Goal: Task Accomplishment & Management: Manage account settings

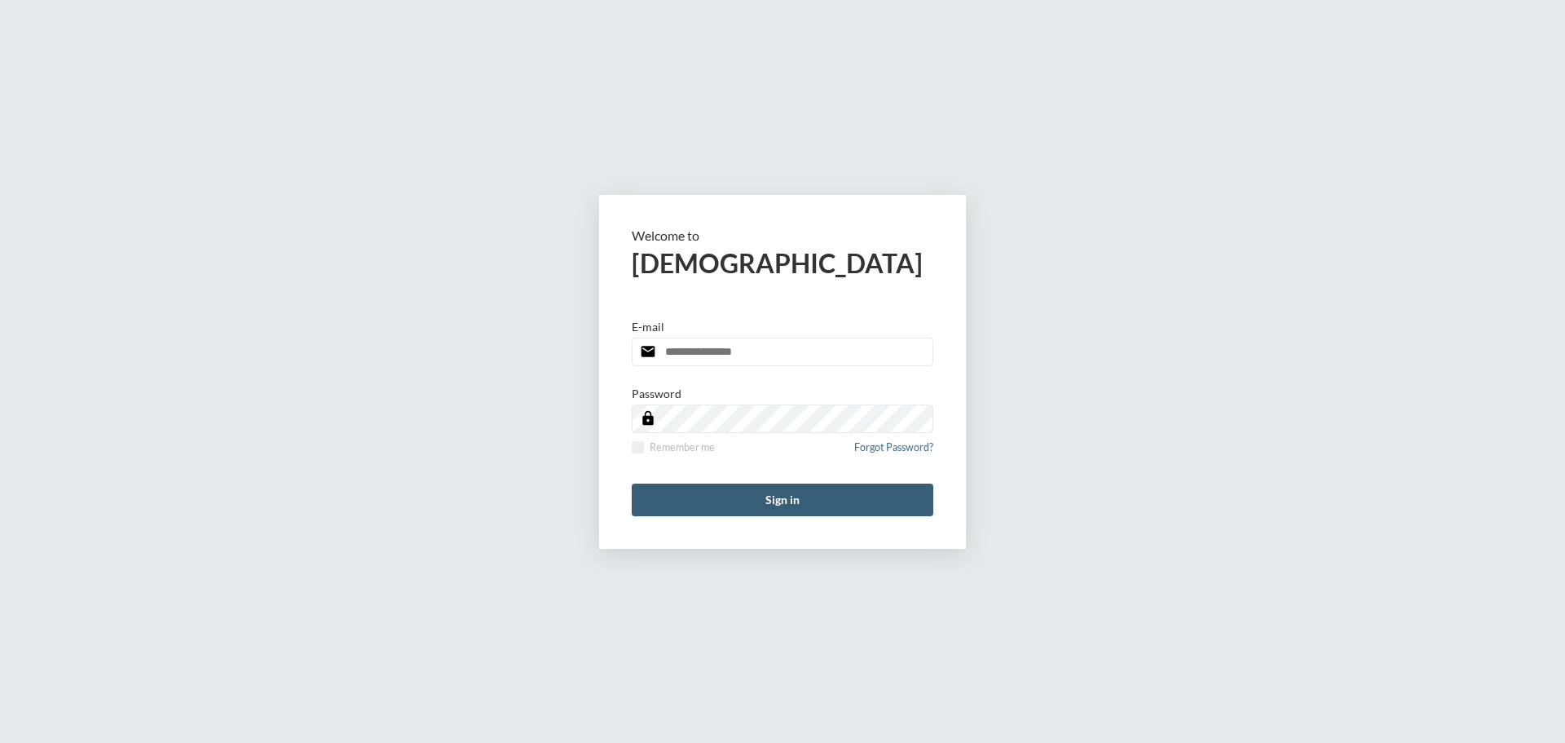
click at [741, 347] on input "email" at bounding box center [783, 352] width 302 height 29
type input "**********"
click at [634, 453] on span at bounding box center [638, 447] width 12 height 12
click at [696, 501] on button "Sign in" at bounding box center [783, 500] width 302 height 33
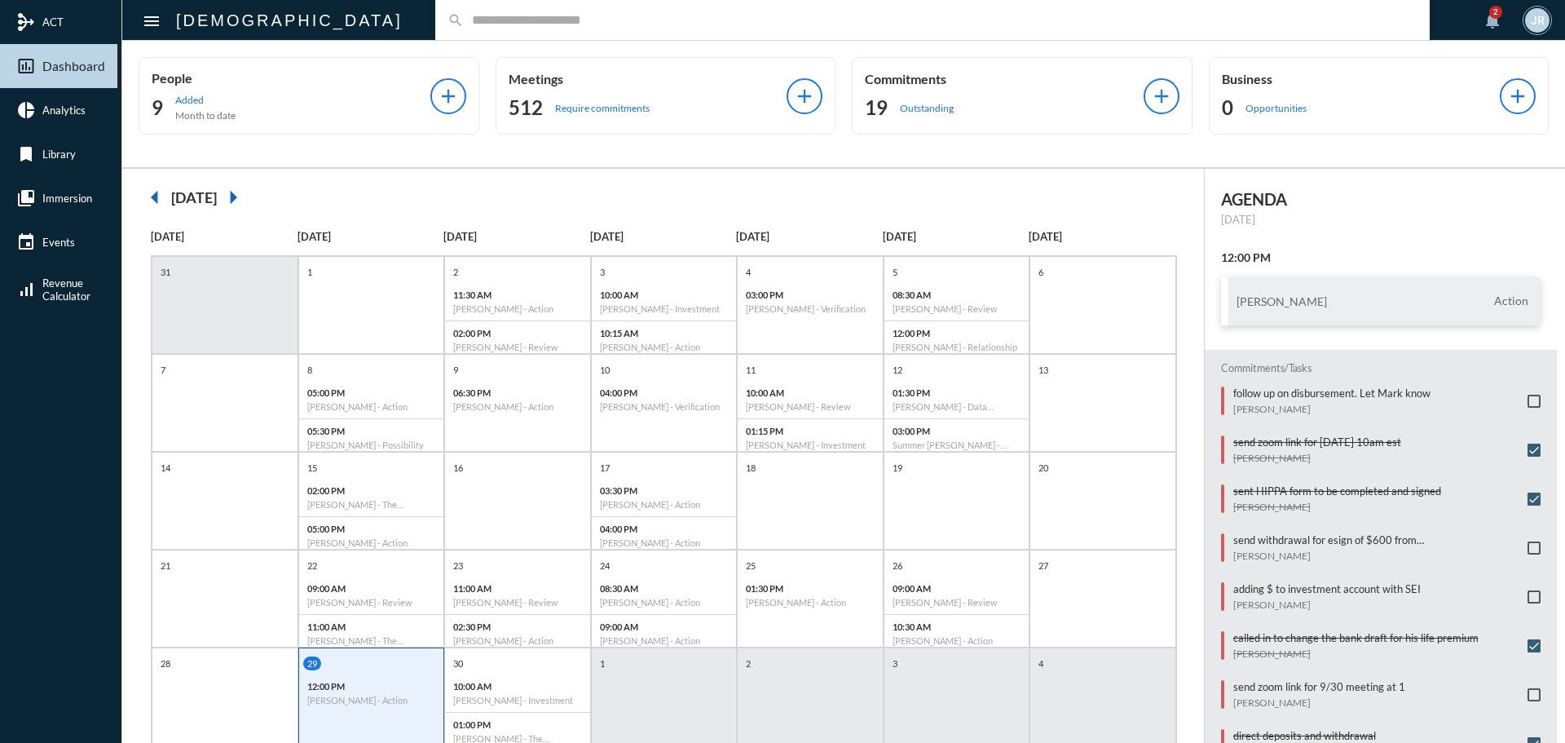
click at [435, 28] on div "search" at bounding box center [932, 20] width 995 height 40
click at [464, 24] on input "text" at bounding box center [941, 20] width 954 height 14
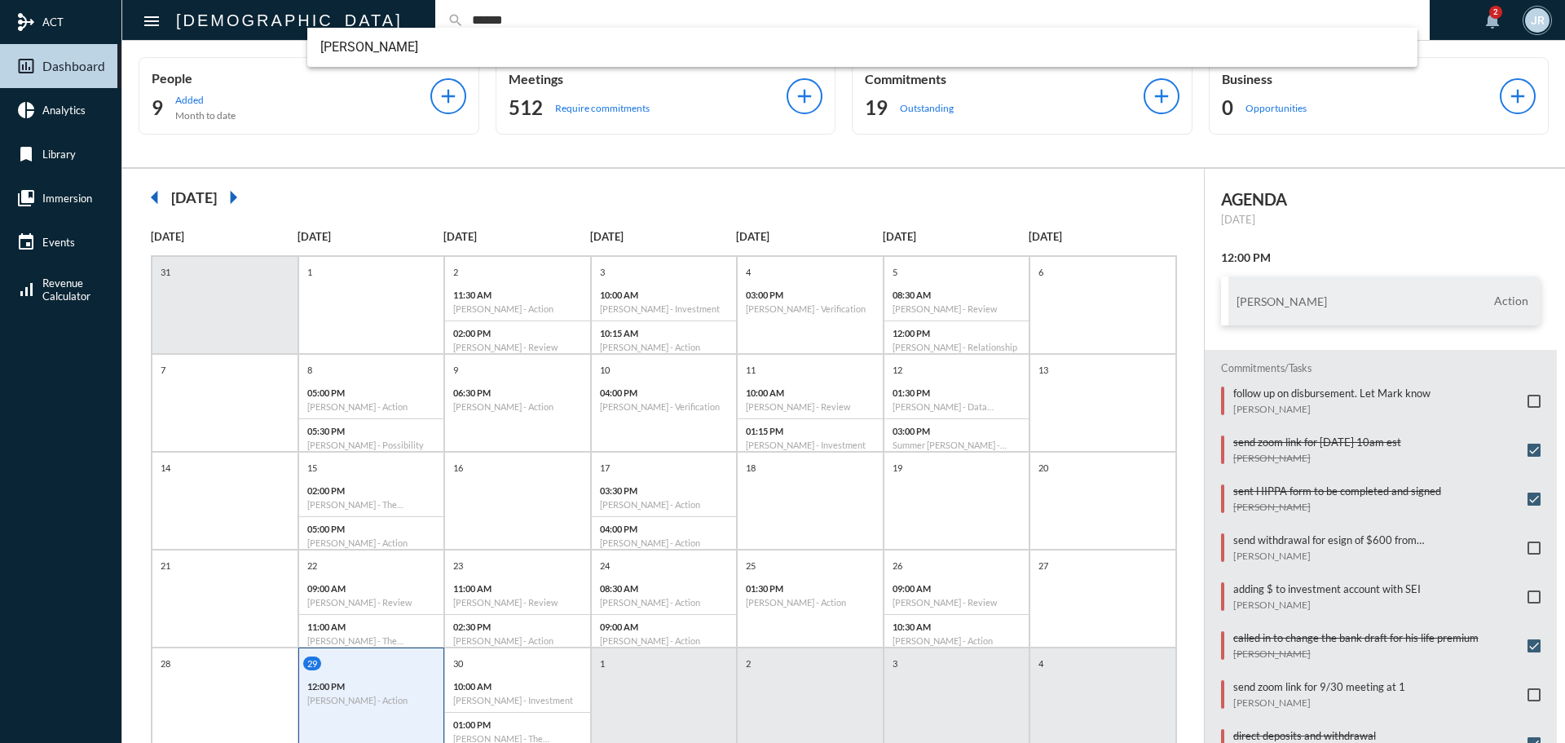
type input "******"
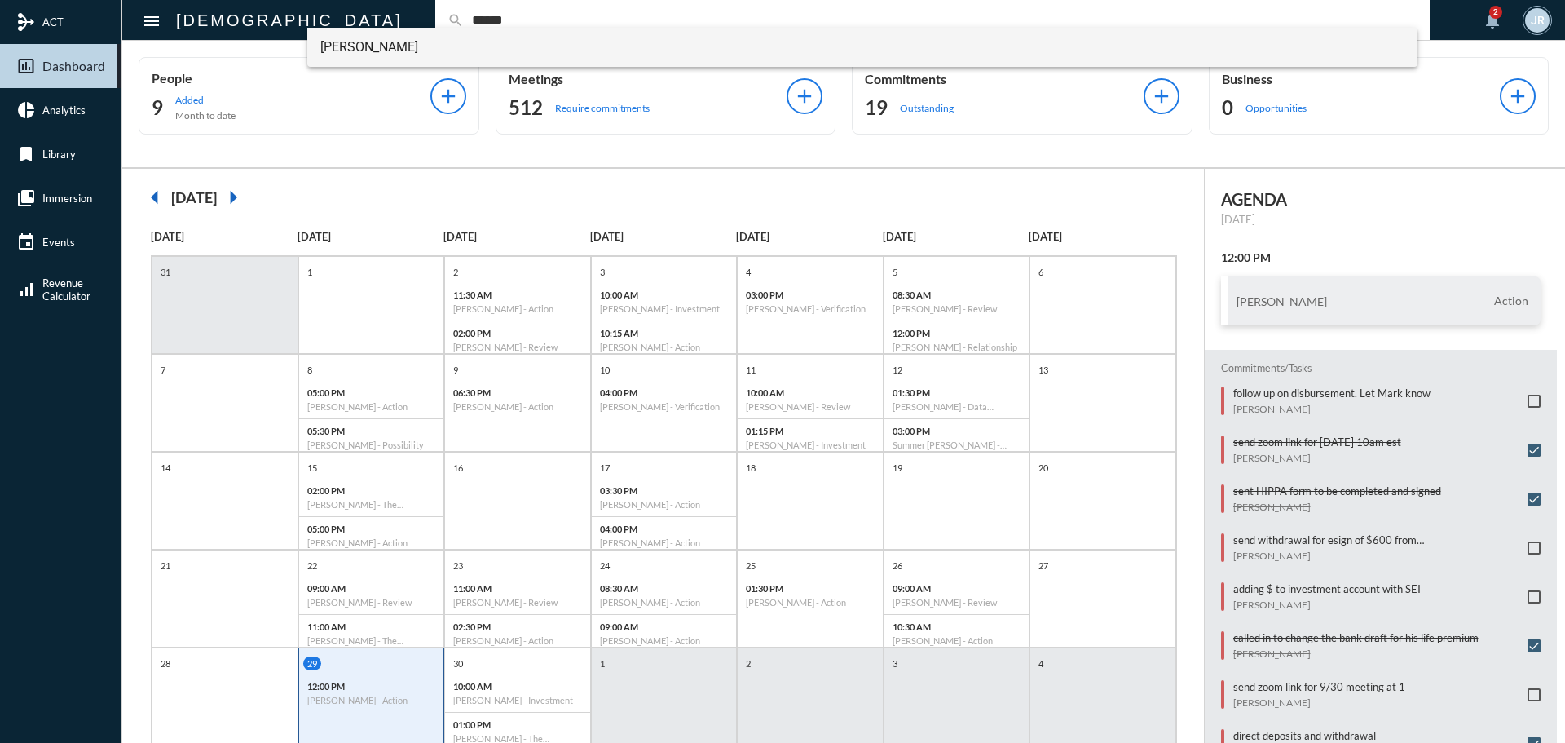
click at [394, 47] on span "[PERSON_NAME]" at bounding box center [862, 47] width 1085 height 39
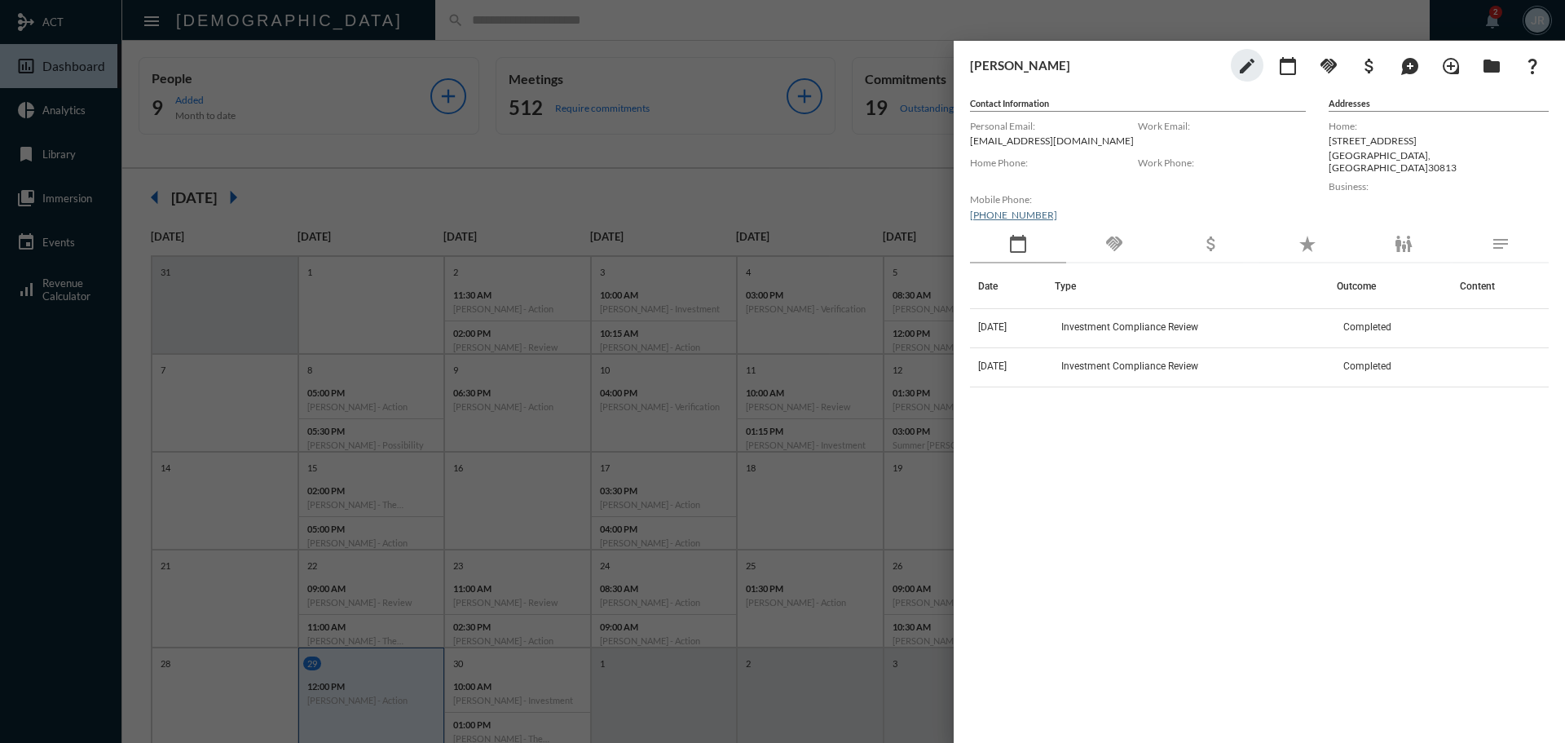
click at [1116, 245] on mat-icon "handshake" at bounding box center [1115, 244] width 20 height 20
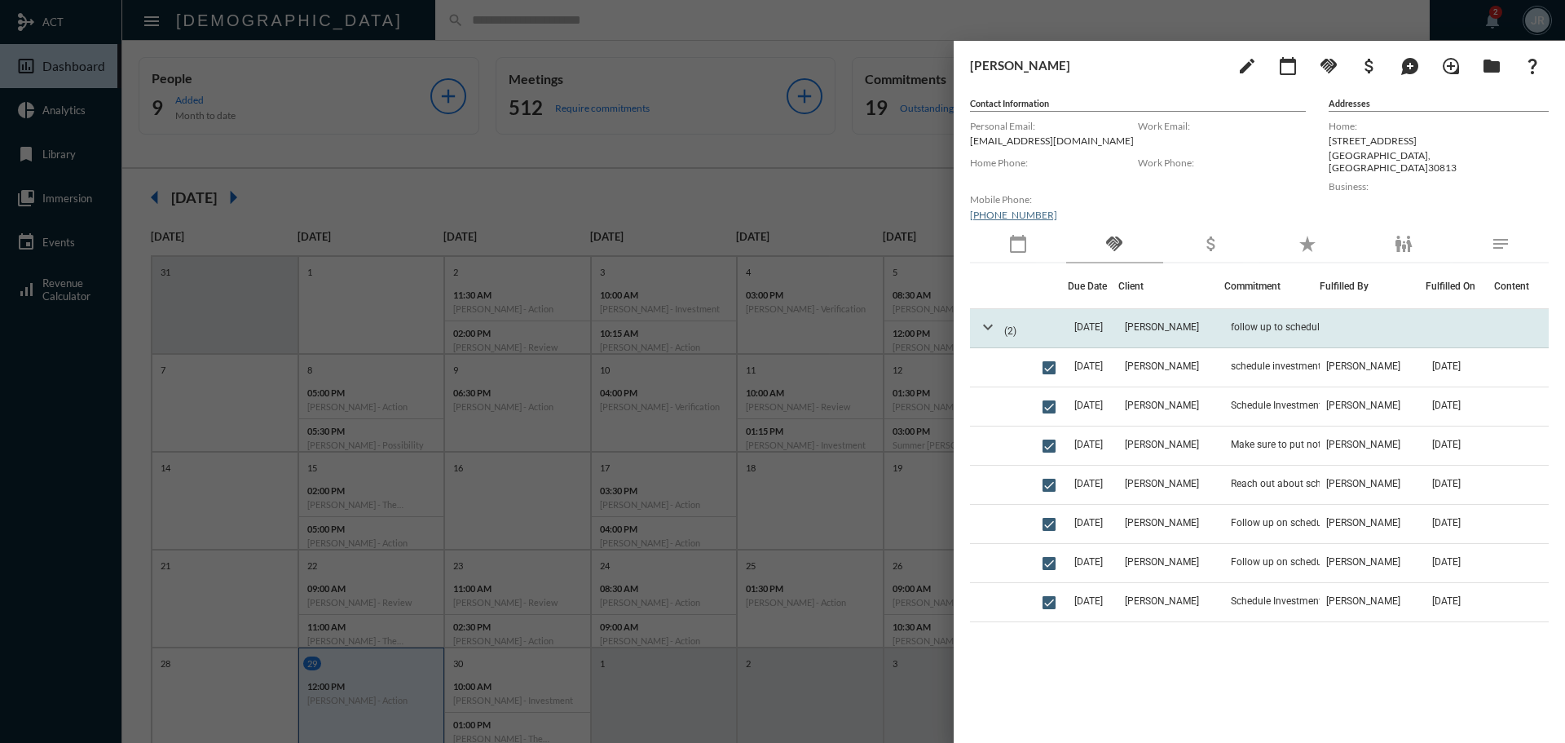
click at [983, 325] on mat-icon "expand_more" at bounding box center [988, 327] width 20 height 20
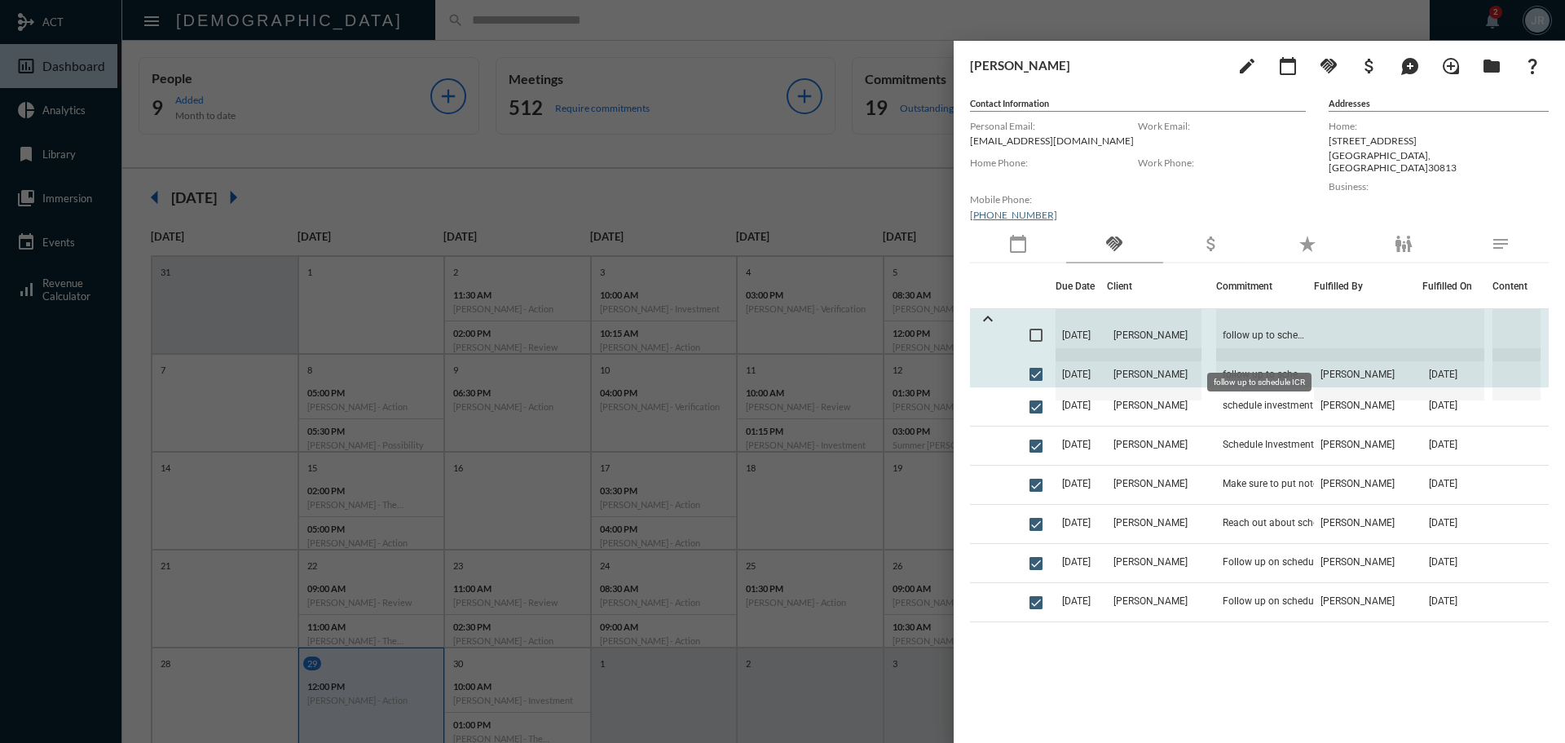
click at [1238, 324] on span "follow up to schedule ICR" at bounding box center [1266, 335] width 98 height 52
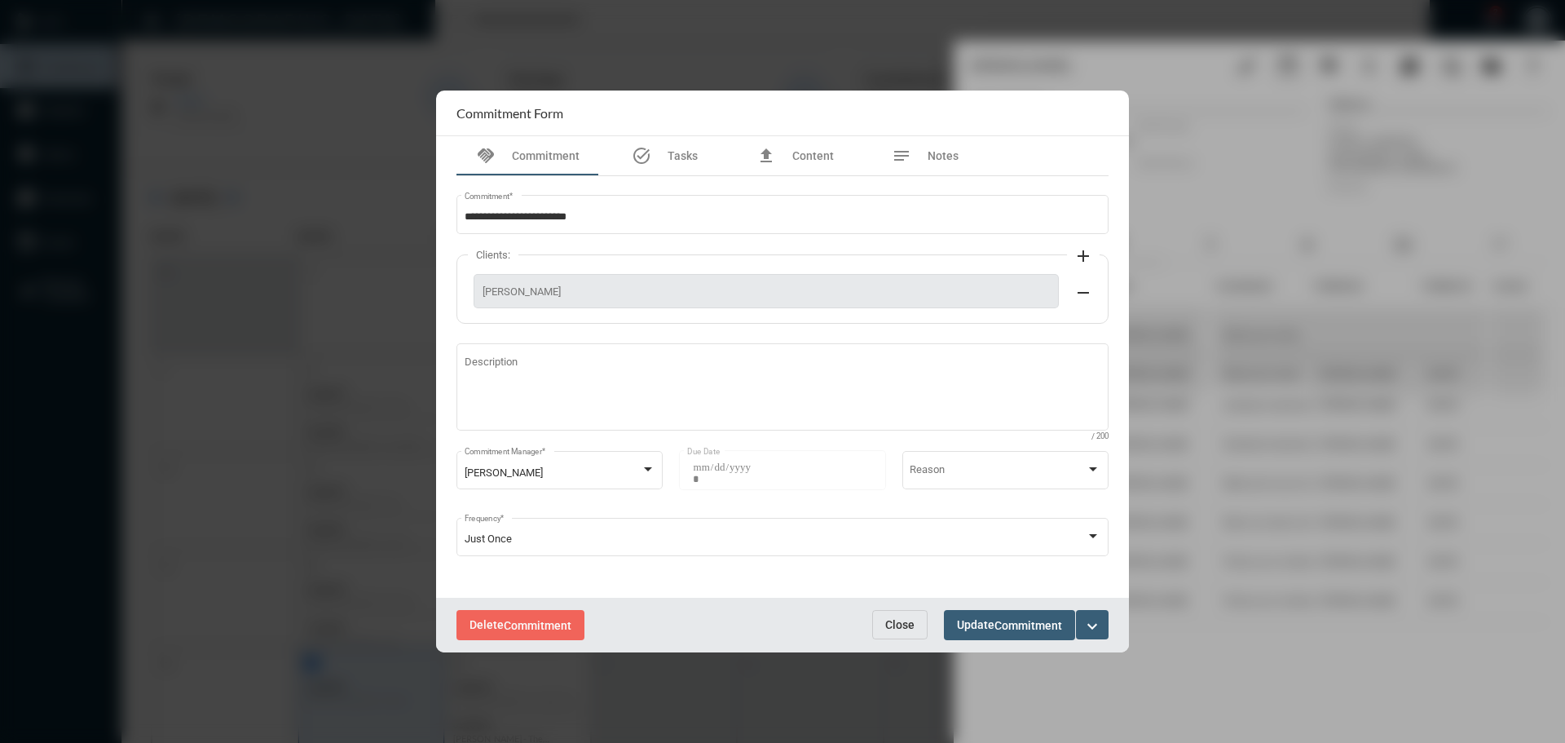
click at [899, 625] on span "Close" at bounding box center [899, 624] width 29 height 13
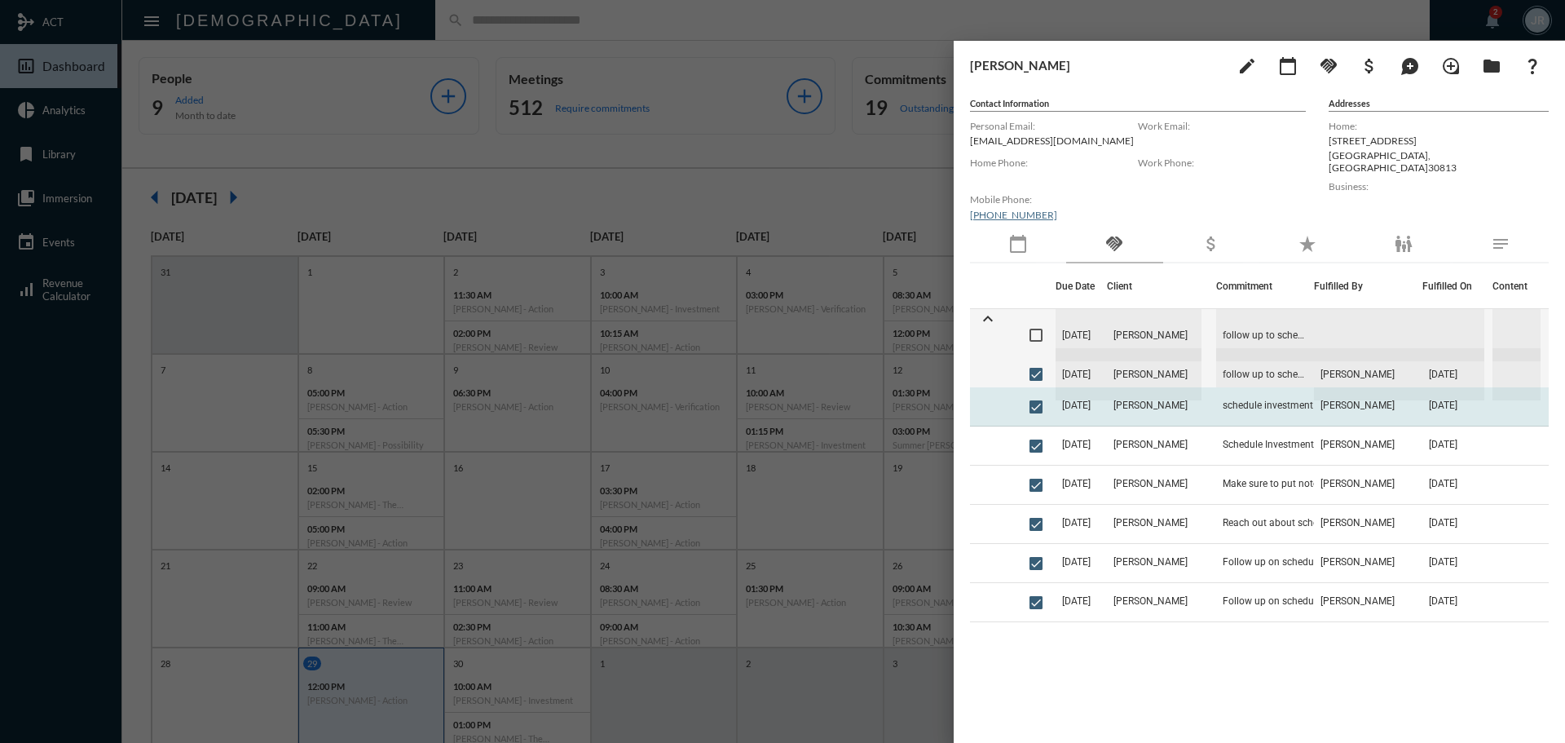
click at [1108, 400] on td "[DATE]" at bounding box center [1082, 406] width 52 height 39
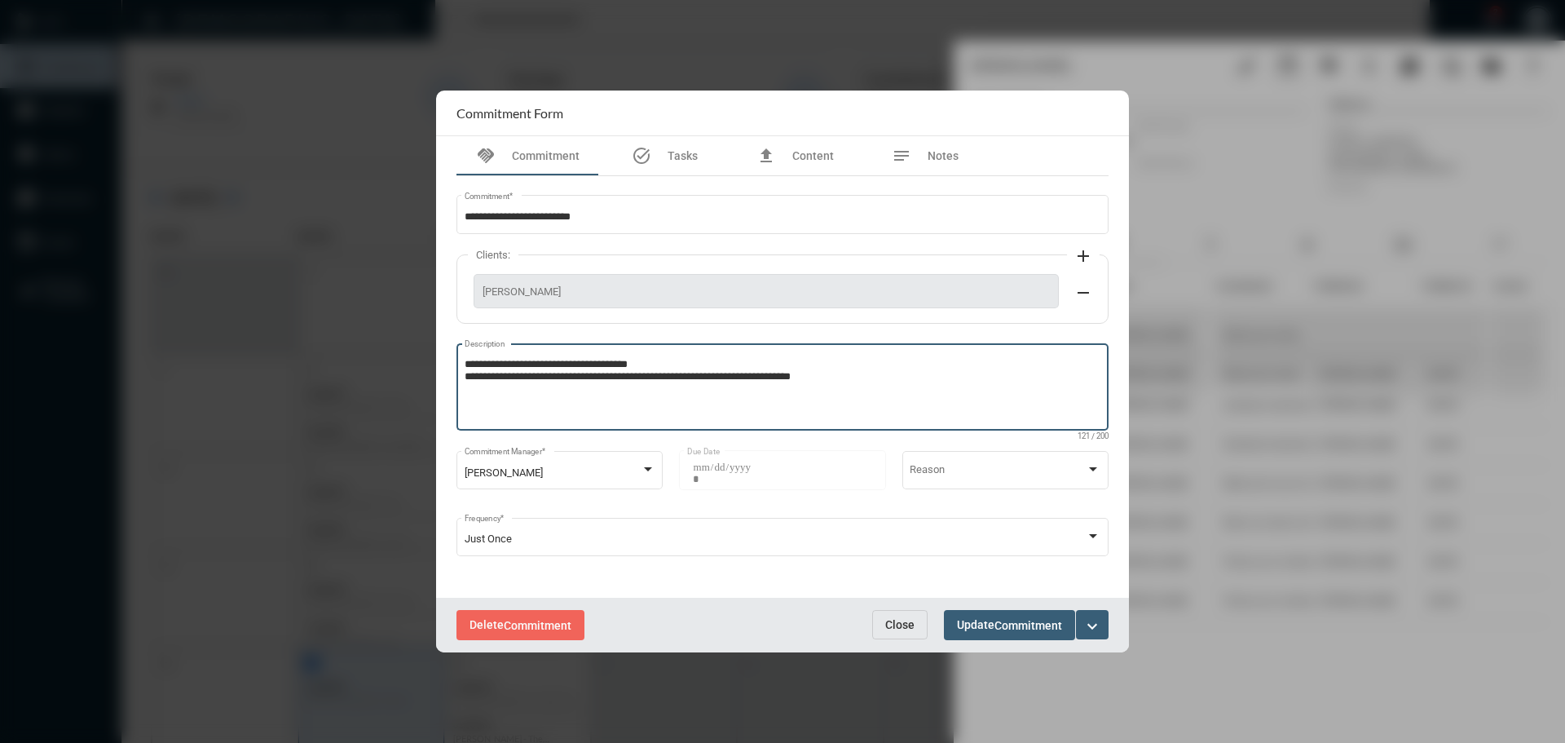
click at [849, 377] on textarea "**********" at bounding box center [783, 389] width 637 height 64
type textarea "**********"
click at [1049, 622] on span "Commitment" at bounding box center [1029, 625] width 68 height 13
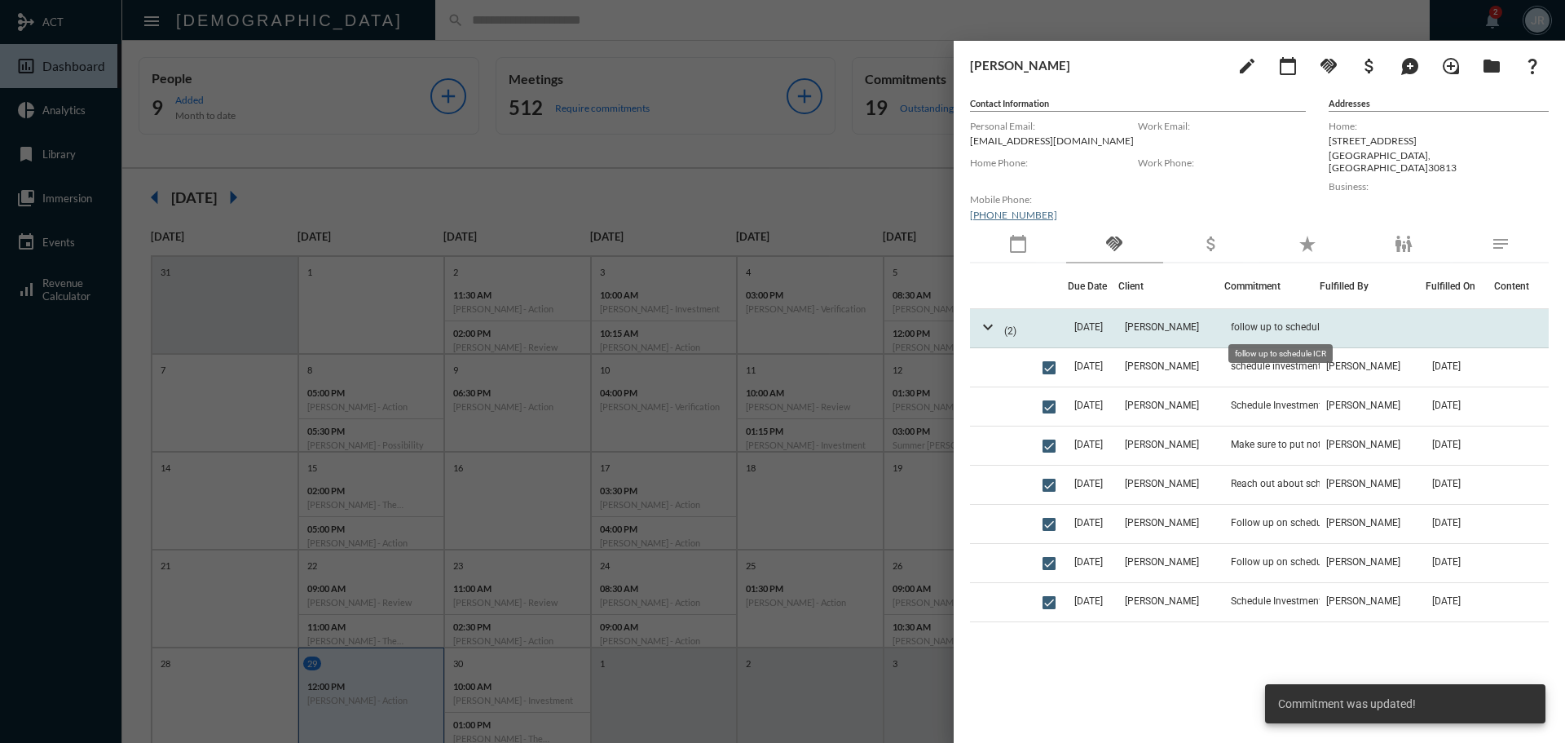
click at [1239, 327] on span "follow up to schedule ICR" at bounding box center [1286, 326] width 111 height 11
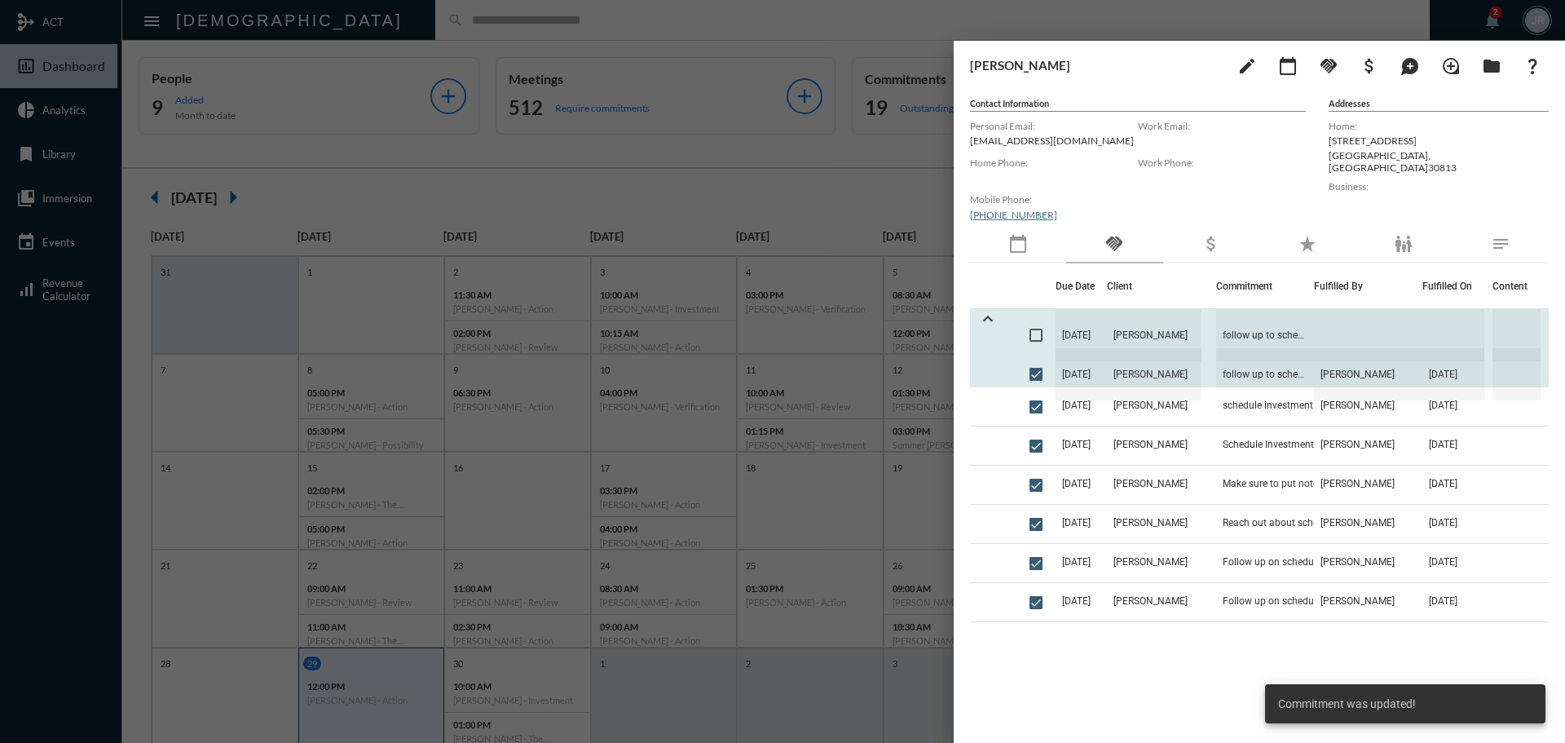
click at [1108, 318] on span "[DATE]" at bounding box center [1082, 335] width 52 height 52
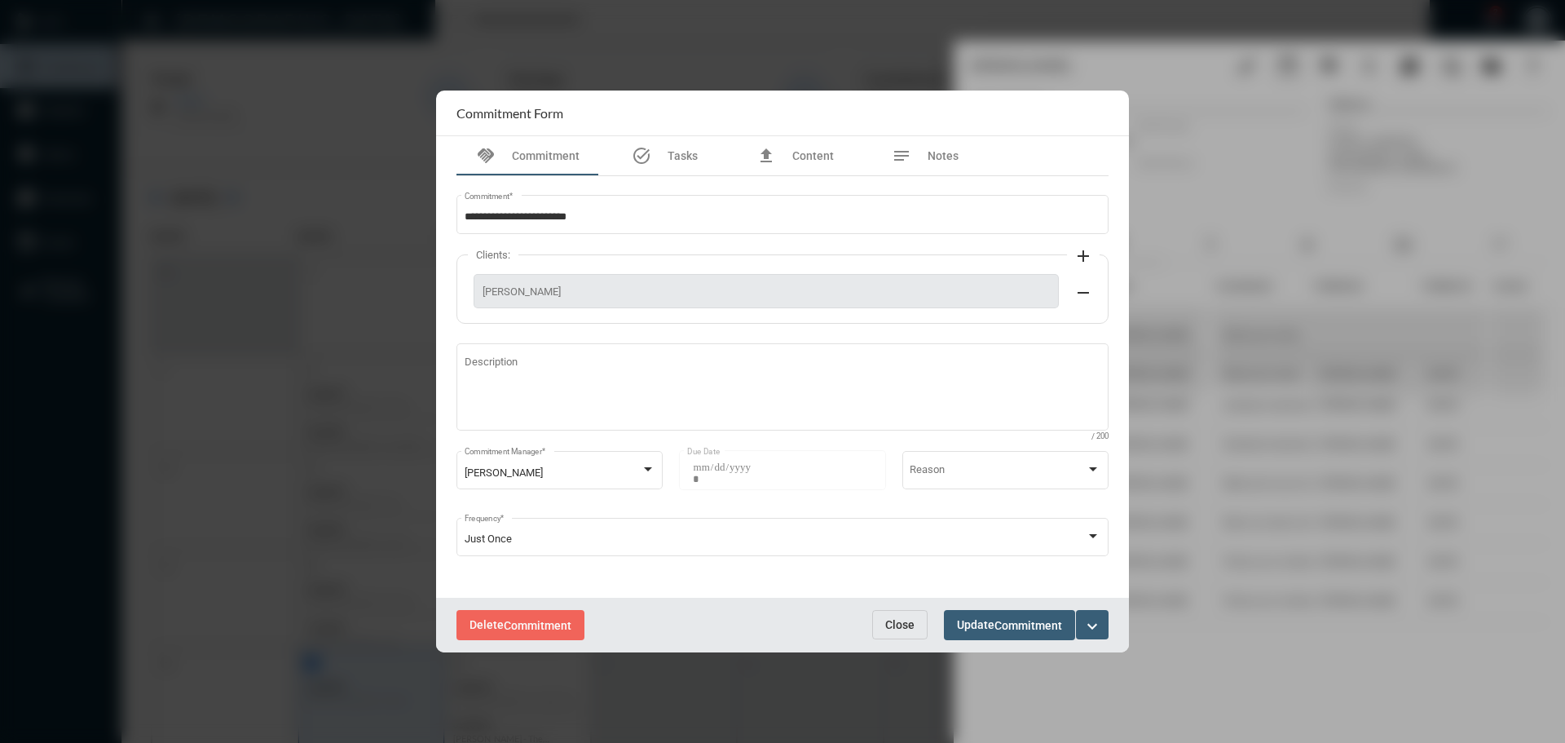
click at [899, 621] on span "Close" at bounding box center [899, 624] width 29 height 13
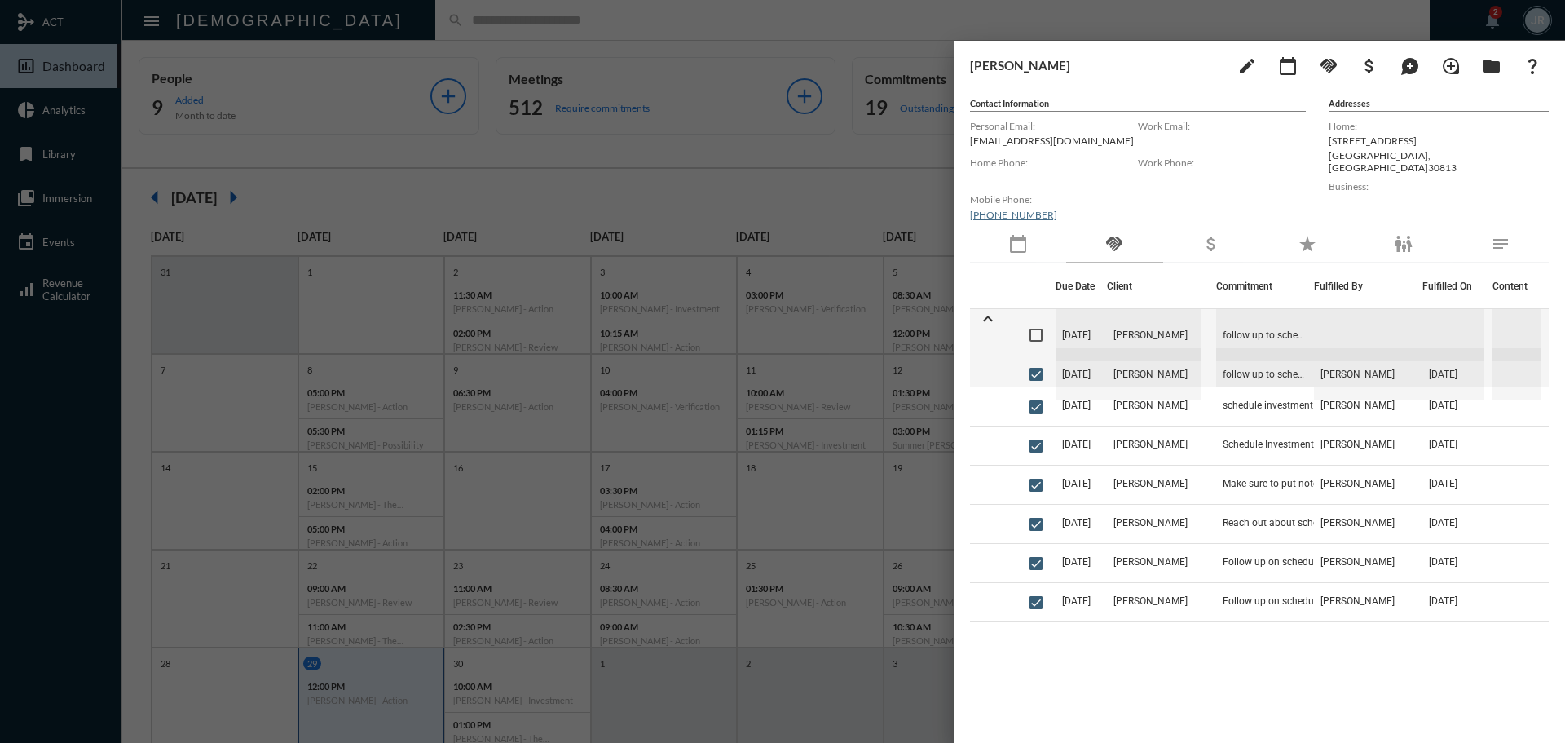
click at [669, 27] on div at bounding box center [782, 371] width 1565 height 743
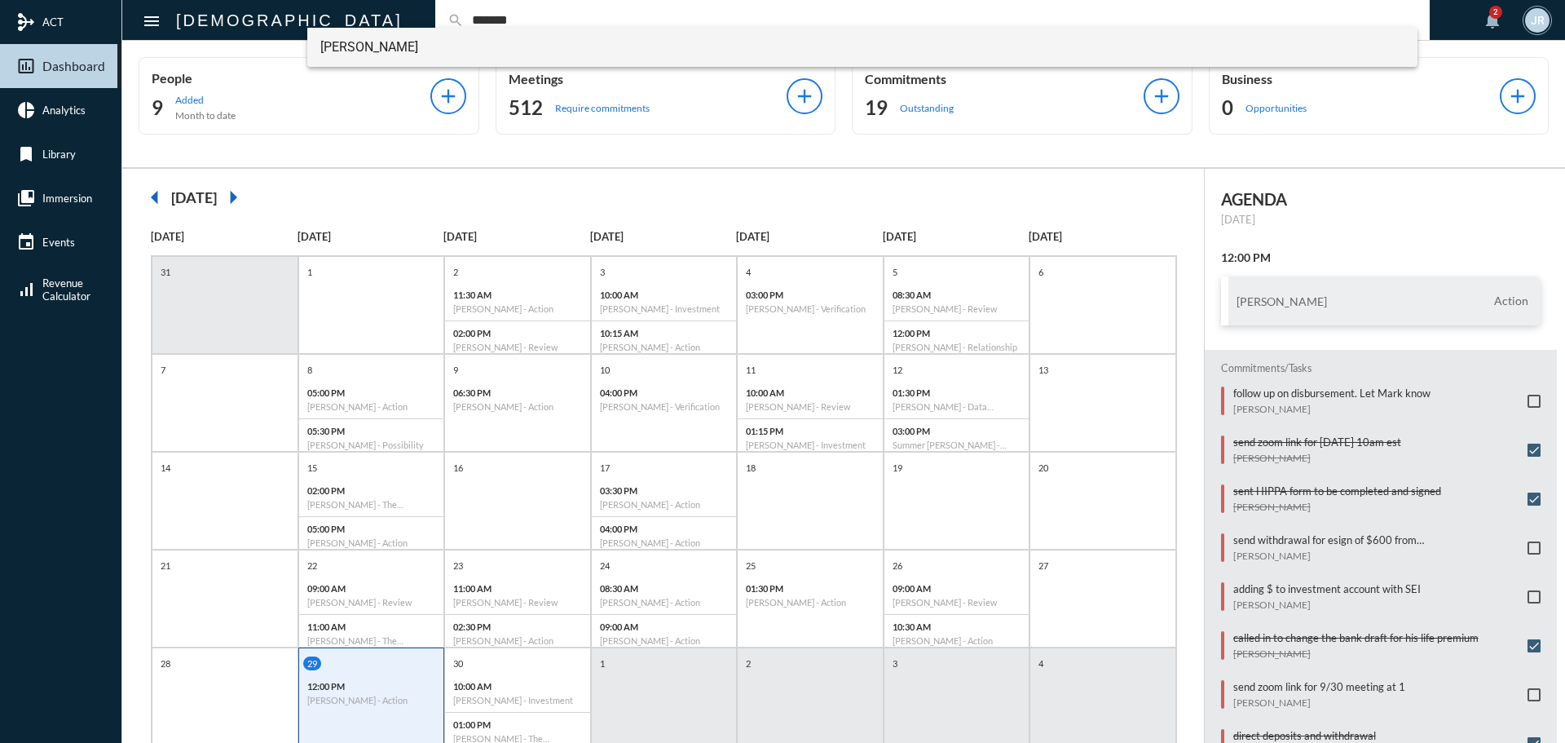
type input "*******"
click at [398, 40] on span "[PERSON_NAME]" at bounding box center [862, 47] width 1085 height 39
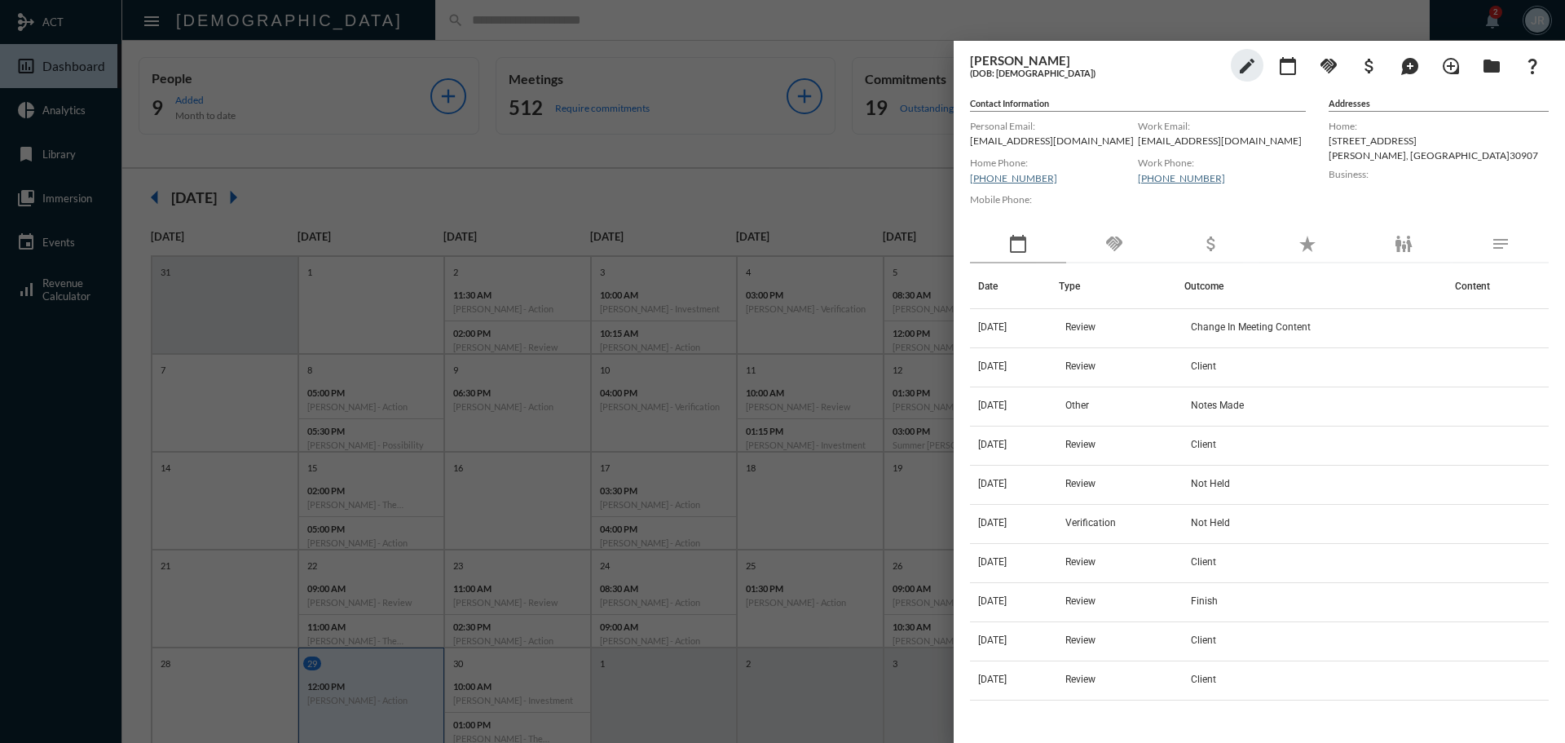
click at [1161, 137] on p "[EMAIL_ADDRESS][DOMAIN_NAME]" at bounding box center [1222, 141] width 168 height 12
copy p "[EMAIL_ADDRESS][DOMAIN_NAME]"
drag, startPoint x: 439, startPoint y: 32, endPoint x: 435, endPoint y: 47, distance: 16.0
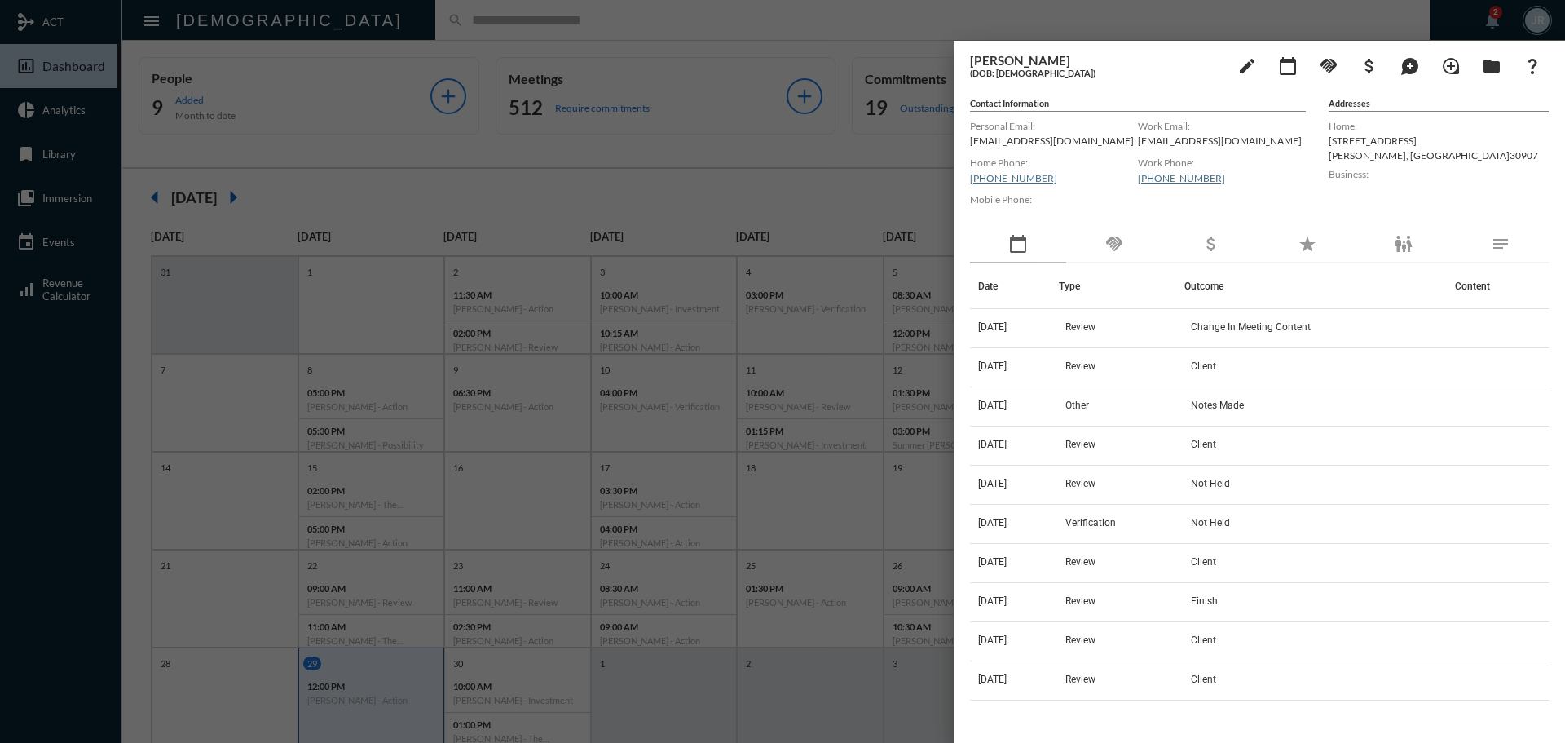
click at [439, 32] on div at bounding box center [782, 371] width 1565 height 743
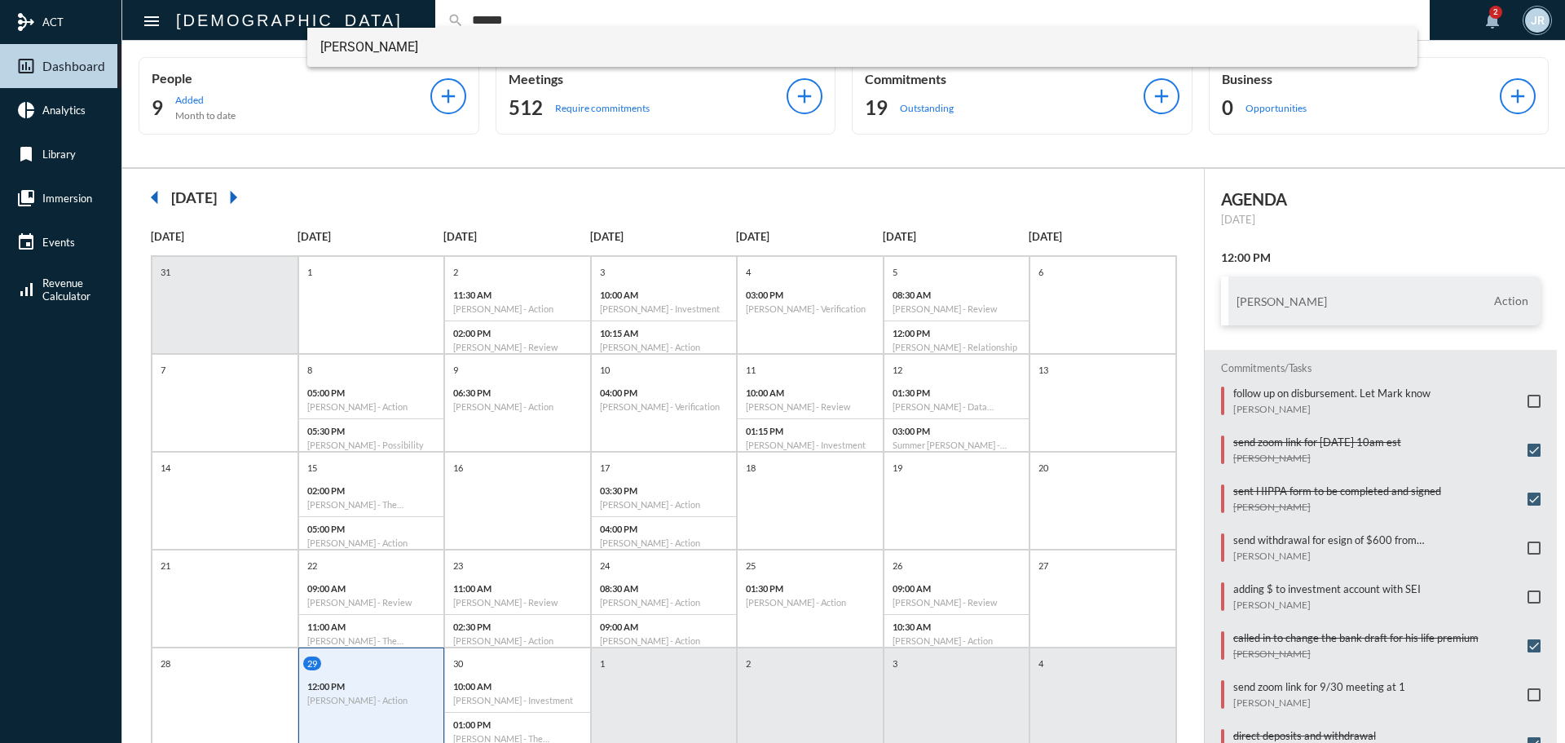
type input "******"
click at [360, 42] on span "[PERSON_NAME]" at bounding box center [862, 47] width 1085 height 39
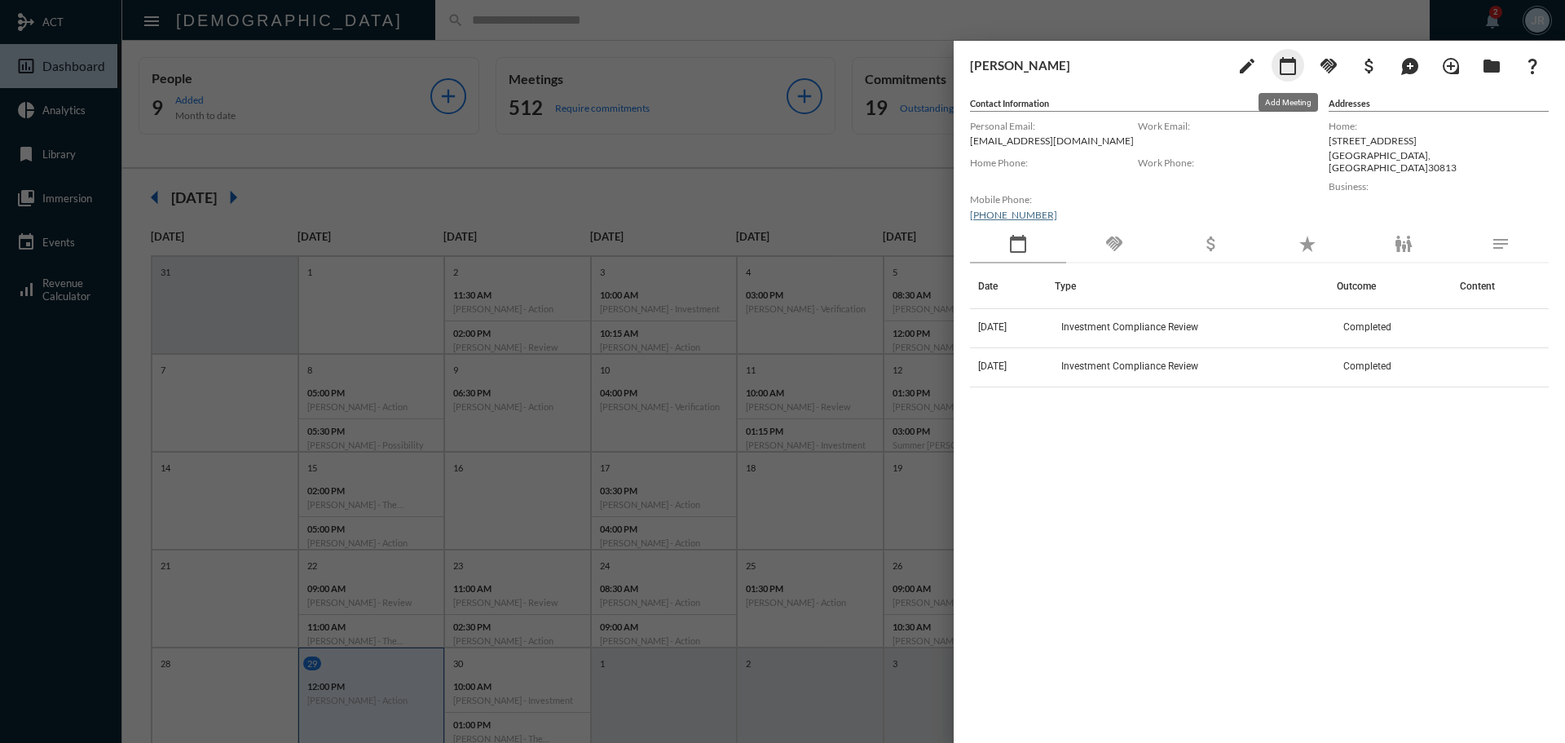
click at [1294, 69] on mat-icon "calendar_today" at bounding box center [1288, 66] width 20 height 20
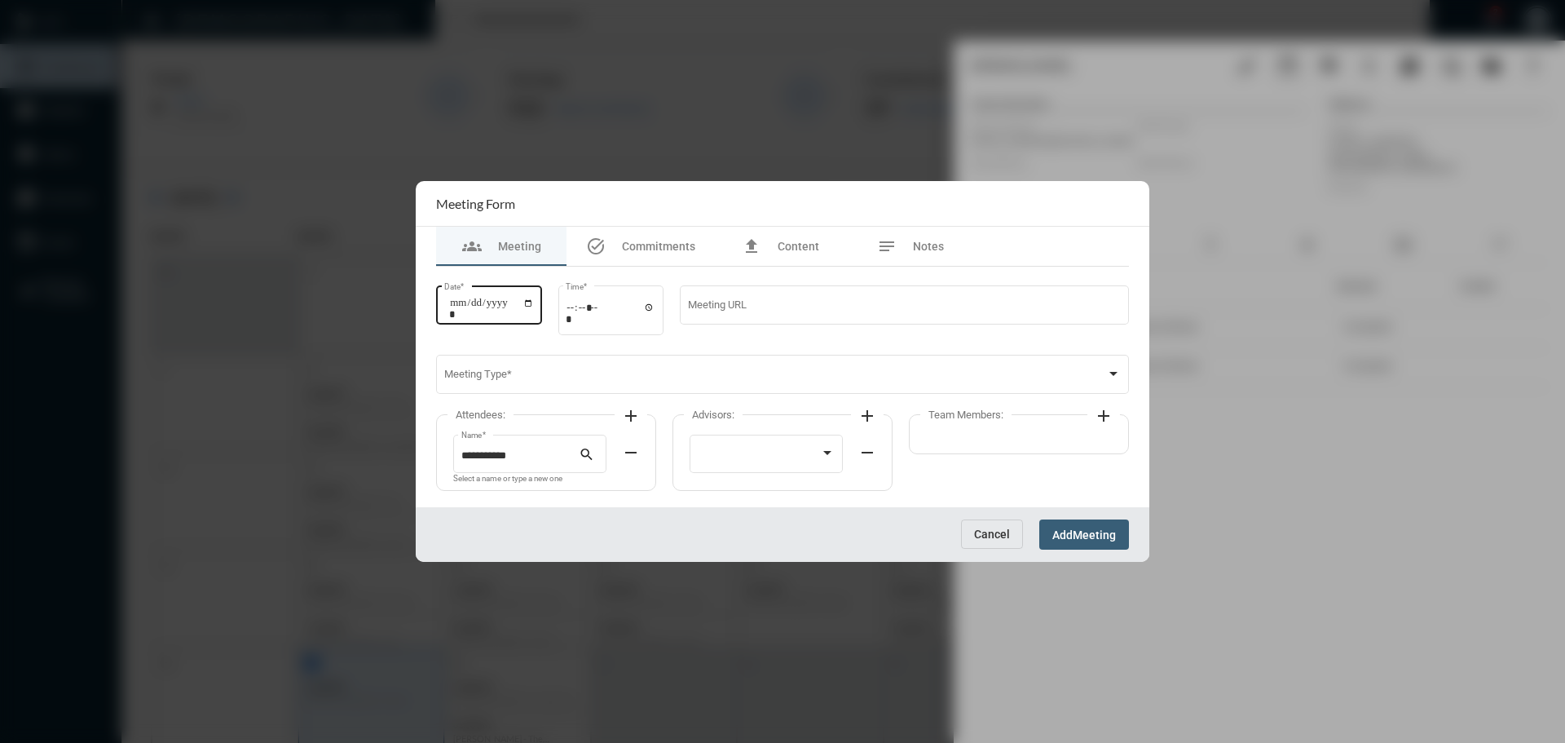
click at [534, 304] on input "Date *" at bounding box center [491, 308] width 85 height 23
type input "**********"
click at [656, 307] on input "Time *" at bounding box center [611, 313] width 90 height 24
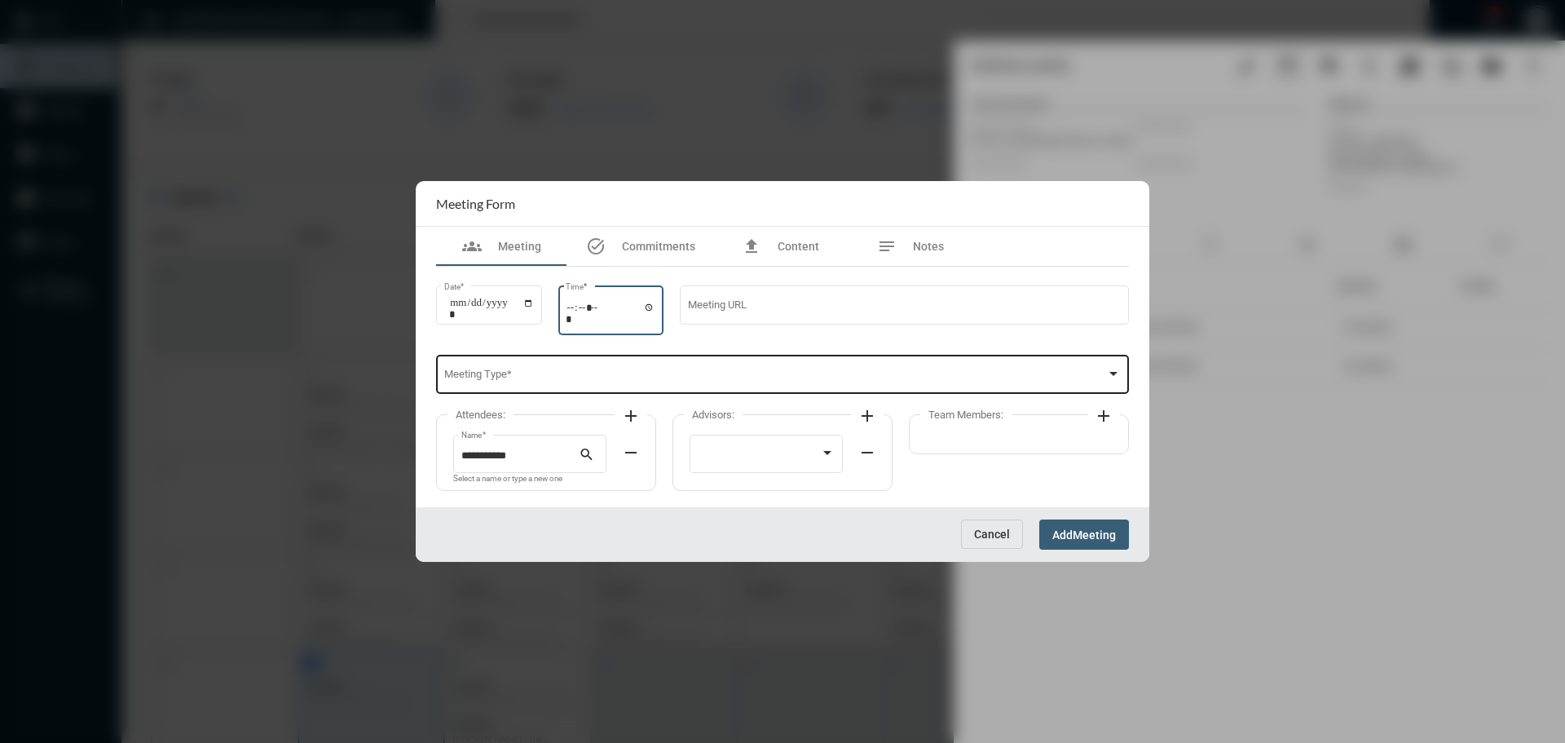
type input "*****"
click at [759, 370] on div "Meeting Type *" at bounding box center [783, 373] width 678 height 42
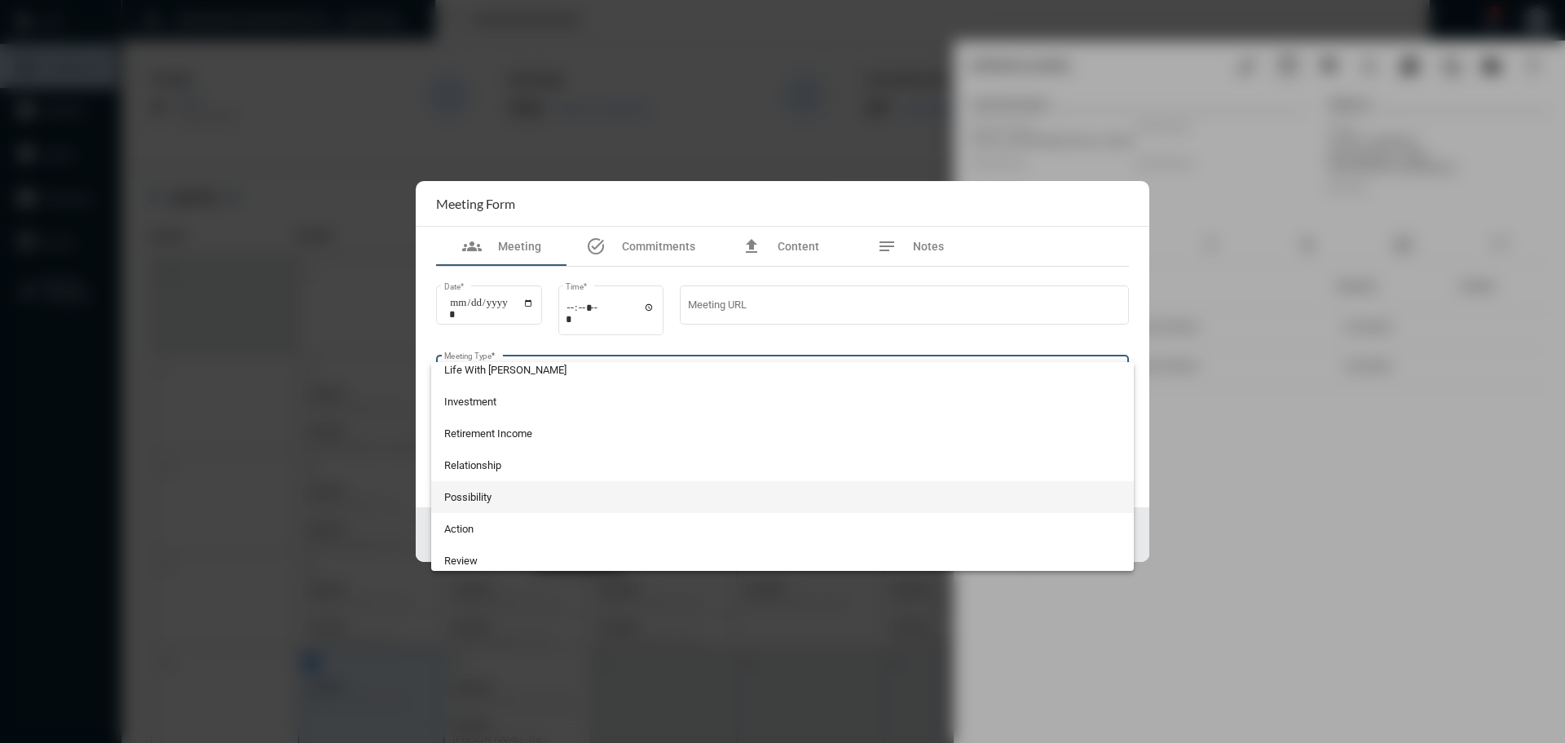
scroll to position [427, 0]
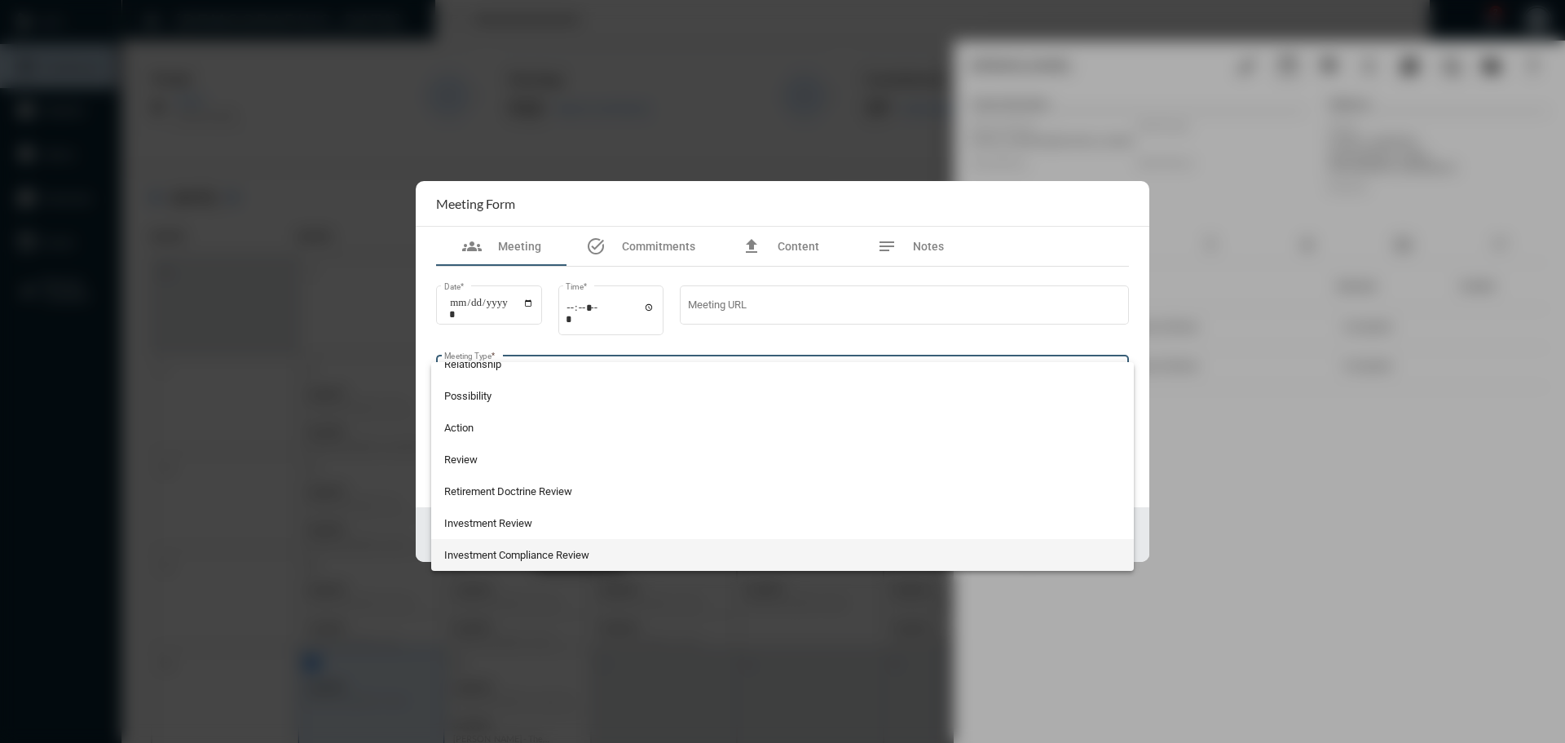
click at [523, 553] on span "Investment Compliance Review" at bounding box center [783, 555] width 678 height 32
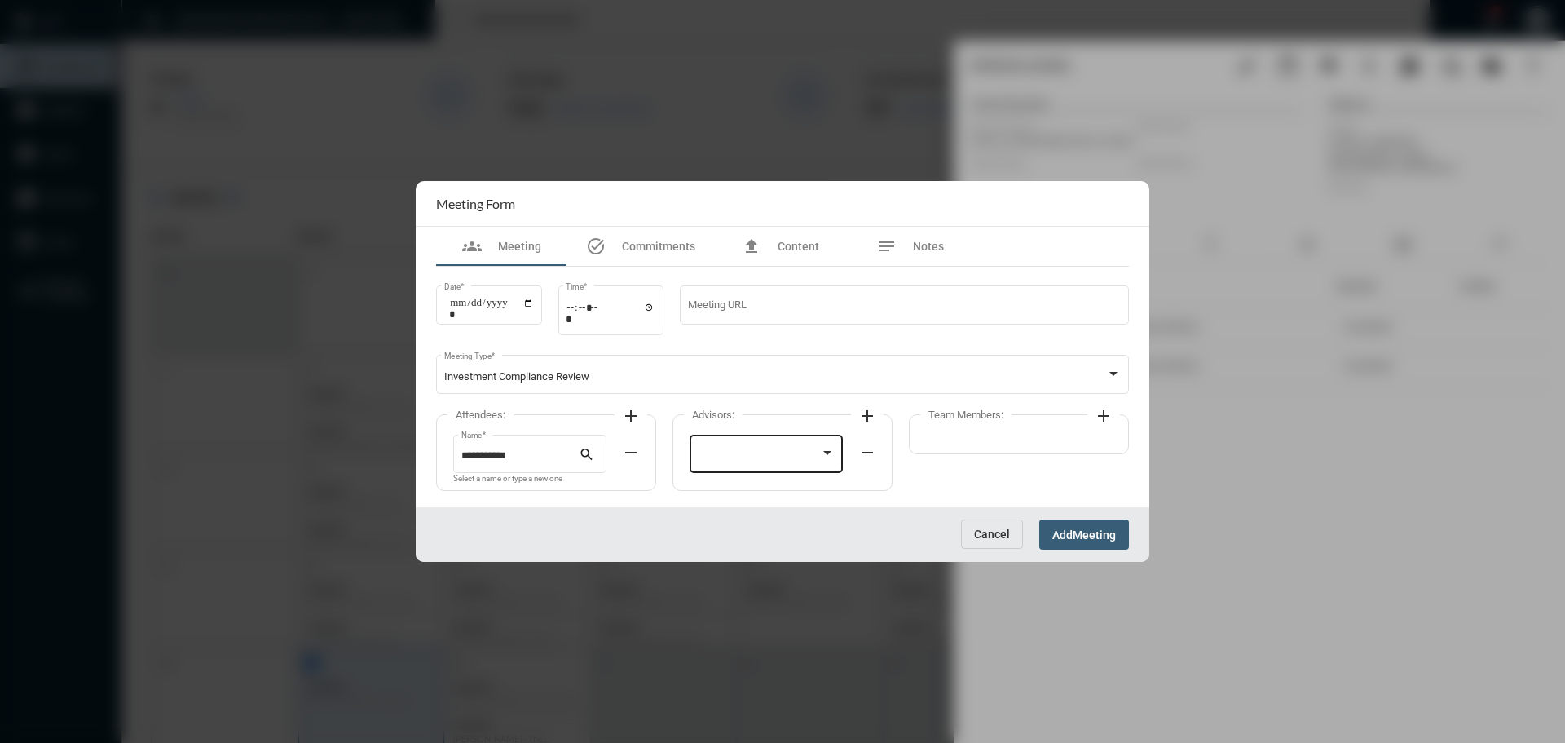
click at [777, 449] on div at bounding box center [767, 452] width 138 height 42
click at [776, 449] on span "[PERSON_NAME]" at bounding box center [767, 457] width 138 height 32
click at [1102, 414] on mat-icon "add" at bounding box center [1104, 416] width 20 height 20
click at [991, 451] on div at bounding box center [995, 456] width 123 height 12
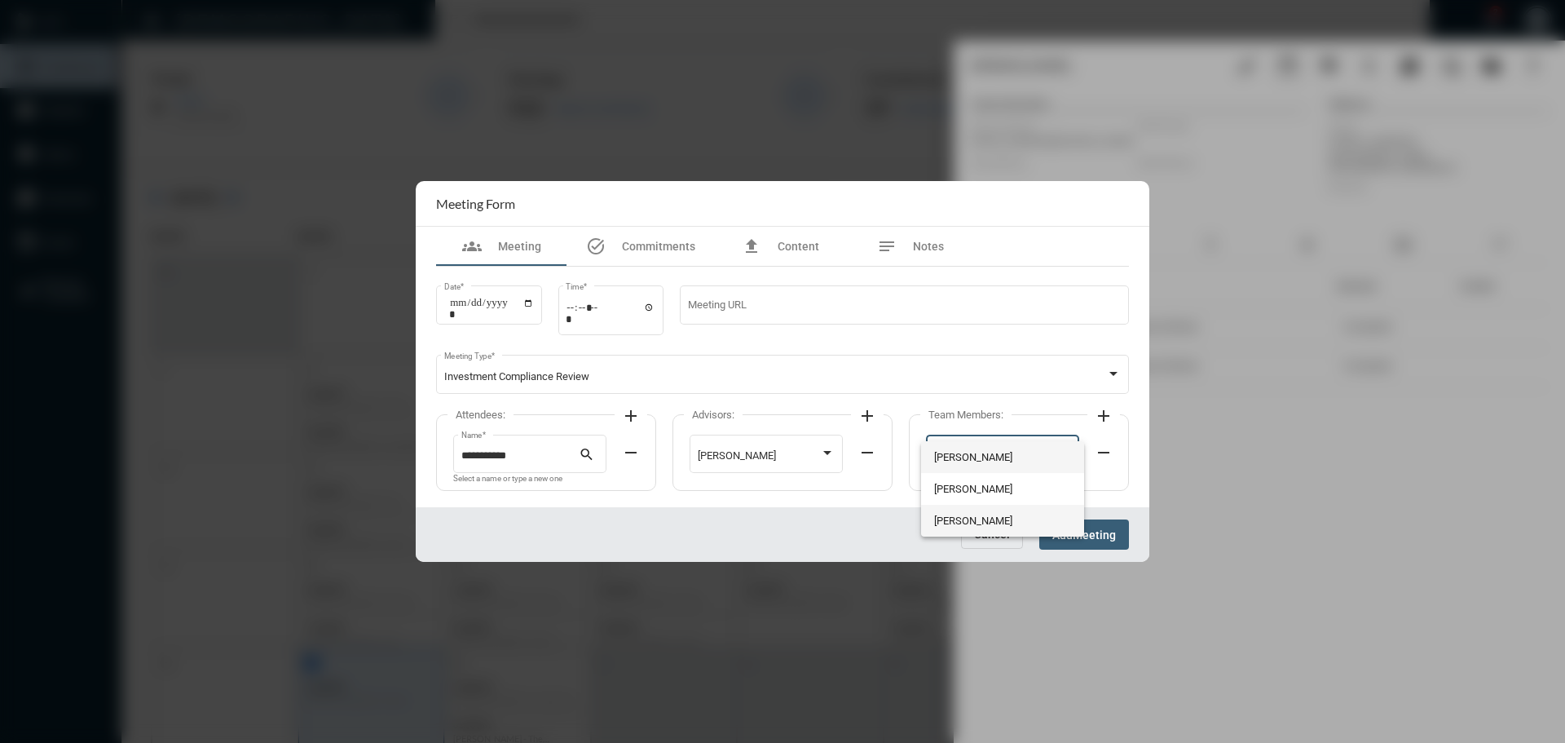
click at [938, 510] on span "[PERSON_NAME]" at bounding box center [1003, 521] width 138 height 32
click at [1077, 516] on div "Cancel Add Meeting" at bounding box center [783, 534] width 734 height 55
click at [1080, 525] on button "Add Meeting" at bounding box center [1085, 534] width 90 height 30
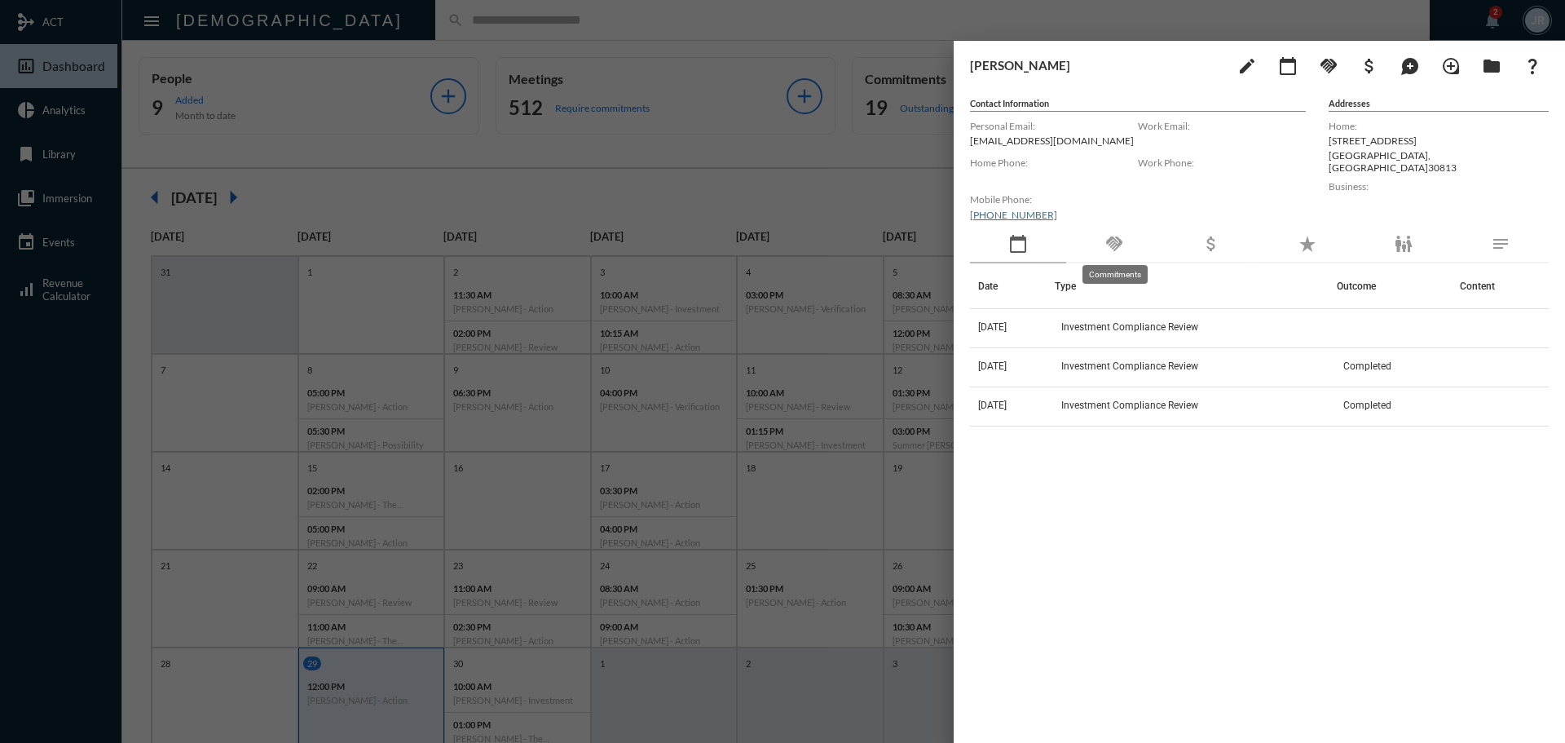
click at [1118, 240] on mat-icon "handshake" at bounding box center [1115, 244] width 20 height 20
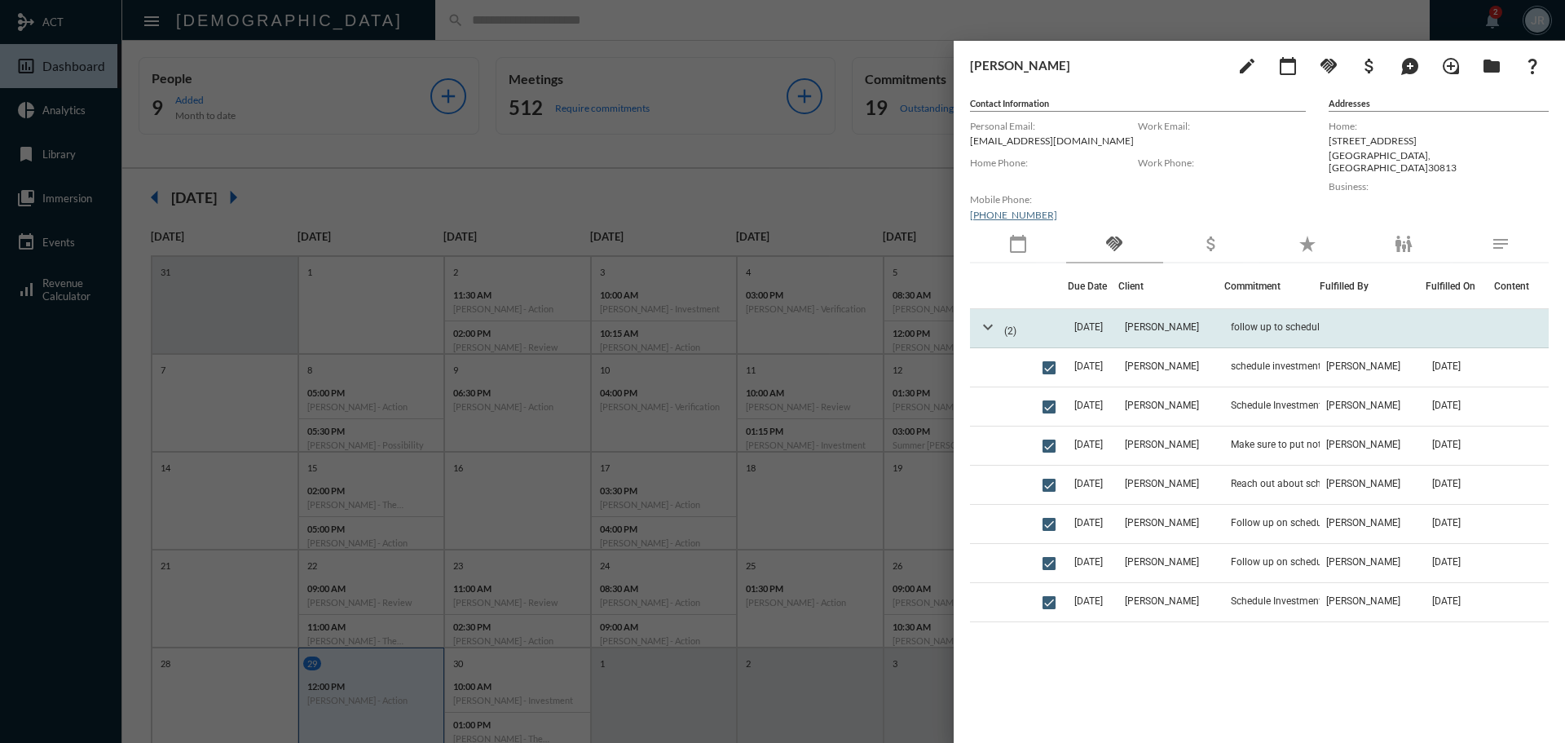
click at [986, 324] on mat-icon "expand_more" at bounding box center [988, 327] width 20 height 20
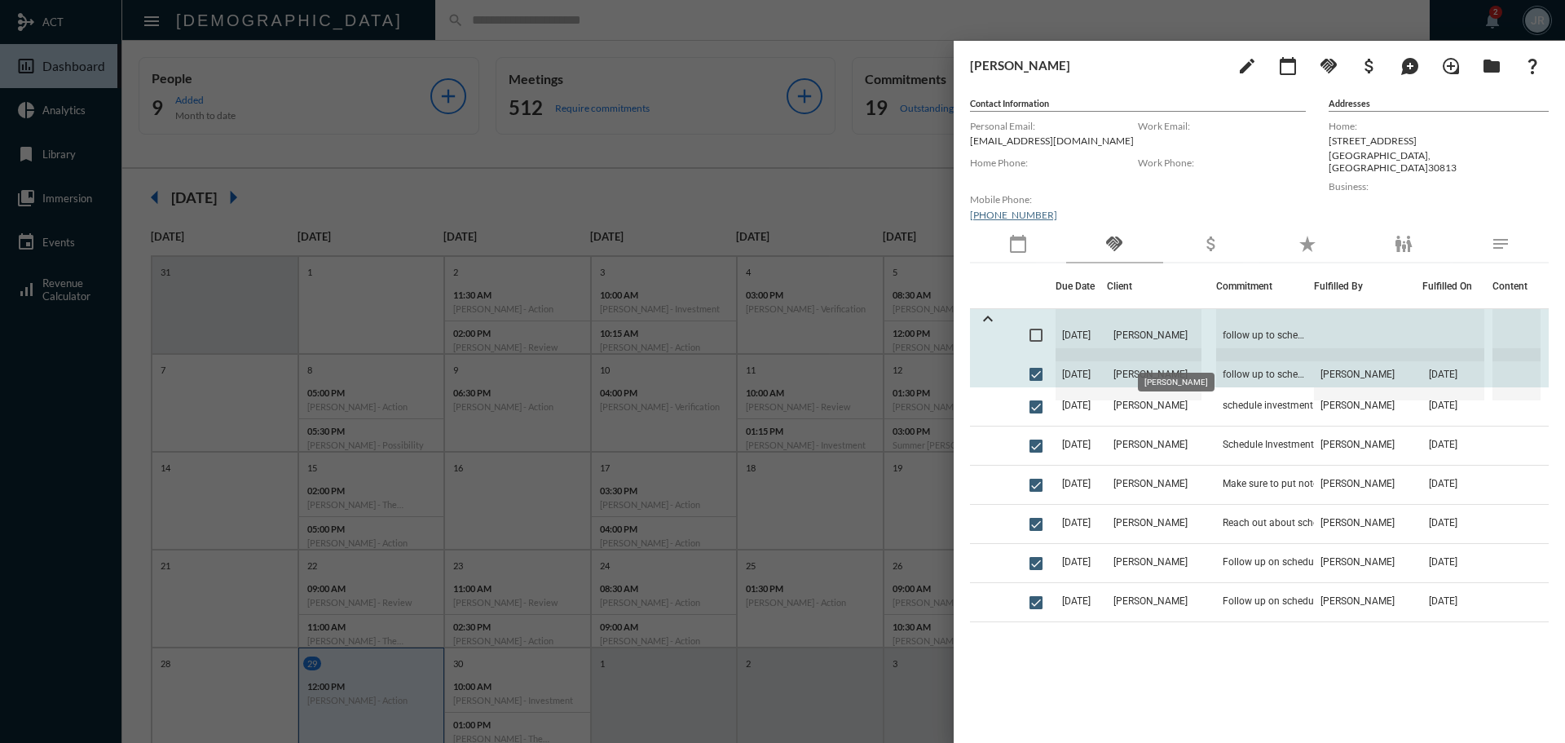
click at [1202, 325] on span "[PERSON_NAME]" at bounding box center [1154, 335] width 95 height 52
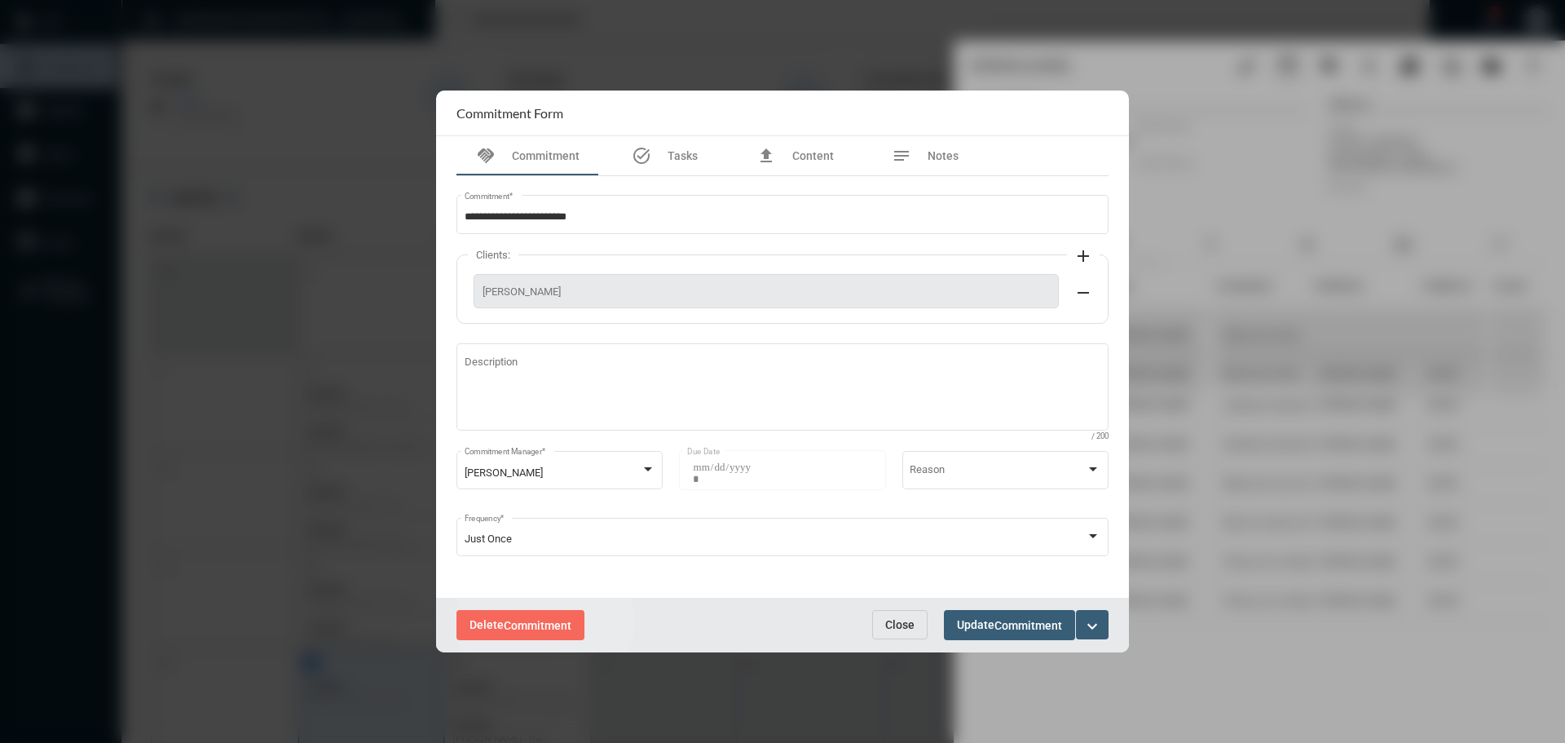
click at [545, 622] on span "Commitment" at bounding box center [538, 625] width 68 height 13
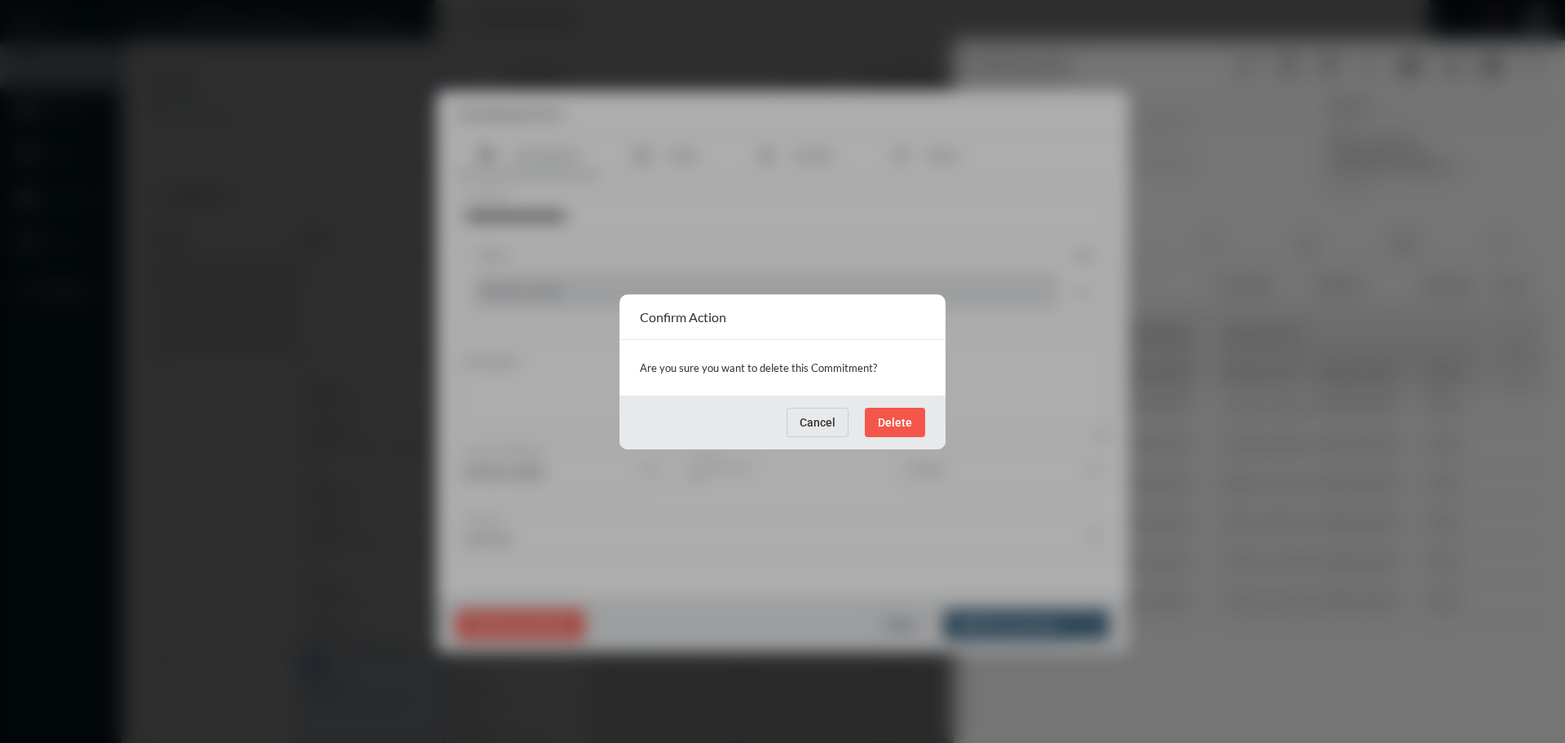
click at [901, 409] on button "Delete" at bounding box center [895, 422] width 60 height 29
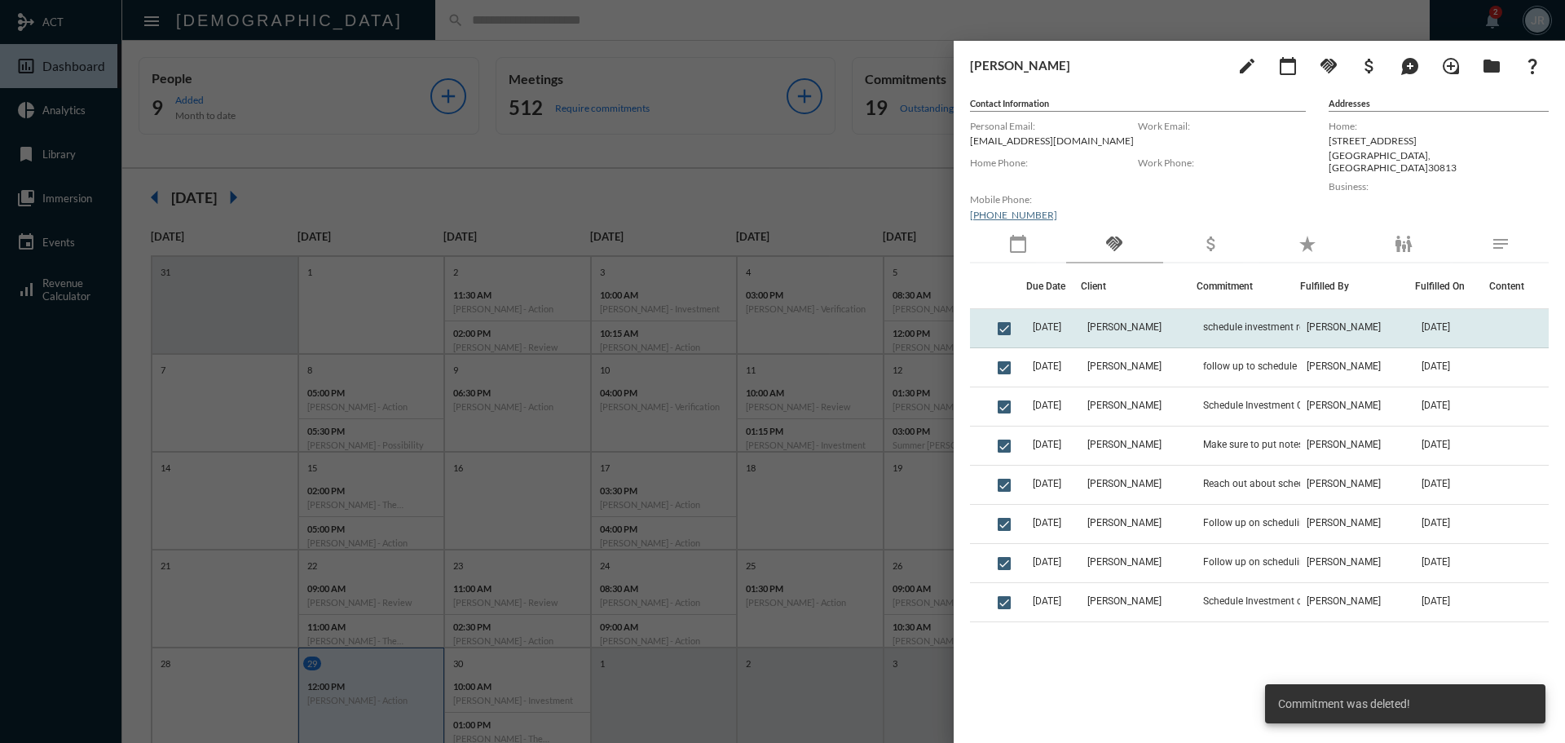
click at [1100, 321] on td "[PERSON_NAME]" at bounding box center [1138, 328] width 115 height 39
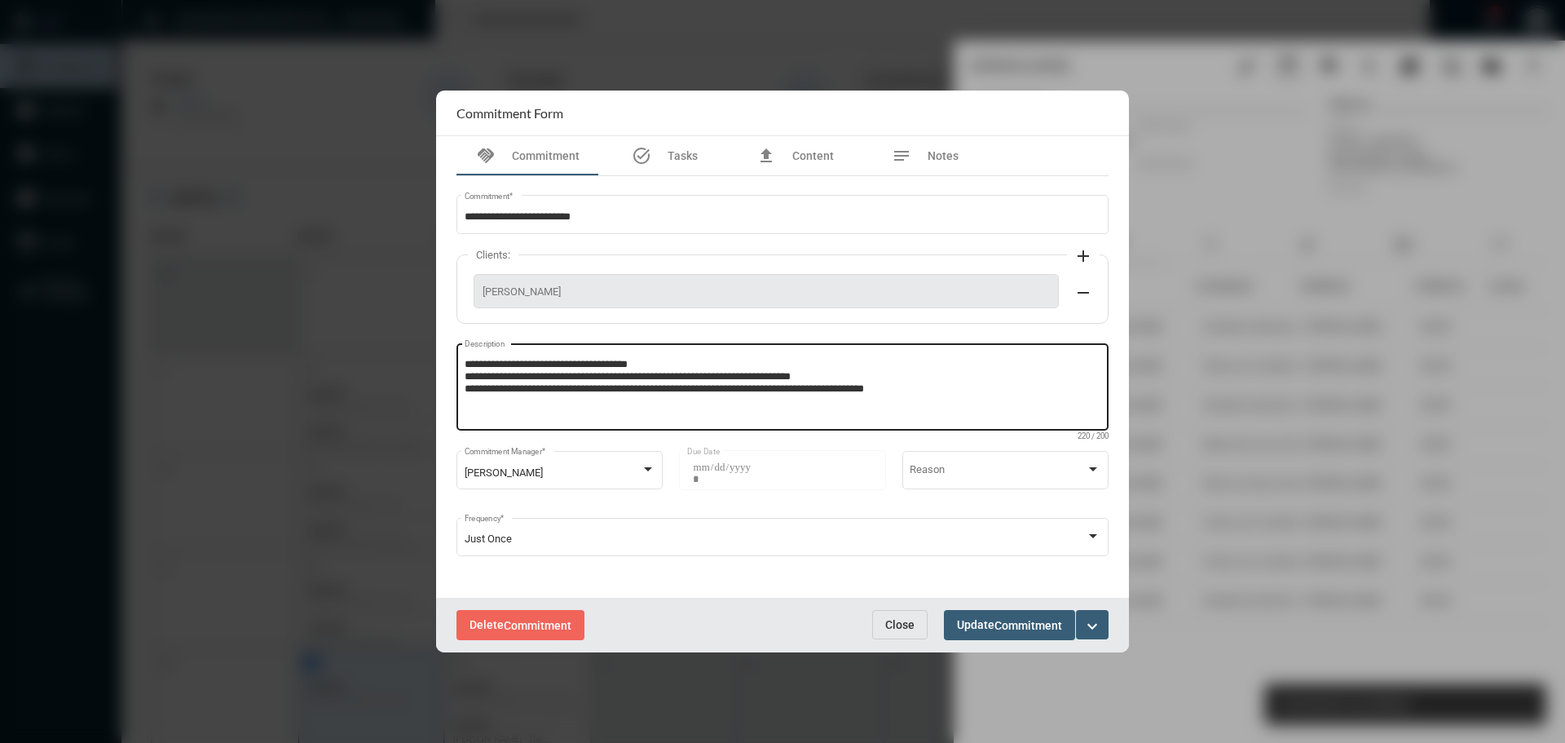
click at [919, 391] on textarea "**********" at bounding box center [783, 389] width 637 height 64
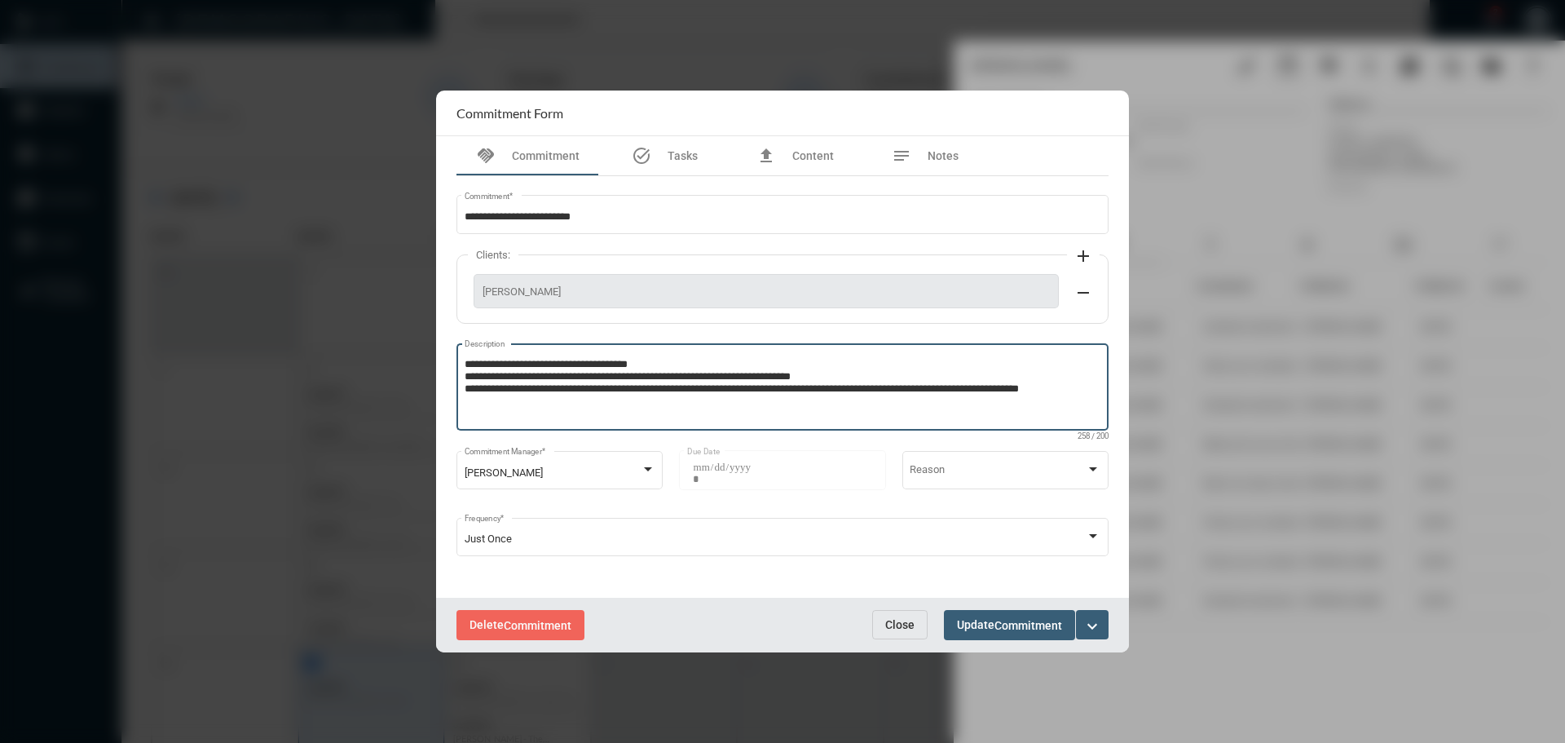
type textarea "**********"
click at [990, 620] on span "Update Commitment" at bounding box center [1009, 624] width 105 height 13
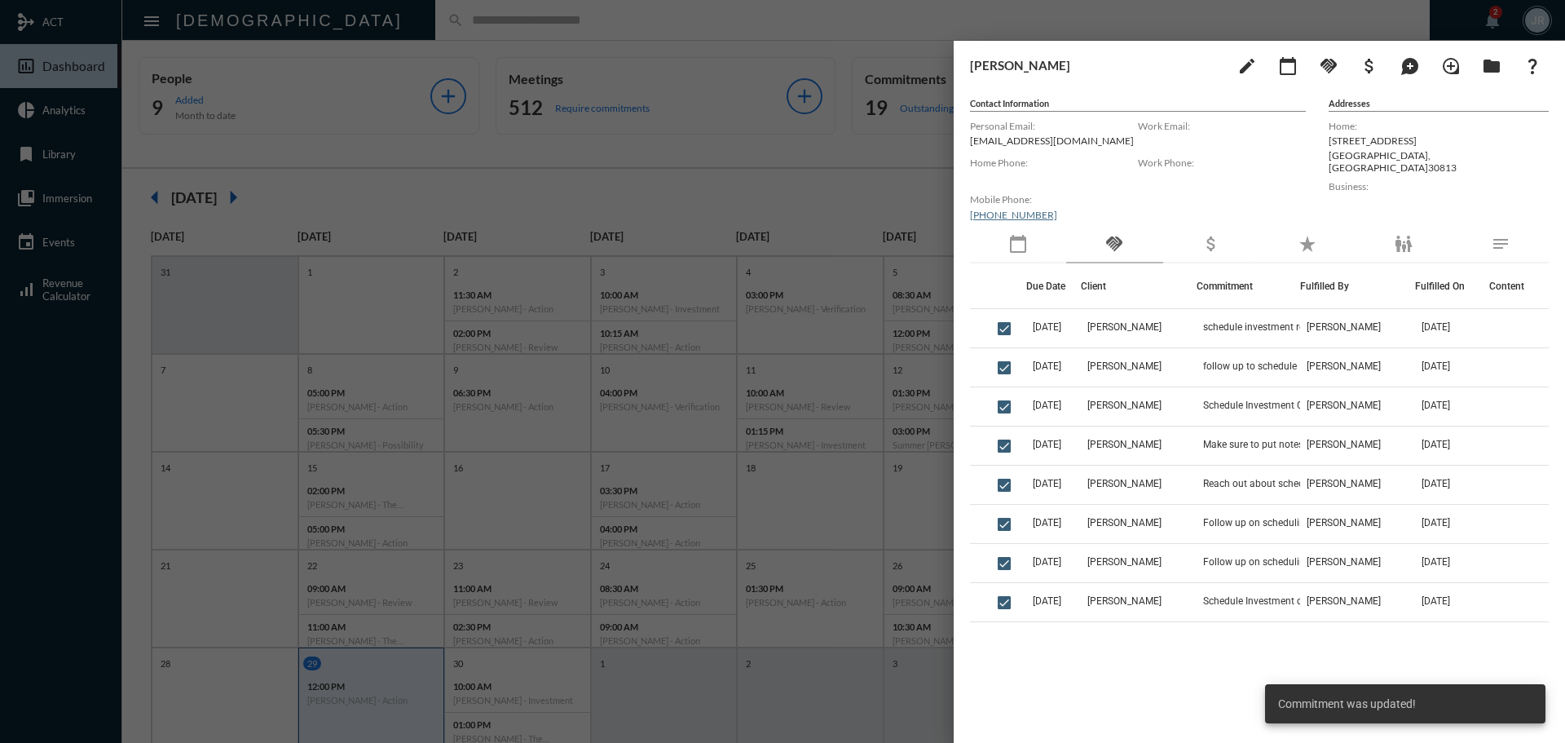
click at [541, 31] on div at bounding box center [782, 371] width 1565 height 743
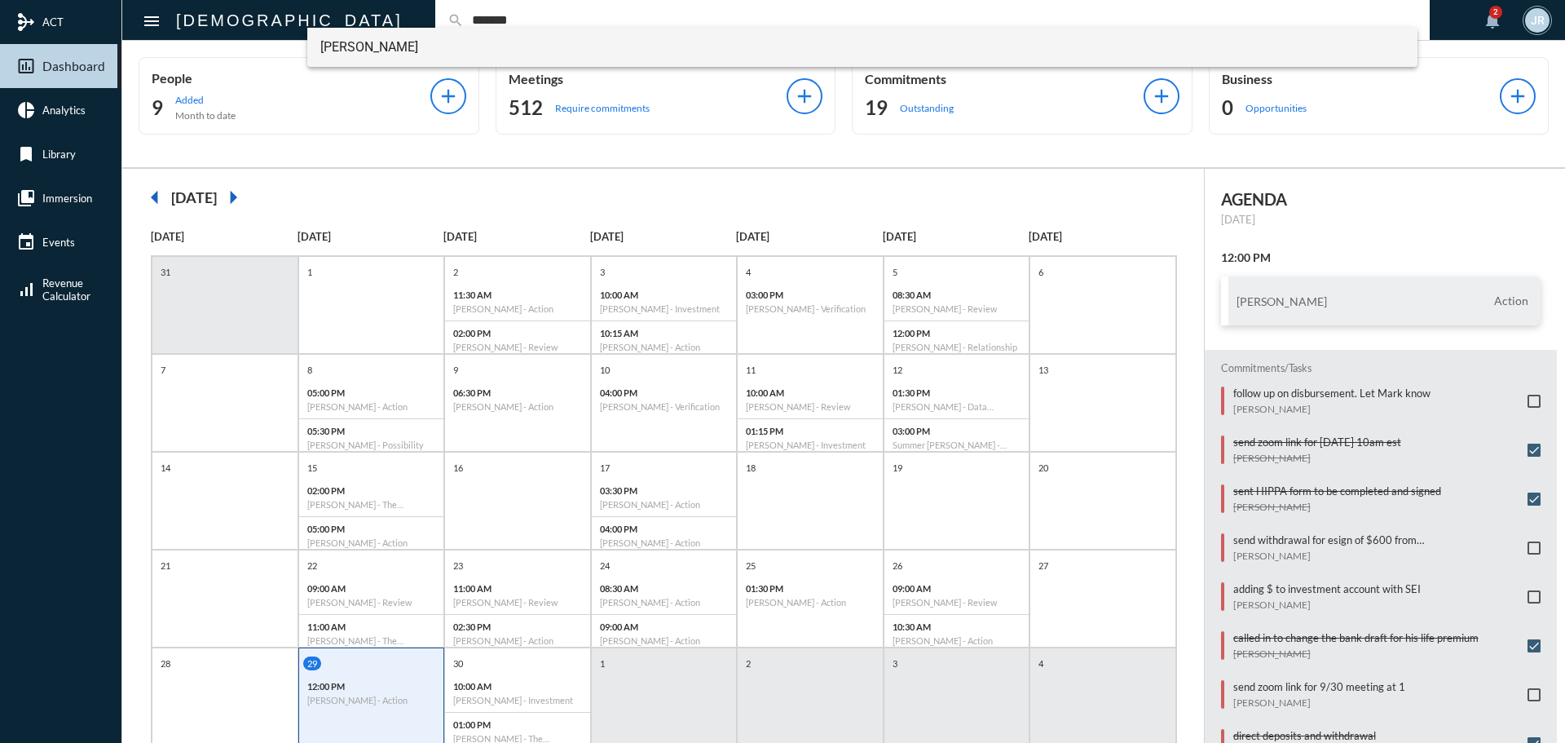
type input "*******"
click at [375, 41] on span "[PERSON_NAME]" at bounding box center [862, 47] width 1085 height 39
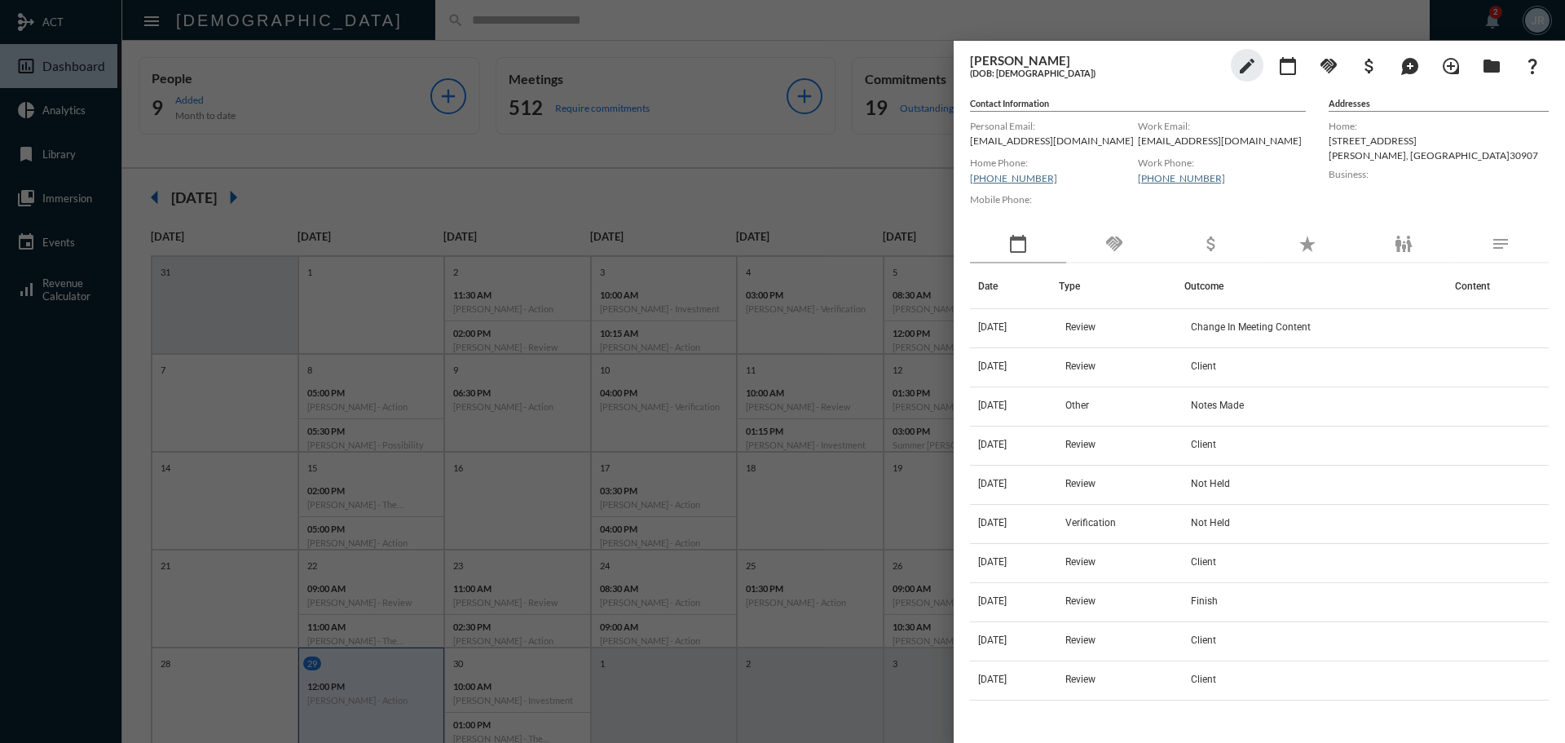
click at [1126, 250] on div "handshake" at bounding box center [1114, 245] width 96 height 38
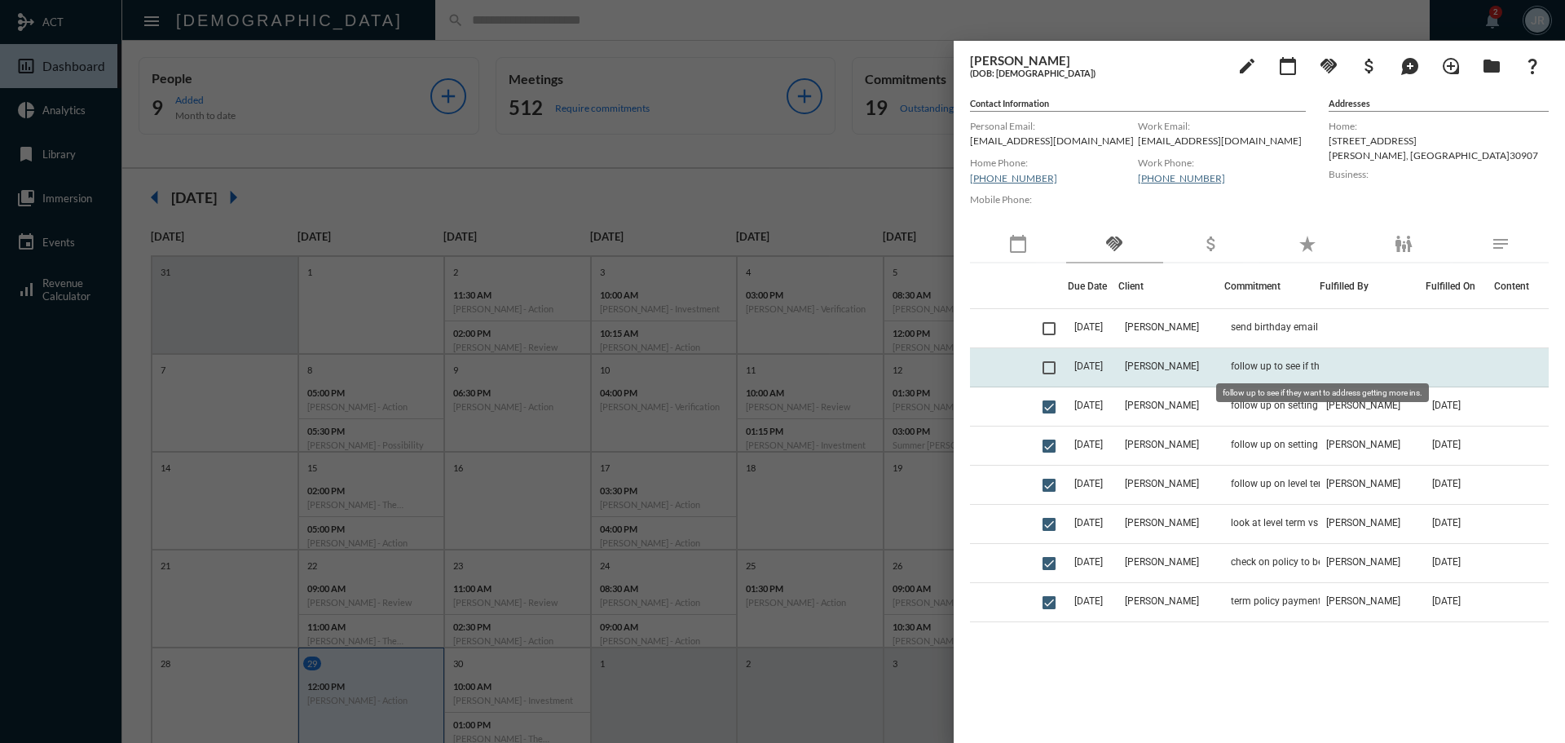
click at [1244, 362] on span "follow up to see if they want to address getting more ins." at bounding box center [1312, 365] width 163 height 11
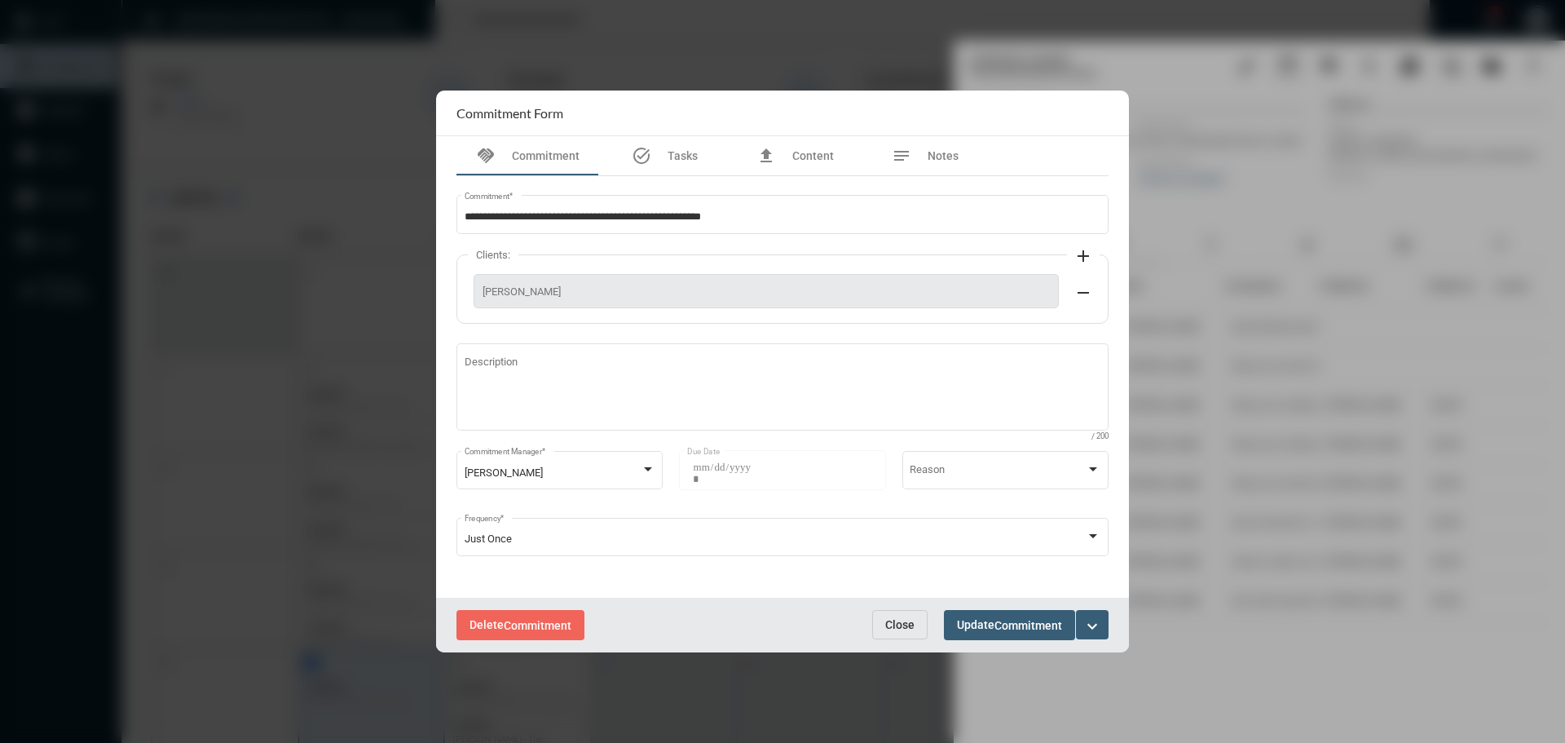
click at [898, 618] on span "Close" at bounding box center [899, 624] width 29 height 13
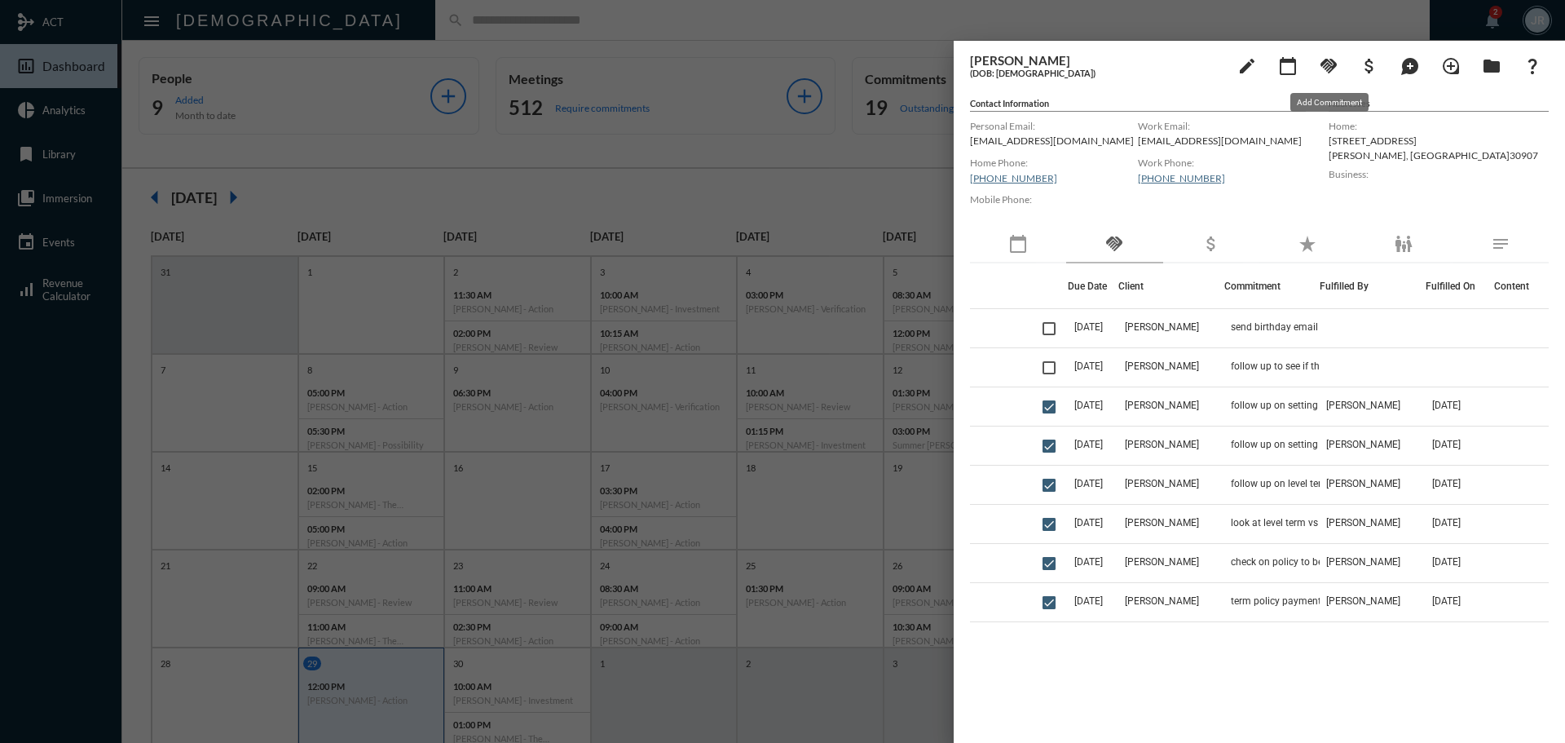
click at [1324, 56] on mat-icon "handshake" at bounding box center [1329, 66] width 20 height 20
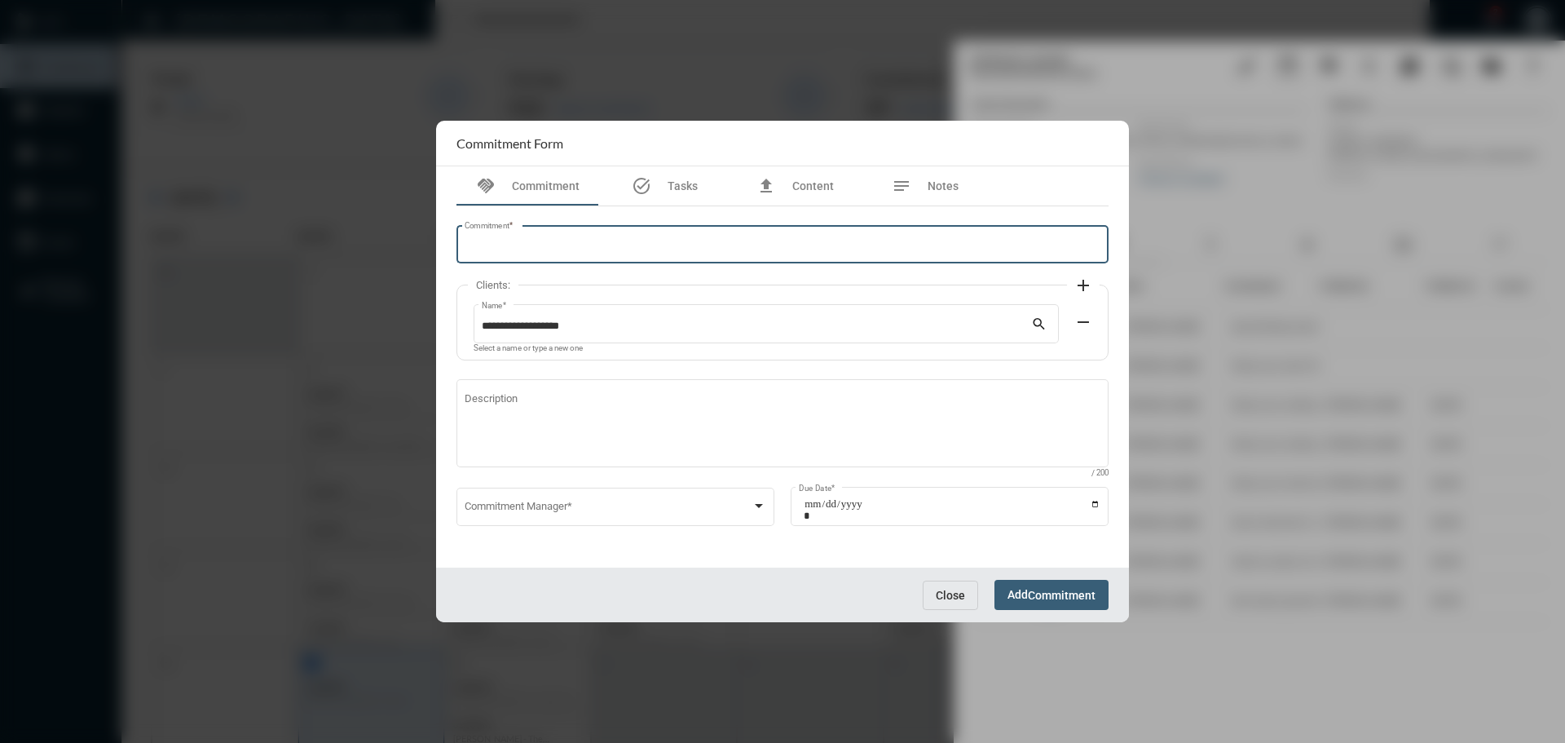
click at [493, 253] on input "Commitment *" at bounding box center [783, 247] width 637 height 12
type input "**********"
click at [626, 489] on div "Commitment Manager *" at bounding box center [616, 505] width 303 height 42
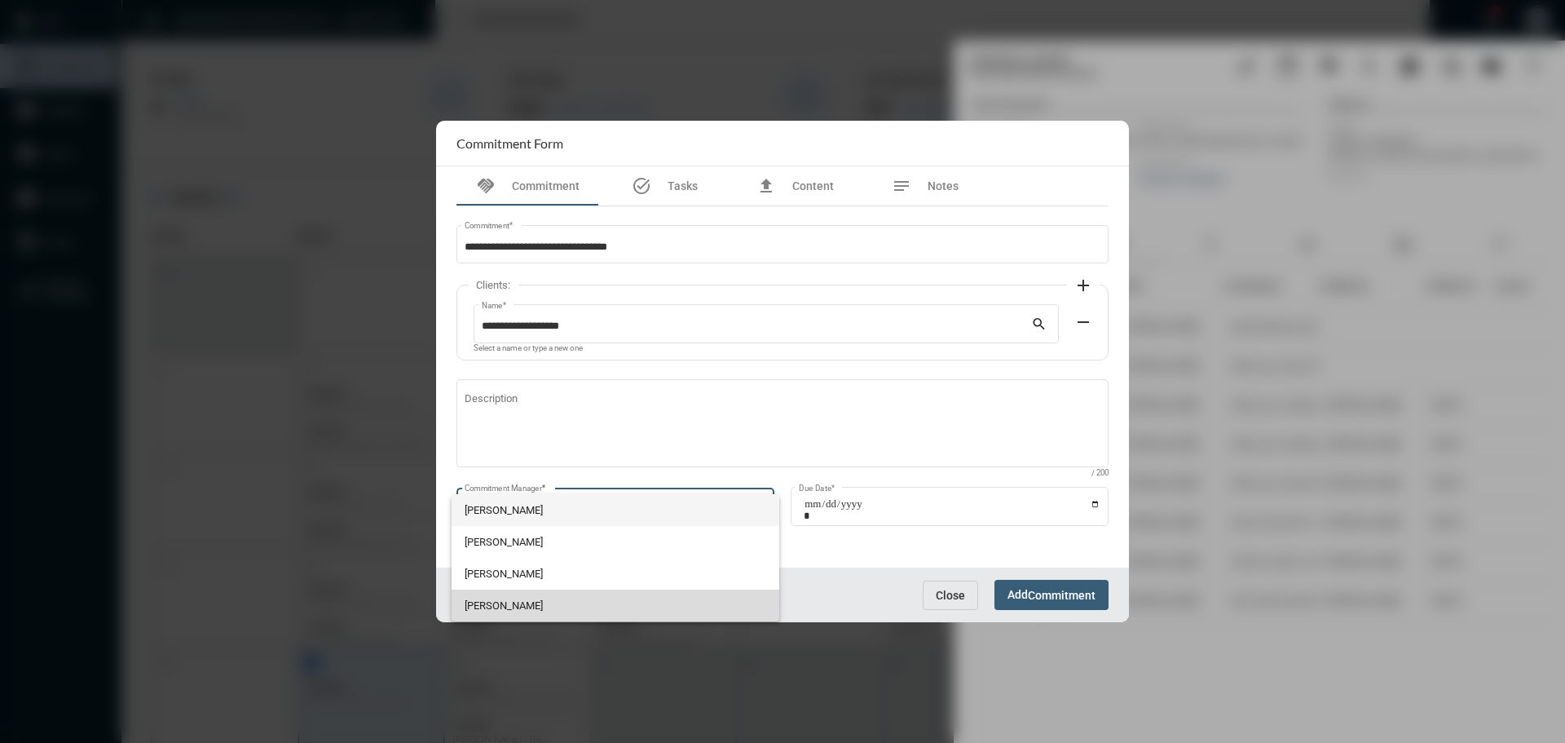
click at [531, 603] on span "[PERSON_NAME]" at bounding box center [616, 606] width 303 height 32
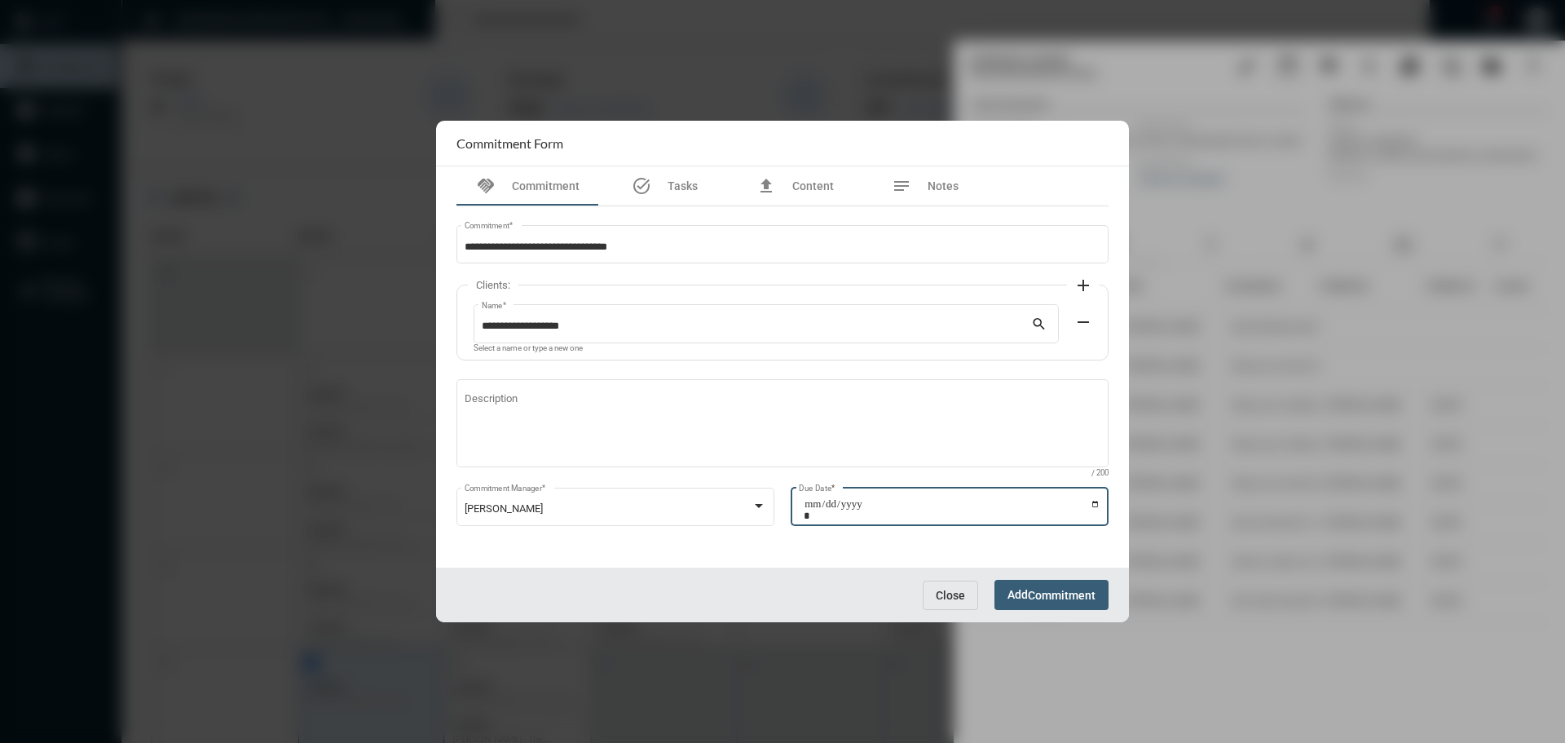
click at [1098, 504] on input "Due Date *" at bounding box center [952, 509] width 297 height 23
type input "**********"
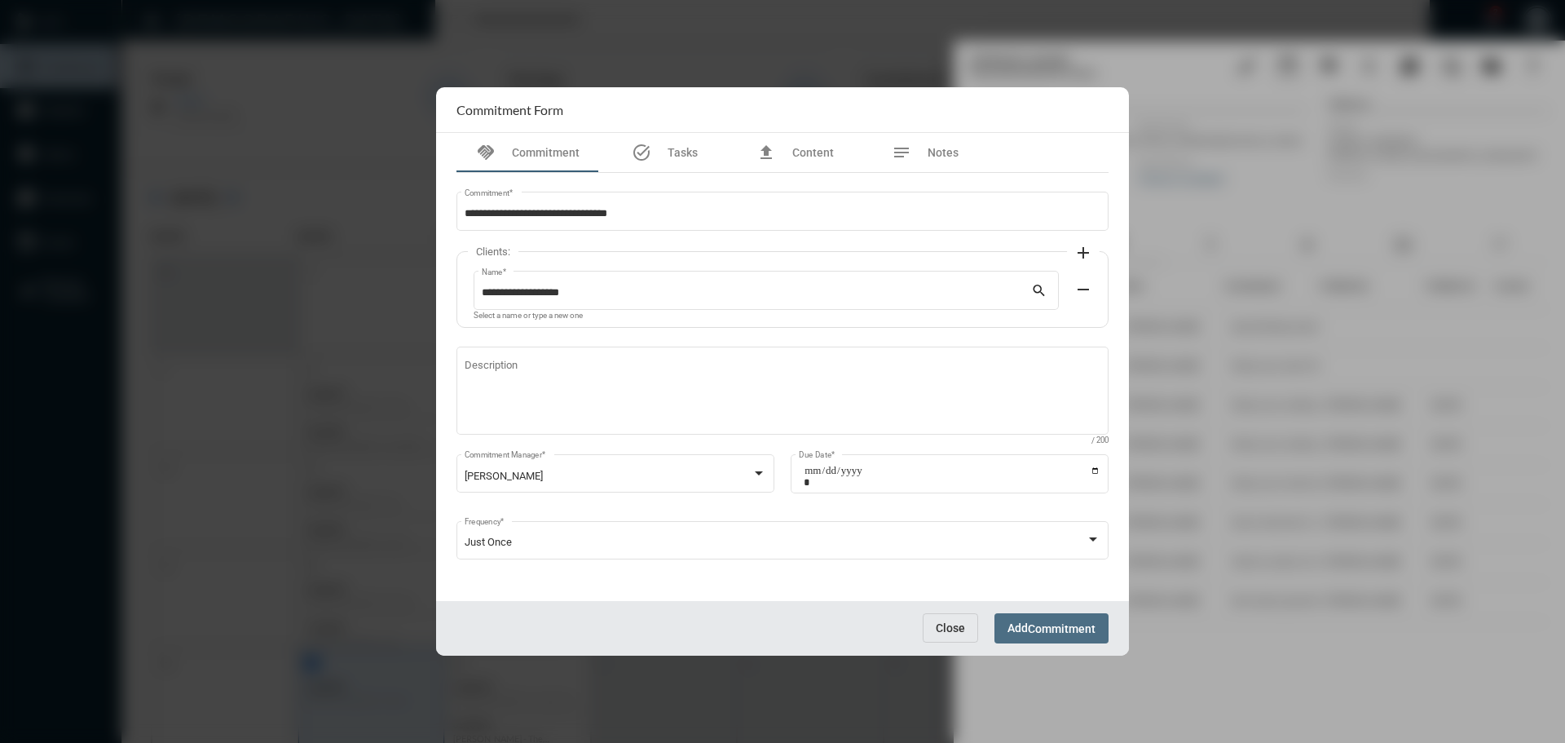
click at [1027, 628] on span "Add Commitment" at bounding box center [1052, 627] width 88 height 13
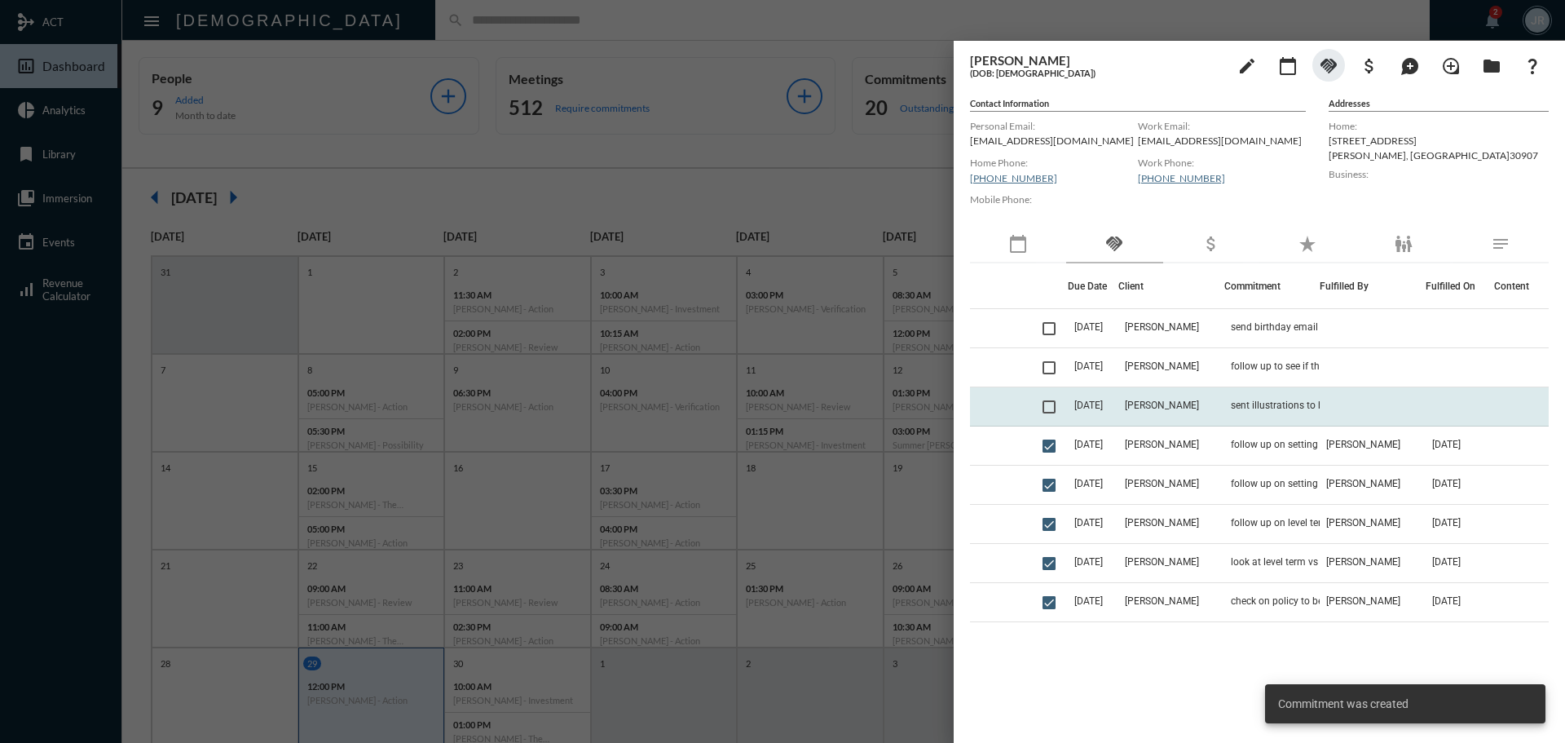
click at [1052, 408] on span at bounding box center [1049, 406] width 13 height 13
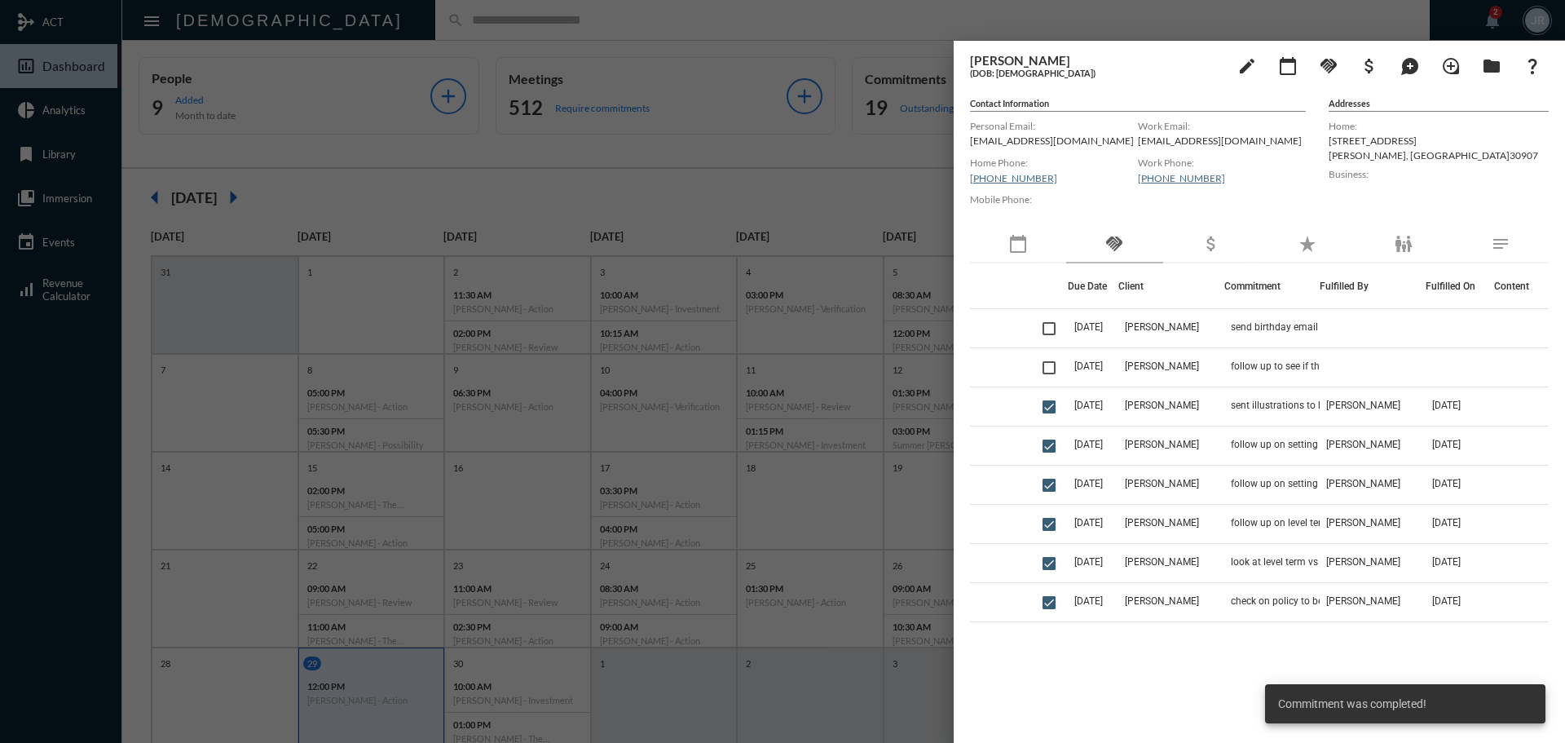
click at [424, 19] on div at bounding box center [782, 371] width 1565 height 743
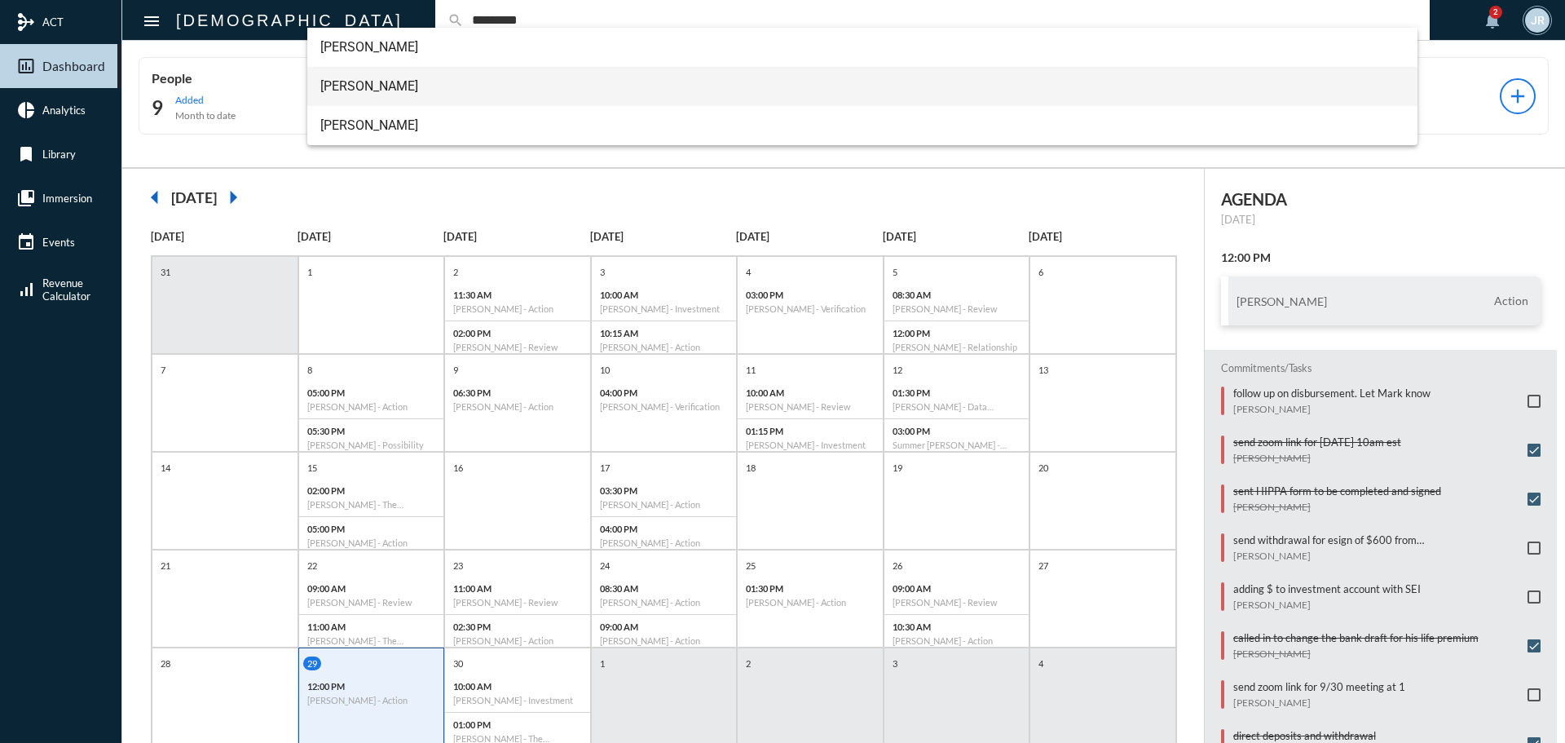
type input "*********"
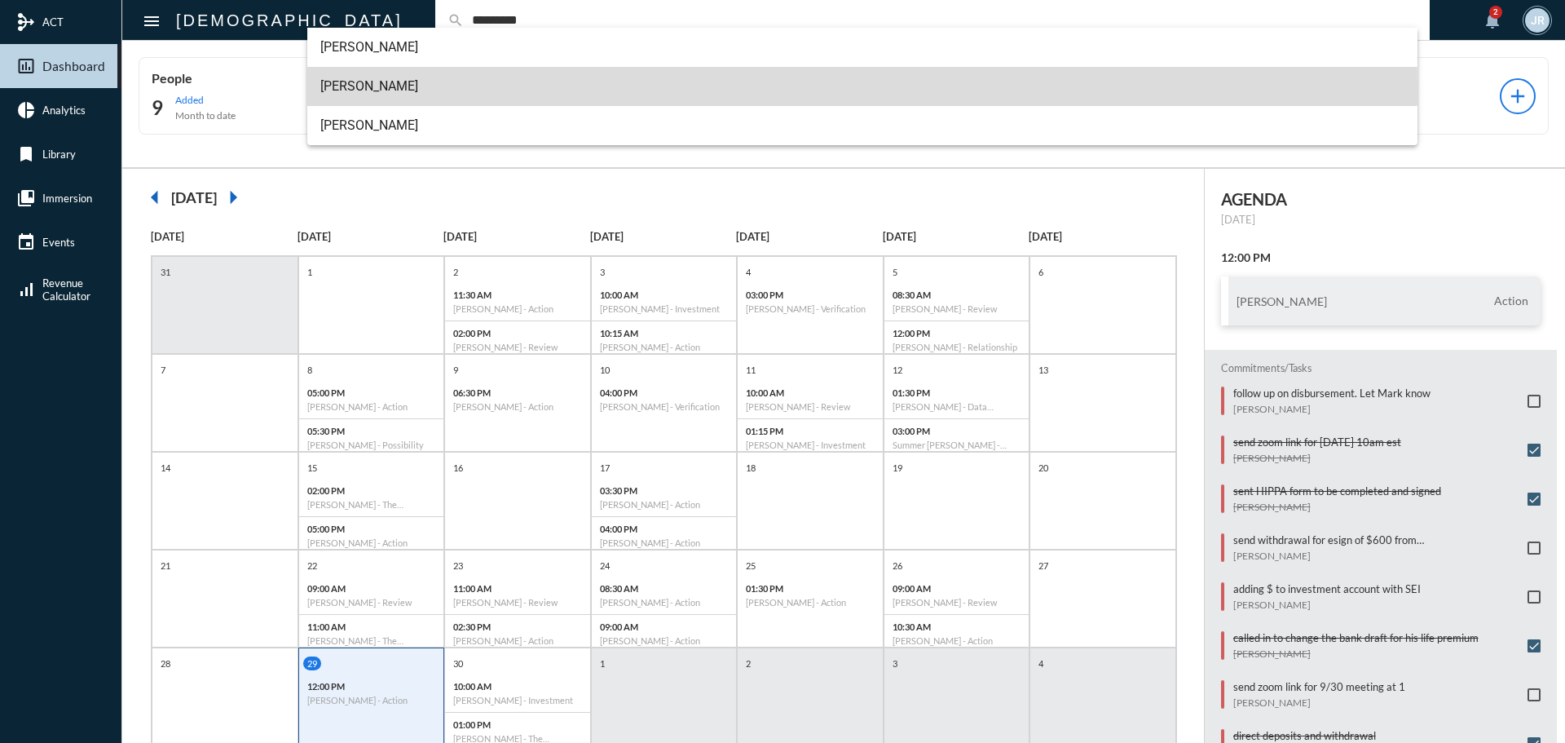
click at [381, 90] on span "[PERSON_NAME]" at bounding box center [862, 86] width 1085 height 39
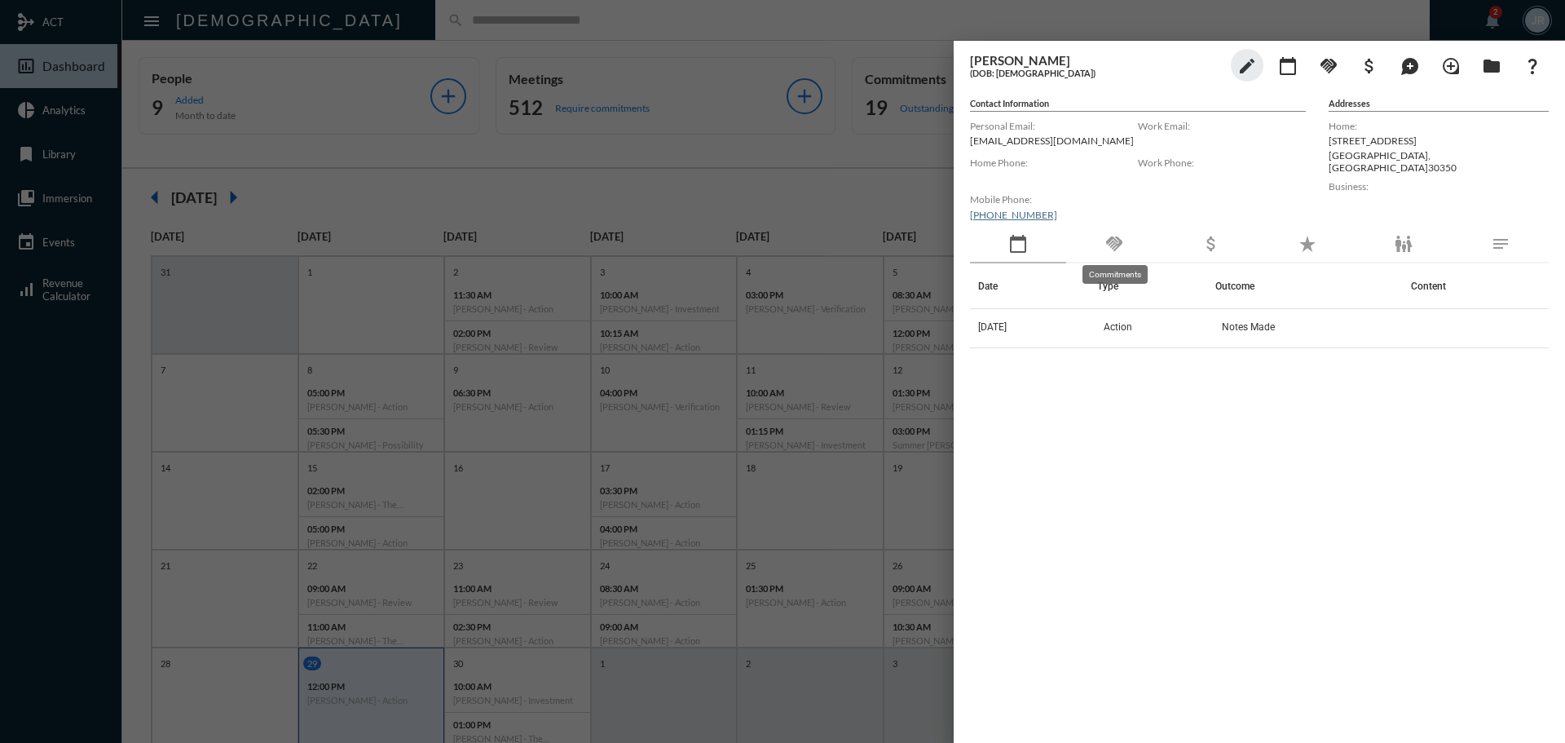
click at [1115, 239] on mat-icon "handshake" at bounding box center [1115, 244] width 20 height 20
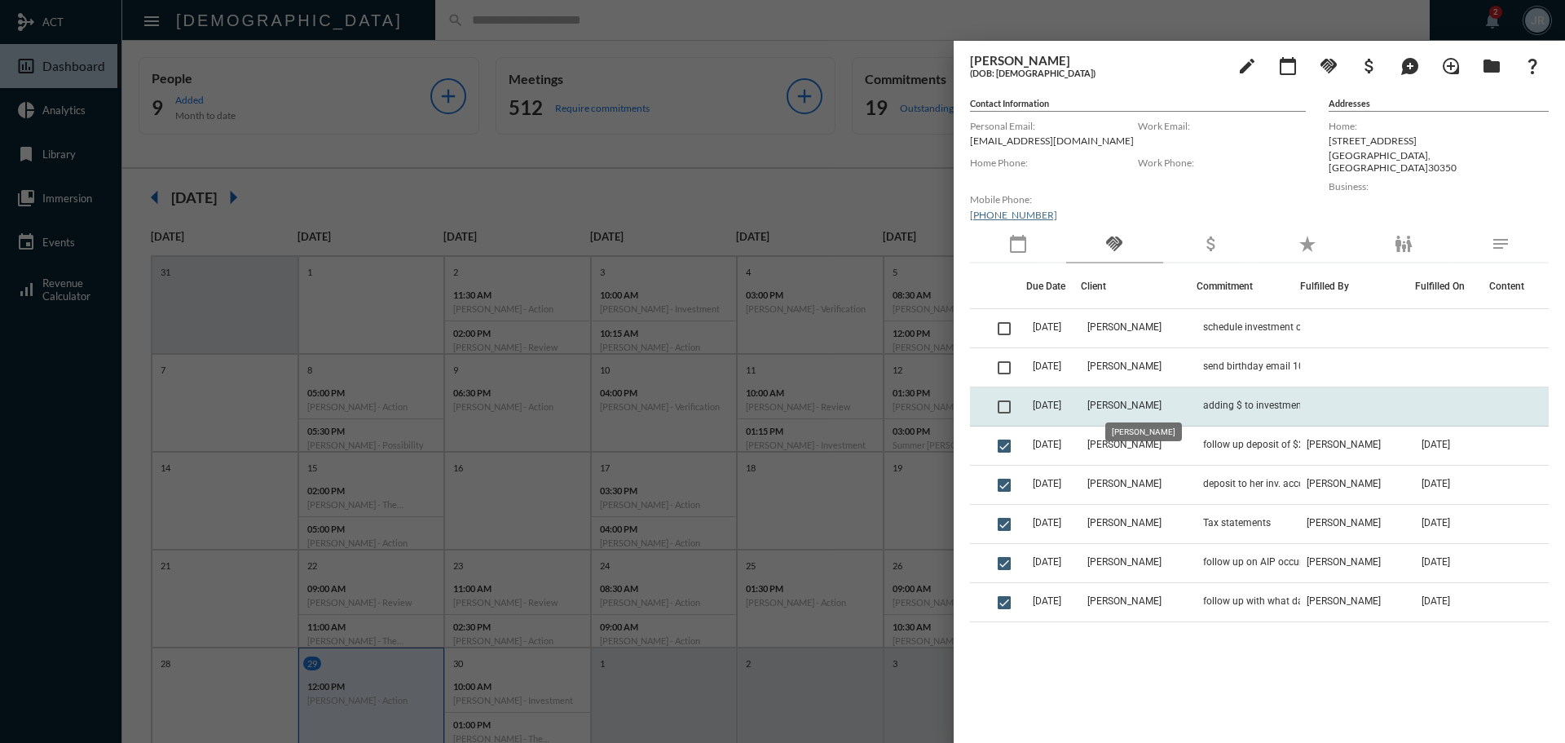
click at [1151, 413] on mat-tooltip-component "[PERSON_NAME]" at bounding box center [1143, 432] width 99 height 42
click at [1138, 402] on span "[PERSON_NAME]" at bounding box center [1125, 405] width 74 height 11
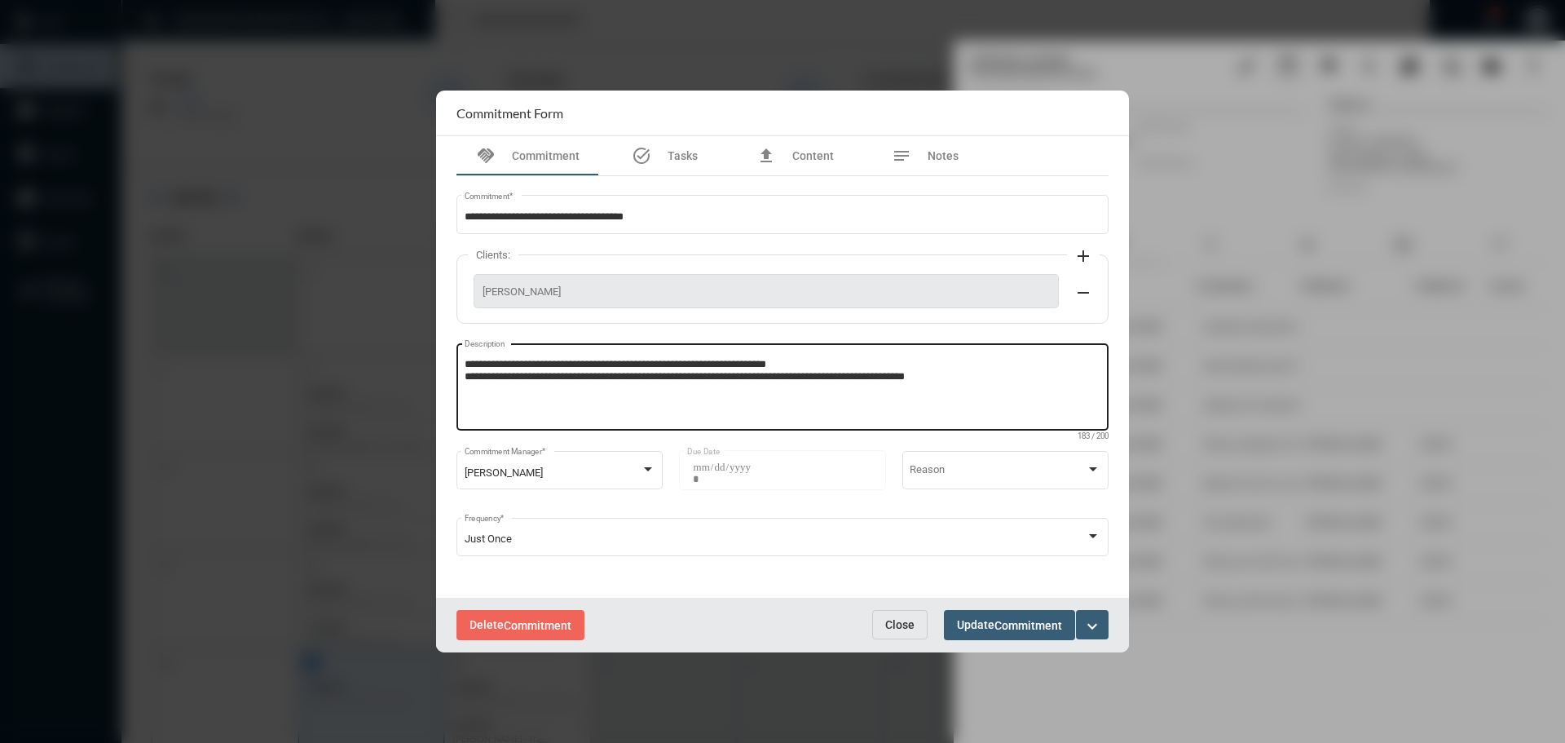
click at [965, 378] on textarea "**********" at bounding box center [783, 389] width 637 height 64
type textarea "**********"
click at [989, 618] on button "Update Commitment" at bounding box center [1009, 625] width 131 height 30
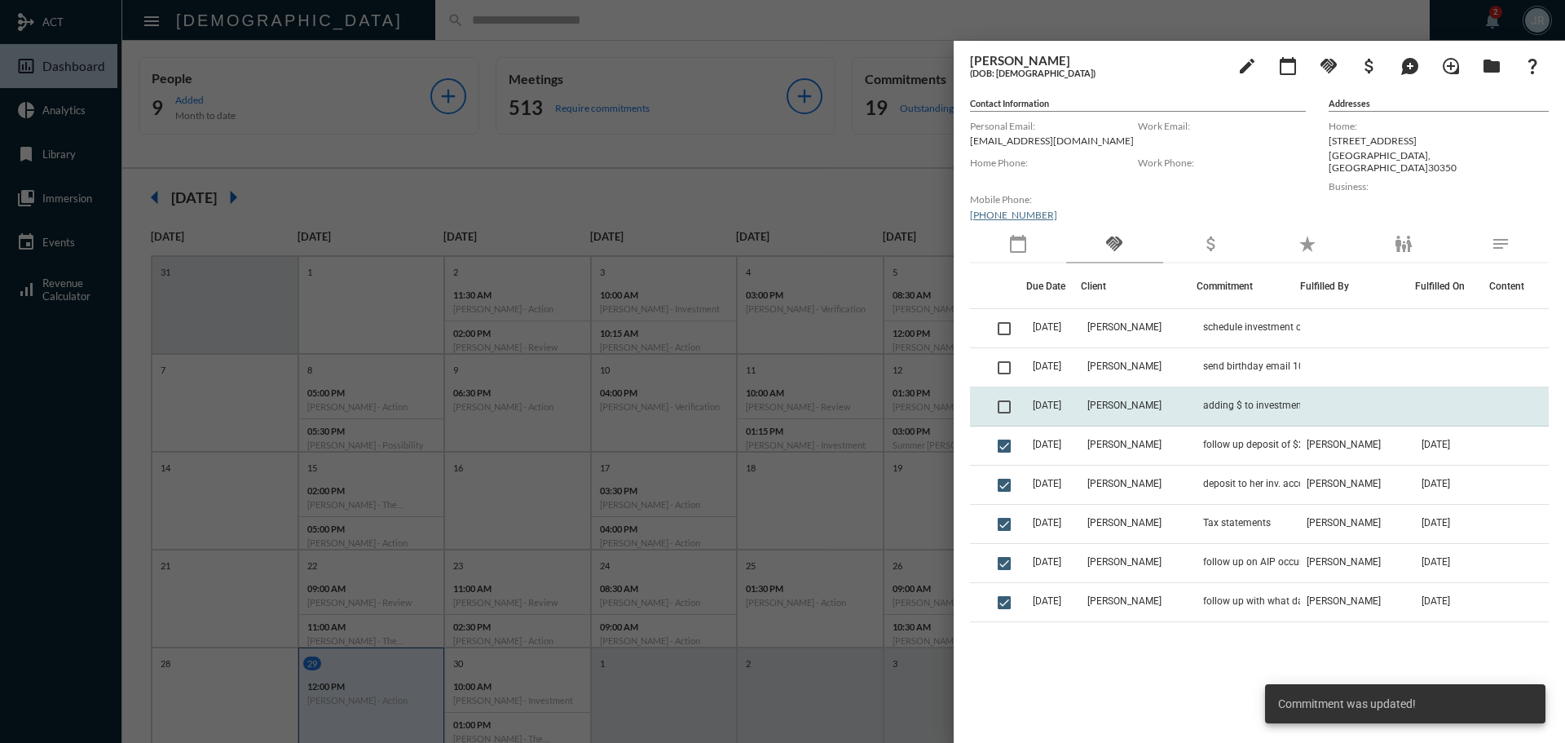
click at [1005, 408] on span at bounding box center [1004, 406] width 13 height 13
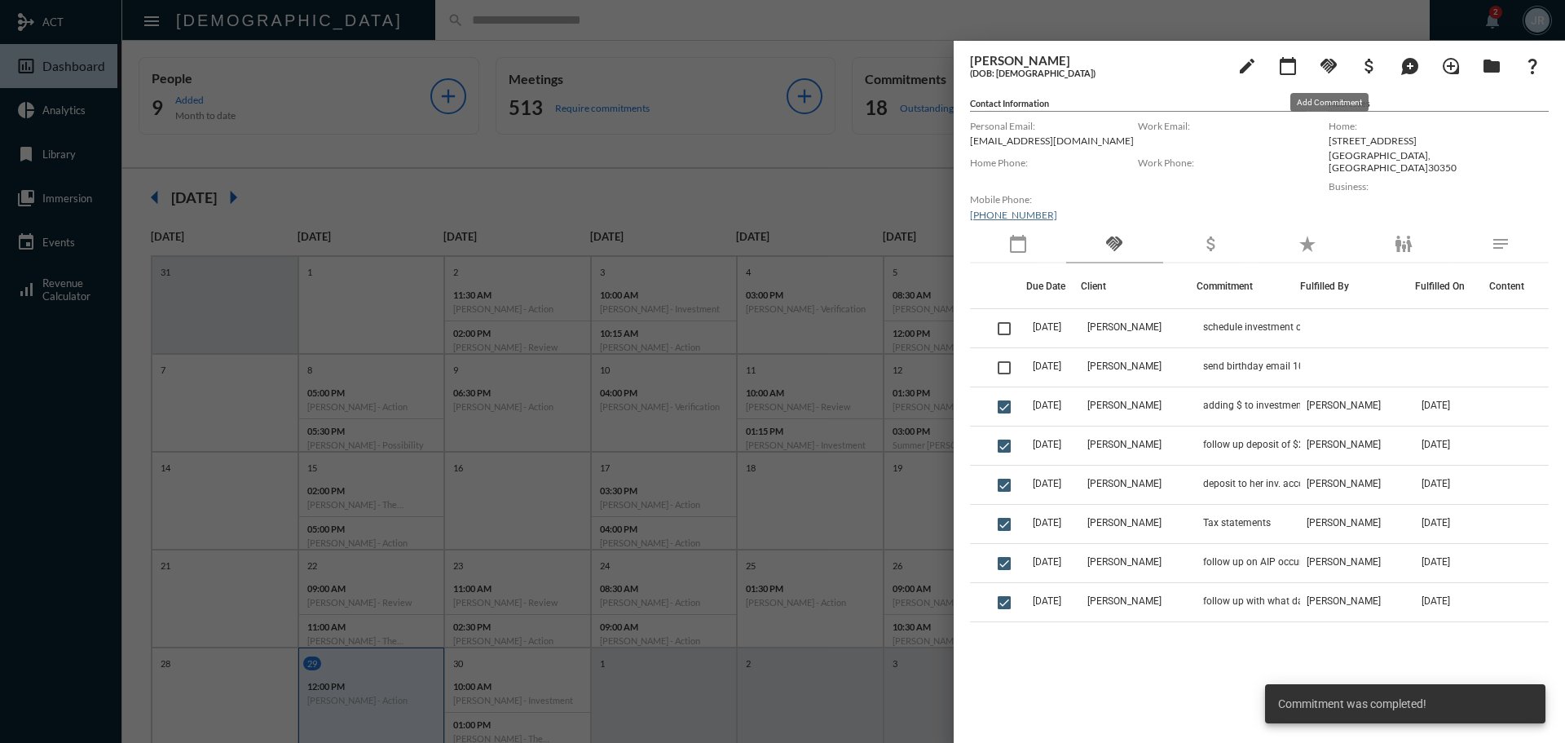
click at [1334, 64] on mat-icon "handshake" at bounding box center [1329, 66] width 20 height 20
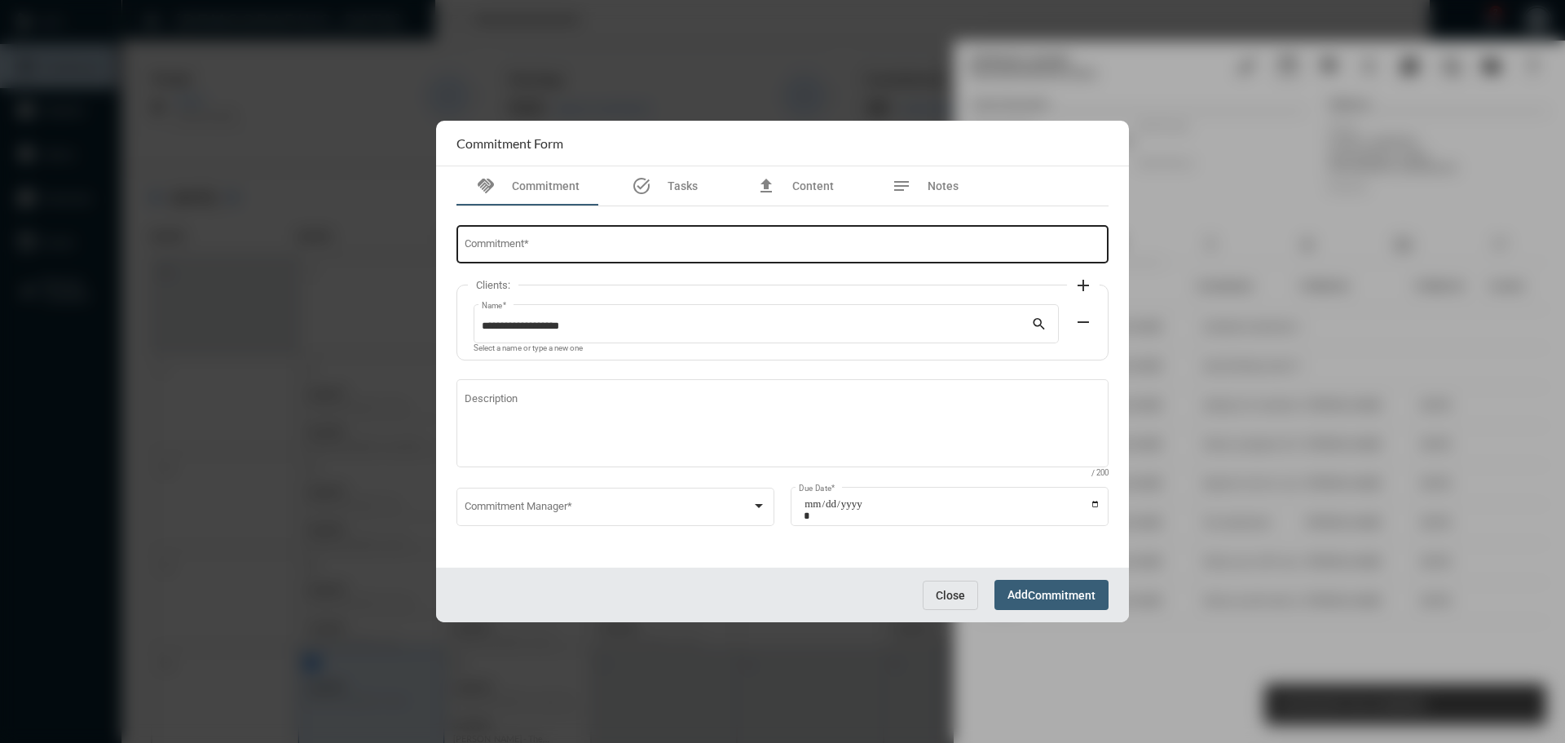
click at [832, 249] on input "Commitment *" at bounding box center [783, 247] width 637 height 12
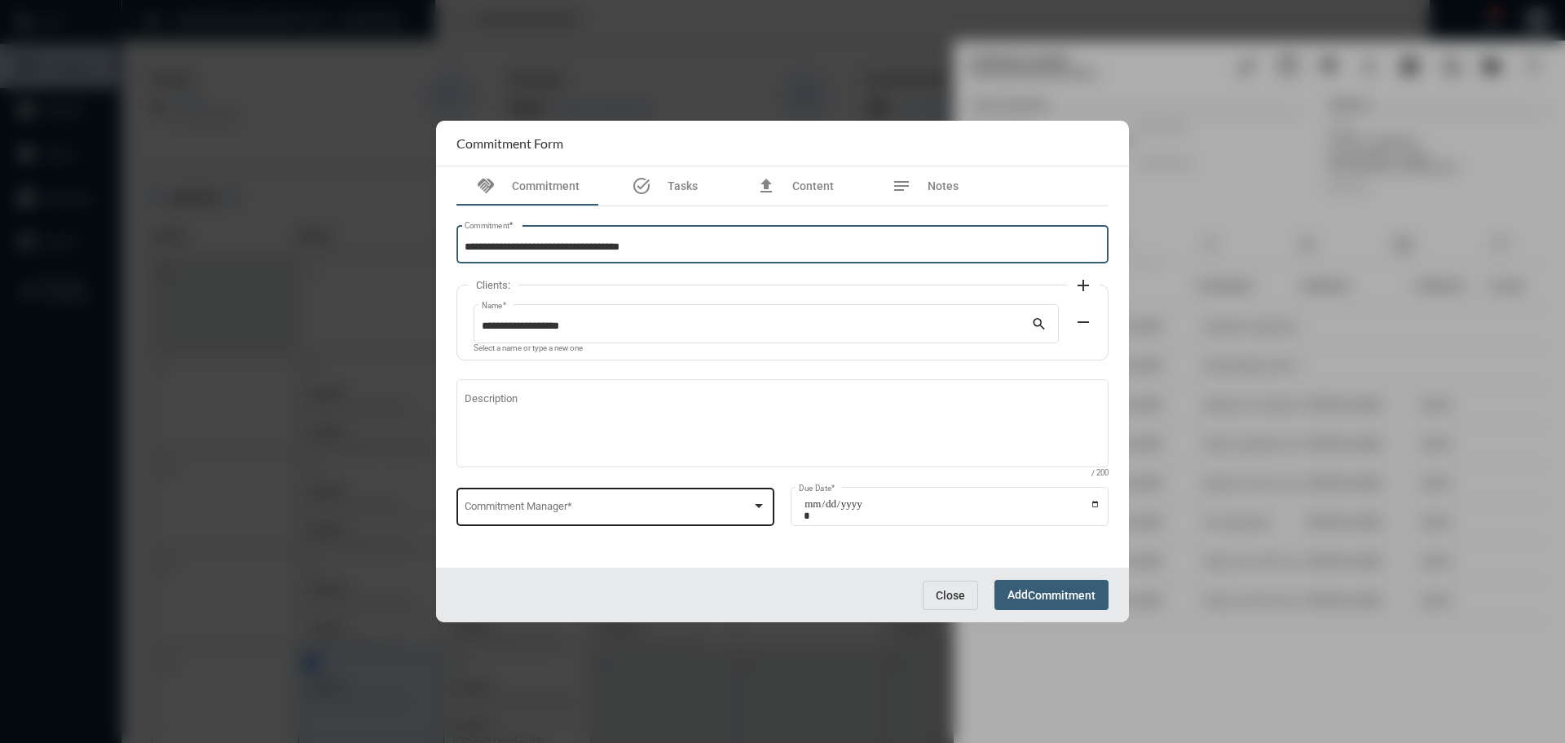
type input "**********"
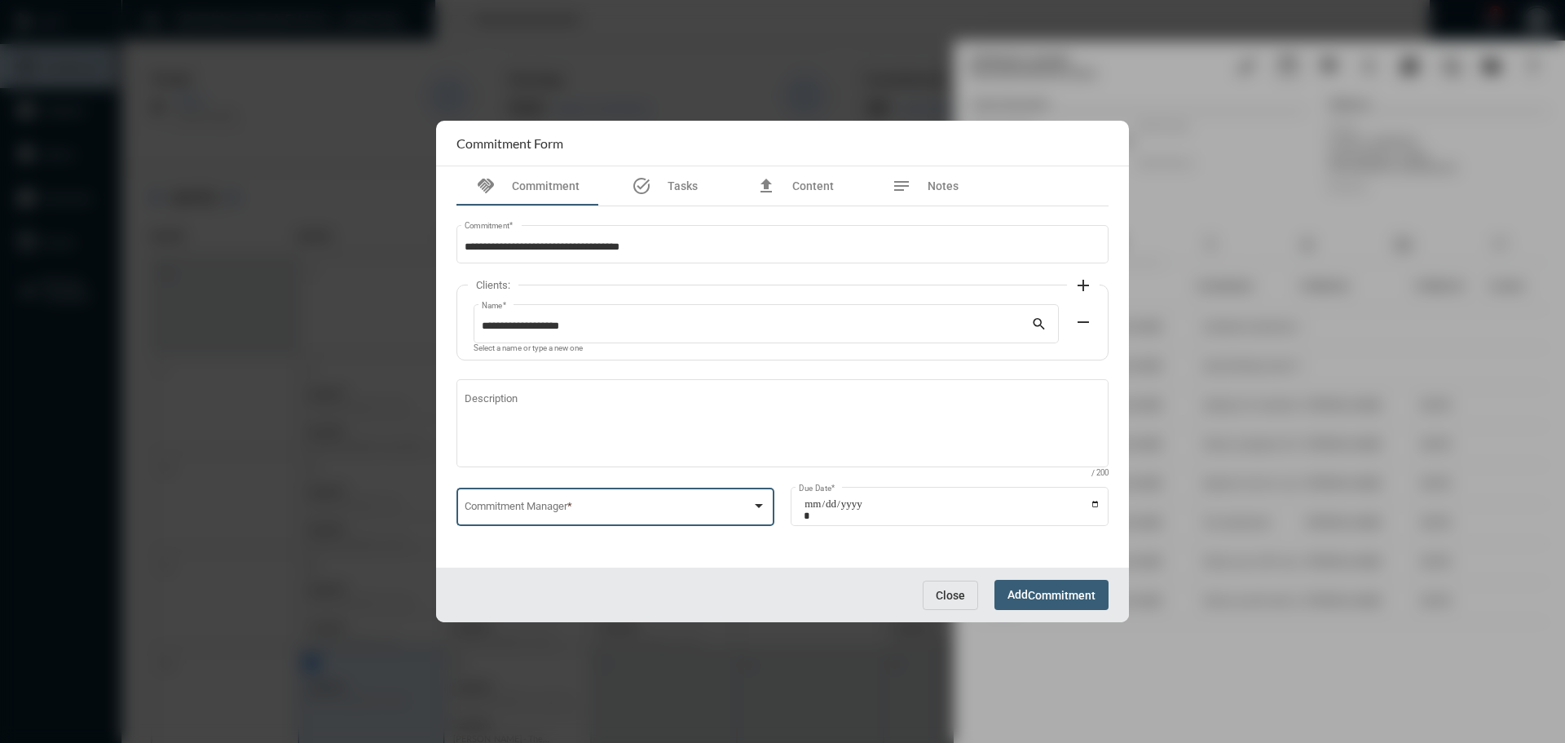
click at [655, 504] on span at bounding box center [609, 509] width 288 height 12
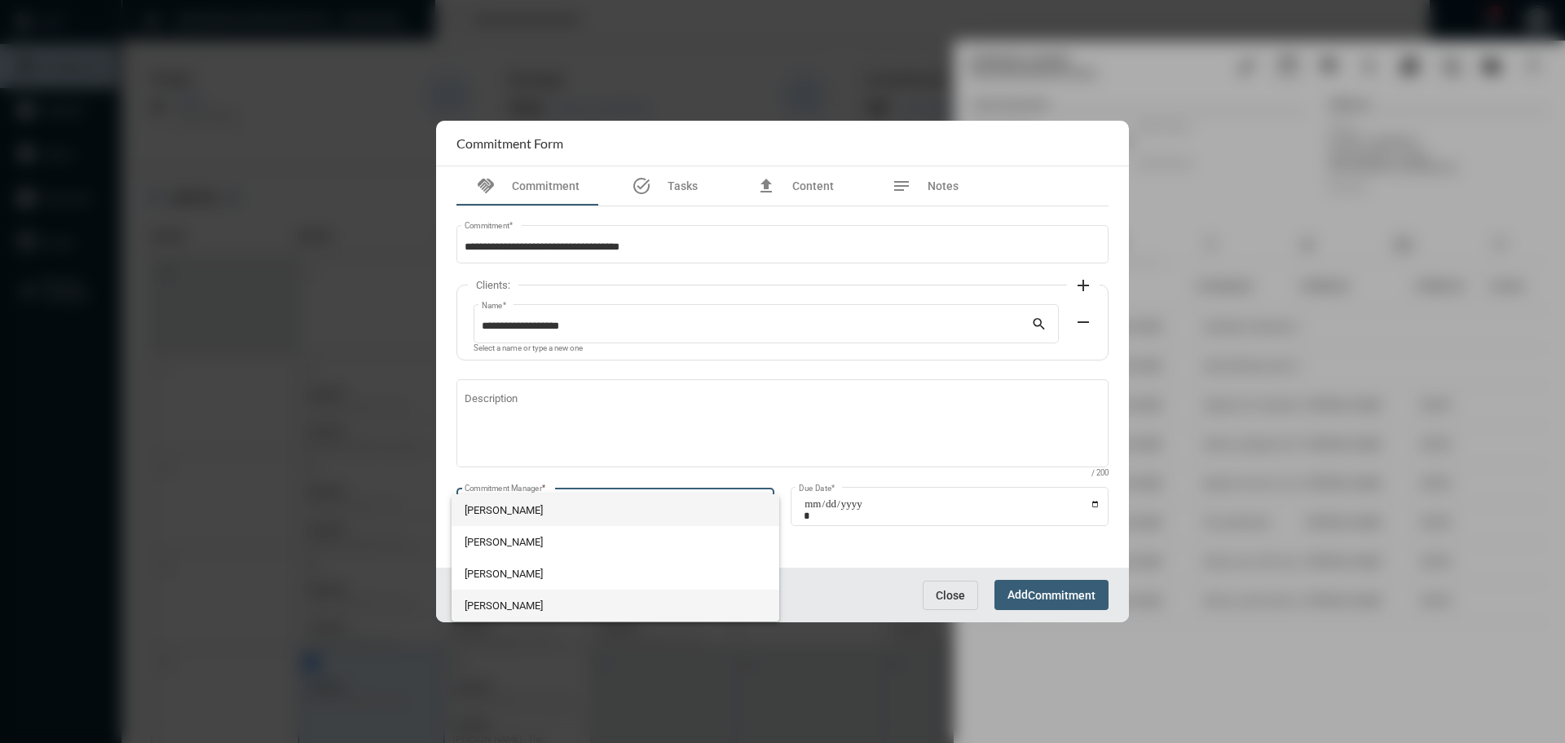
click at [519, 604] on span "[PERSON_NAME]" at bounding box center [616, 606] width 303 height 32
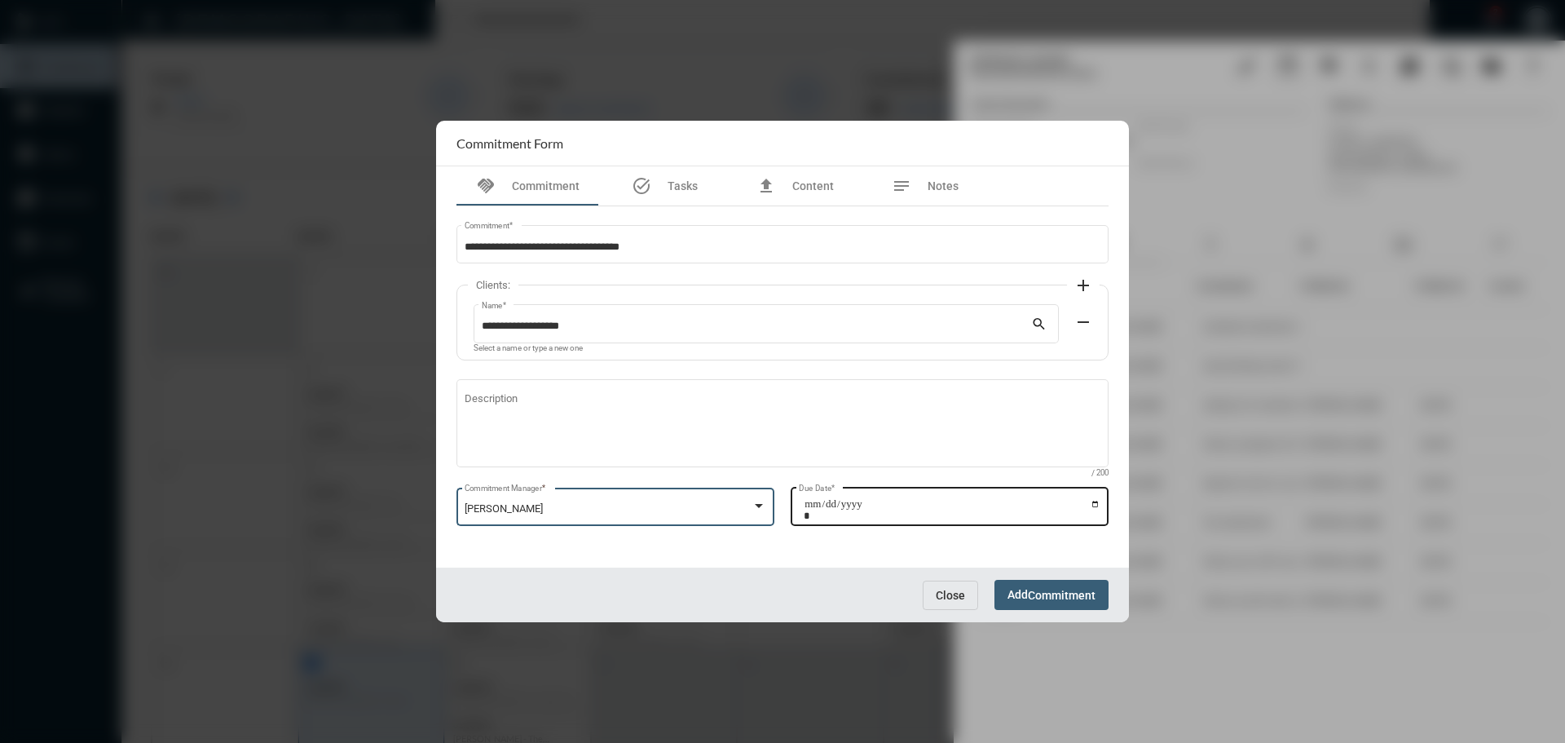
click at [1092, 502] on input "Due Date *" at bounding box center [952, 509] width 297 height 23
type input "**********"
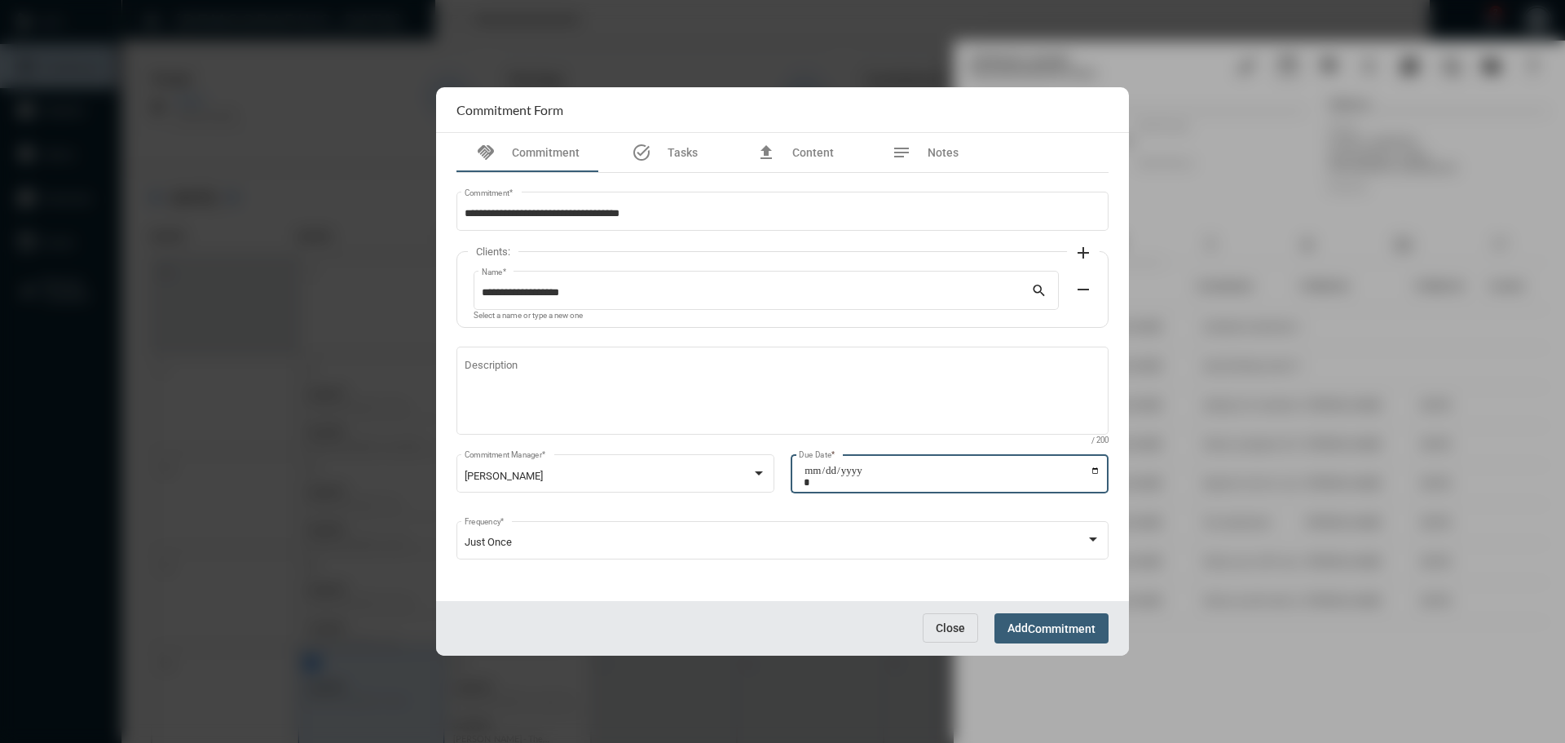
click at [1027, 623] on span "Add Commitment" at bounding box center [1052, 627] width 88 height 13
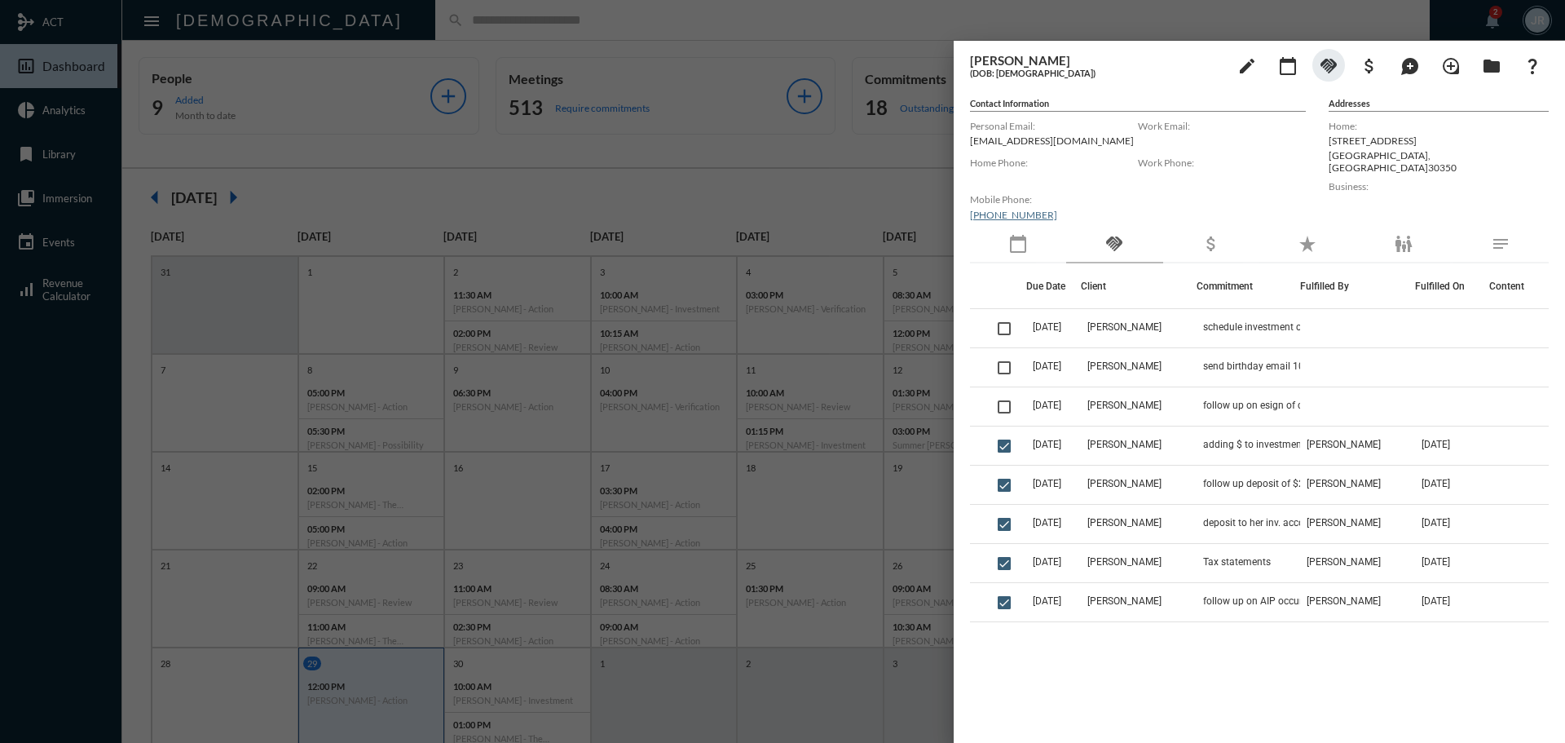
click at [838, 24] on div at bounding box center [782, 371] width 1565 height 743
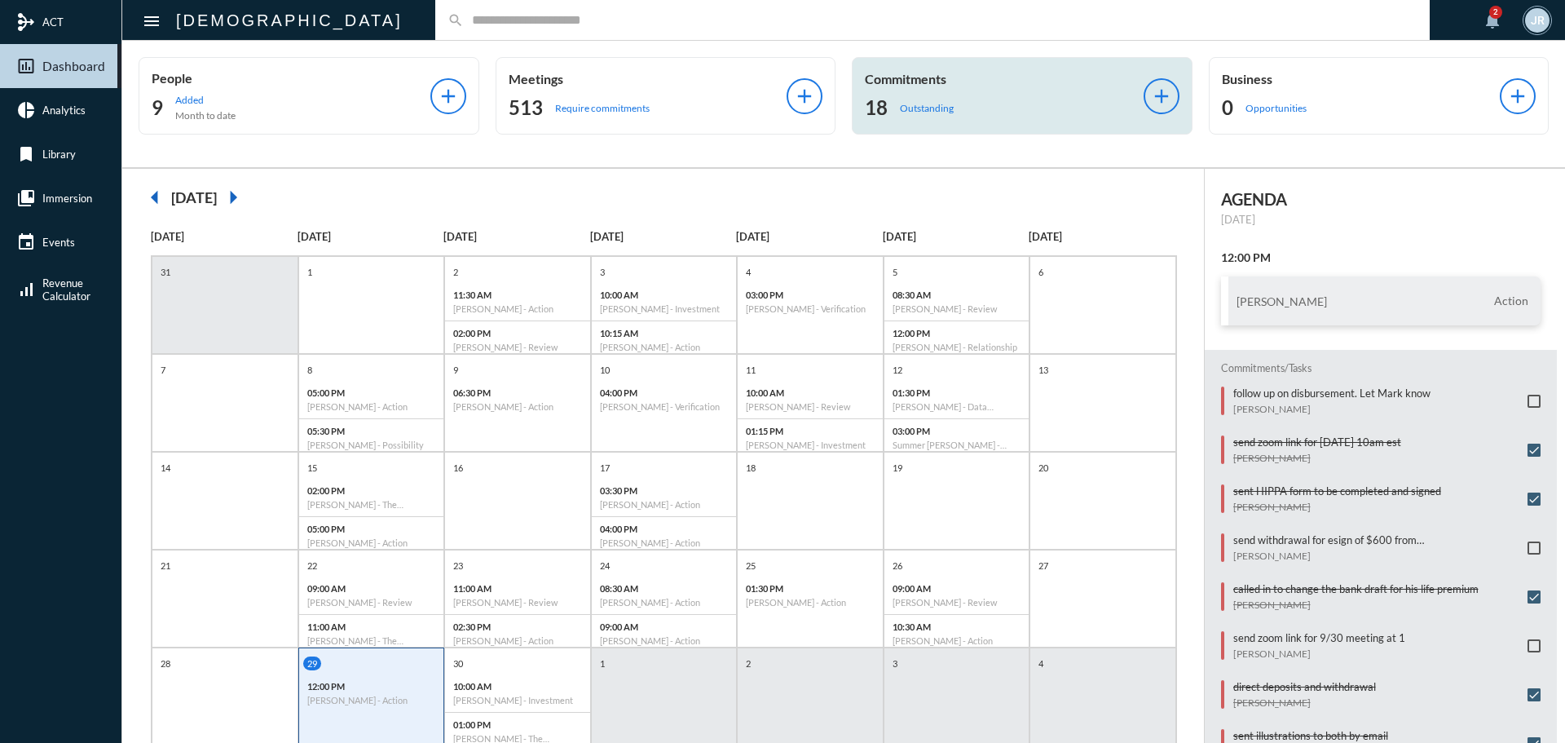
click at [953, 80] on p "Commitments" at bounding box center [1004, 78] width 279 height 15
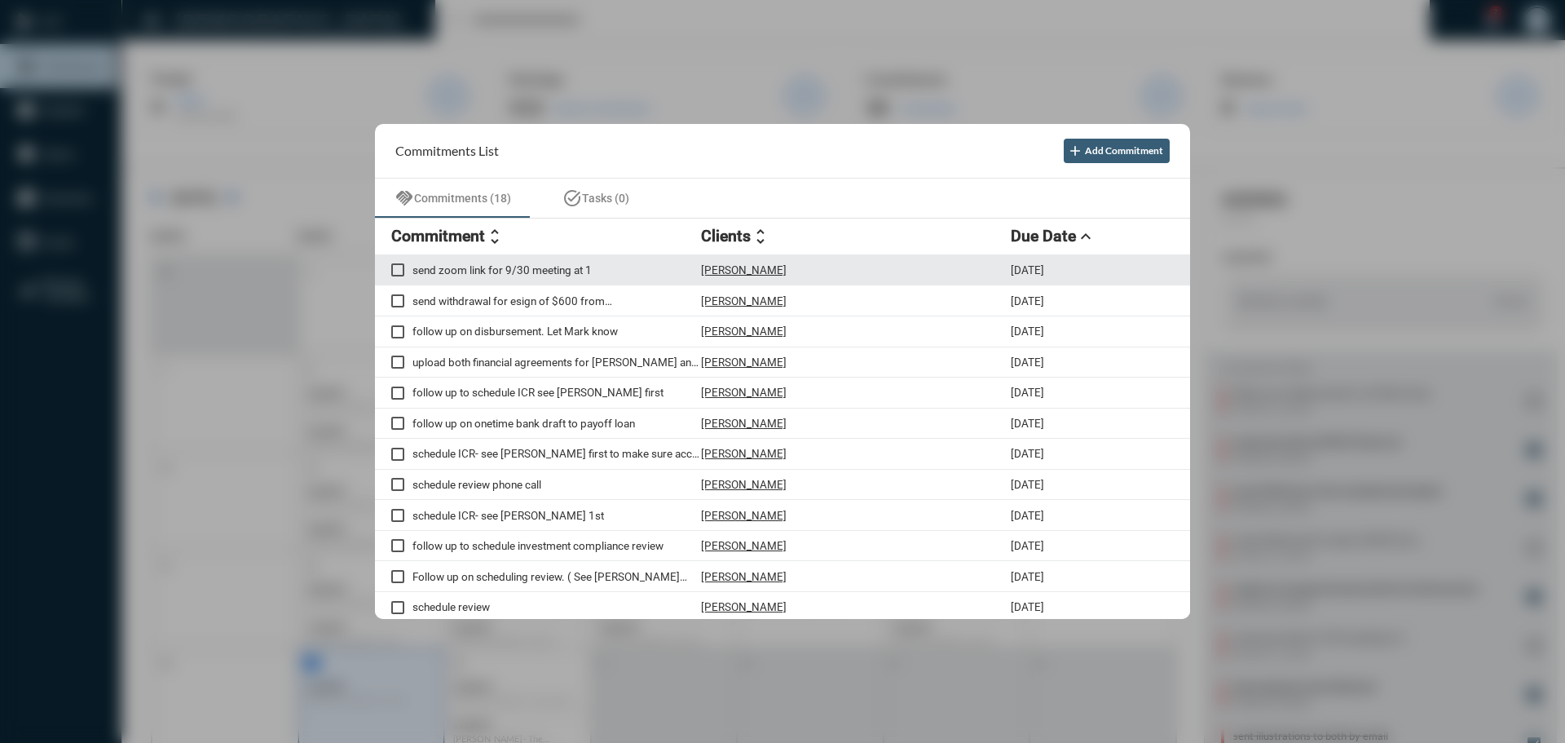
click at [748, 267] on p "[PERSON_NAME]" at bounding box center [744, 269] width 86 height 13
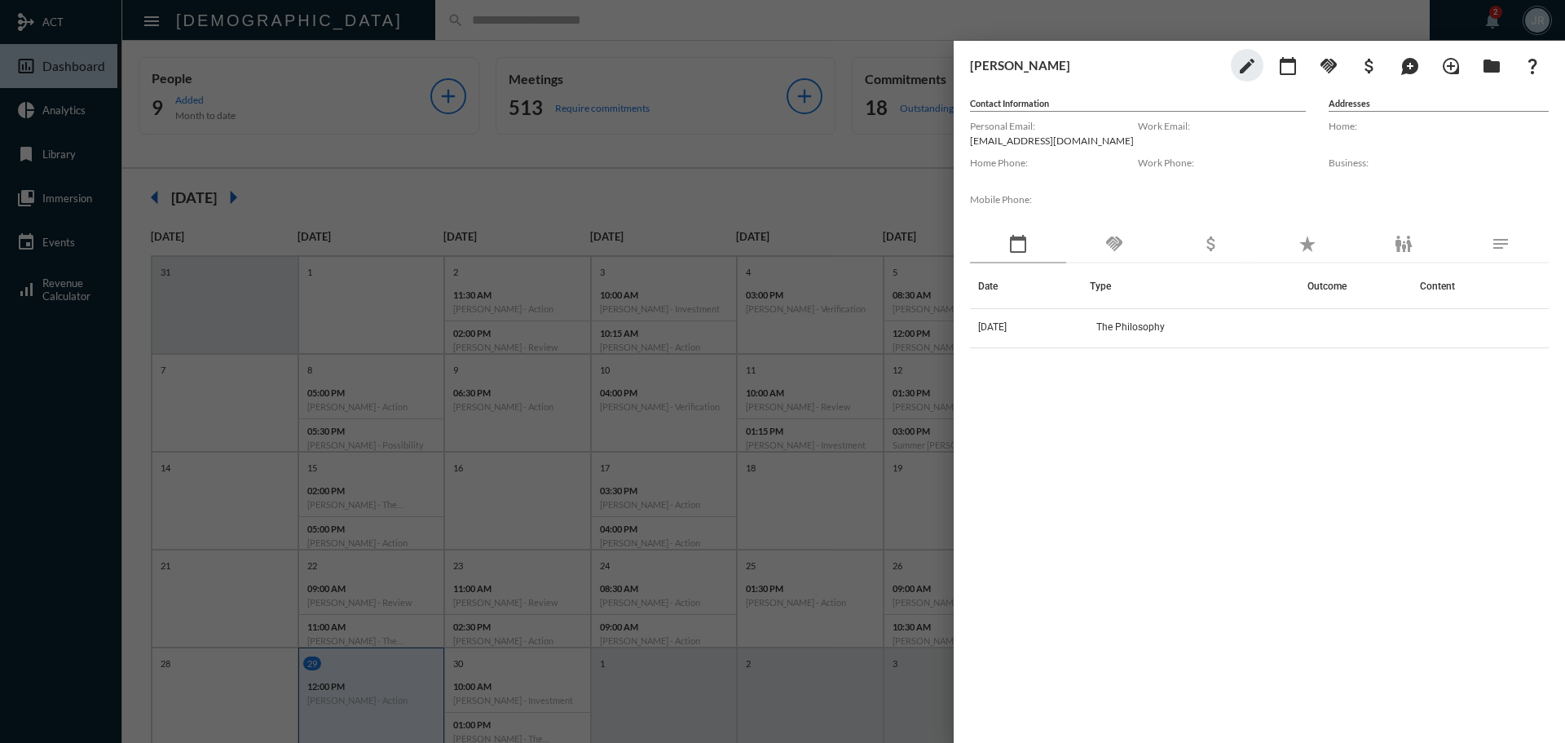
click at [991, 141] on p "[EMAIL_ADDRESS][DOMAIN_NAME]" at bounding box center [1054, 141] width 168 height 12
copy p "[EMAIL_ADDRESS][DOMAIN_NAME]"
click at [638, 4] on div at bounding box center [782, 371] width 1565 height 743
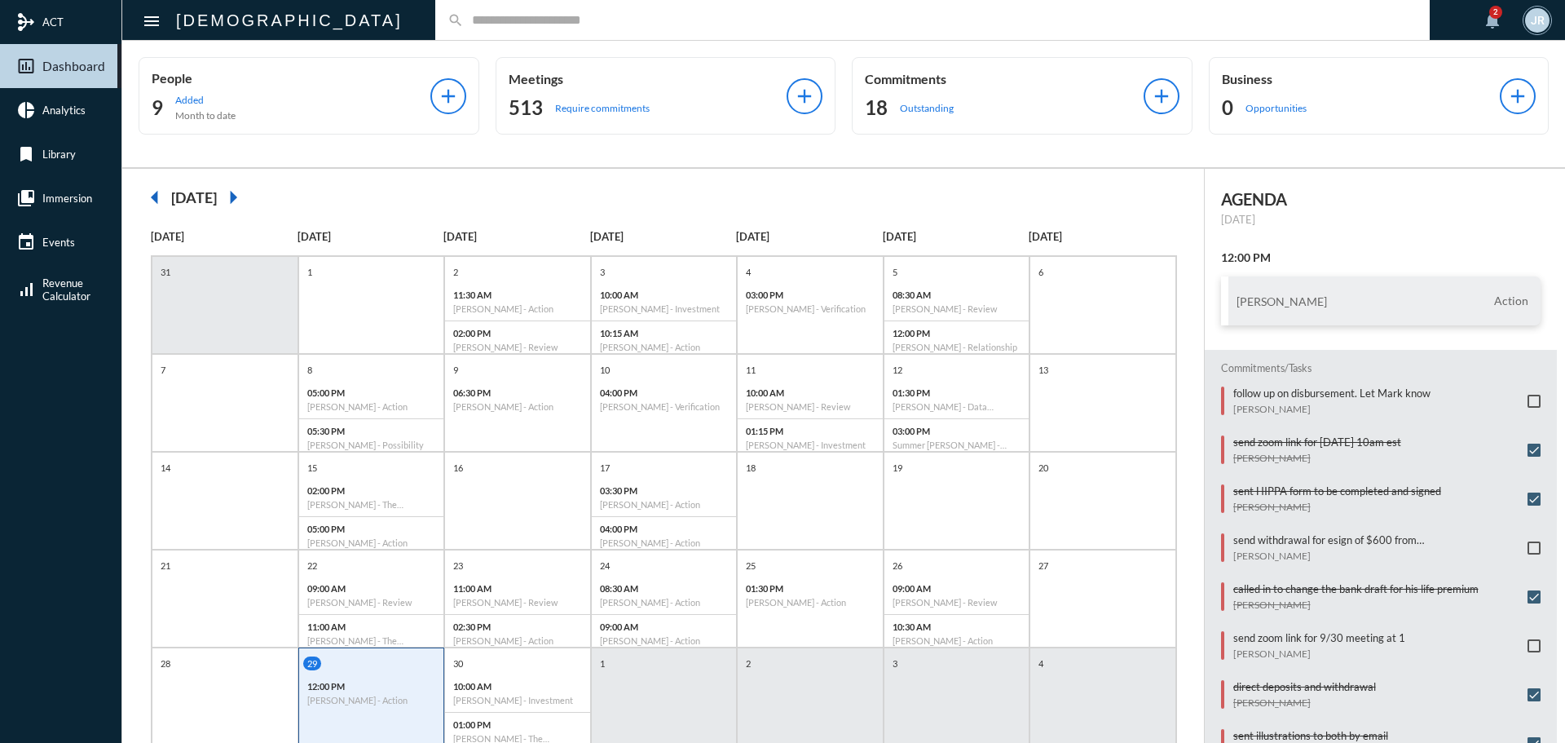
click at [464, 24] on input "text" at bounding box center [941, 20] width 954 height 14
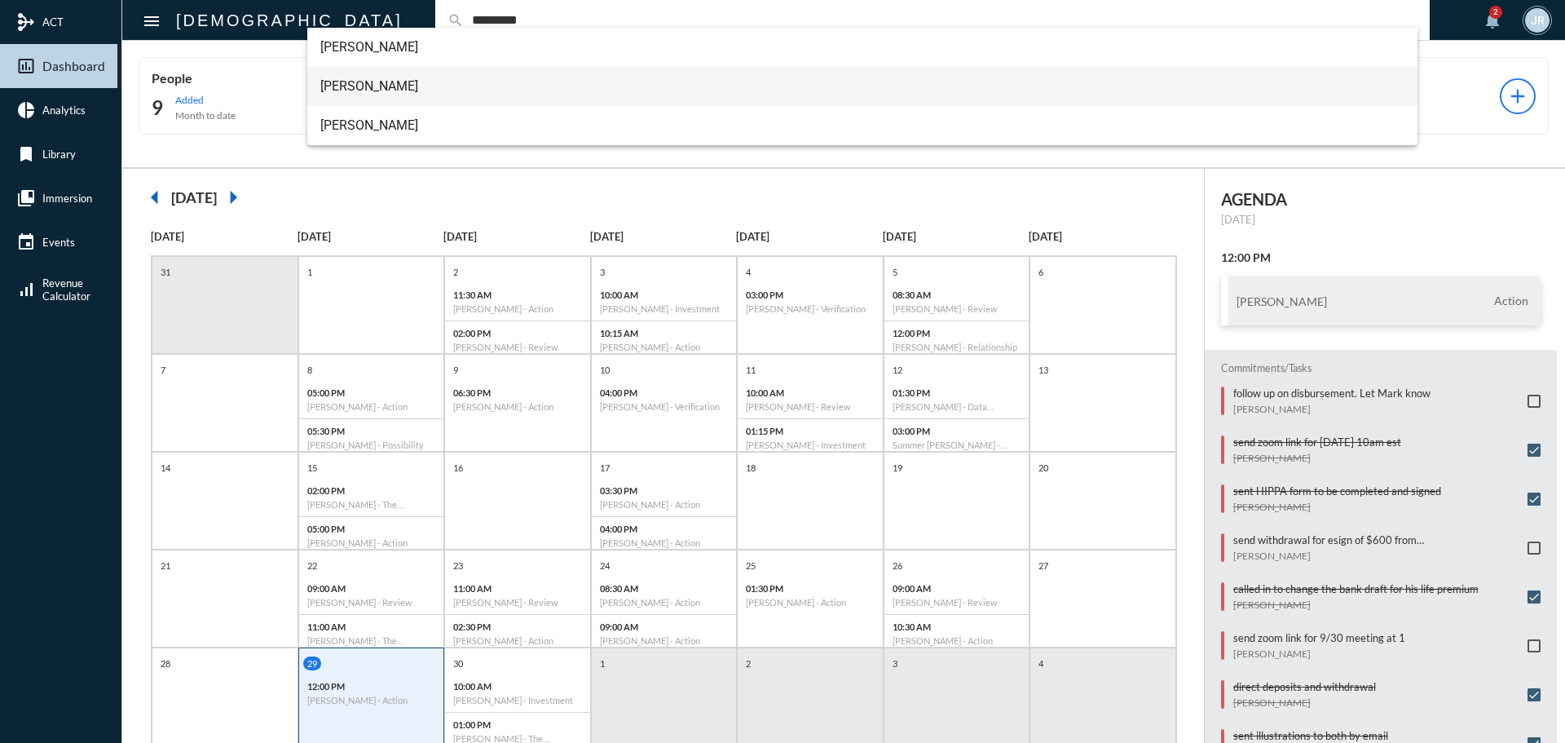
type input "*********"
click at [382, 80] on span "[PERSON_NAME]" at bounding box center [862, 86] width 1085 height 39
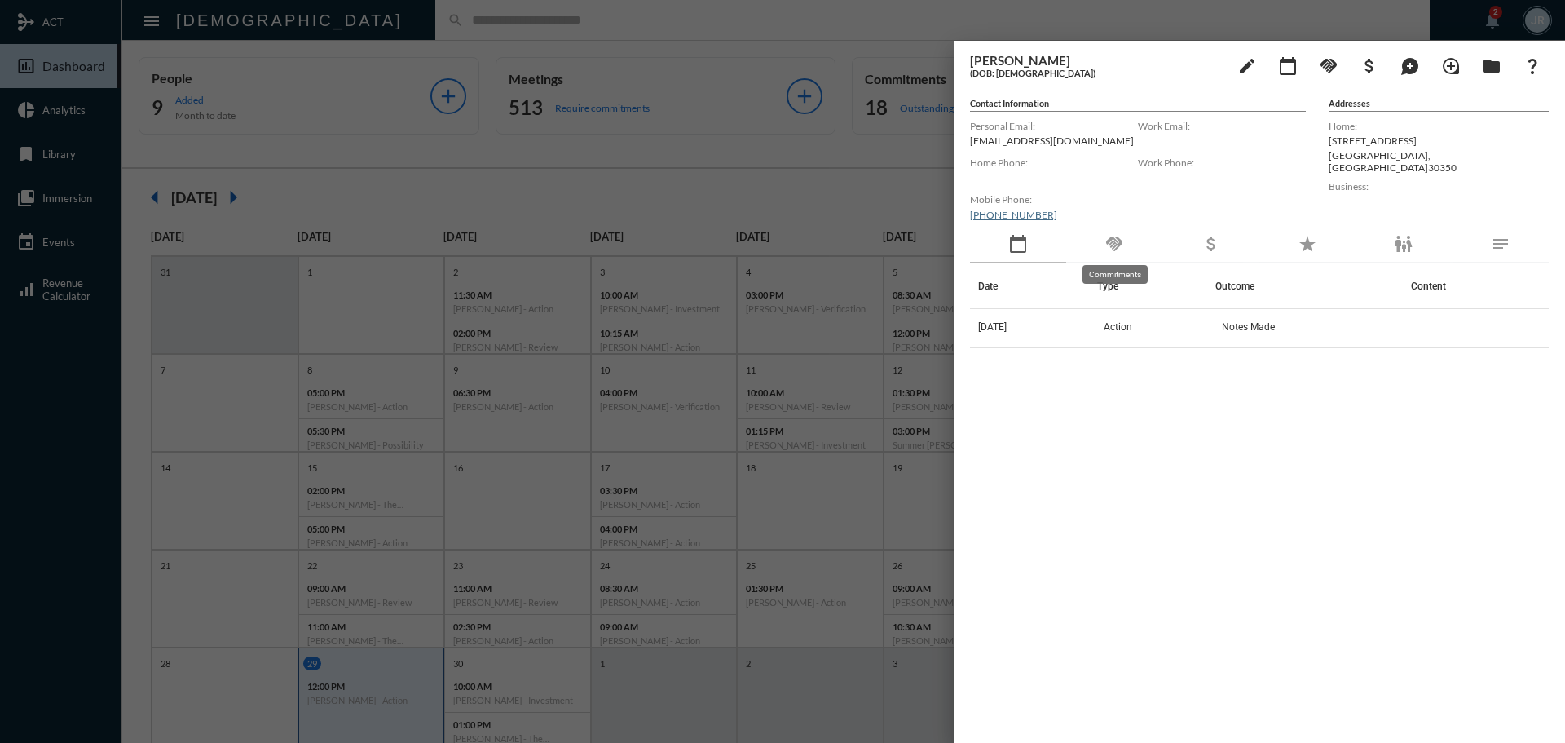
click at [1116, 238] on mat-icon "handshake" at bounding box center [1115, 244] width 20 height 20
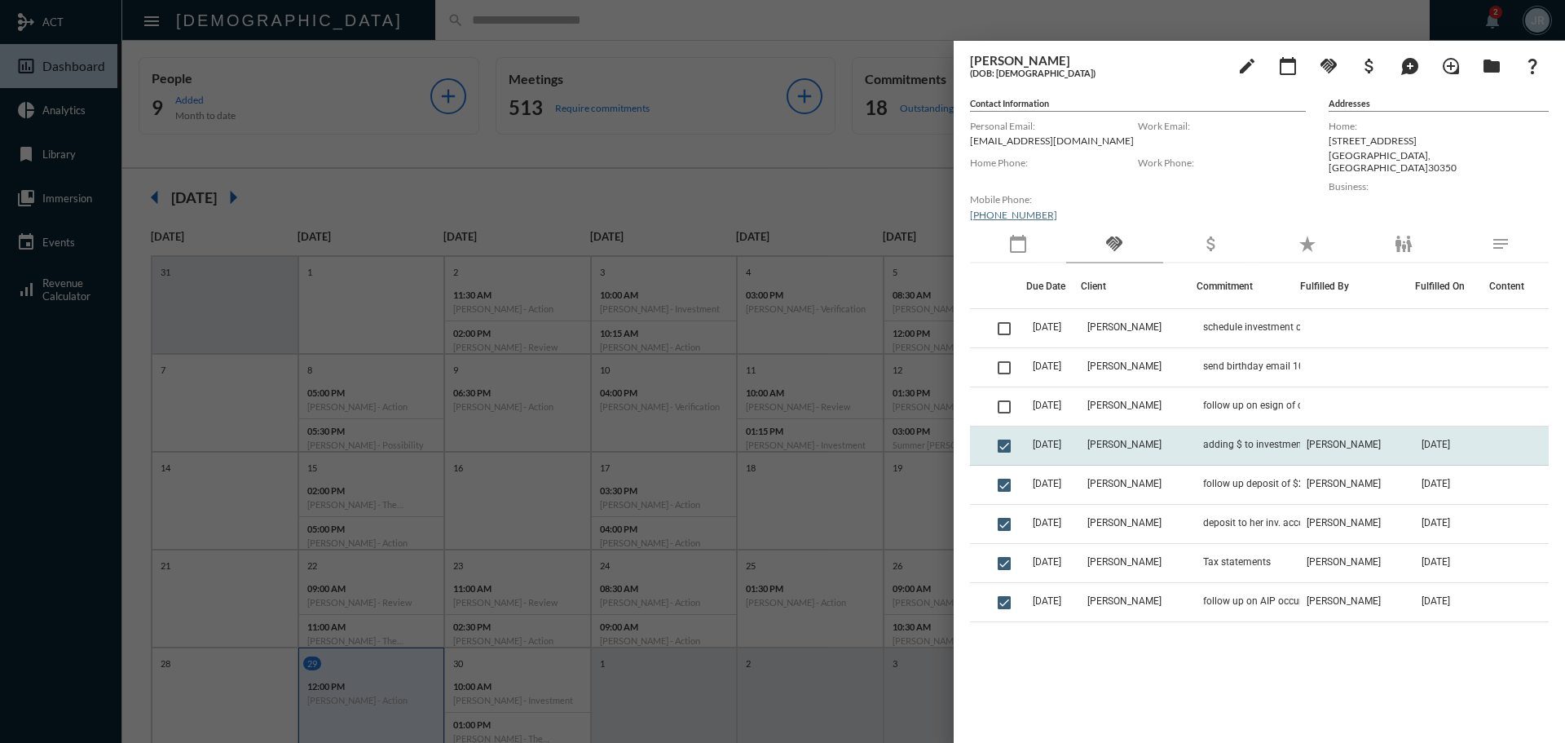
click at [1112, 433] on td "[PERSON_NAME]" at bounding box center [1138, 445] width 115 height 39
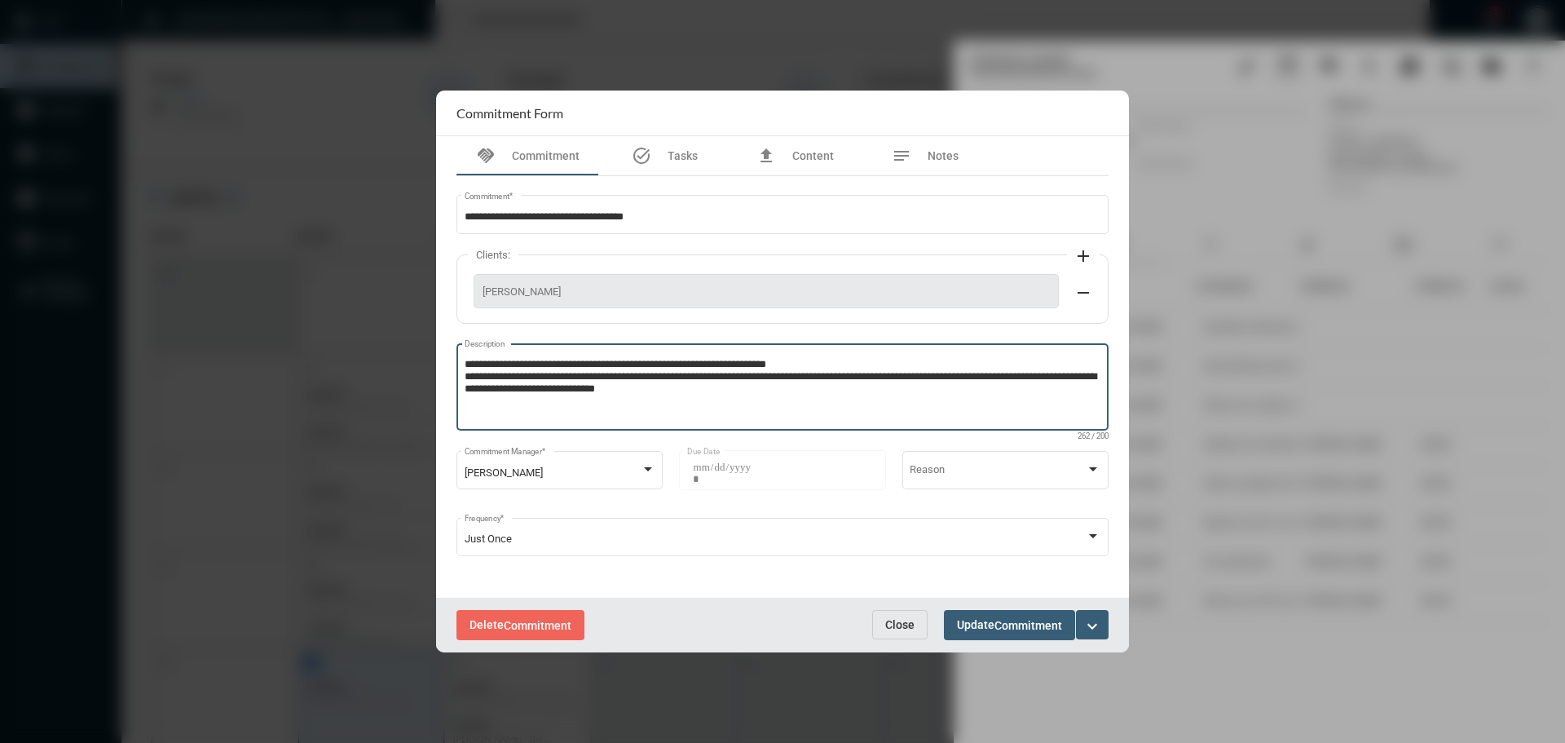
click at [715, 391] on textarea "**********" at bounding box center [783, 389] width 637 height 64
type textarea "**********"
click at [986, 625] on span "Update Commitment" at bounding box center [1009, 624] width 105 height 13
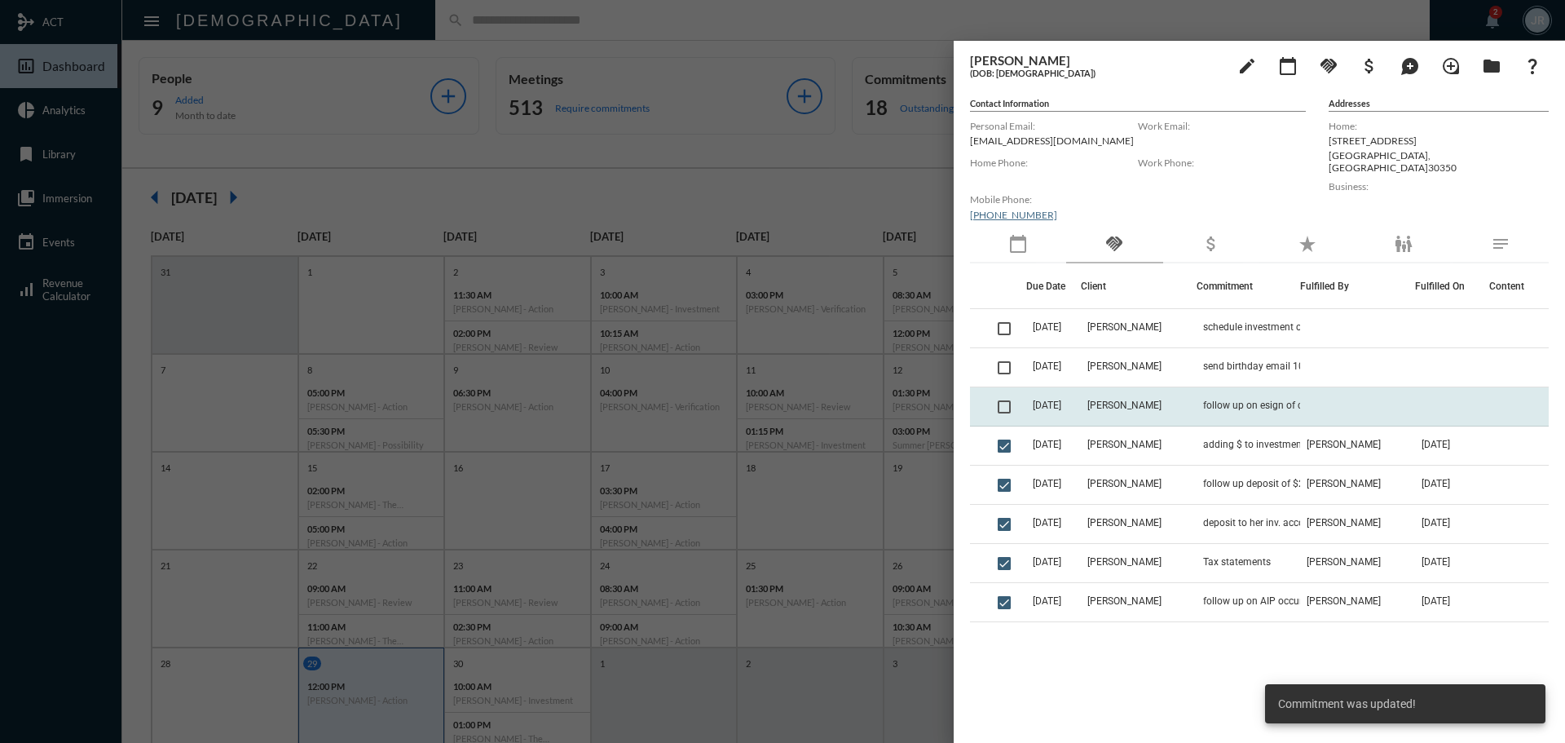
click at [1139, 398] on td "[PERSON_NAME]" at bounding box center [1138, 406] width 115 height 39
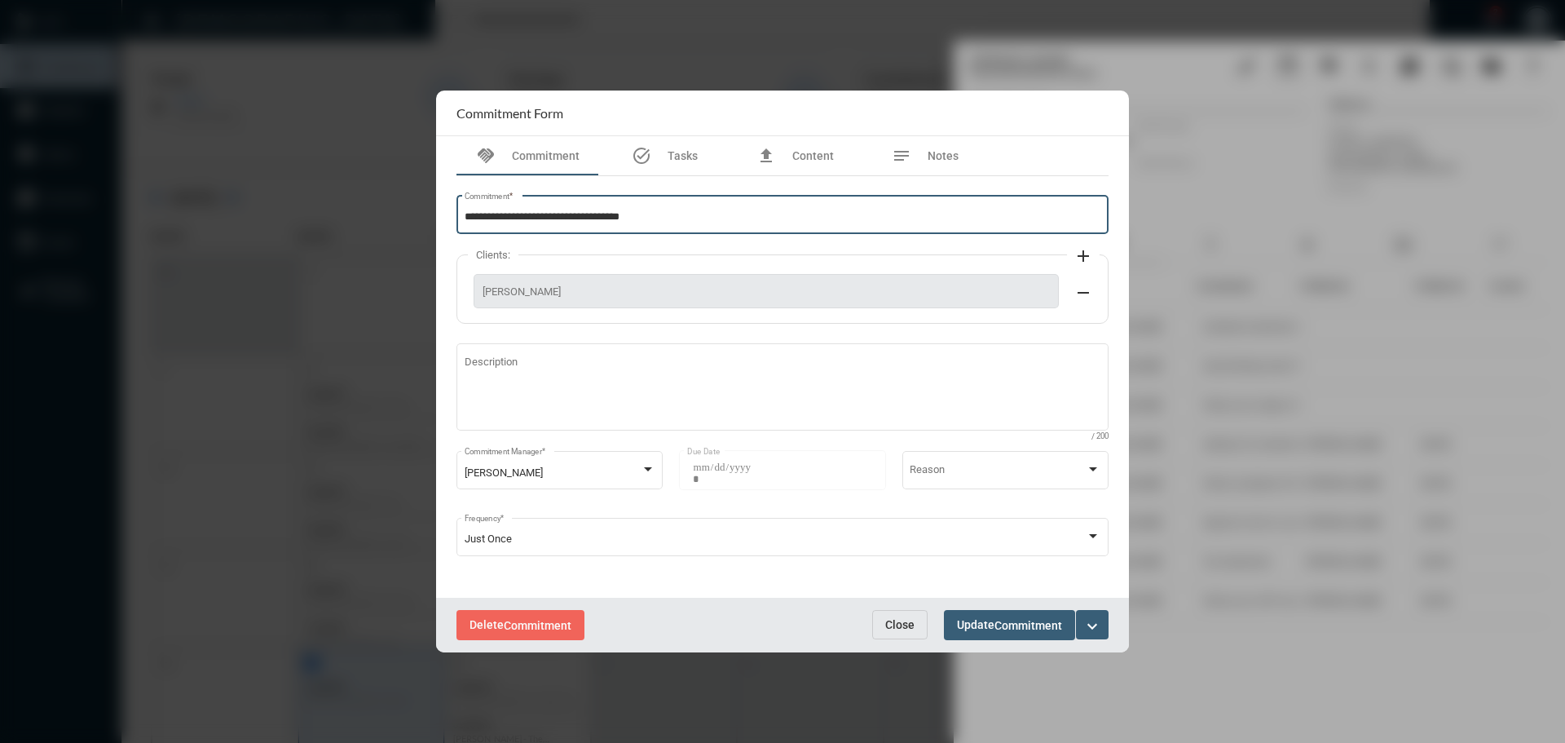
click at [549, 215] on input "**********" at bounding box center [783, 217] width 637 height 12
type input "**********"
click at [1006, 614] on button "Update Commitment" at bounding box center [1009, 625] width 131 height 30
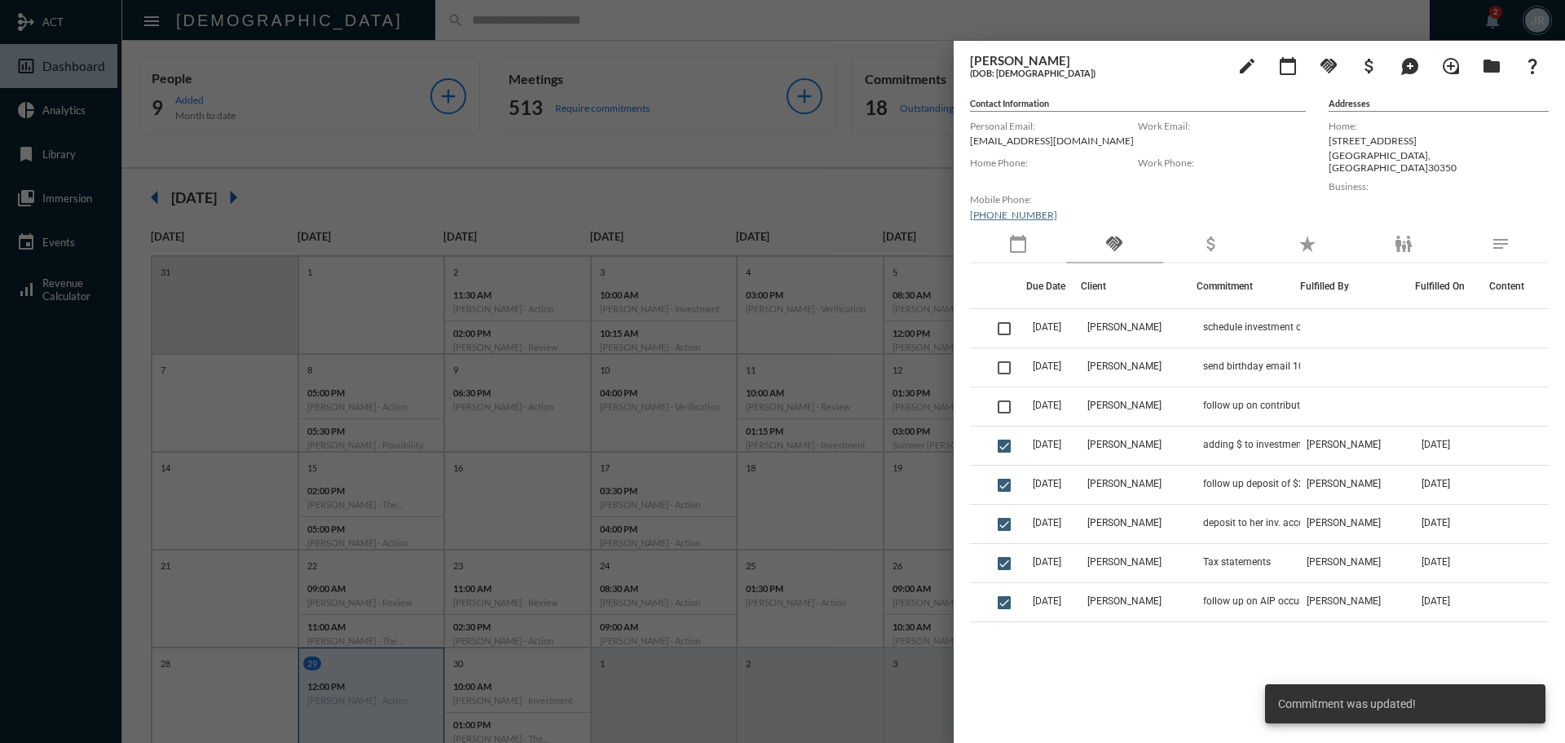
click at [868, 10] on div at bounding box center [782, 371] width 1565 height 743
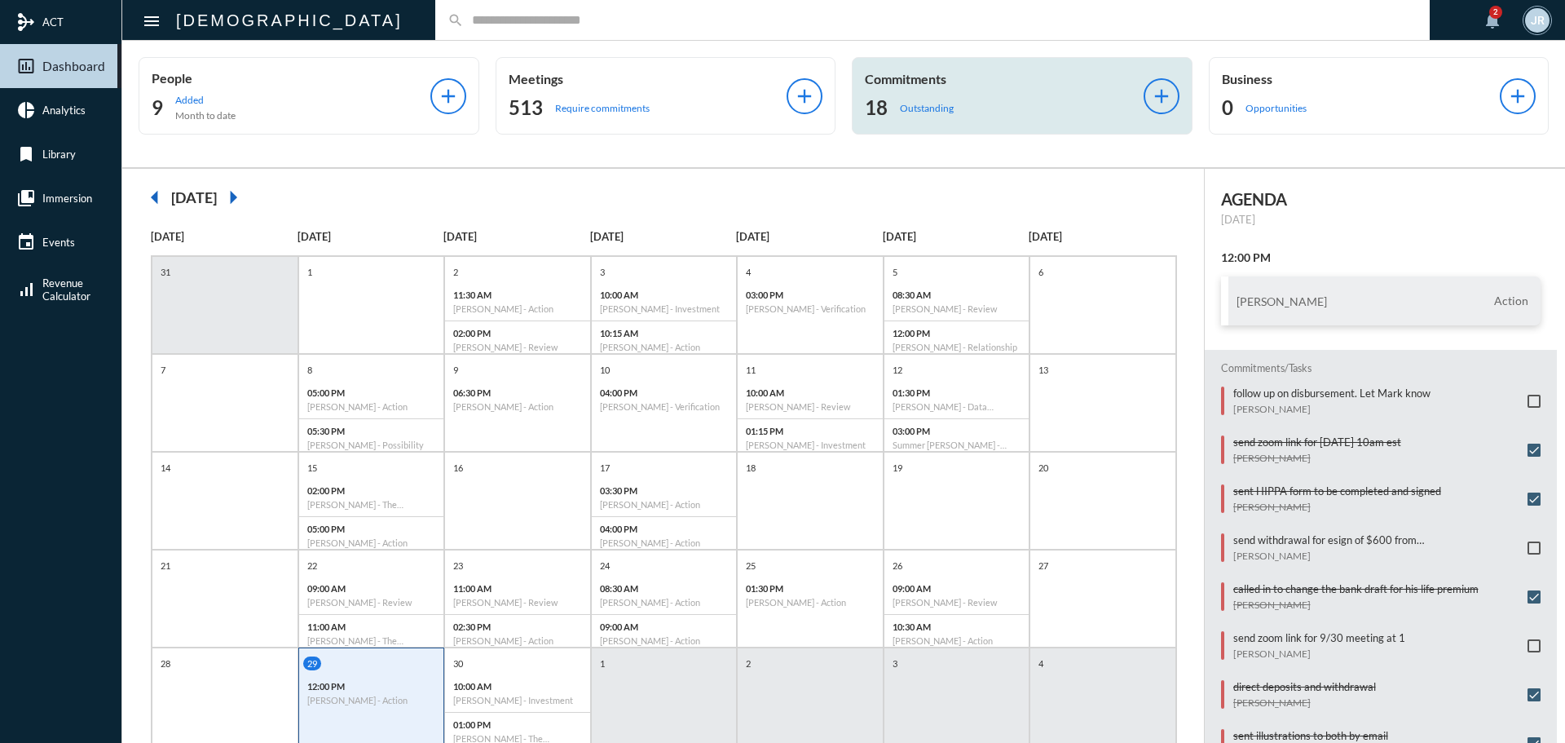
click at [952, 102] on p "Outstanding" at bounding box center [927, 108] width 54 height 12
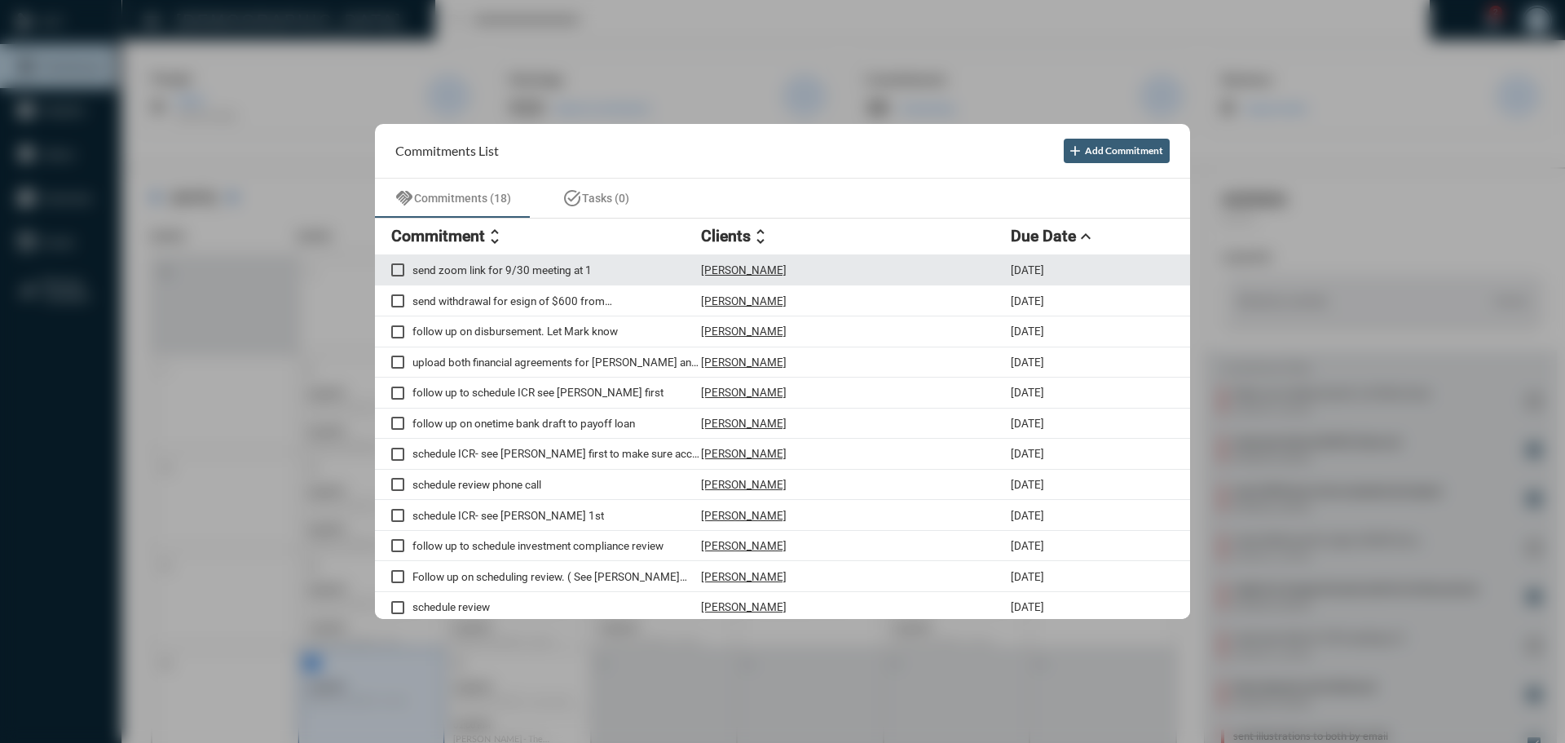
click at [753, 267] on p "[PERSON_NAME]" at bounding box center [744, 269] width 86 height 13
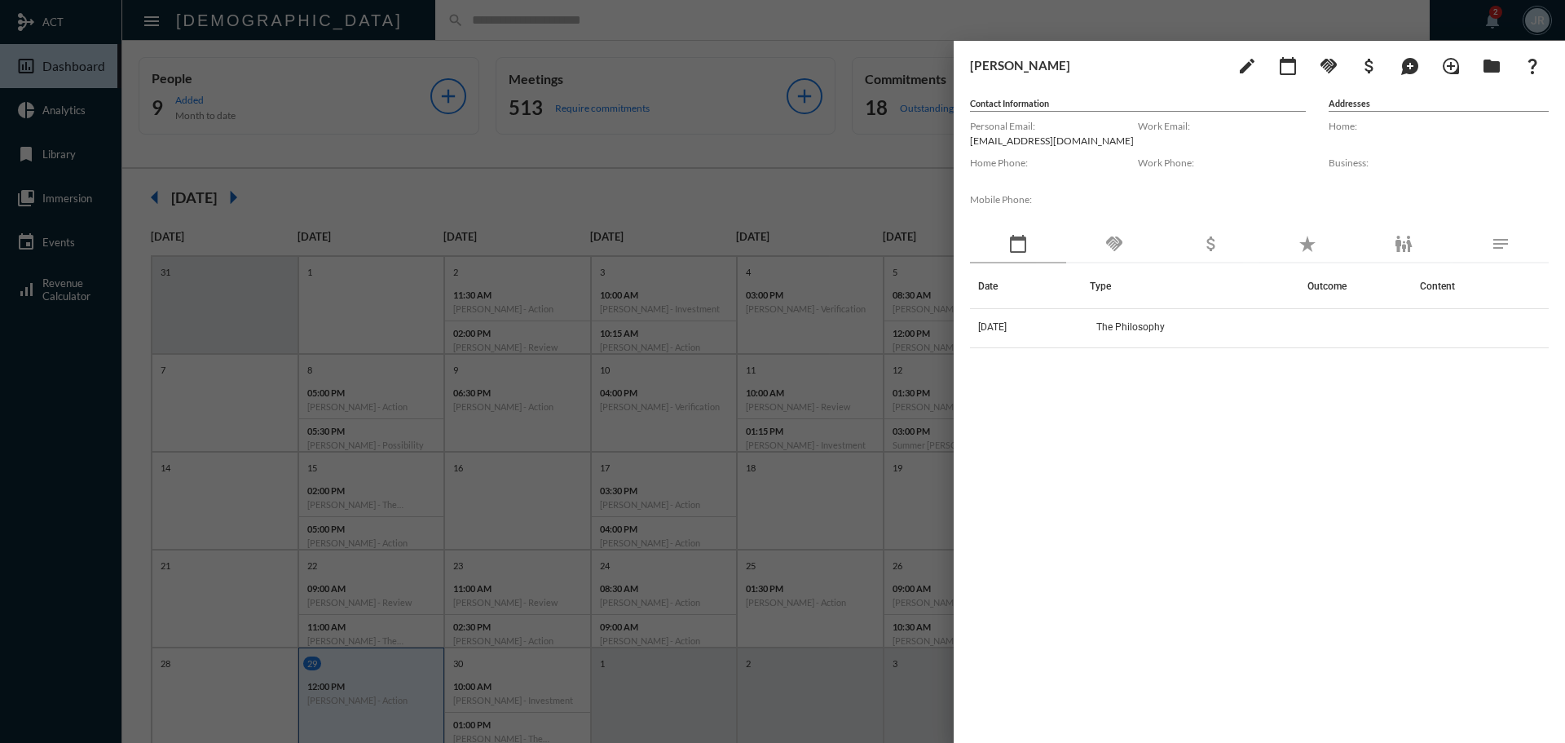
click at [1019, 139] on p "[EMAIL_ADDRESS][DOMAIN_NAME]" at bounding box center [1054, 141] width 168 height 12
drag, startPoint x: 1019, startPoint y: 139, endPoint x: 1080, endPoint y: 120, distance: 64.0
click at [1080, 120] on label "Personal Email:" at bounding box center [1054, 126] width 168 height 12
click at [1047, 150] on div "Personal Email: [PERSON_NAME][EMAIL_ADDRESS][DOMAIN_NAME]" at bounding box center [1054, 134] width 168 height 37
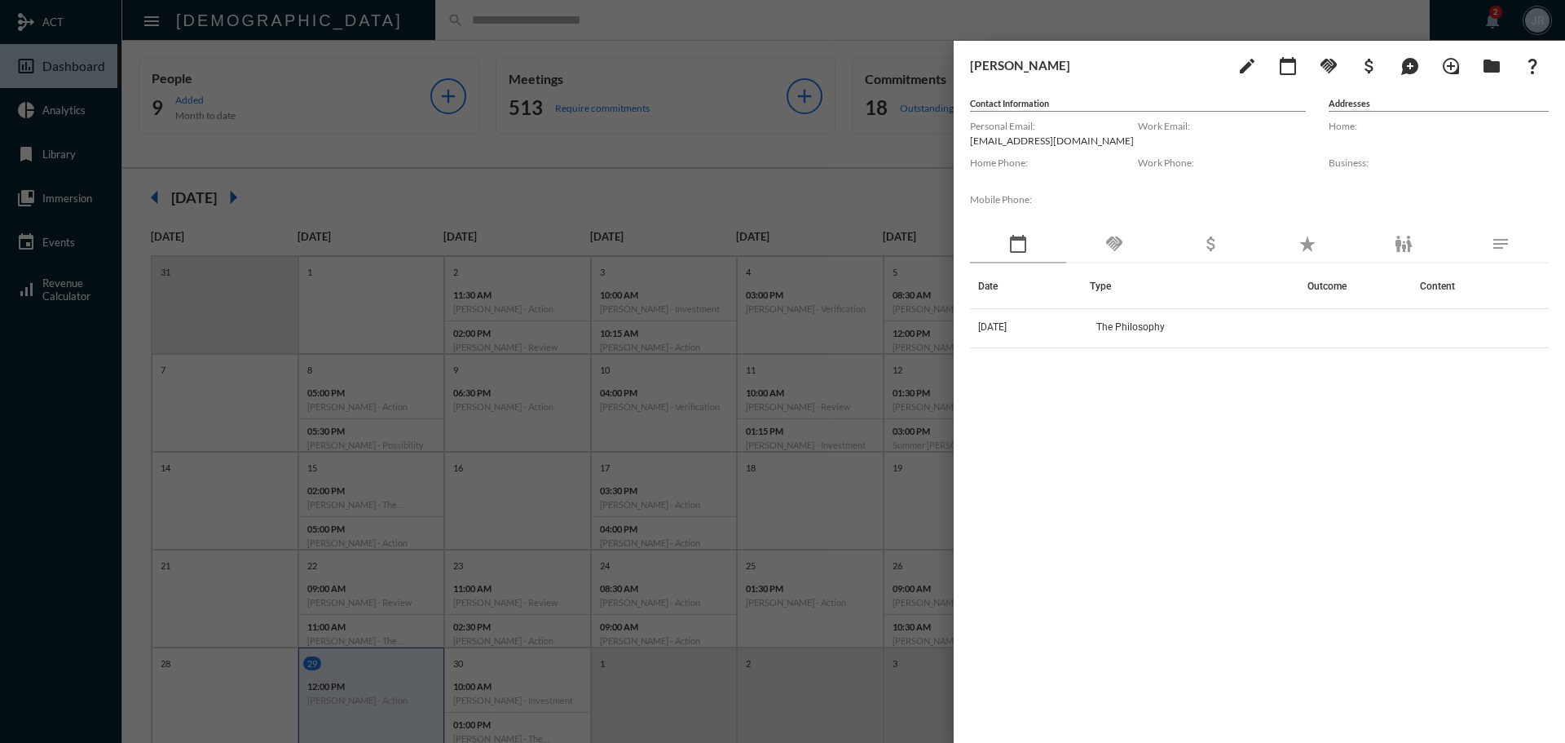
click at [1047, 140] on p "[EMAIL_ADDRESS][DOMAIN_NAME]" at bounding box center [1054, 141] width 168 height 12
copy p "[EMAIL_ADDRESS][DOMAIN_NAME]"
click at [1117, 242] on mat-icon "handshake" at bounding box center [1115, 244] width 20 height 20
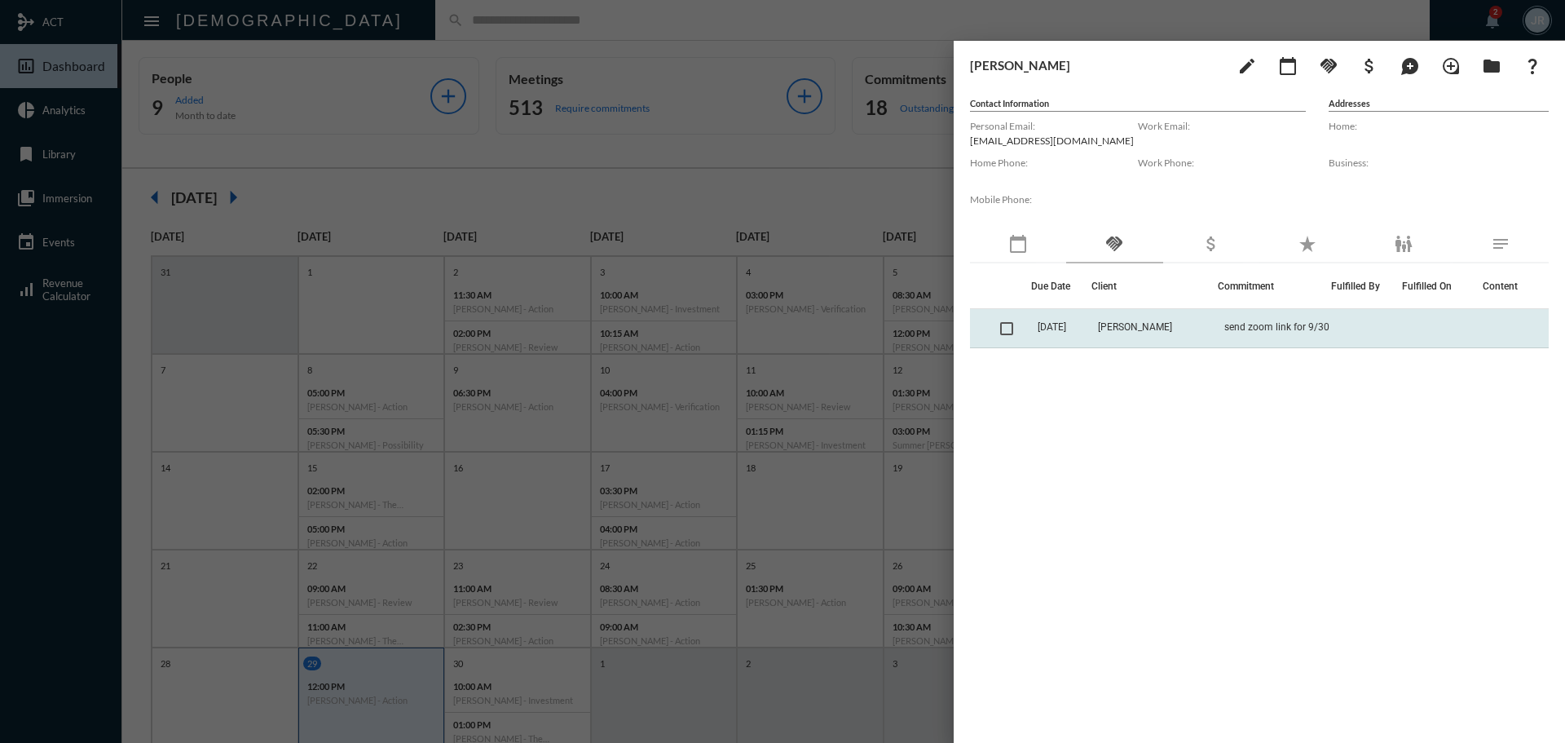
click at [1010, 325] on span at bounding box center [1006, 328] width 13 height 13
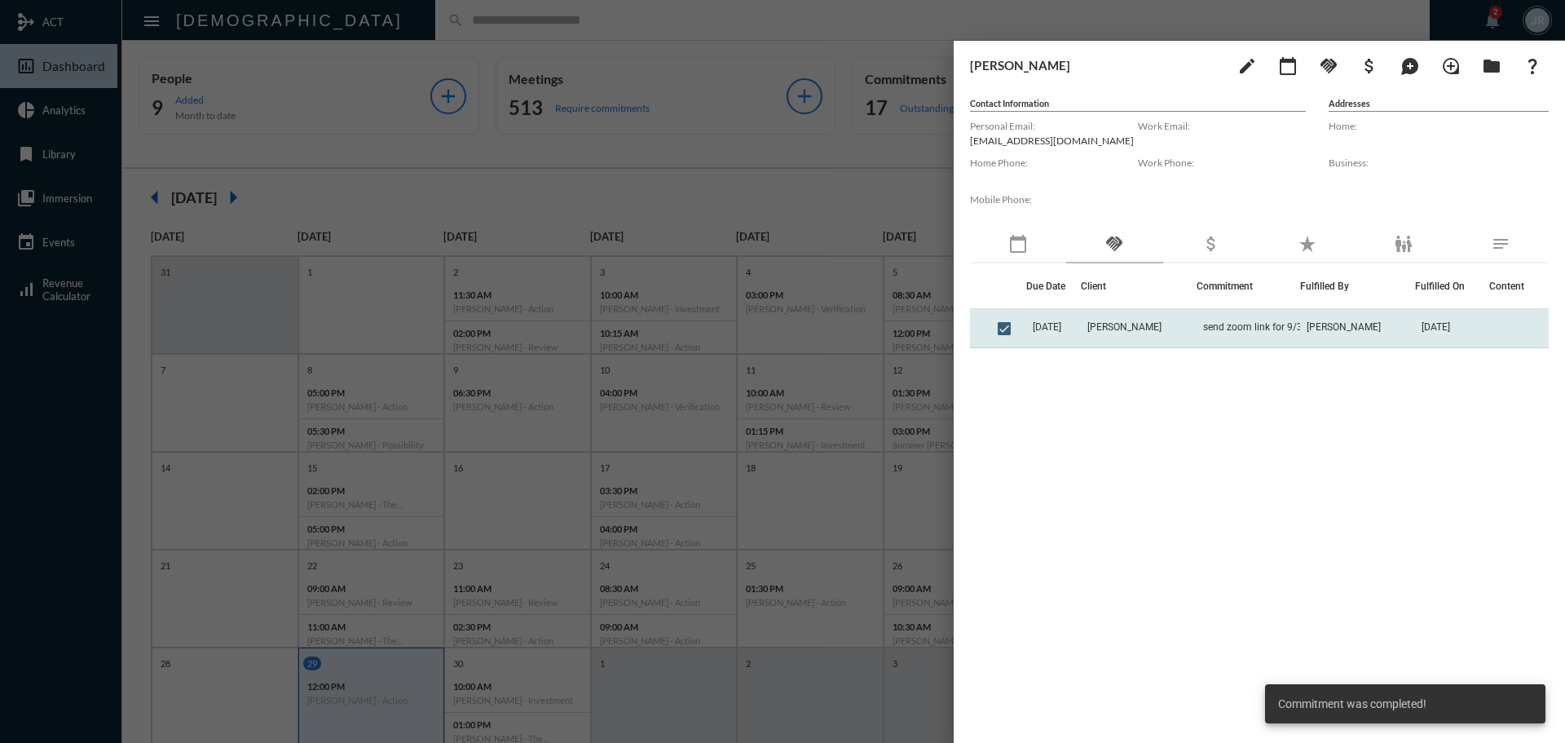
click at [1075, 328] on td "[DATE]" at bounding box center [1054, 328] width 55 height 39
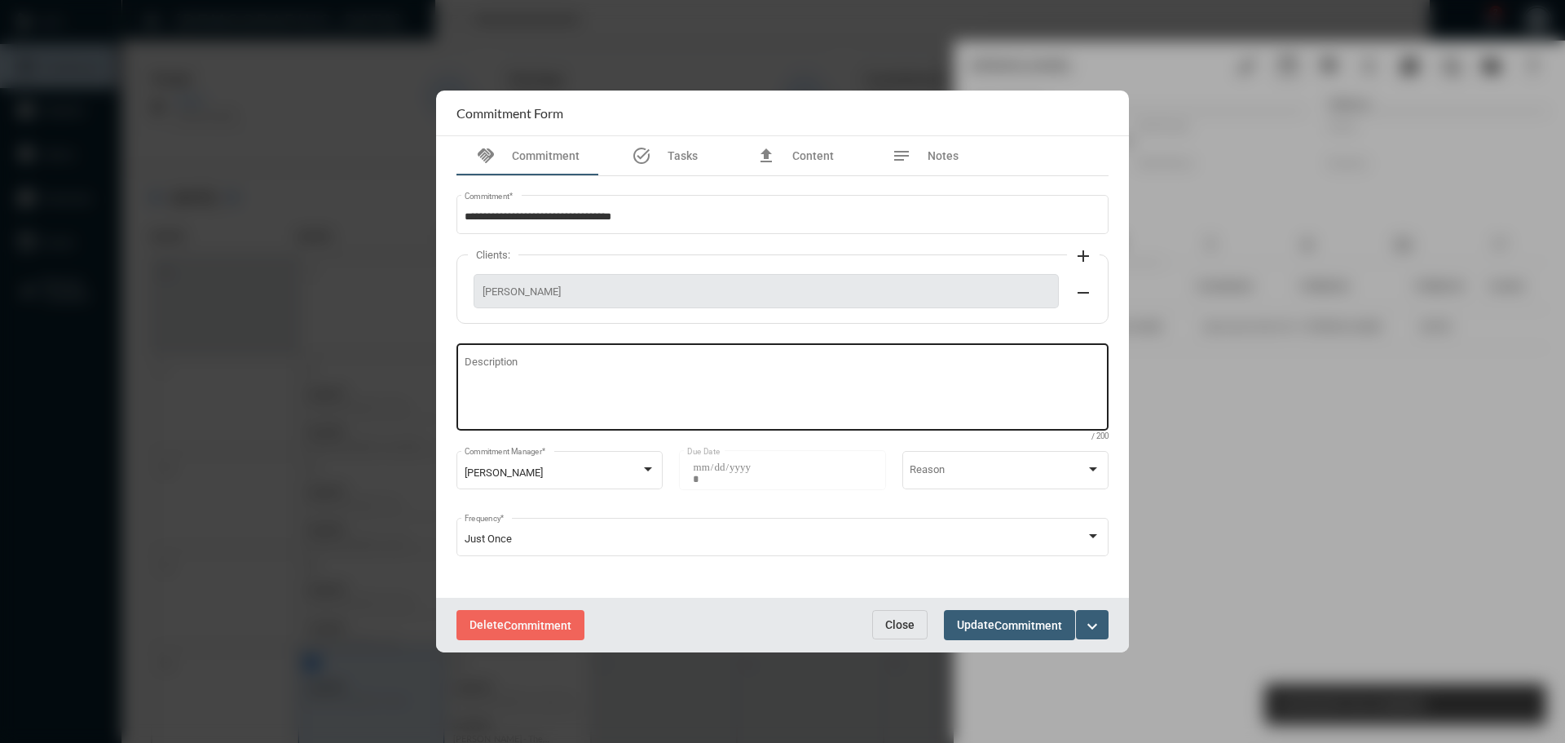
click at [615, 379] on textarea "Description" at bounding box center [783, 389] width 637 height 64
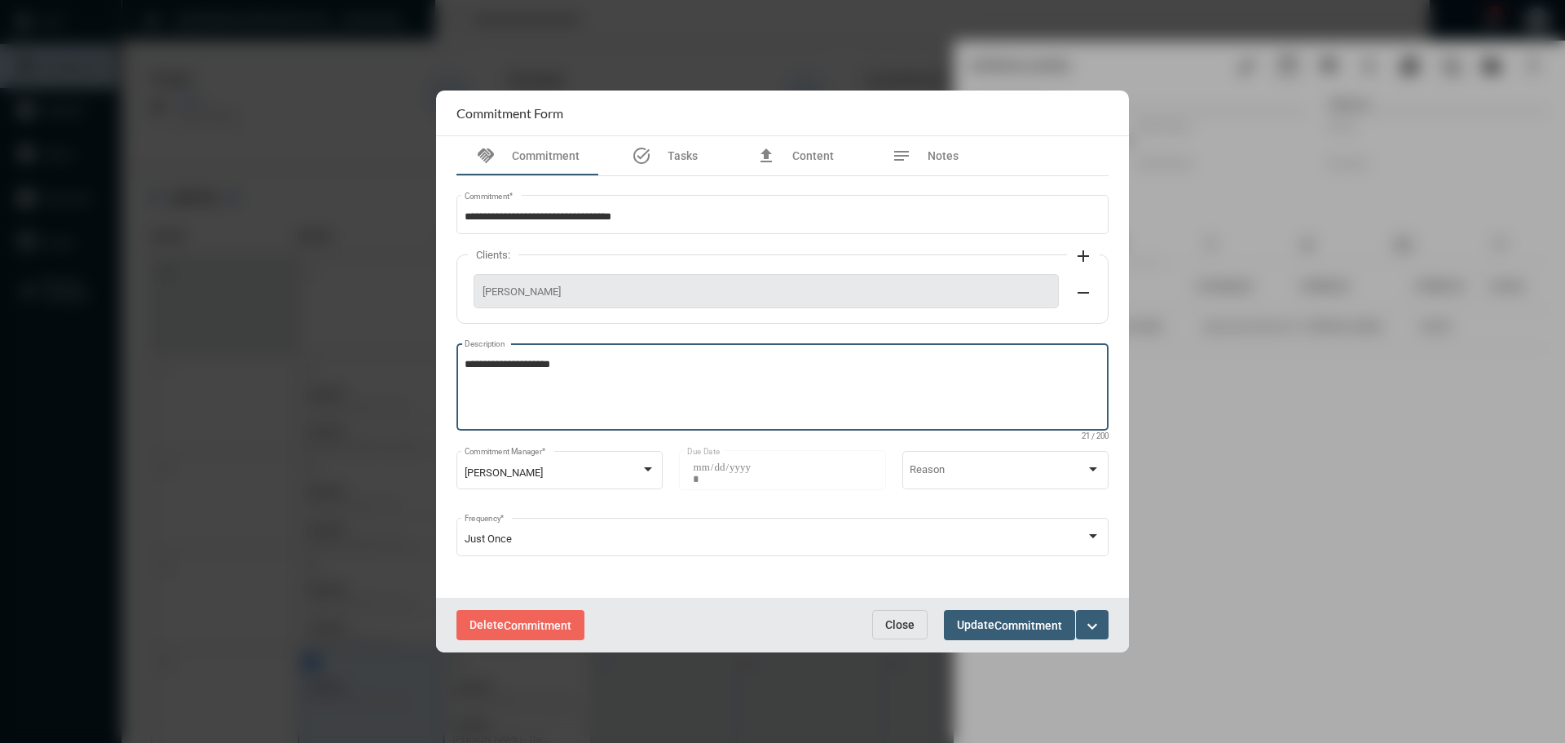
type textarea "**********"
click at [985, 619] on span "Update Commitment" at bounding box center [1009, 624] width 105 height 13
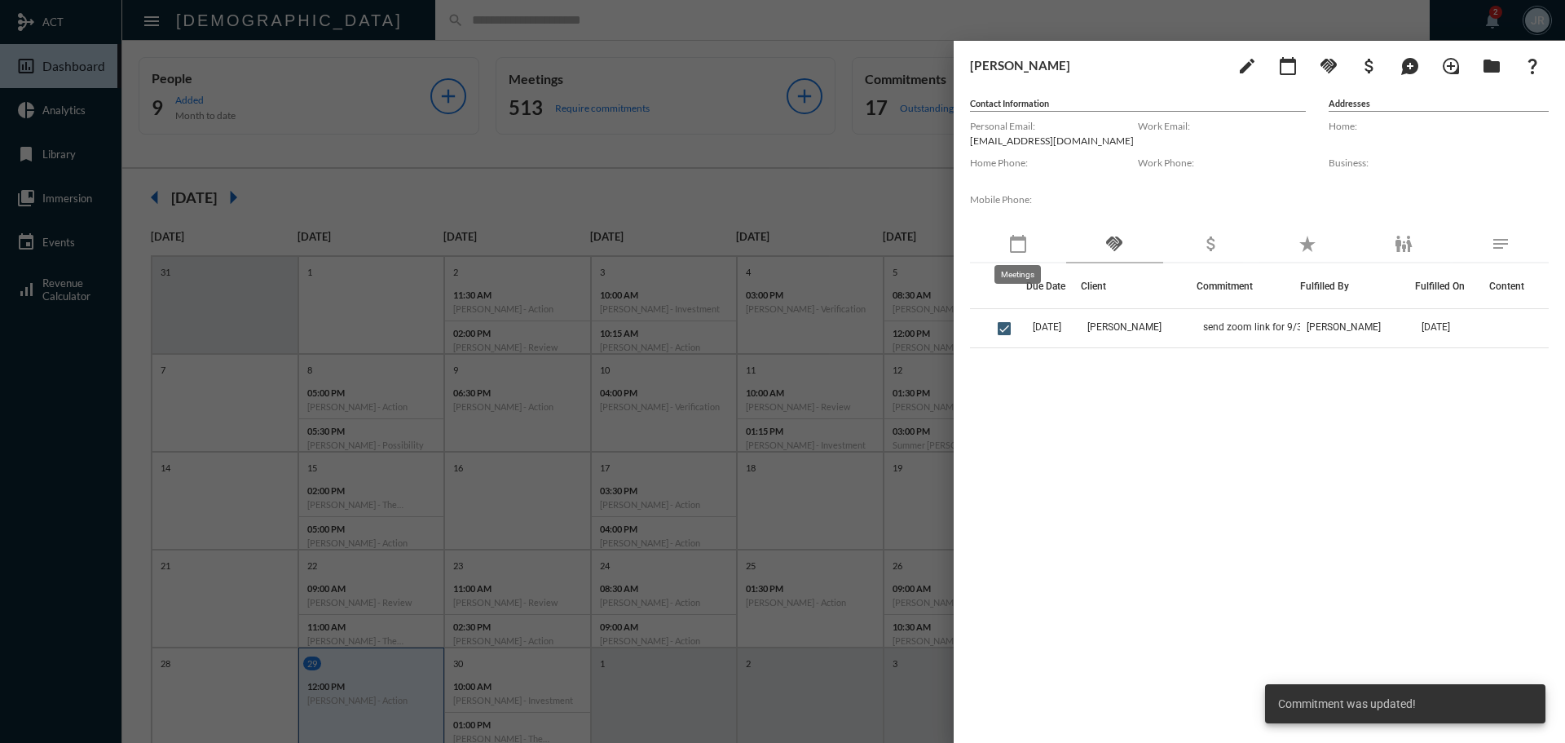
click at [1012, 249] on mat-icon "calendar_today" at bounding box center [1019, 244] width 20 height 20
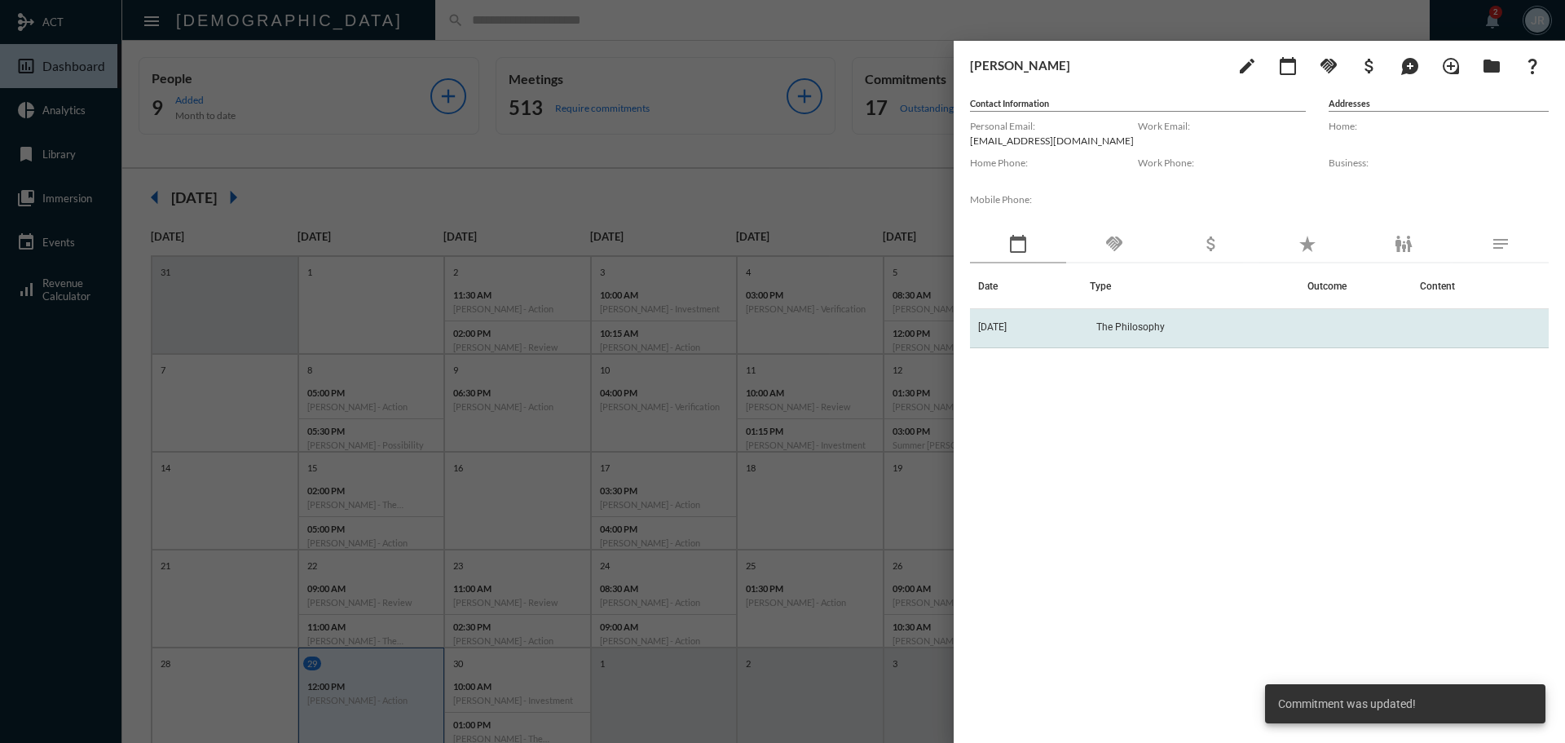
click at [1066, 316] on td "[DATE]" at bounding box center [1030, 328] width 120 height 39
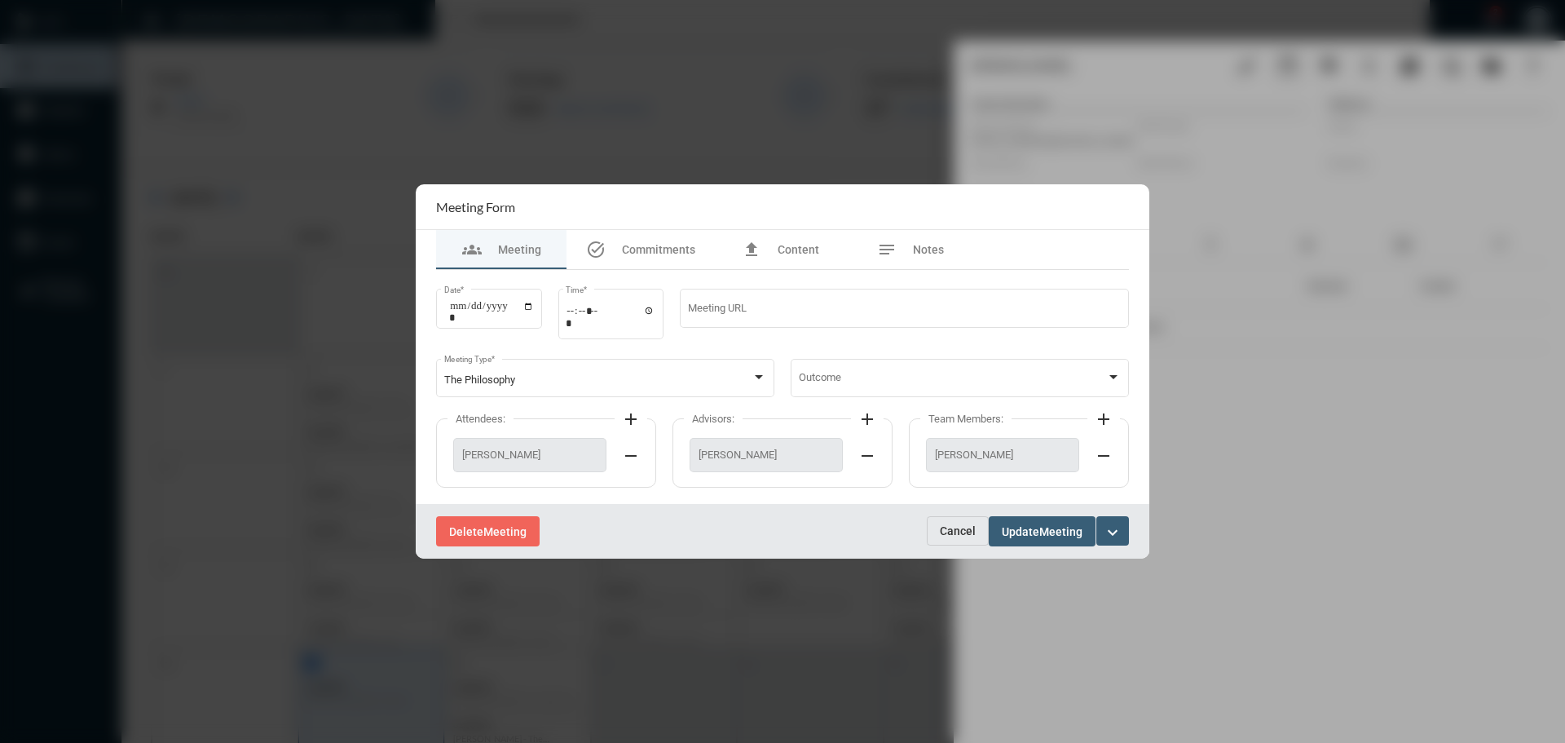
click at [976, 527] on button "Cancel" at bounding box center [958, 530] width 62 height 29
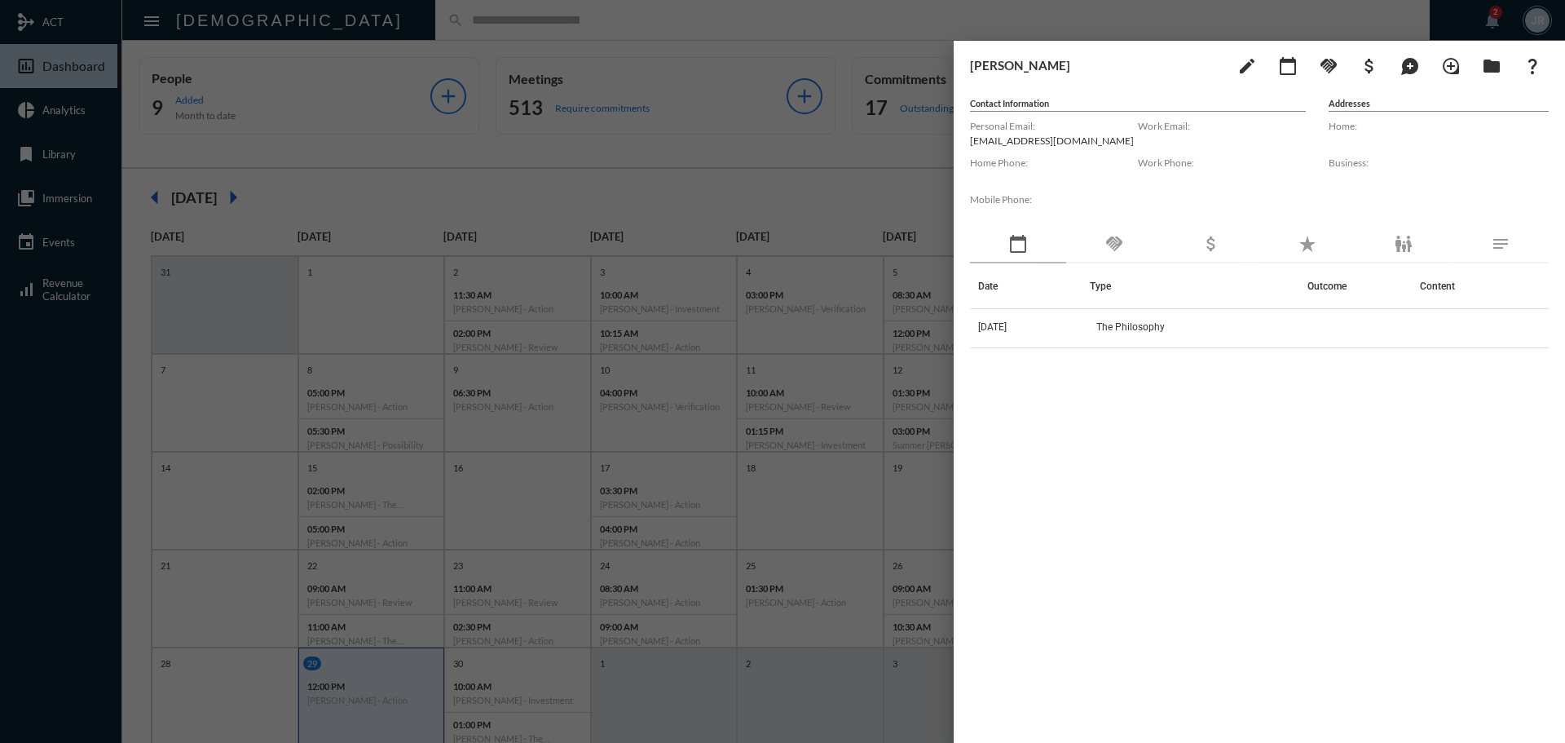
click at [592, 28] on div at bounding box center [782, 371] width 1565 height 743
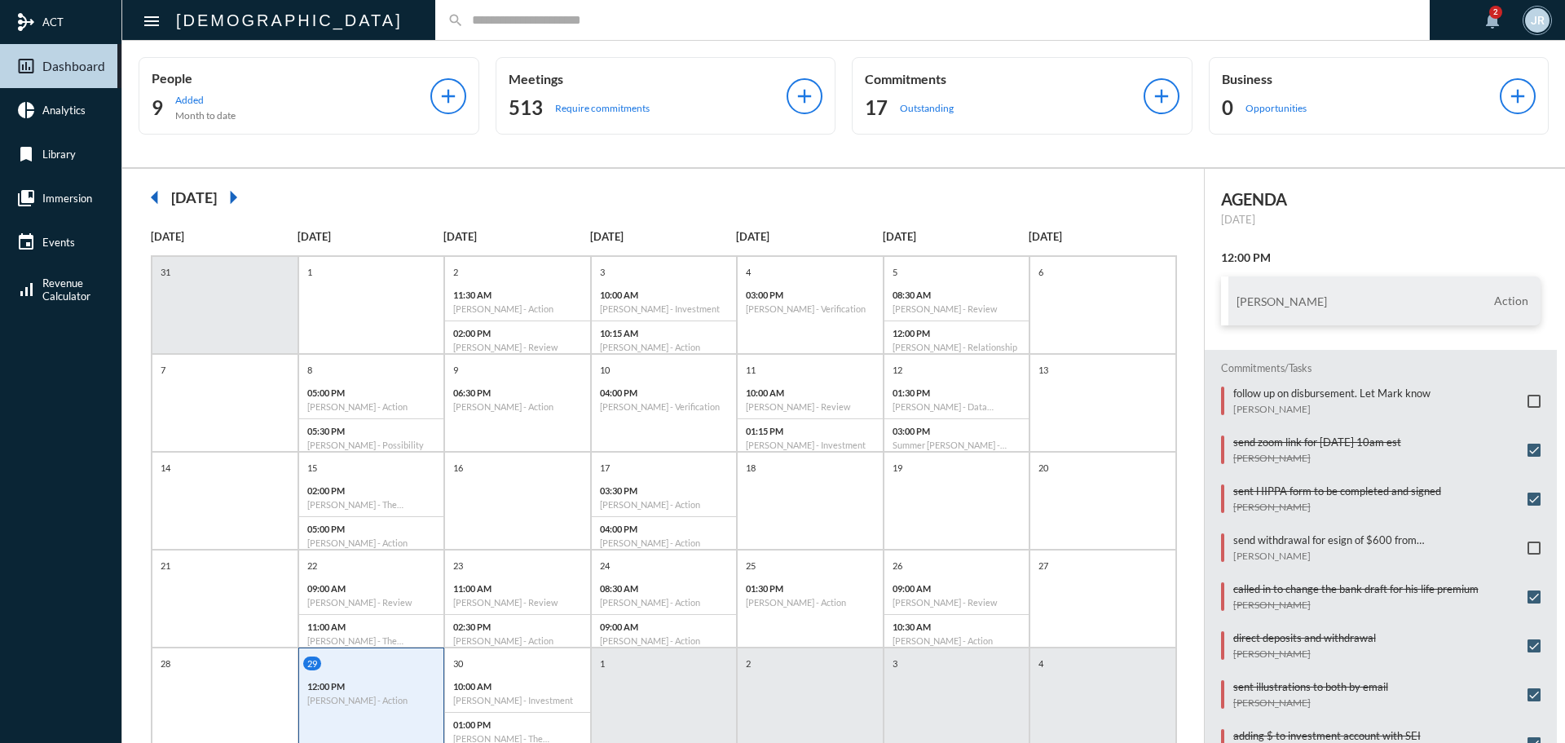
click at [464, 20] on input "text" at bounding box center [941, 20] width 954 height 14
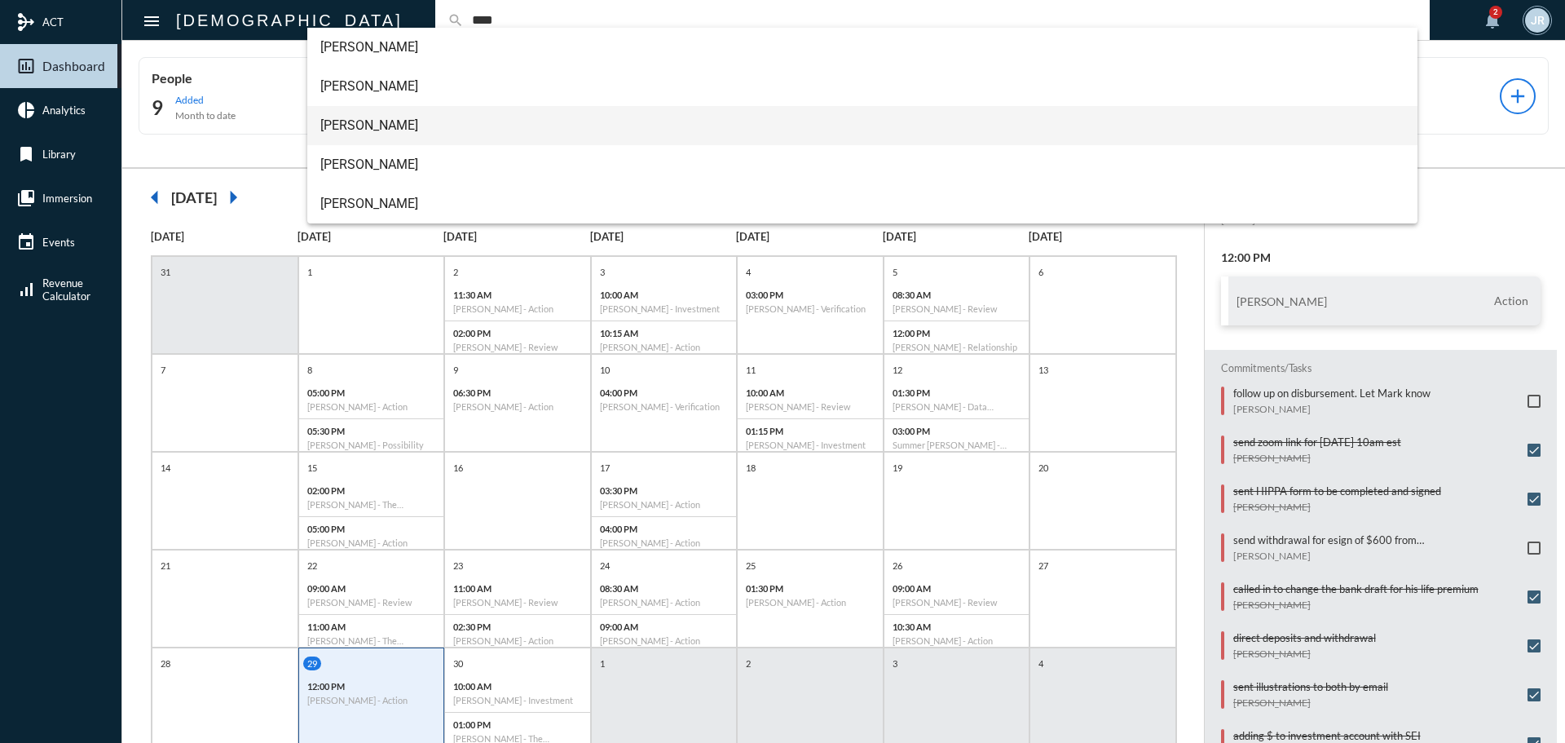
type input "****"
click at [344, 124] on span "[PERSON_NAME]" at bounding box center [862, 125] width 1085 height 39
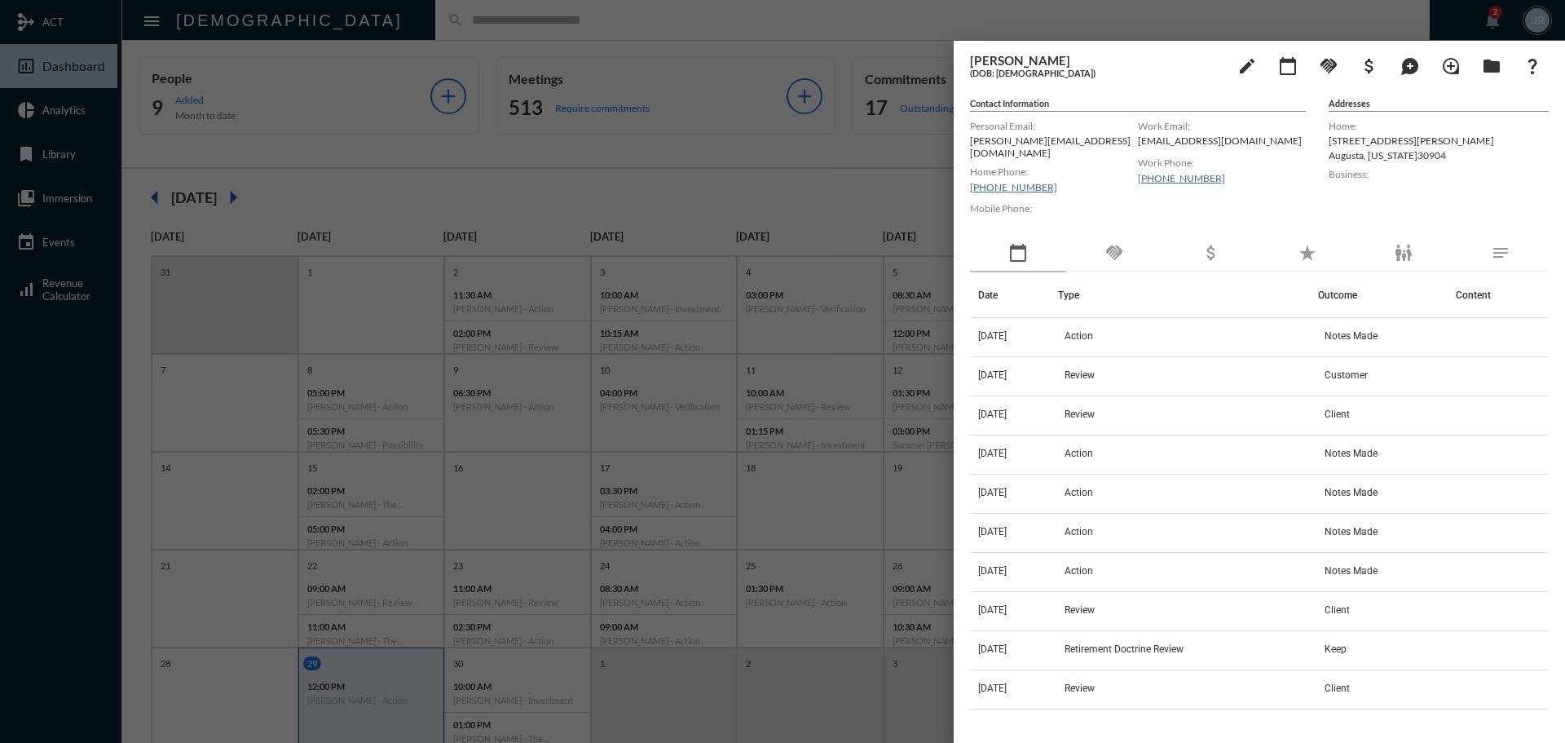
click at [1128, 241] on div "handshake" at bounding box center [1114, 254] width 96 height 38
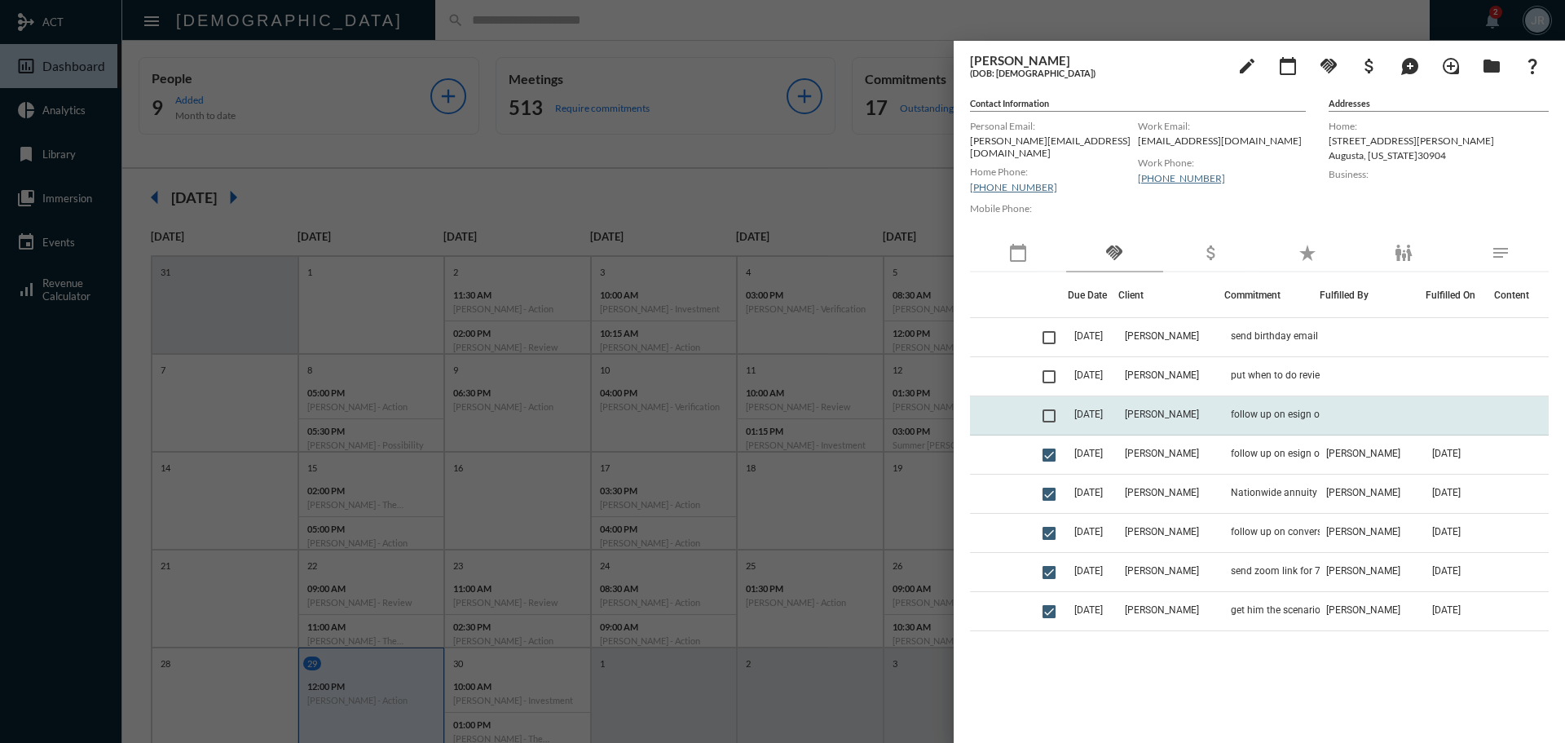
click at [1225, 407] on td "follow up on esign of annuity renewal" at bounding box center [1272, 415] width 95 height 39
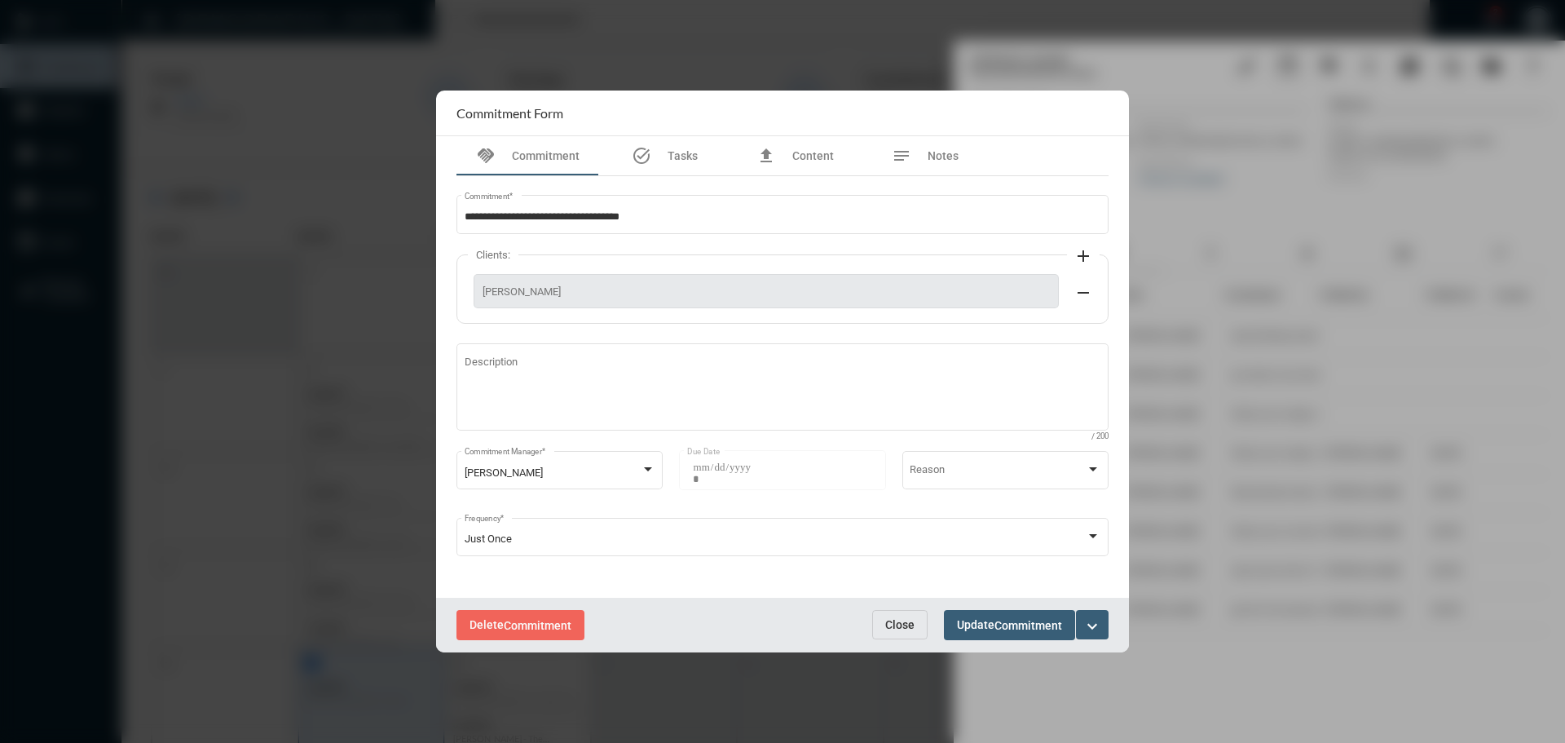
click at [900, 616] on button "Close" at bounding box center [899, 624] width 55 height 29
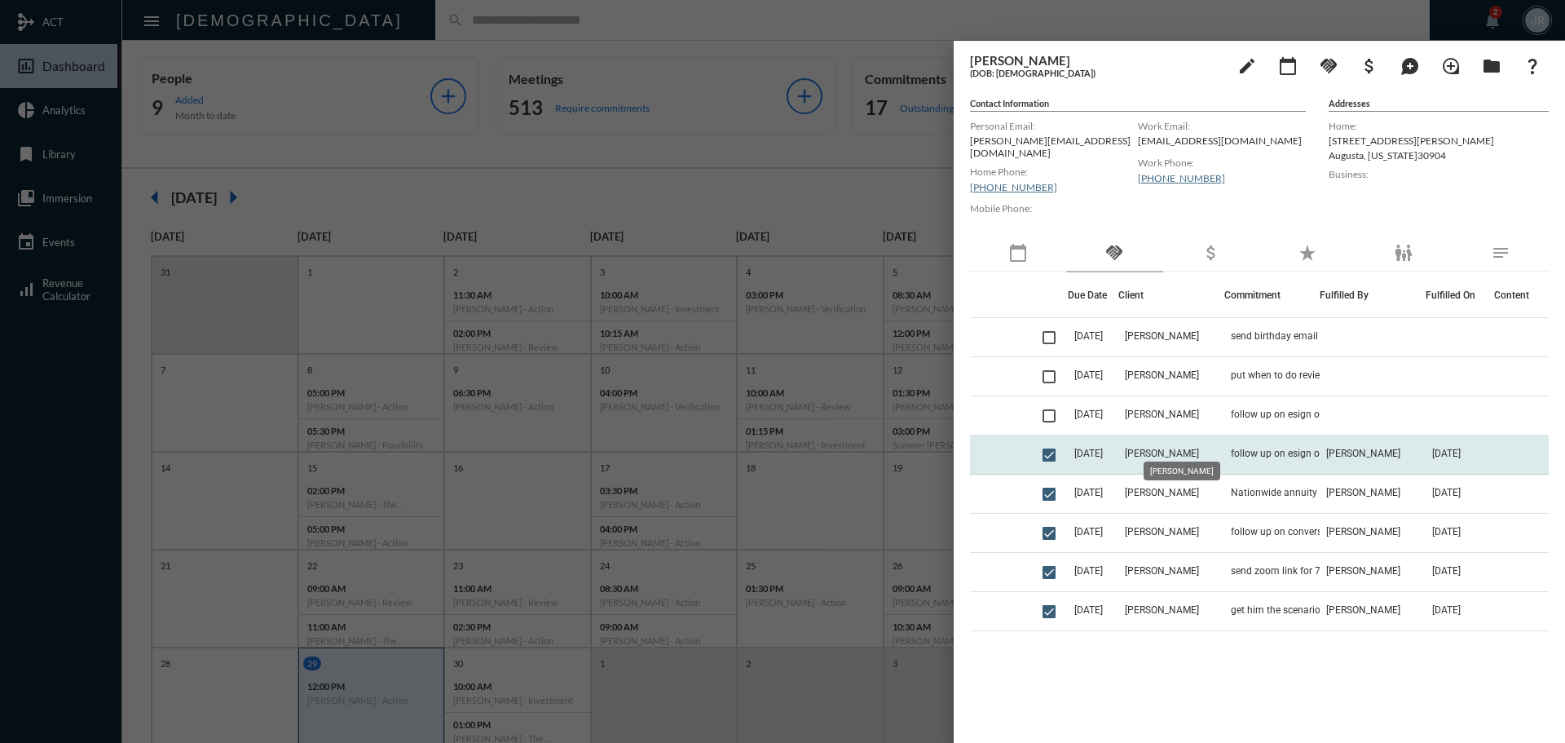
click at [1189, 448] on span "[PERSON_NAME]" at bounding box center [1162, 453] width 74 height 11
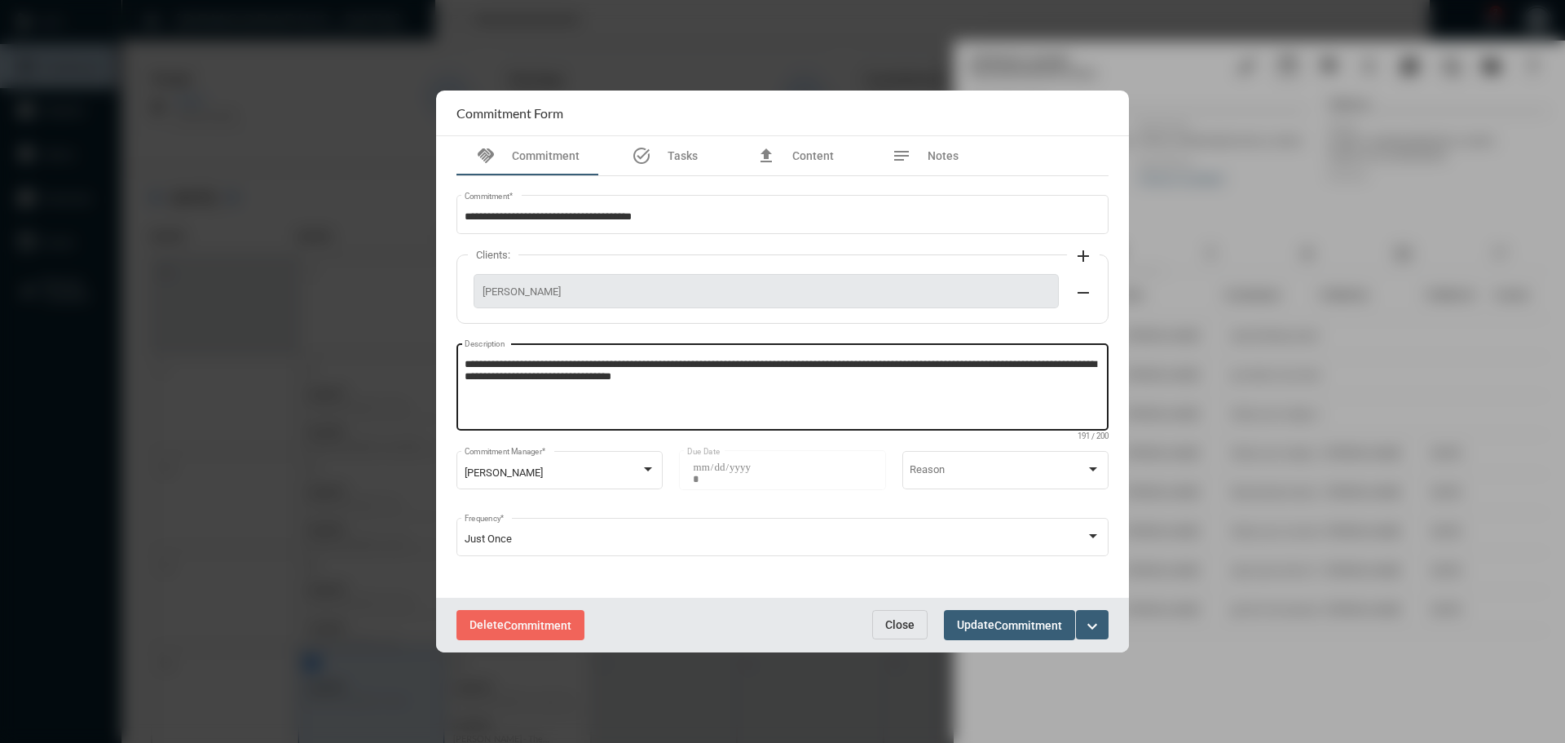
click at [720, 386] on textarea "**********" at bounding box center [783, 389] width 637 height 64
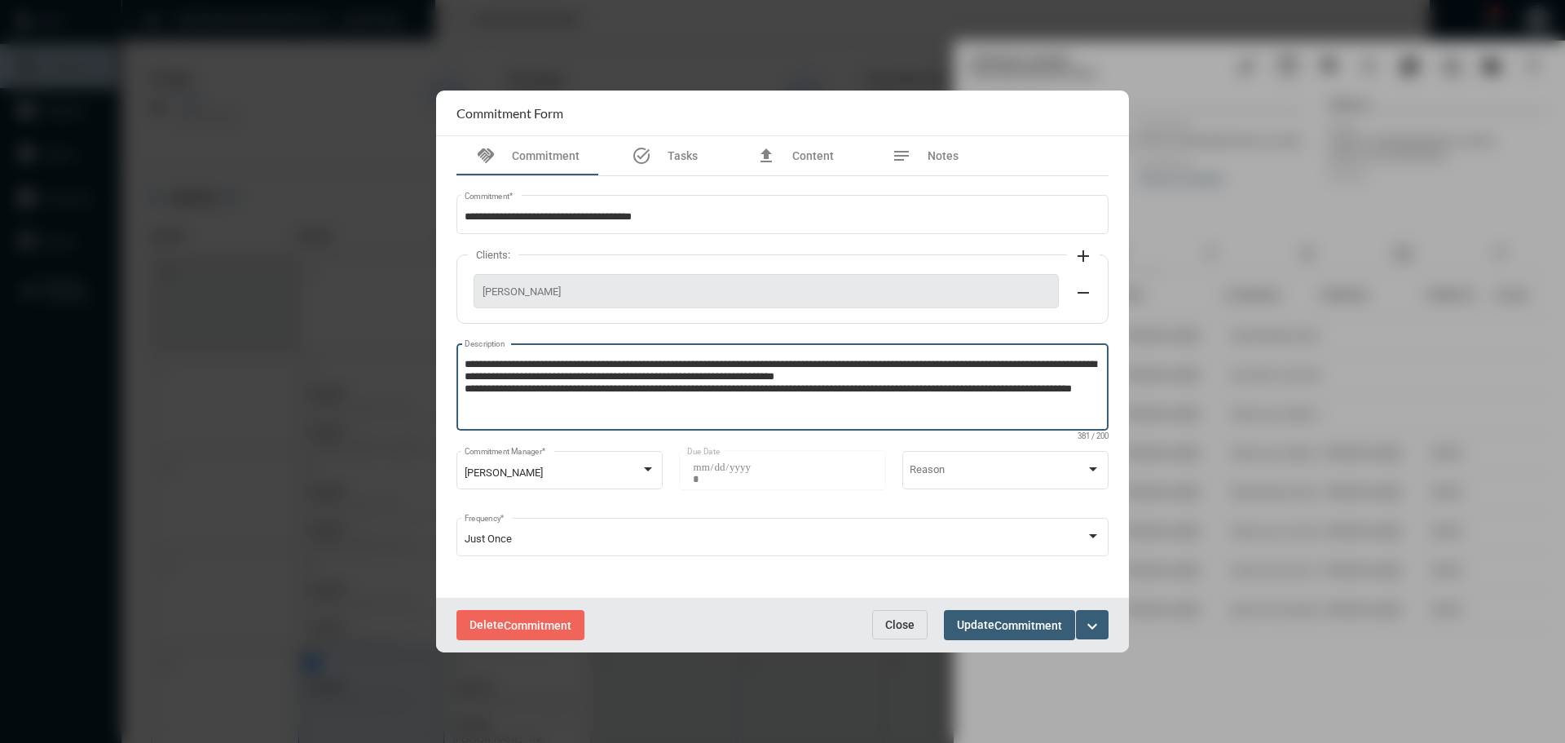
type textarea "**********"
click at [989, 630] on span "Update Commitment" at bounding box center [1009, 624] width 105 height 13
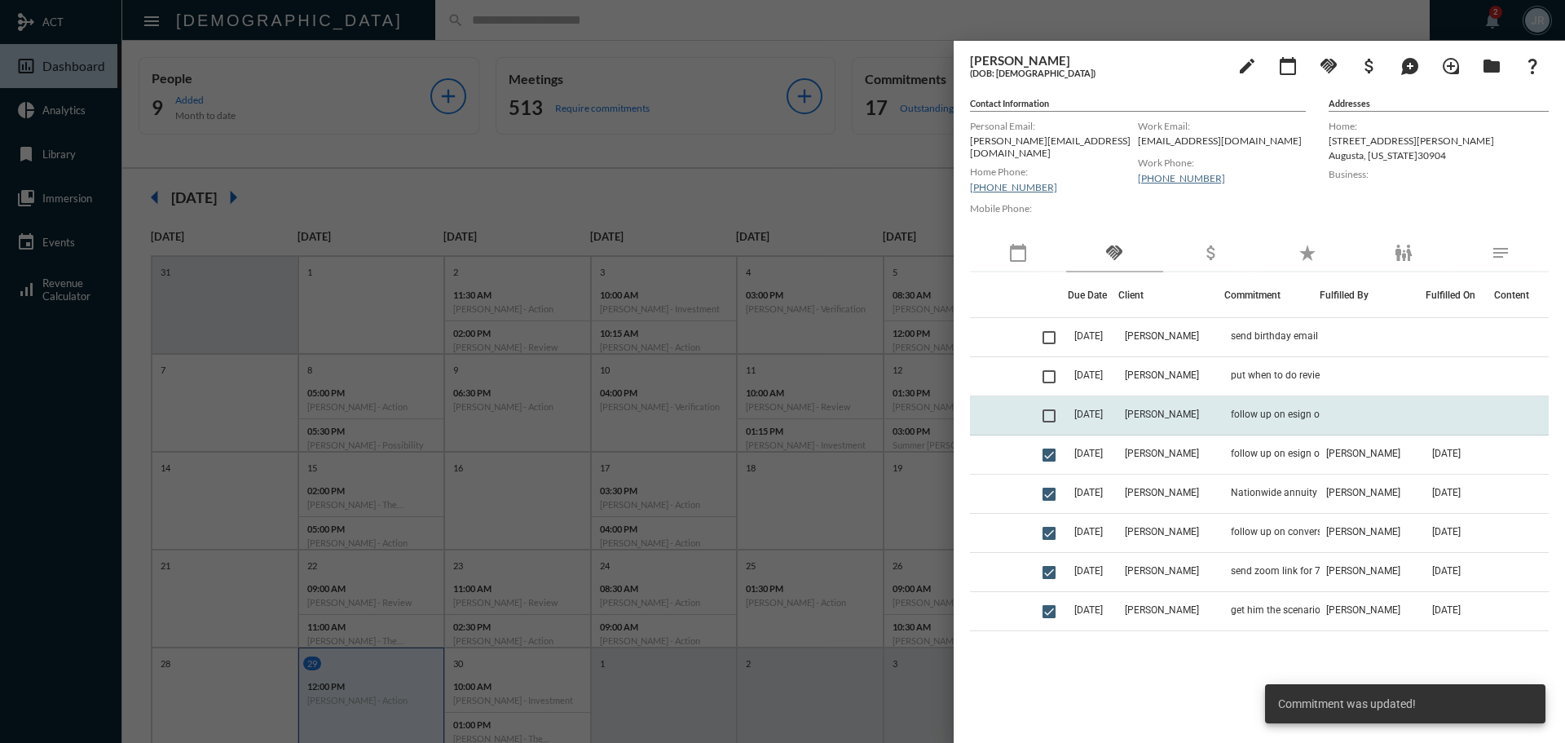
click at [1203, 400] on td "[PERSON_NAME]" at bounding box center [1172, 415] width 106 height 39
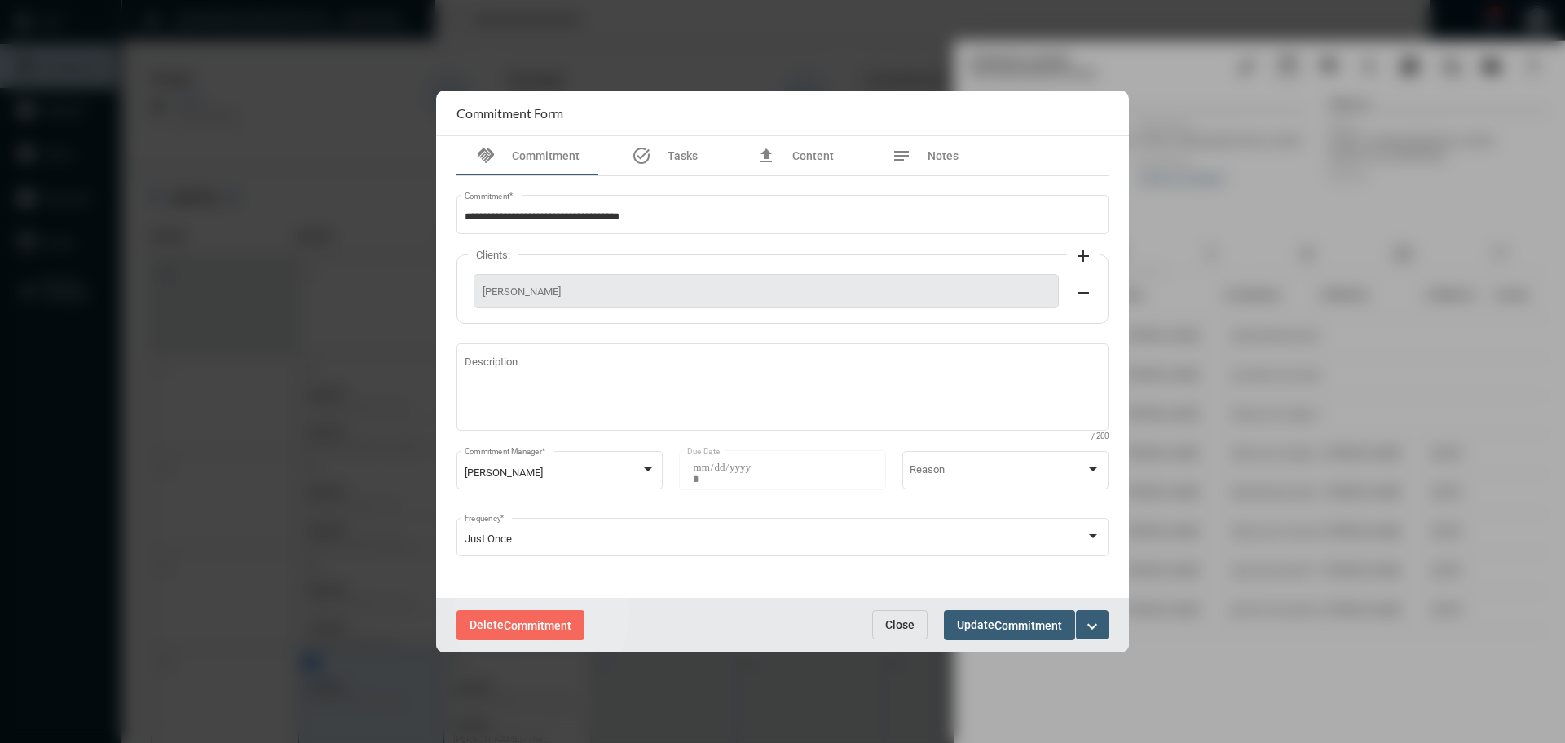
click at [541, 615] on button "Delete Commitment" at bounding box center [521, 625] width 128 height 30
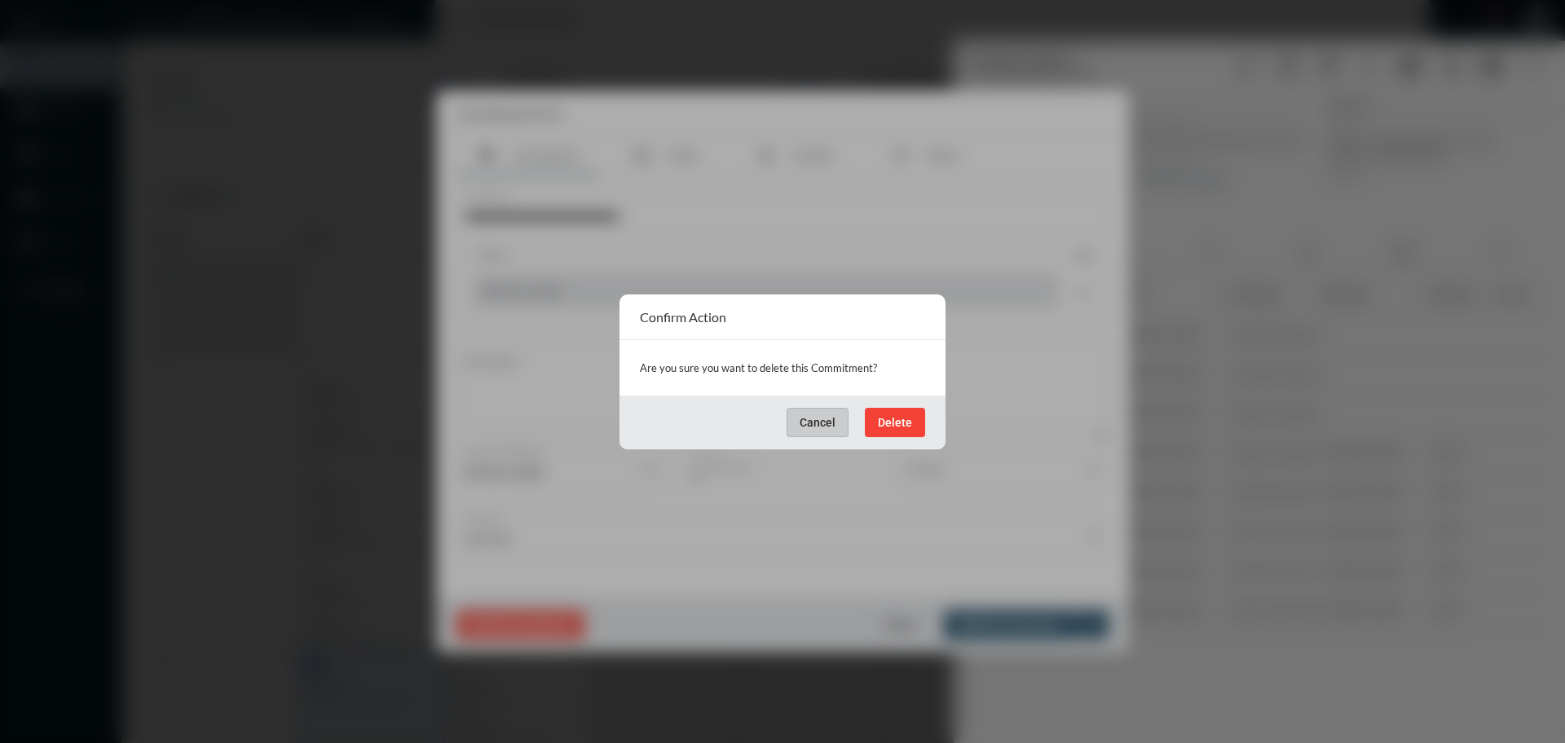
click at [891, 416] on span "Delete" at bounding box center [895, 422] width 34 height 13
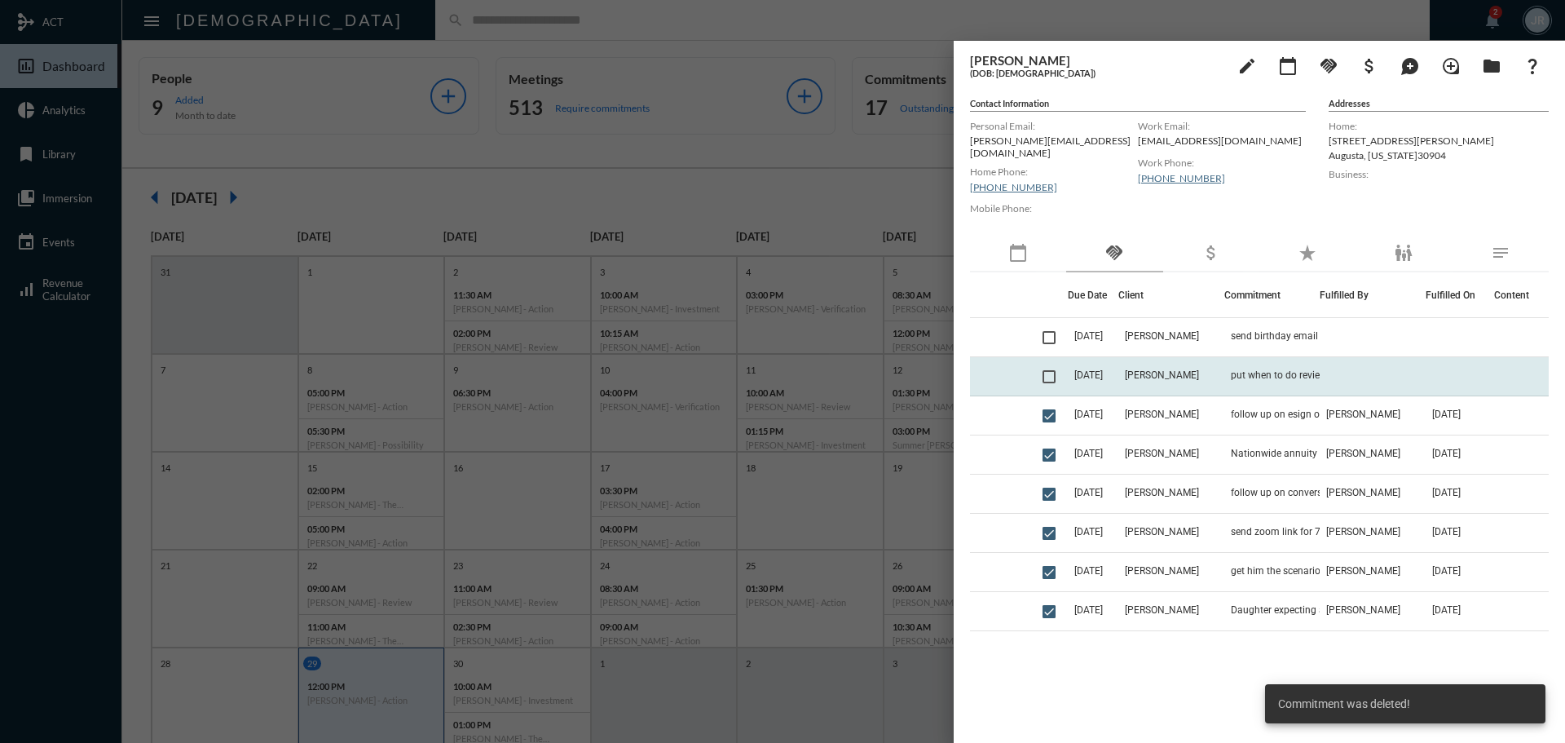
click at [1254, 369] on span "put when to do review" at bounding box center [1279, 374] width 96 height 11
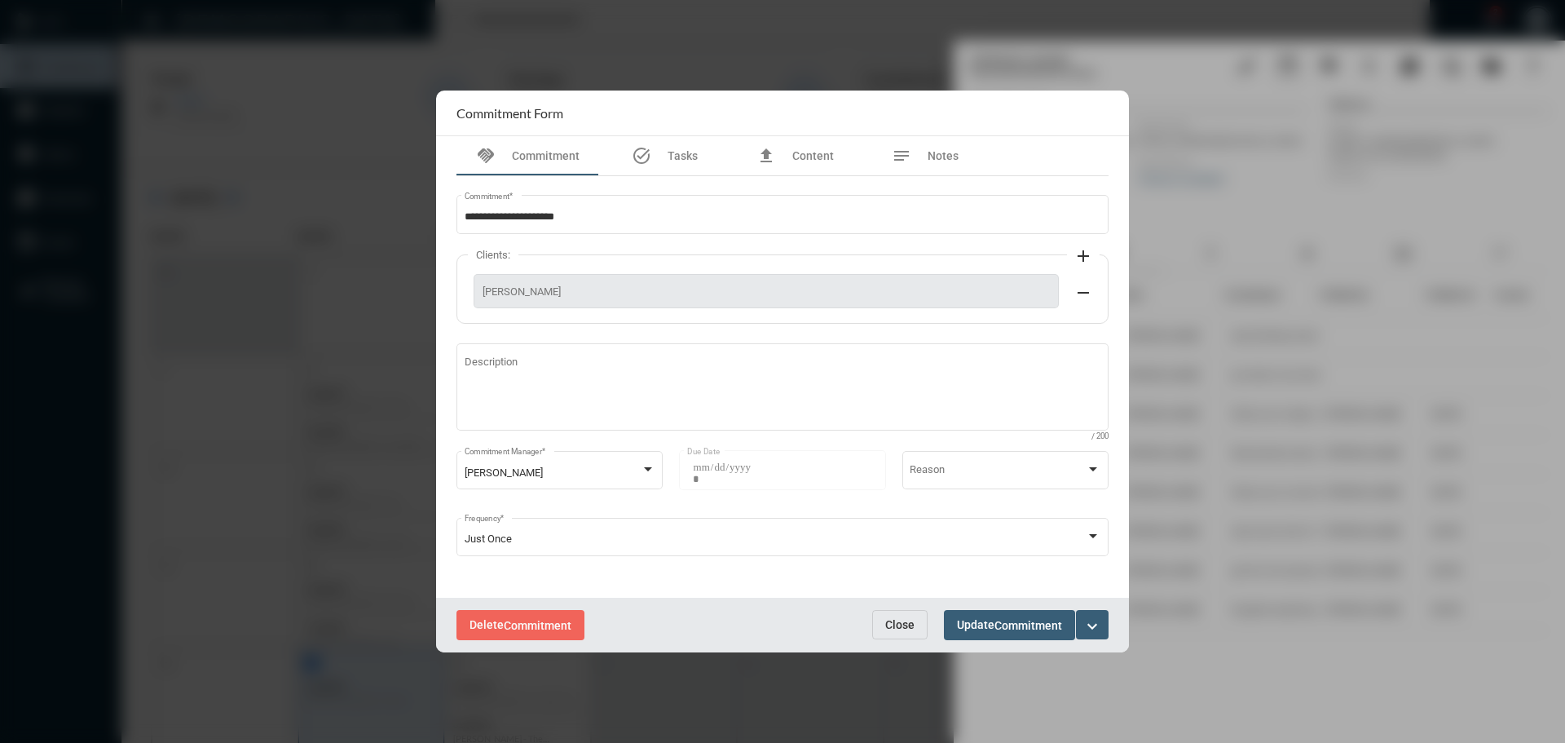
click at [896, 616] on button "Close" at bounding box center [899, 624] width 55 height 29
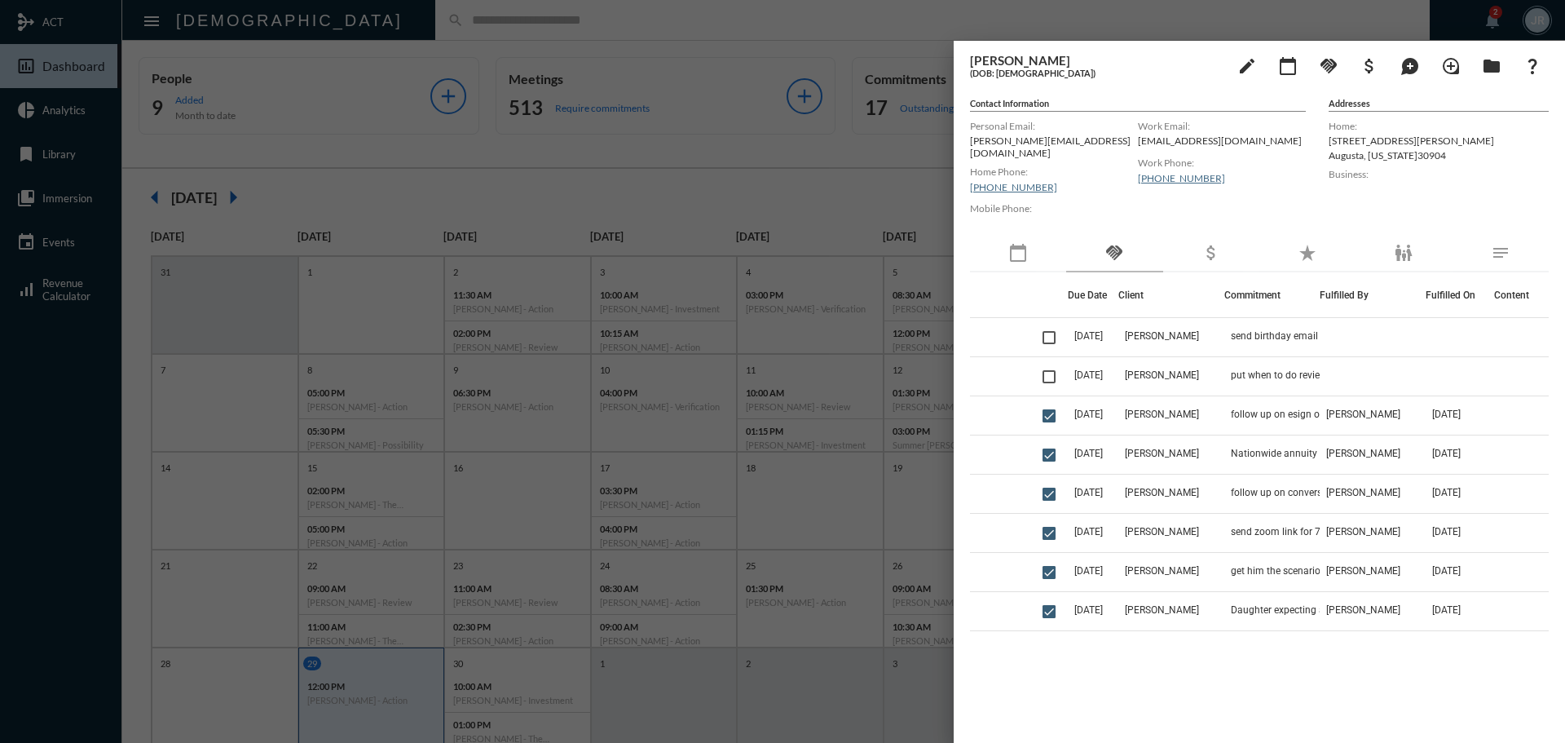
click at [586, 28] on div at bounding box center [782, 371] width 1565 height 743
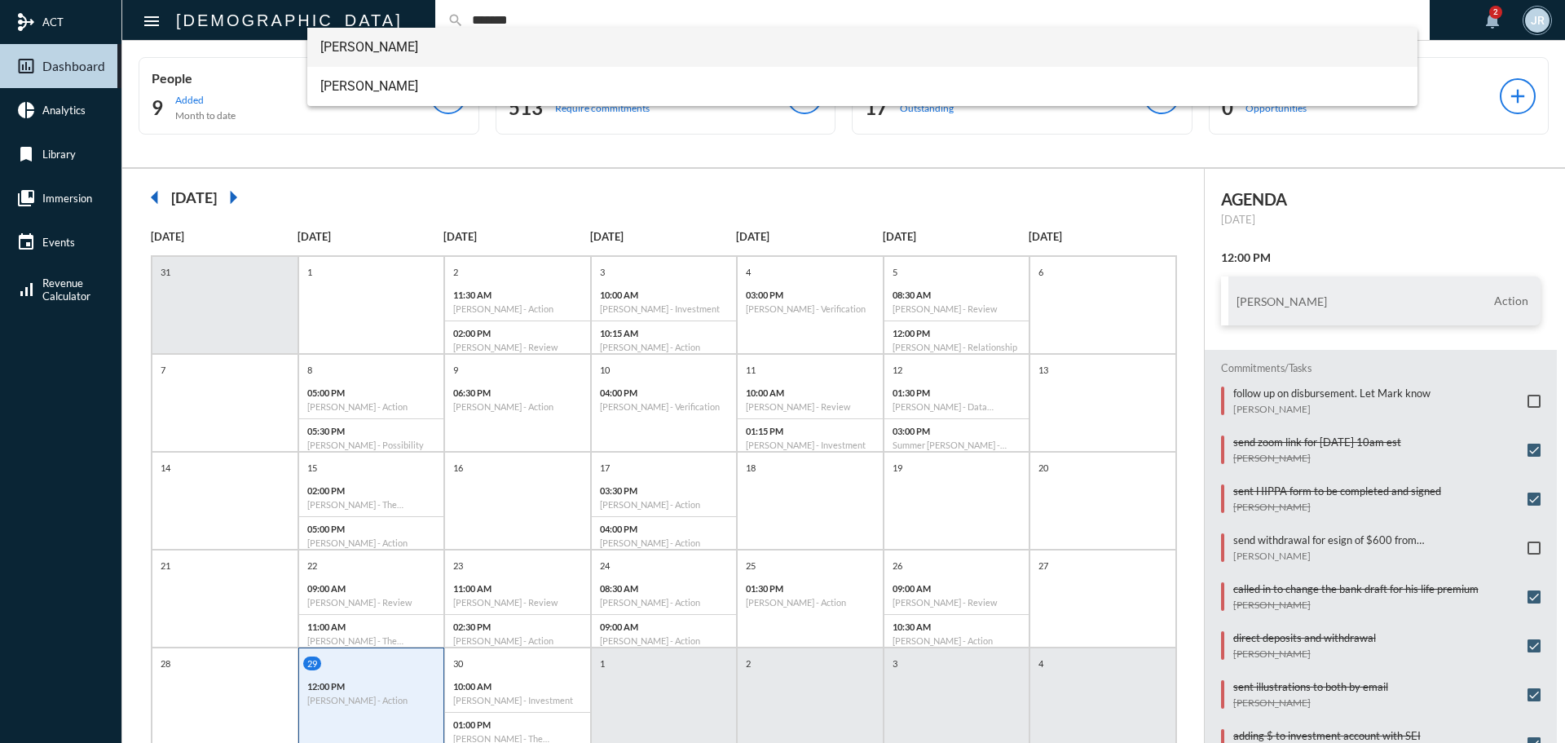
type input "*******"
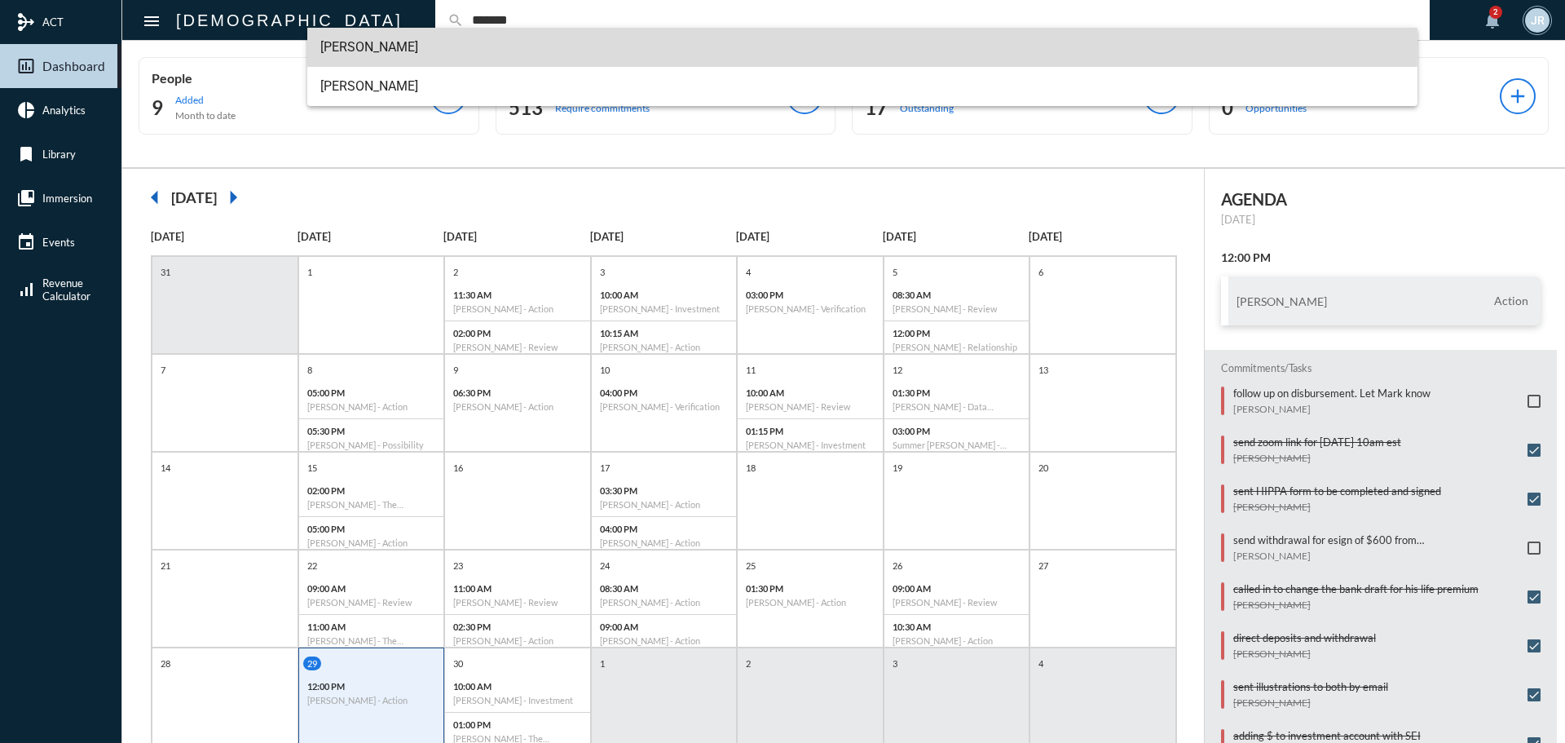
click at [360, 46] on span "[PERSON_NAME]" at bounding box center [862, 47] width 1085 height 39
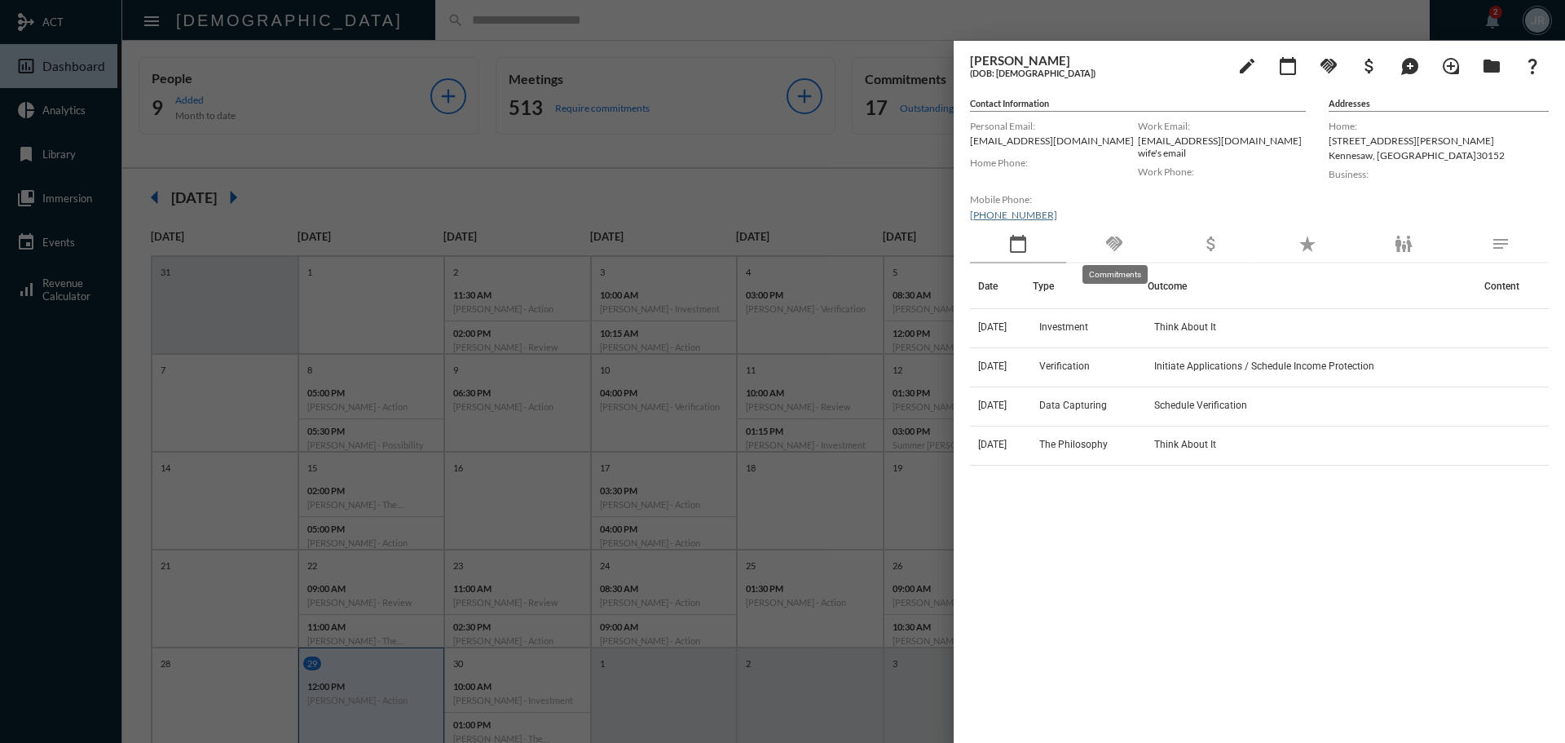
click at [1128, 258] on mat-tooltip-component "Commitments" at bounding box center [1115, 275] width 88 height 42
click at [1098, 238] on div "handshake" at bounding box center [1114, 245] width 96 height 38
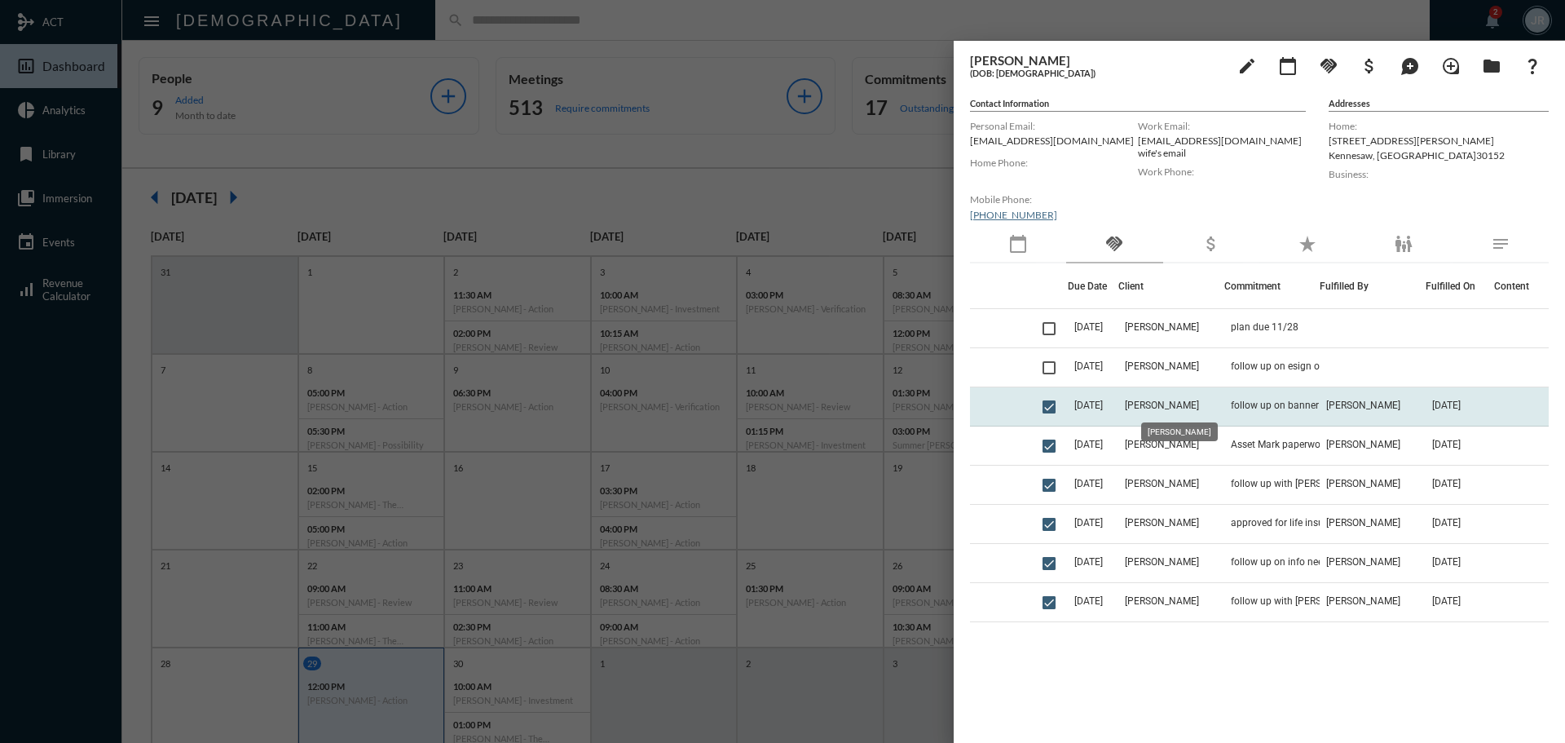
click at [1194, 400] on span "[PERSON_NAME]" at bounding box center [1162, 405] width 74 height 11
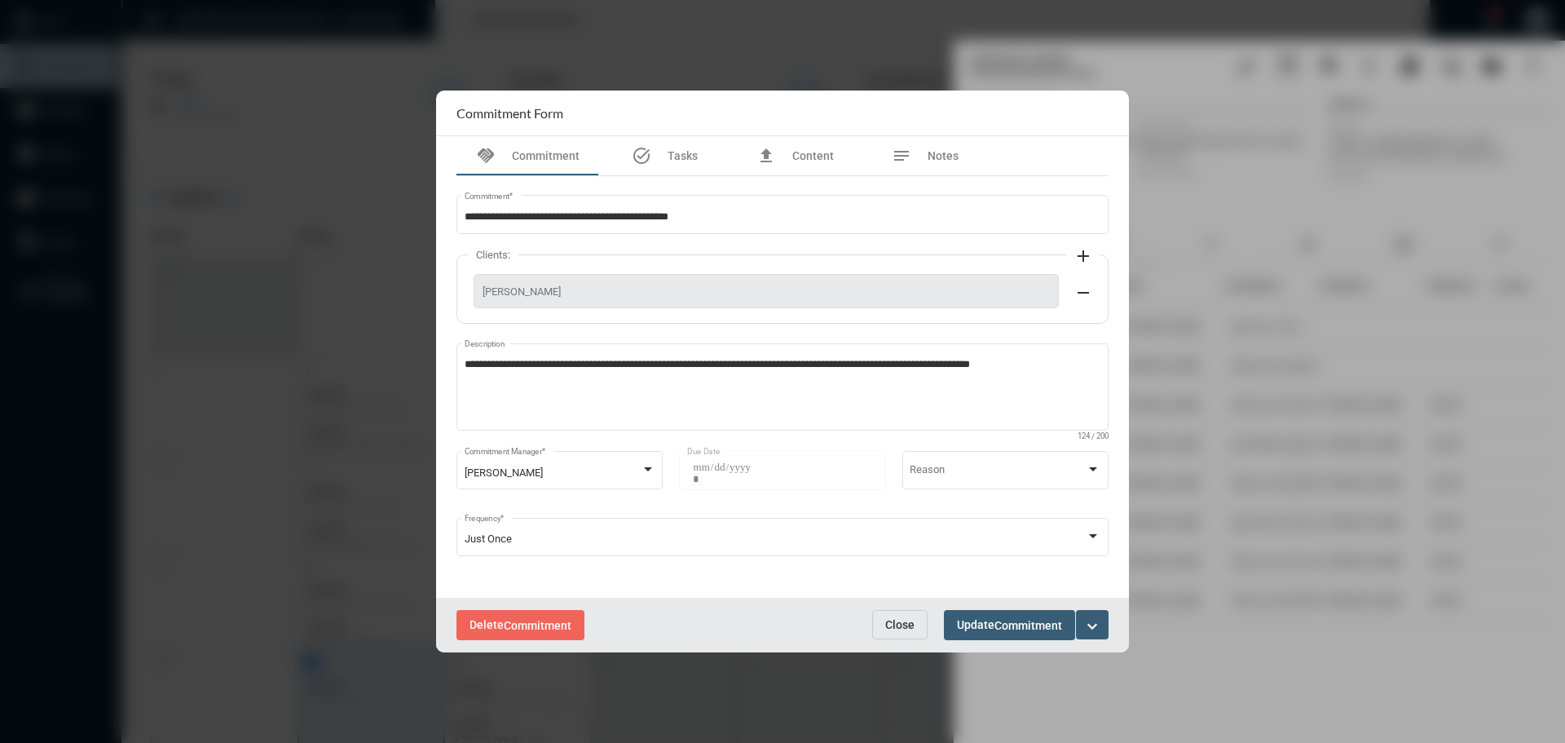
click at [898, 629] on span "Close" at bounding box center [899, 624] width 29 height 13
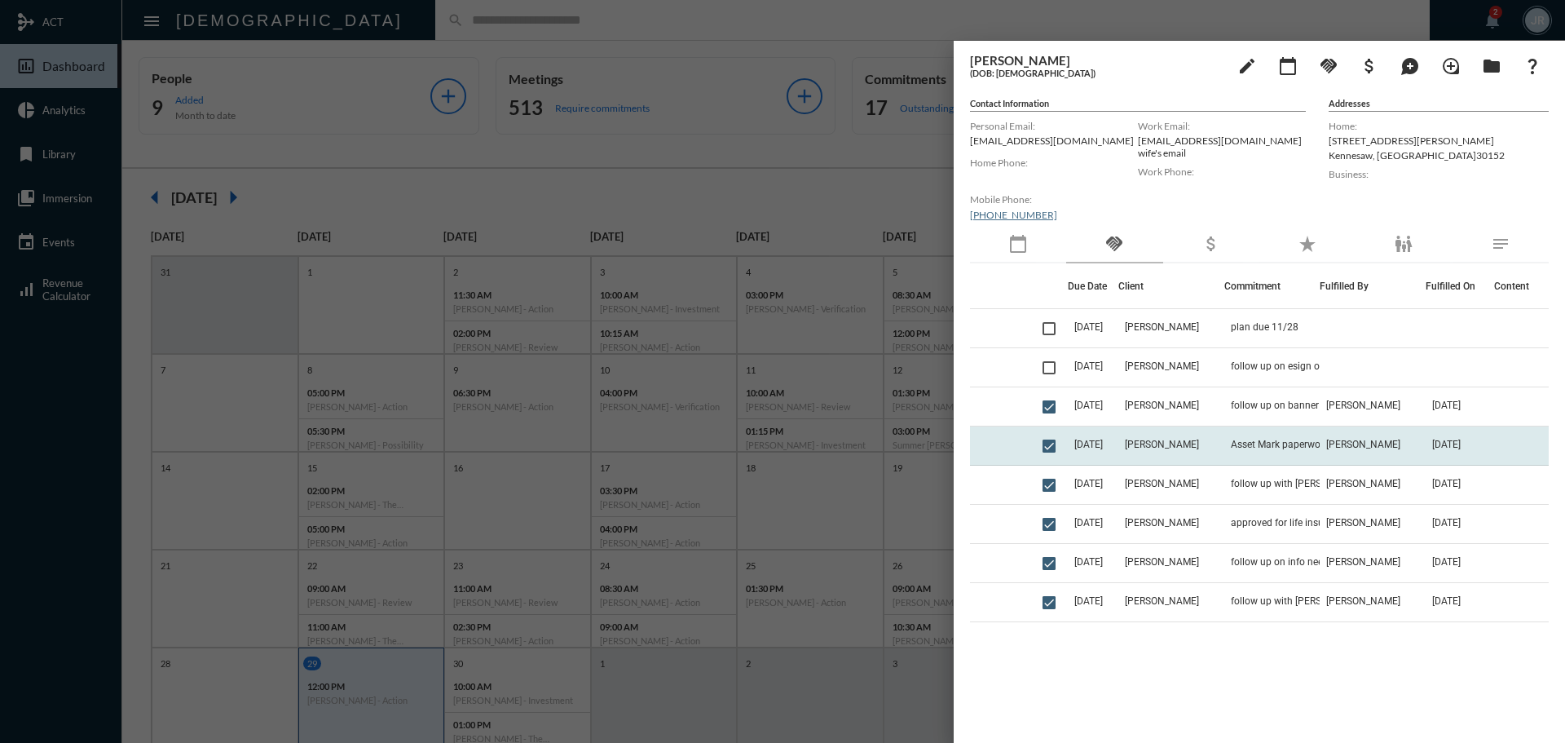
click at [1230, 435] on td "Asset Mark paperwork" at bounding box center [1272, 445] width 95 height 39
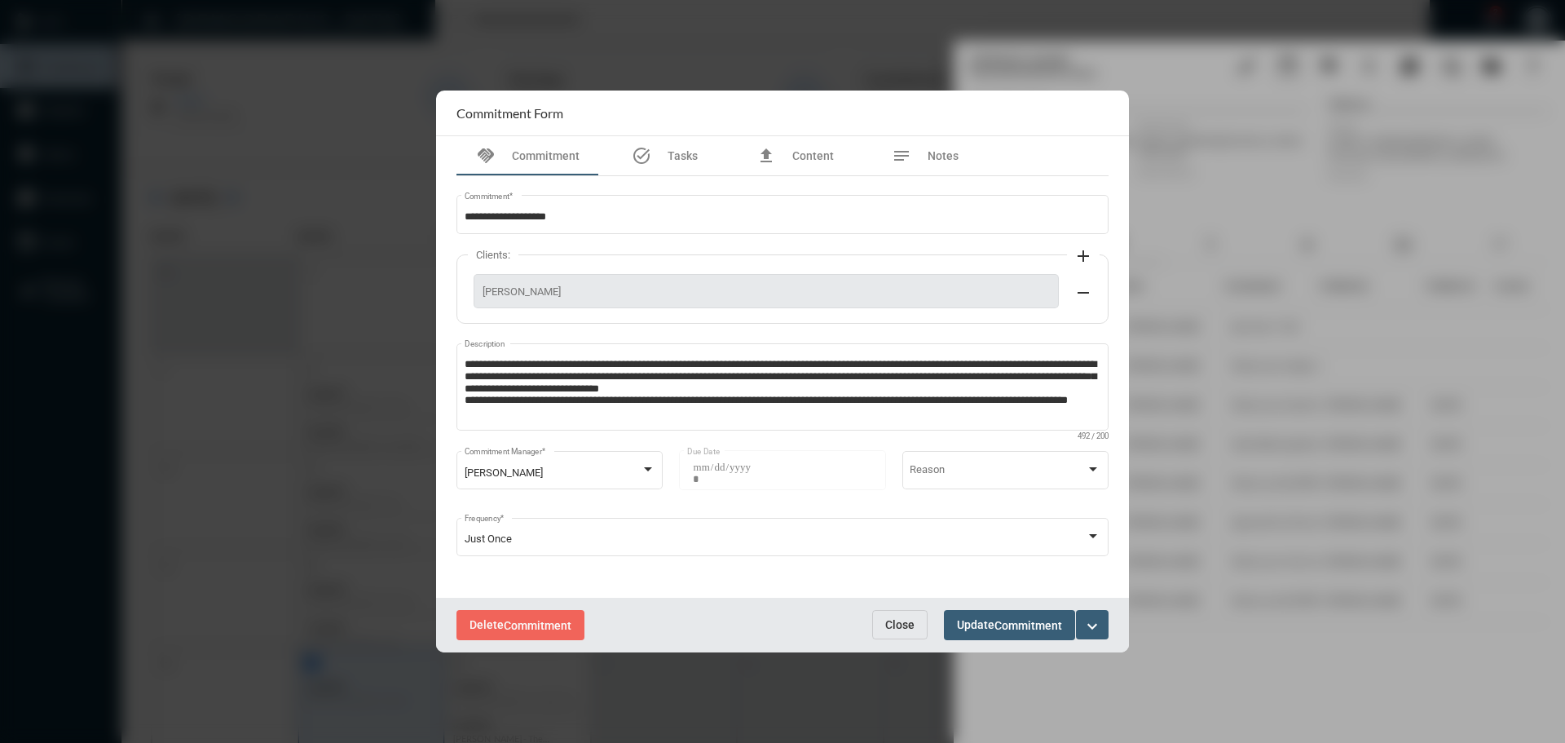
click at [899, 622] on span "Close" at bounding box center [899, 624] width 29 height 13
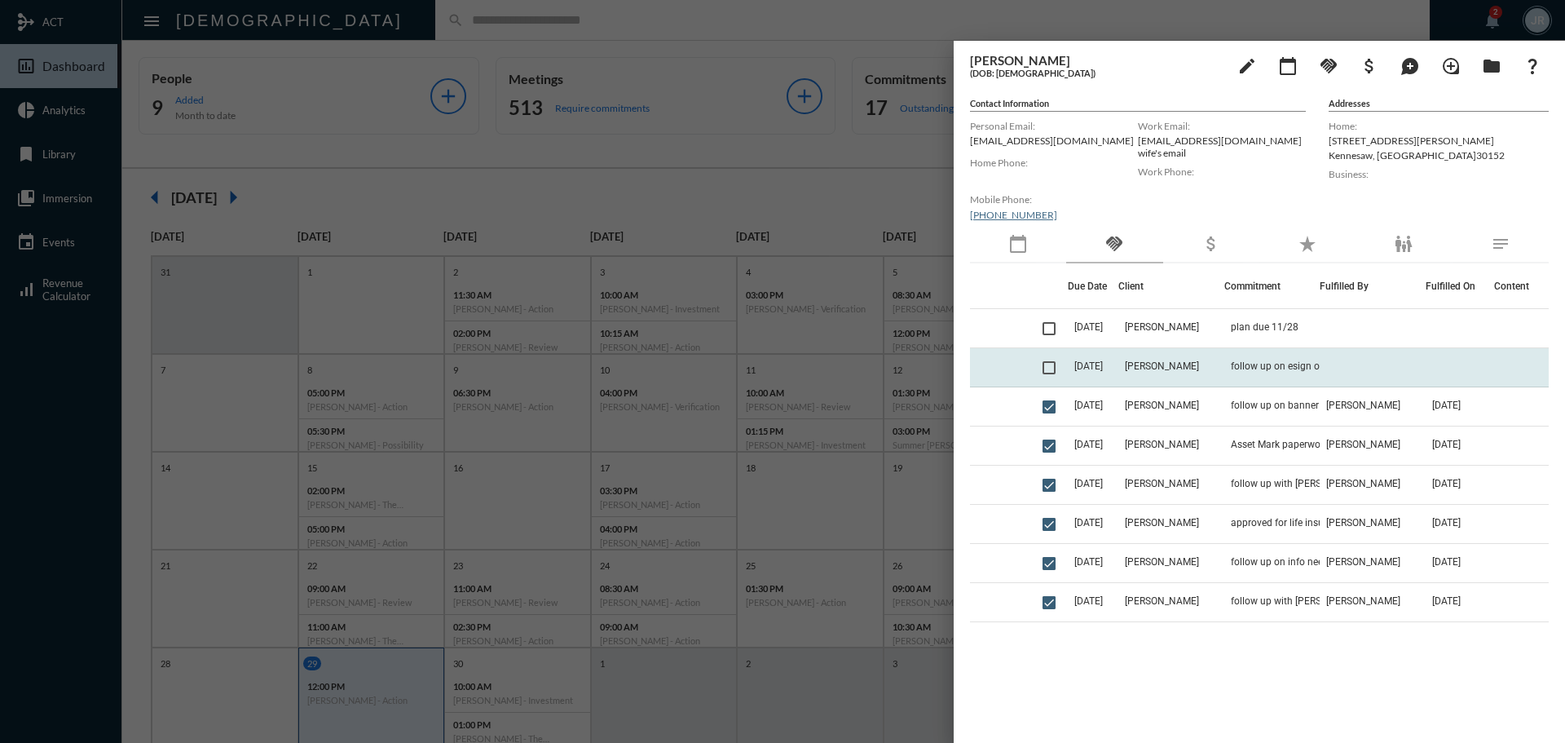
click at [1170, 353] on td "[PERSON_NAME]" at bounding box center [1172, 367] width 106 height 39
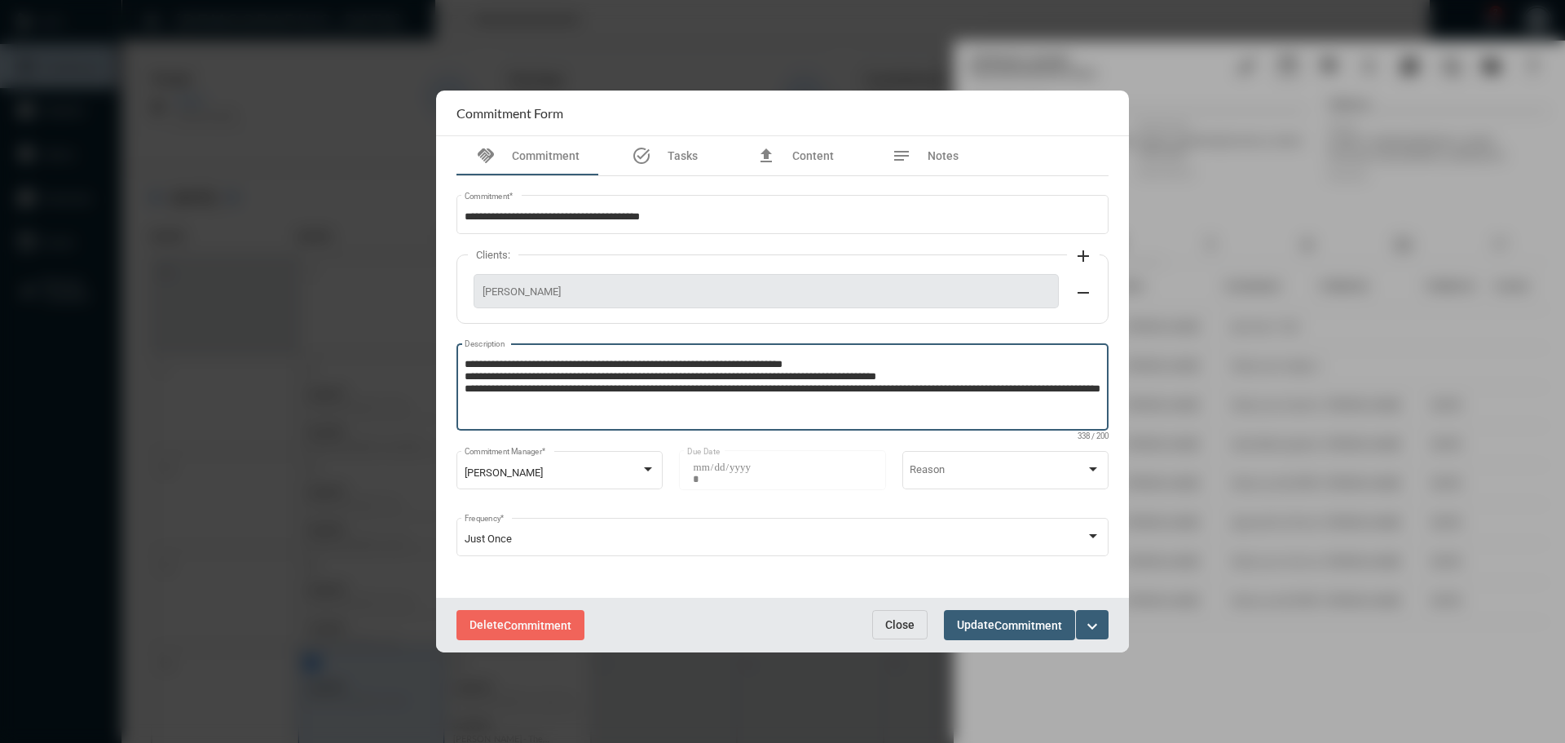
click at [582, 404] on textarea "**********" at bounding box center [783, 389] width 637 height 64
type textarea "**********"
click at [991, 612] on button "Update Commitment" at bounding box center [1009, 625] width 131 height 30
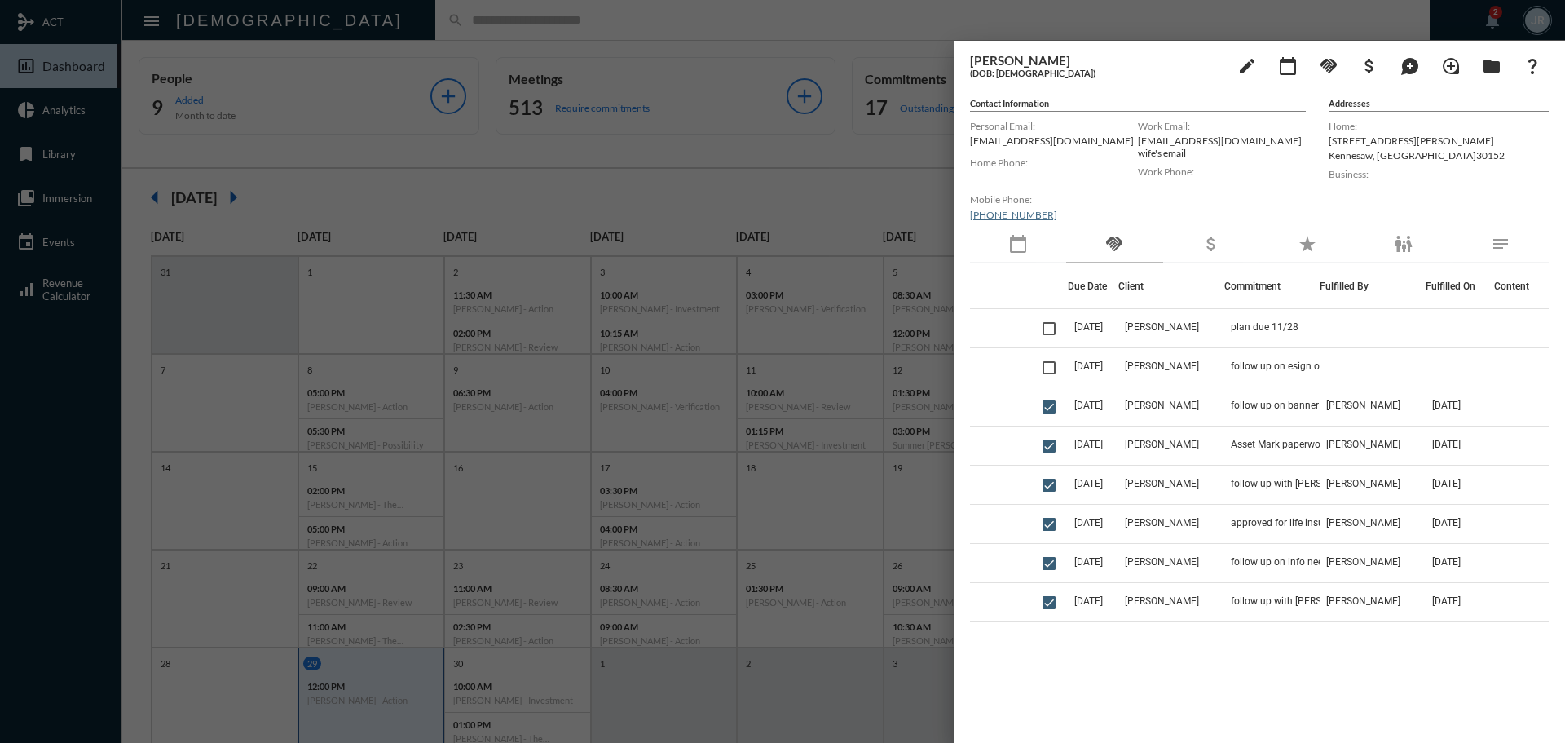
click at [502, 28] on div at bounding box center [782, 371] width 1565 height 743
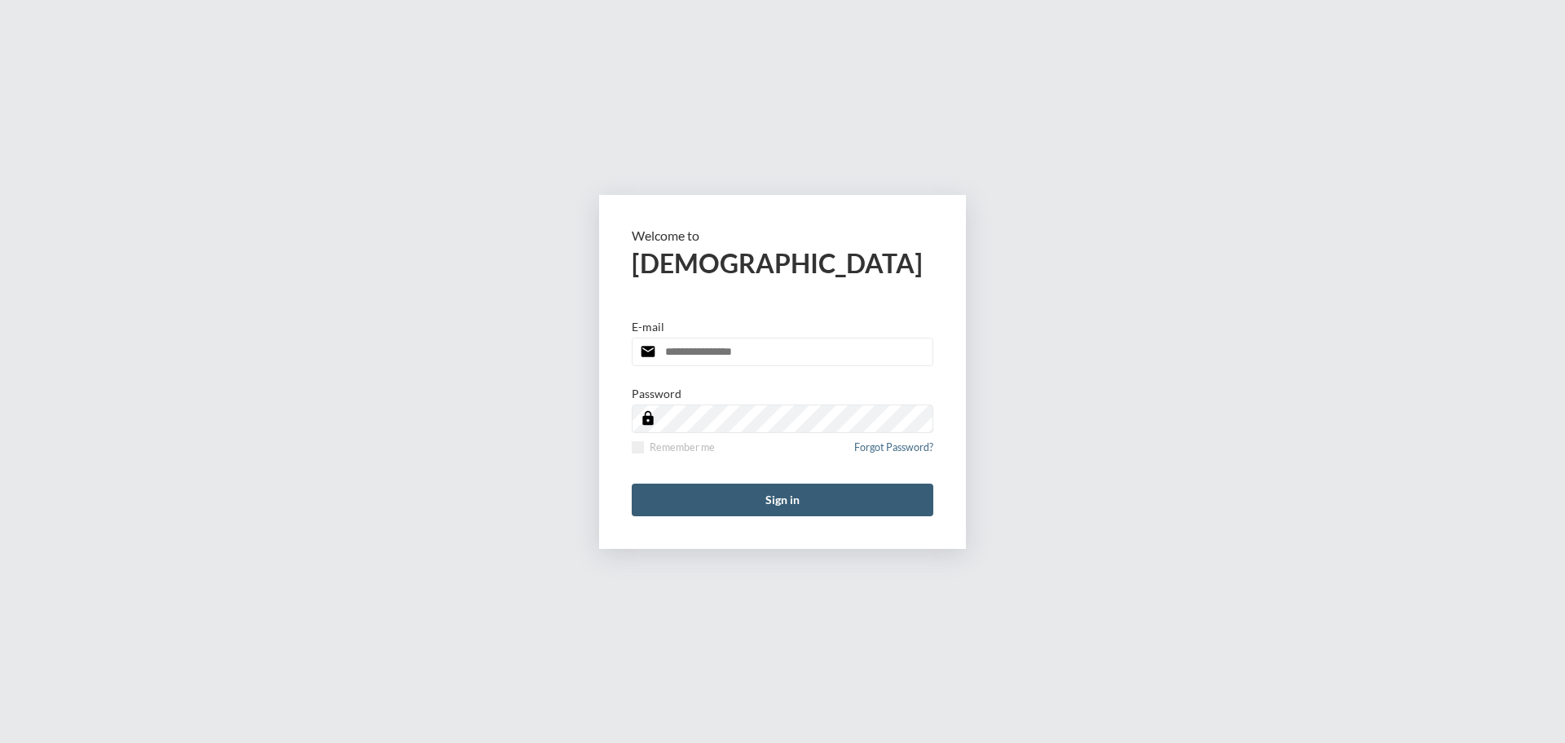
click at [779, 356] on input "email" at bounding box center [783, 352] width 302 height 29
type input "**********"
click at [641, 446] on span at bounding box center [638, 447] width 12 height 12
click at [713, 505] on button "Sign in" at bounding box center [783, 500] width 302 height 33
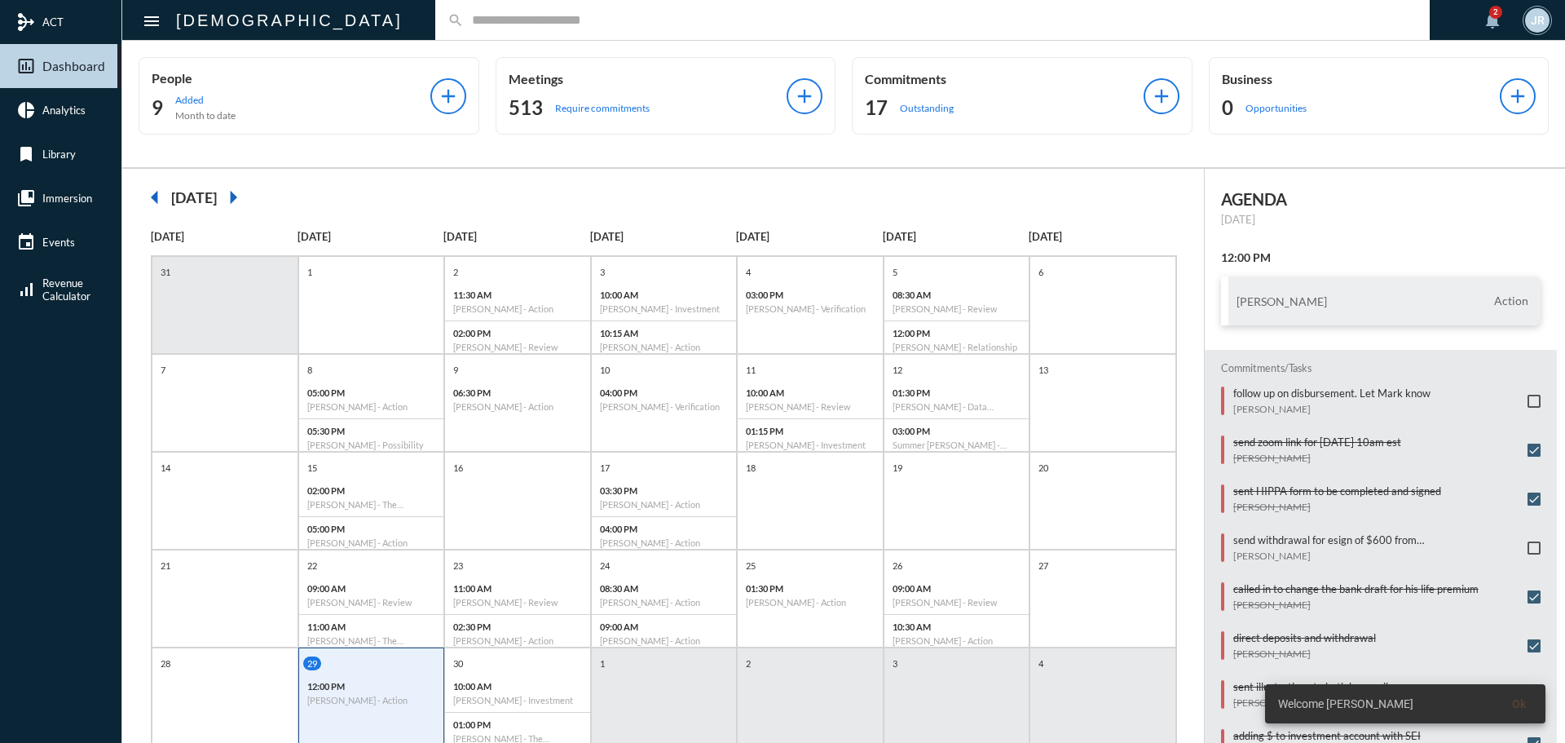
click at [464, 24] on input "text" at bounding box center [941, 20] width 954 height 14
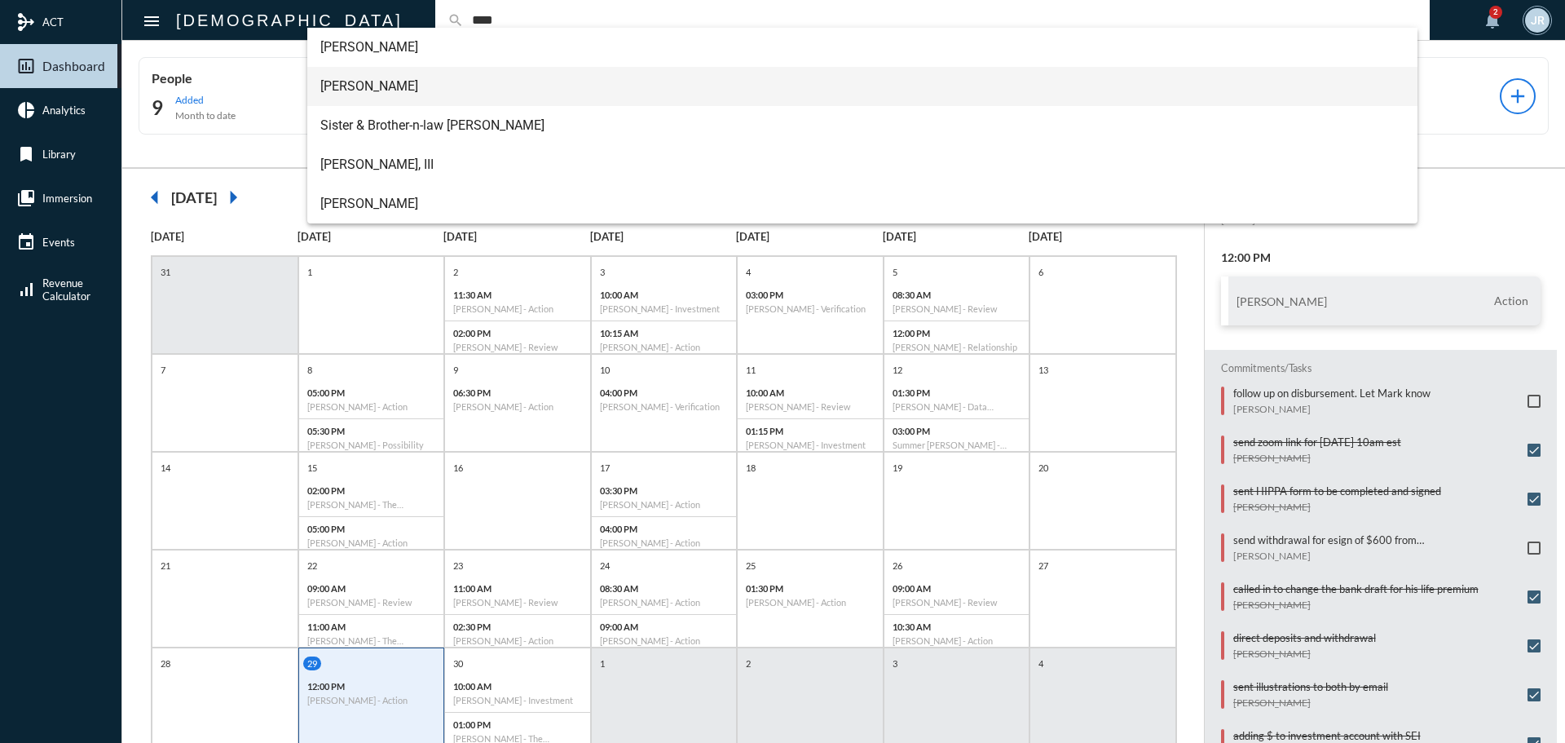
type input "****"
click at [357, 83] on span "Sarah Cely" at bounding box center [862, 86] width 1085 height 39
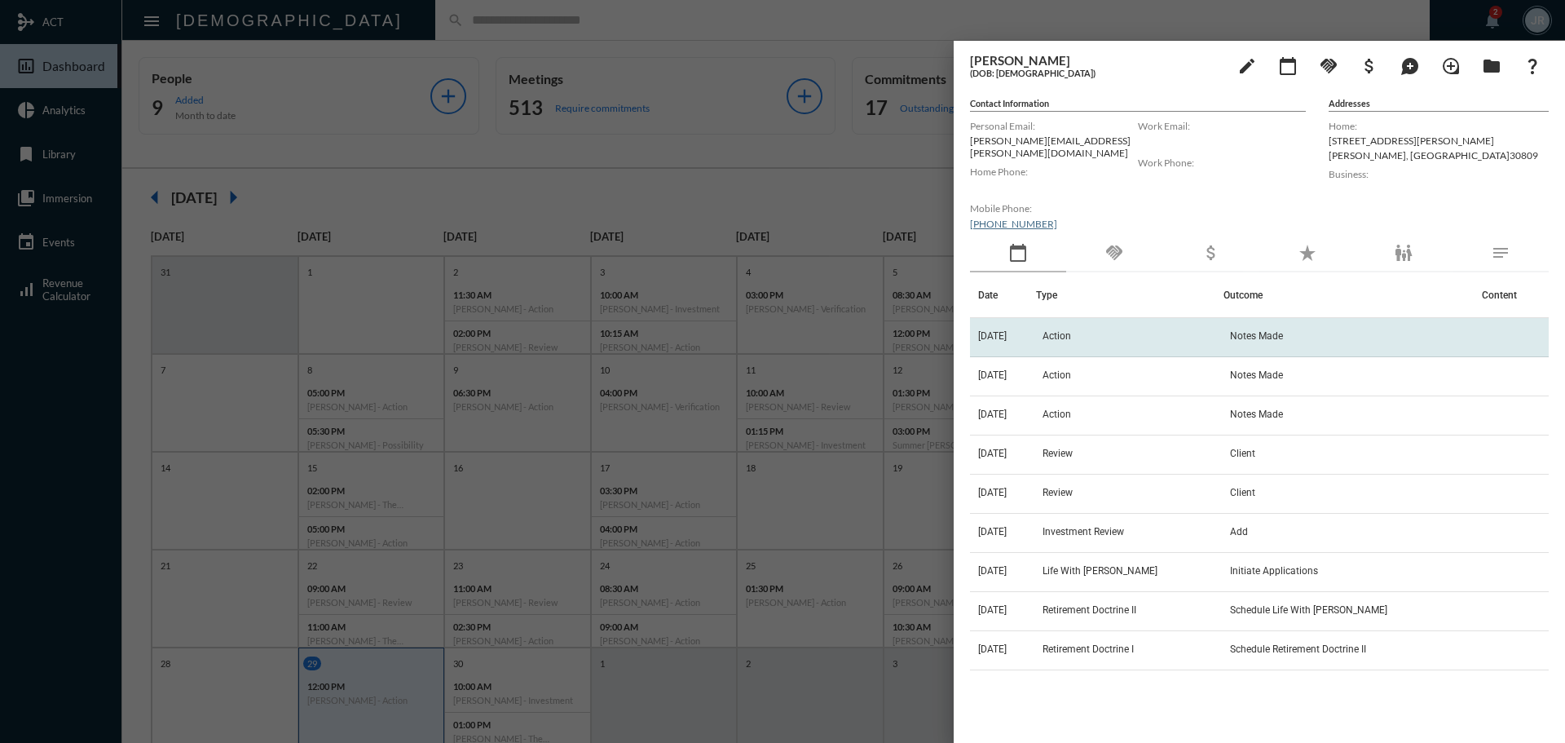
click at [1036, 318] on td "[DATE]" at bounding box center [1003, 337] width 66 height 39
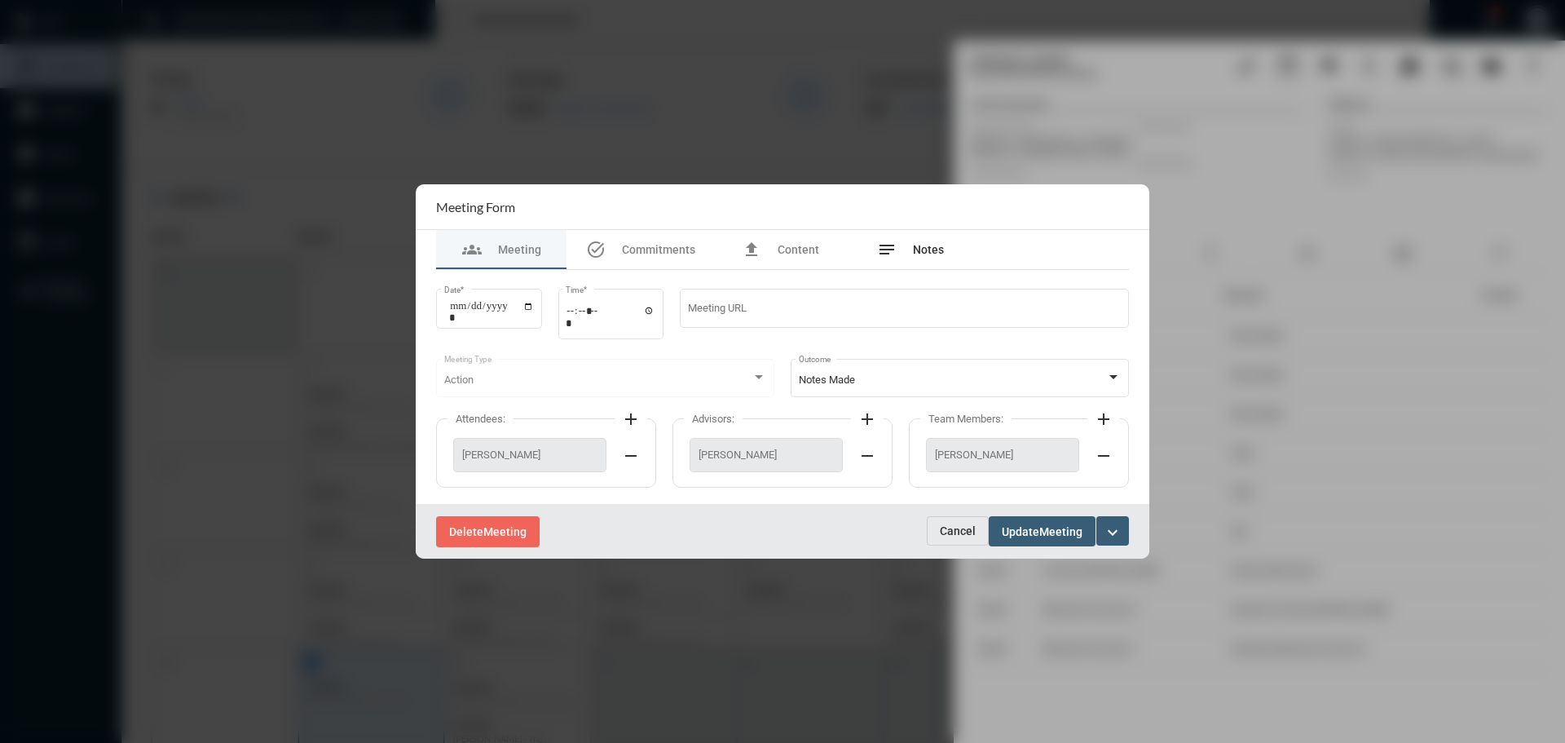
drag, startPoint x: 934, startPoint y: 244, endPoint x: 925, endPoint y: 245, distance: 9.0
click at [931, 244] on span "Notes" at bounding box center [928, 249] width 31 height 13
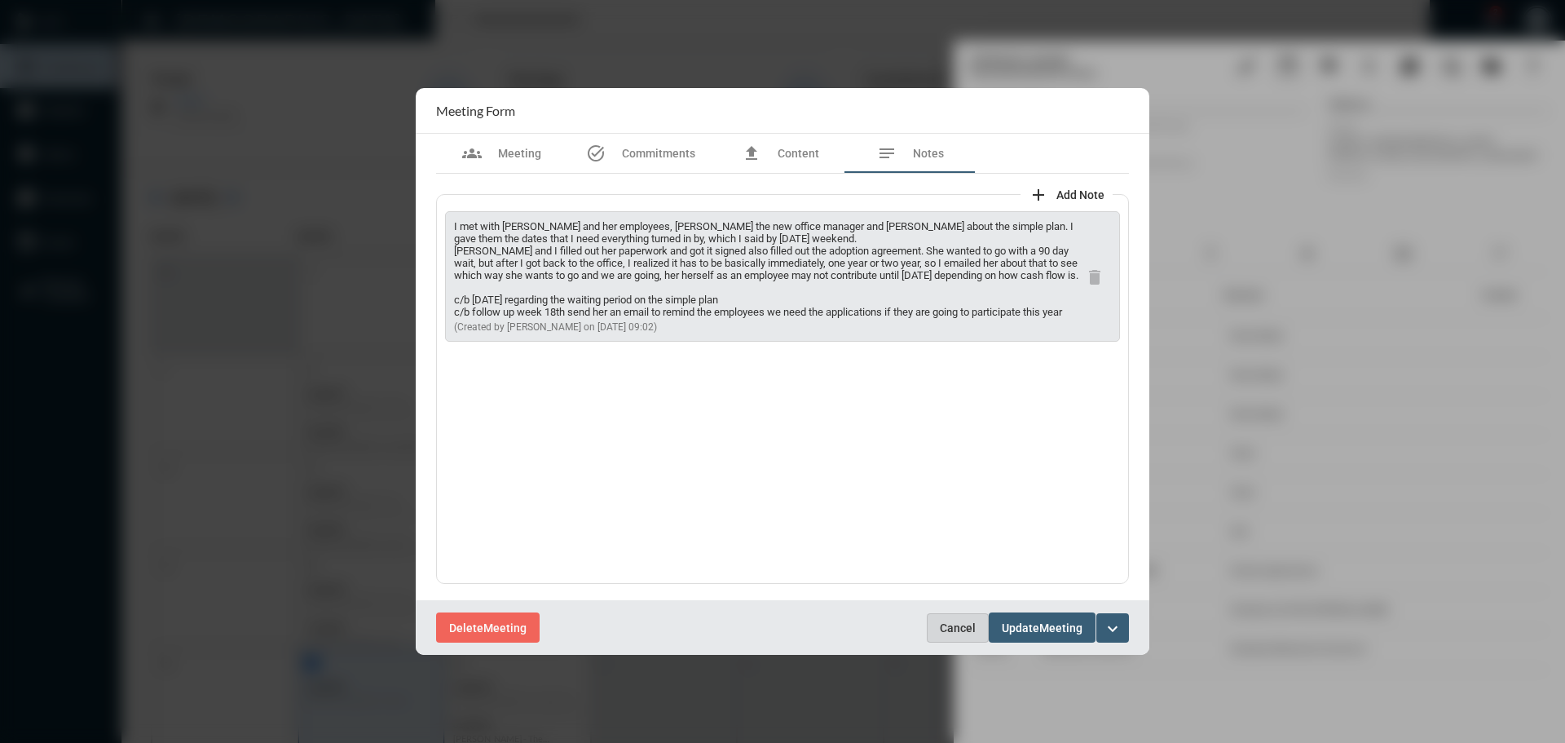
click at [951, 629] on span "Cancel" at bounding box center [958, 627] width 36 height 13
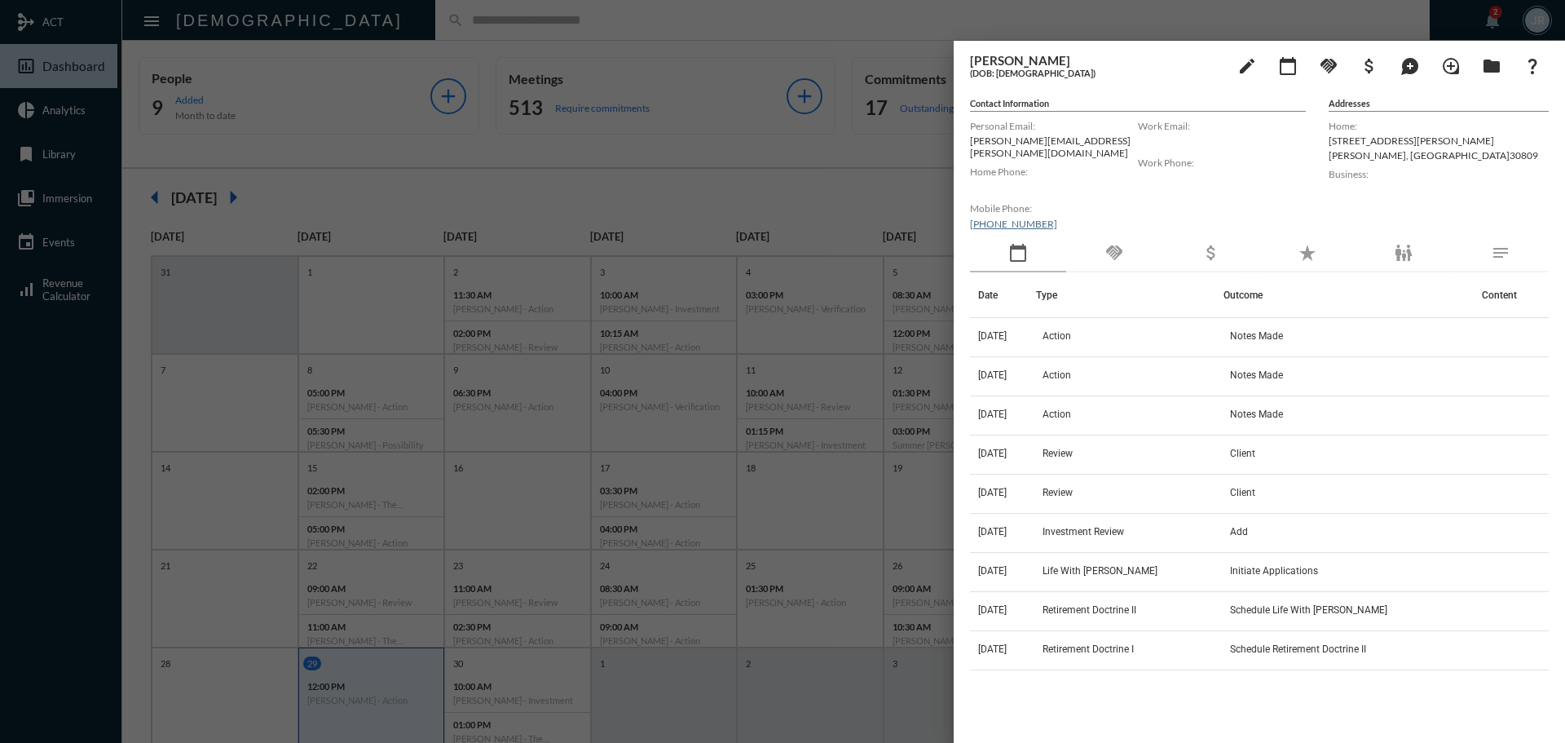
click at [1098, 241] on div "handshake" at bounding box center [1114, 254] width 96 height 38
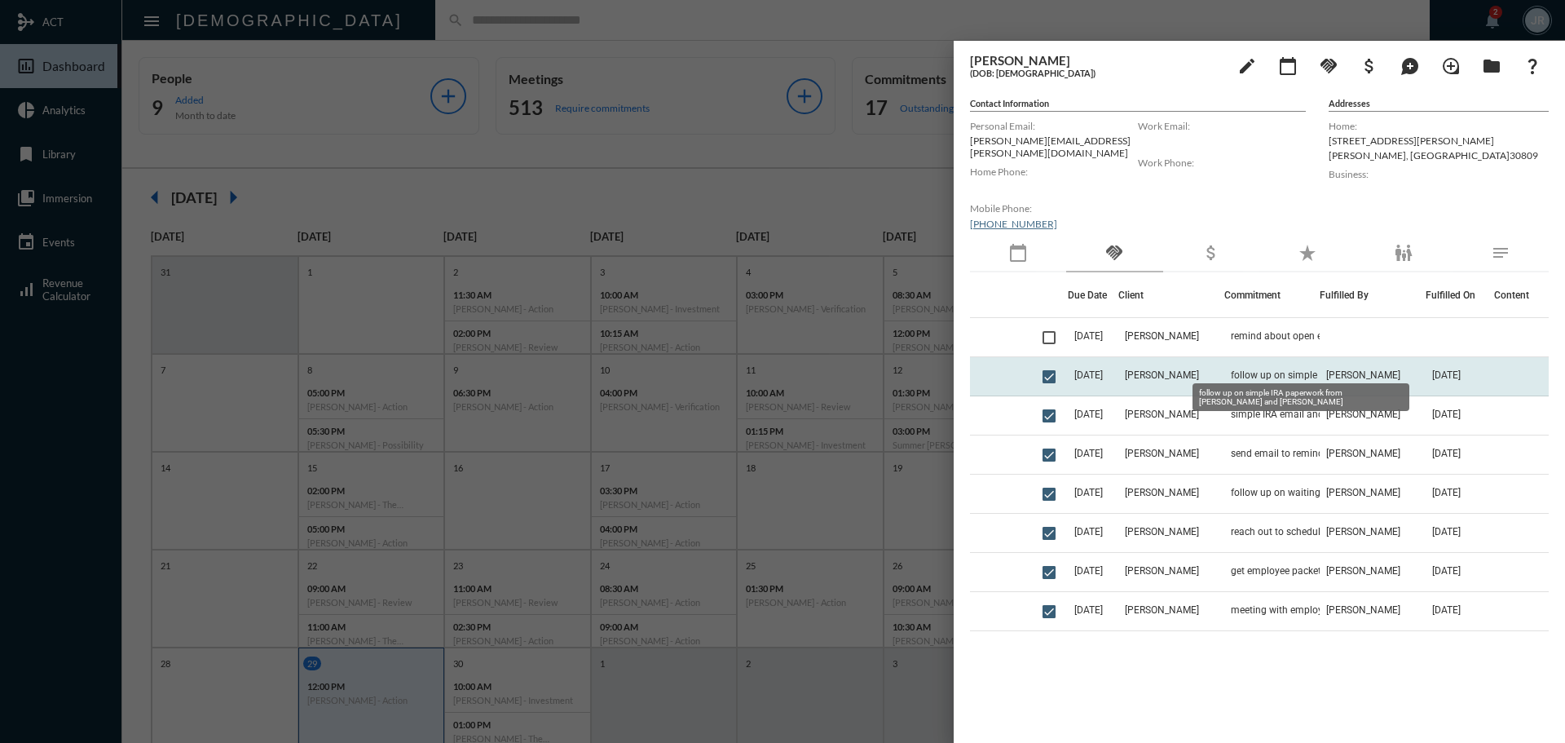
click at [1257, 369] on span "follow up on simple IRA paperwork from Jazmine and Erin" at bounding box center [1312, 374] width 163 height 11
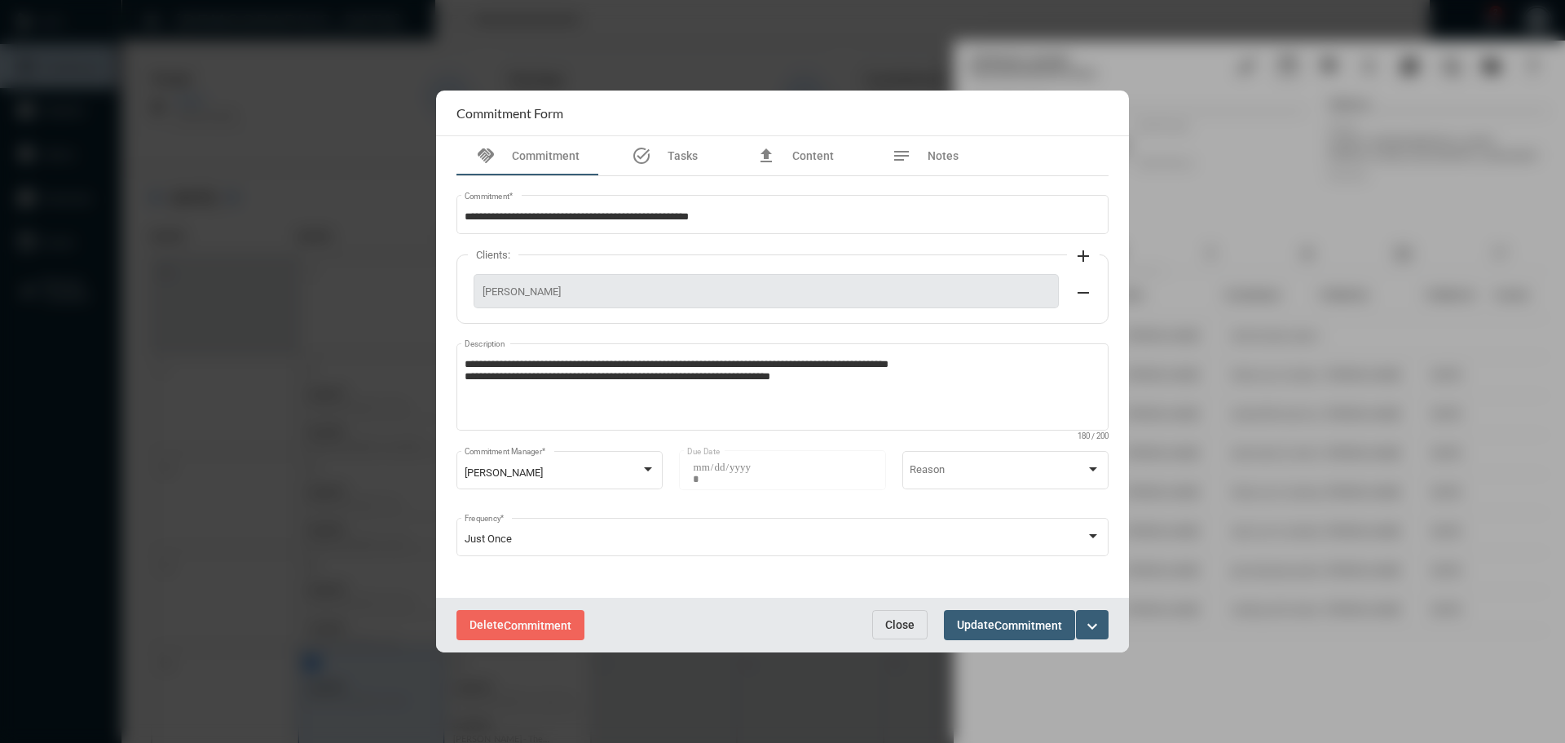
click at [907, 611] on button "Close" at bounding box center [899, 624] width 55 height 29
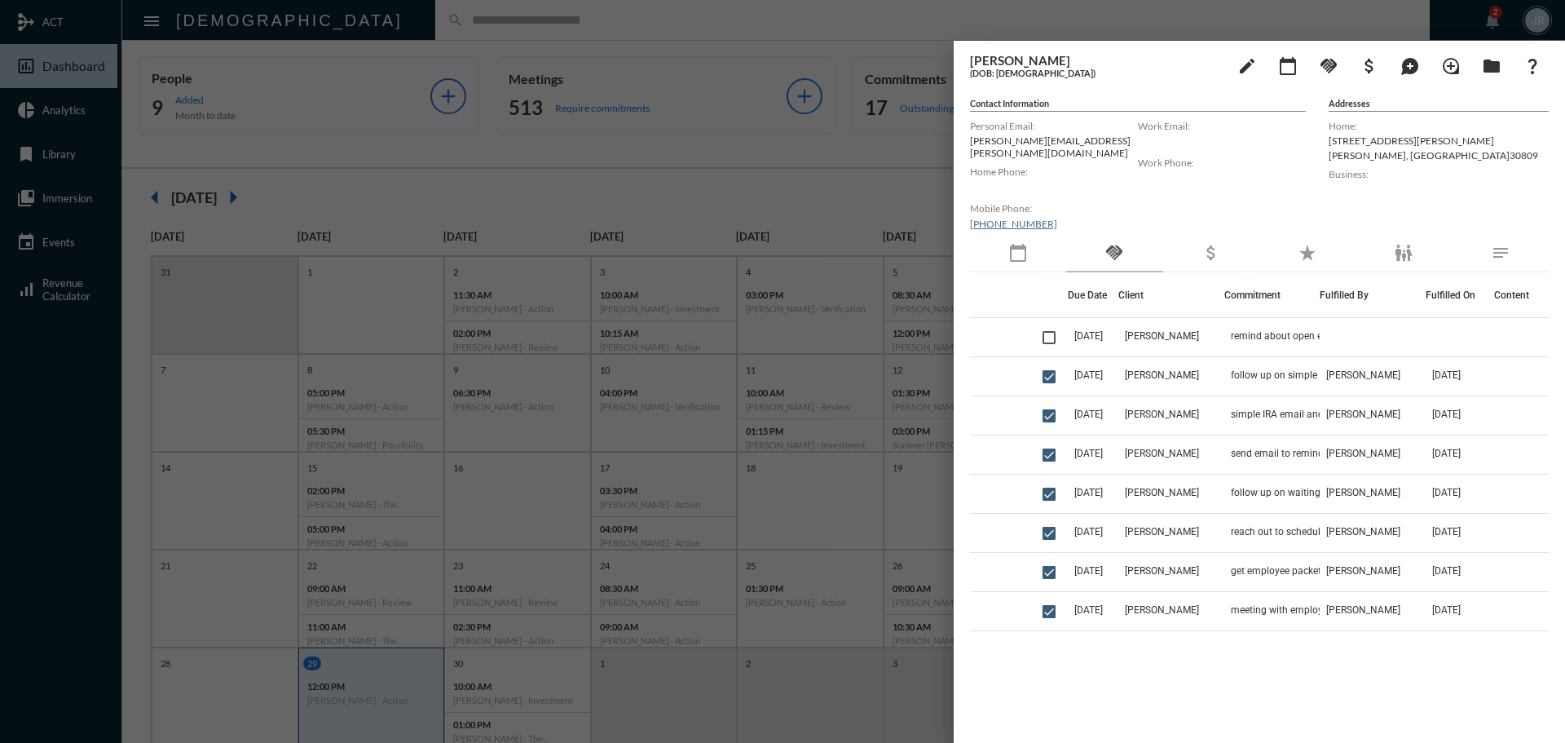
click at [361, 24] on div at bounding box center [782, 371] width 1565 height 743
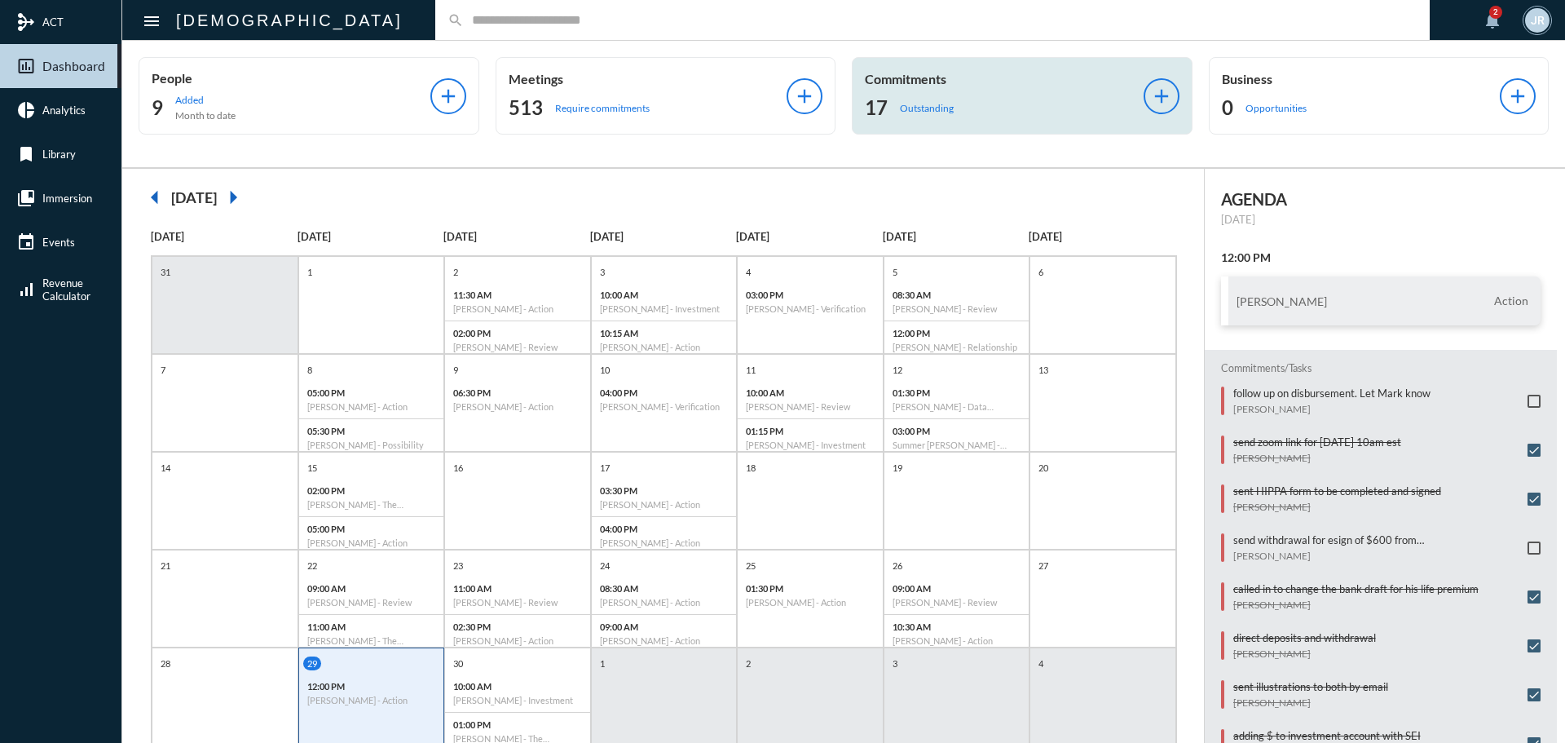
click at [959, 102] on div "17 Outstanding" at bounding box center [1004, 108] width 279 height 26
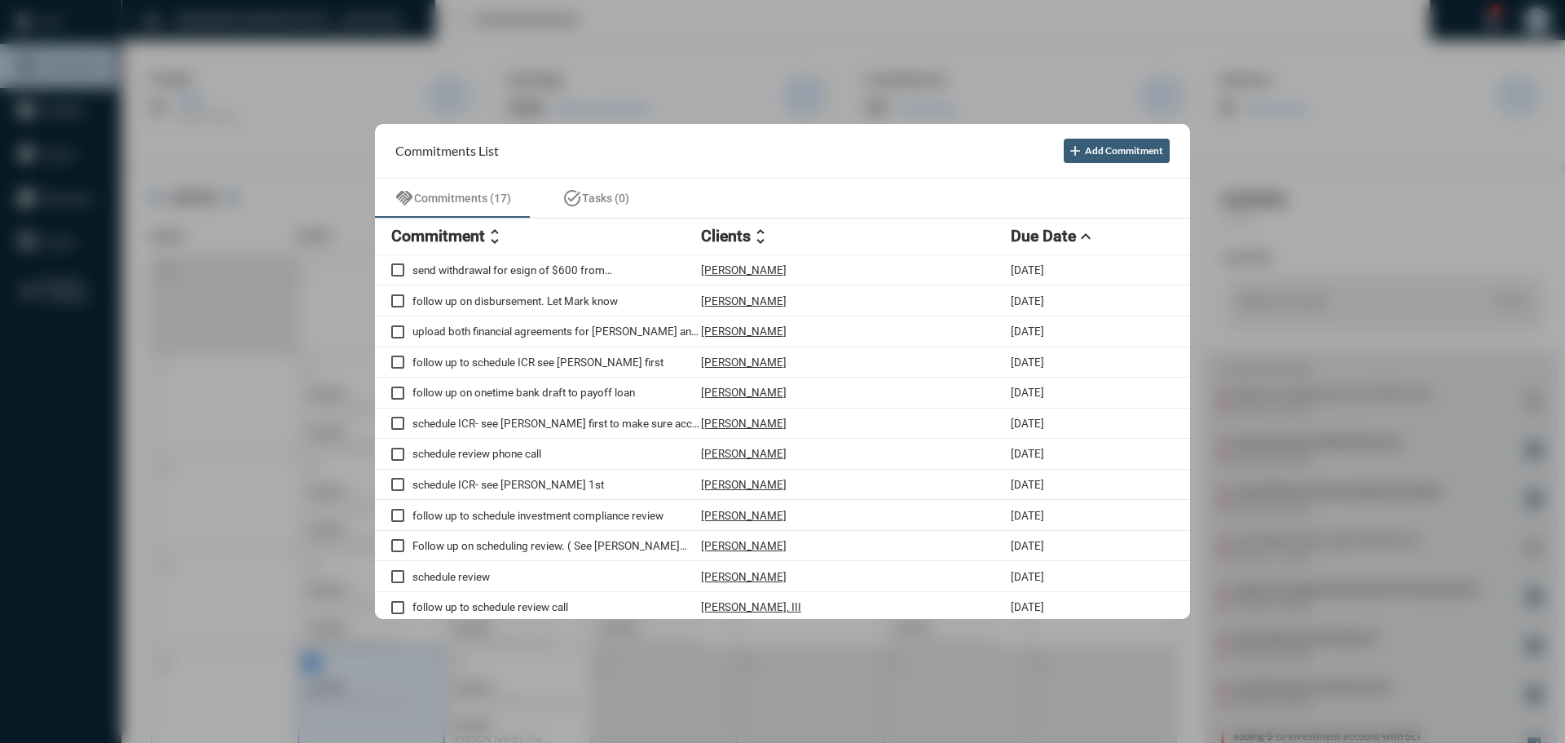
click at [682, 33] on div at bounding box center [782, 371] width 1565 height 743
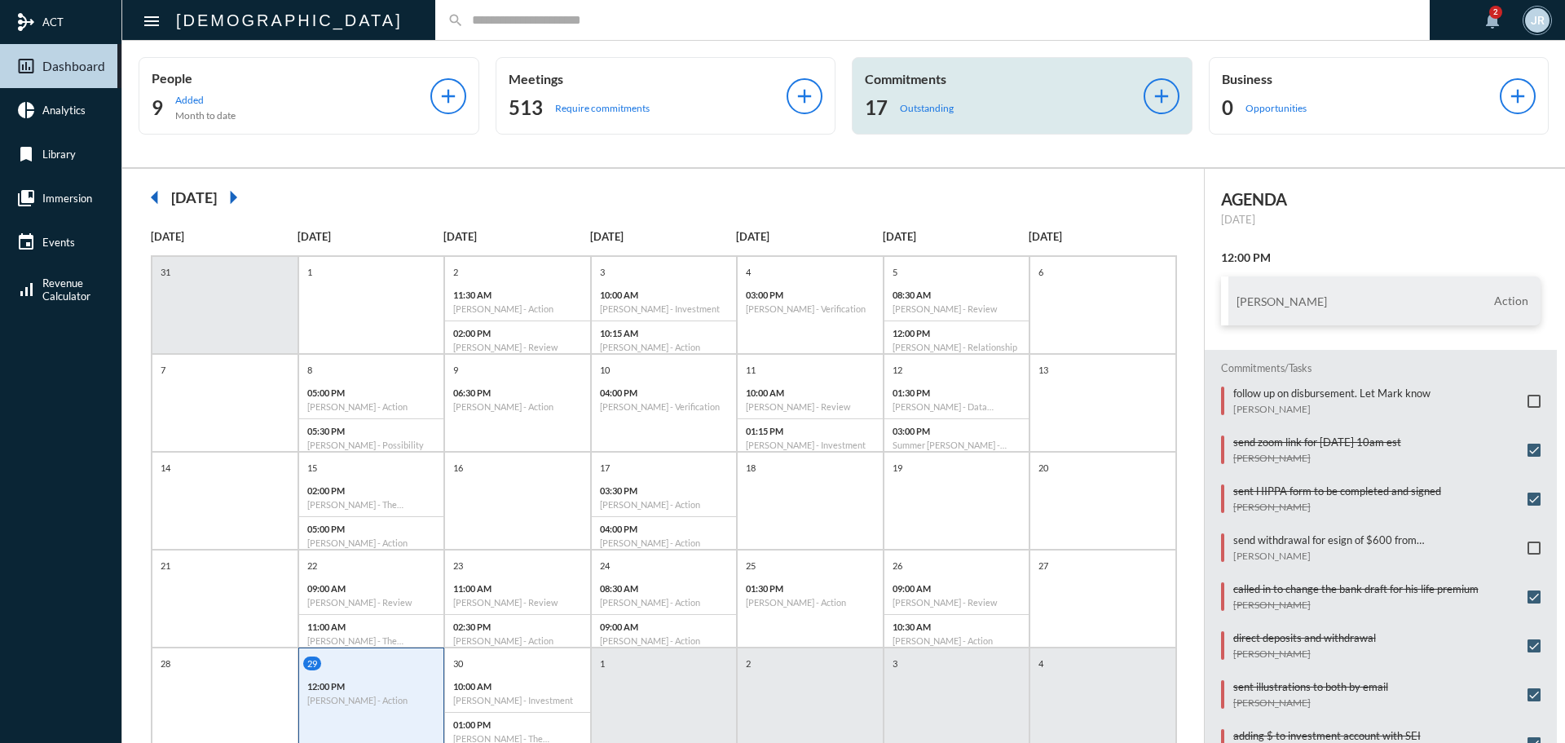
click at [876, 101] on div "Commitments 17 Outstanding add" at bounding box center [1022, 95] width 341 height 77
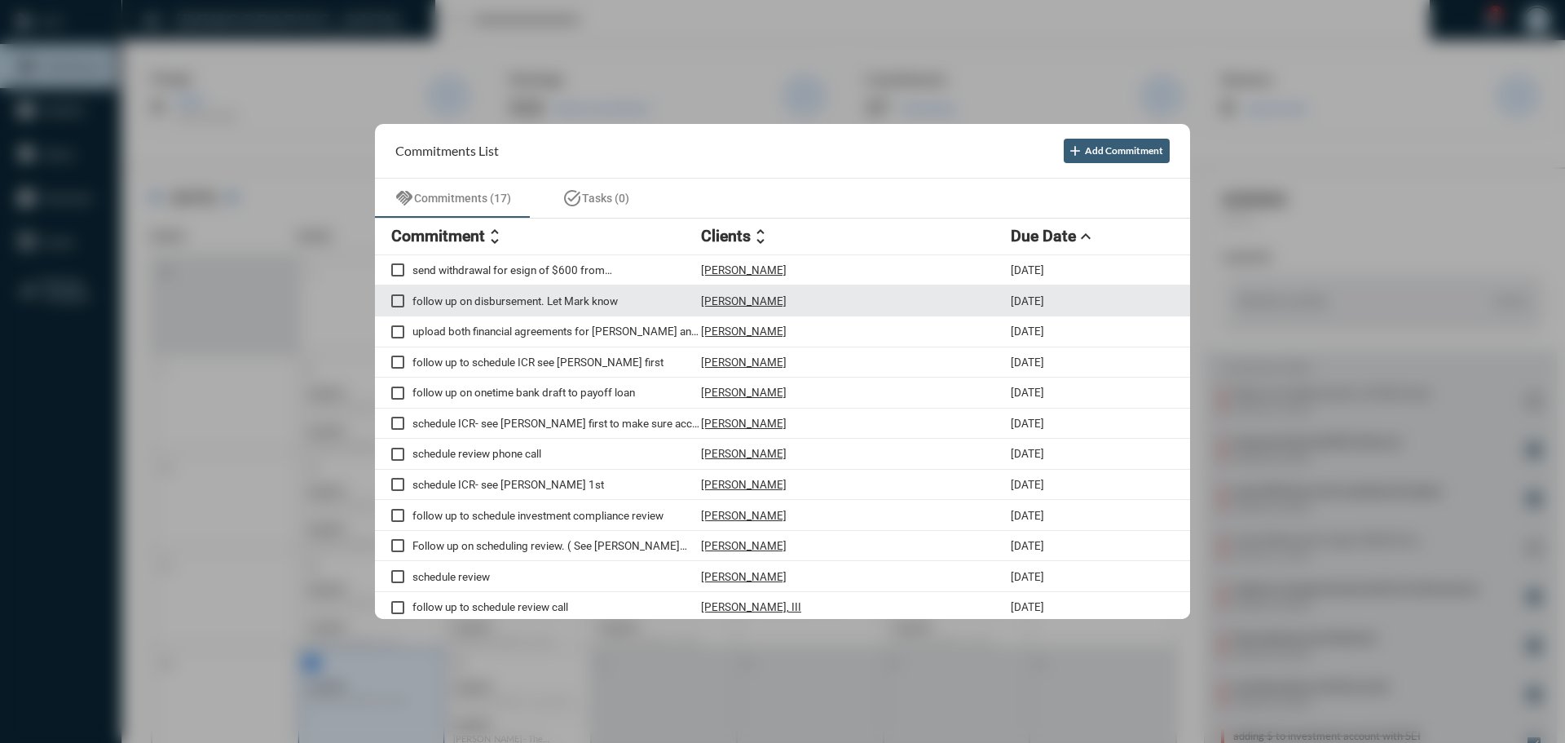
click at [744, 301] on p "[PERSON_NAME]" at bounding box center [744, 300] width 86 height 13
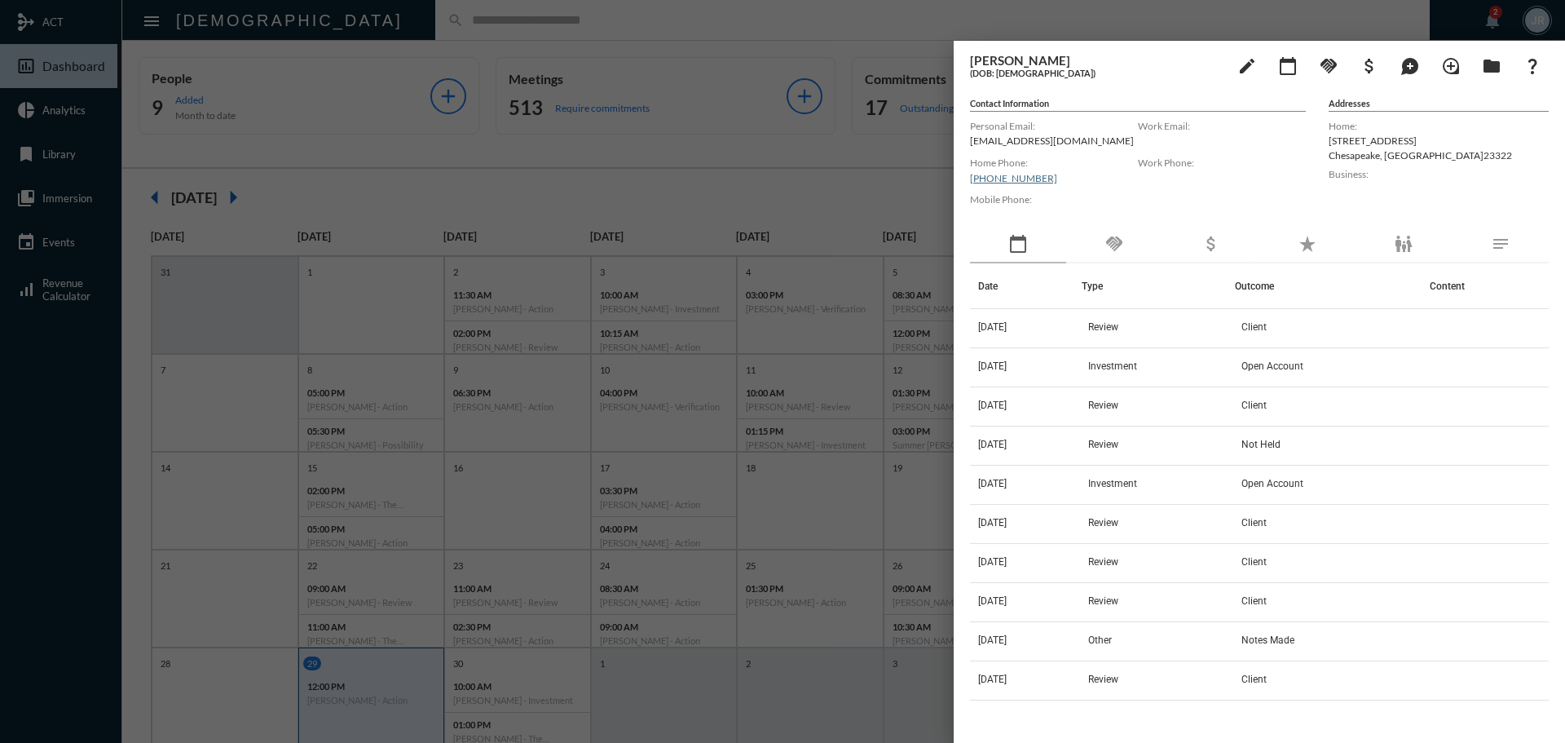
click at [372, 38] on div at bounding box center [782, 371] width 1565 height 743
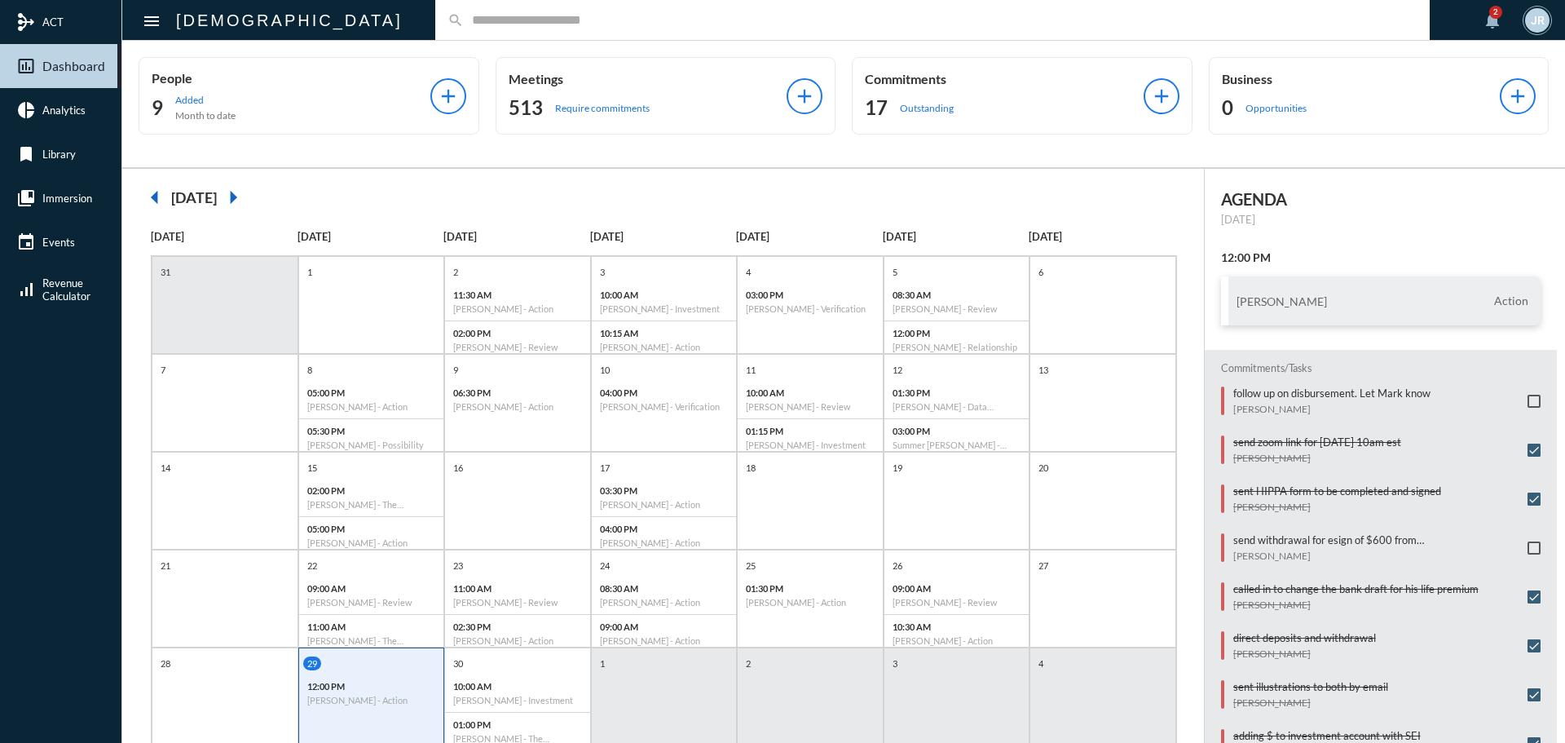
click at [464, 20] on input "text" at bounding box center [941, 20] width 954 height 14
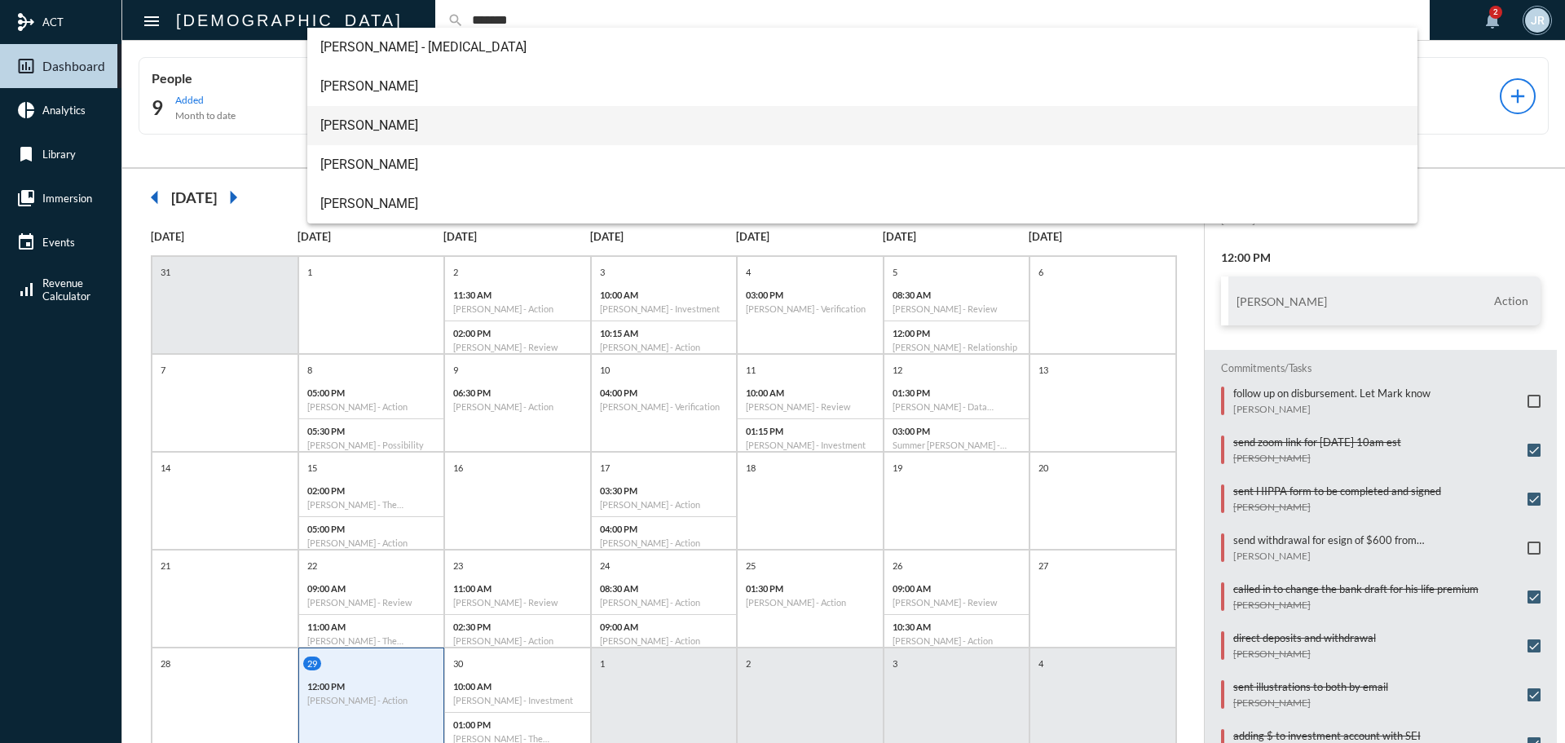
type input "*******"
click at [382, 121] on span "Jazmine Griffin" at bounding box center [862, 125] width 1085 height 39
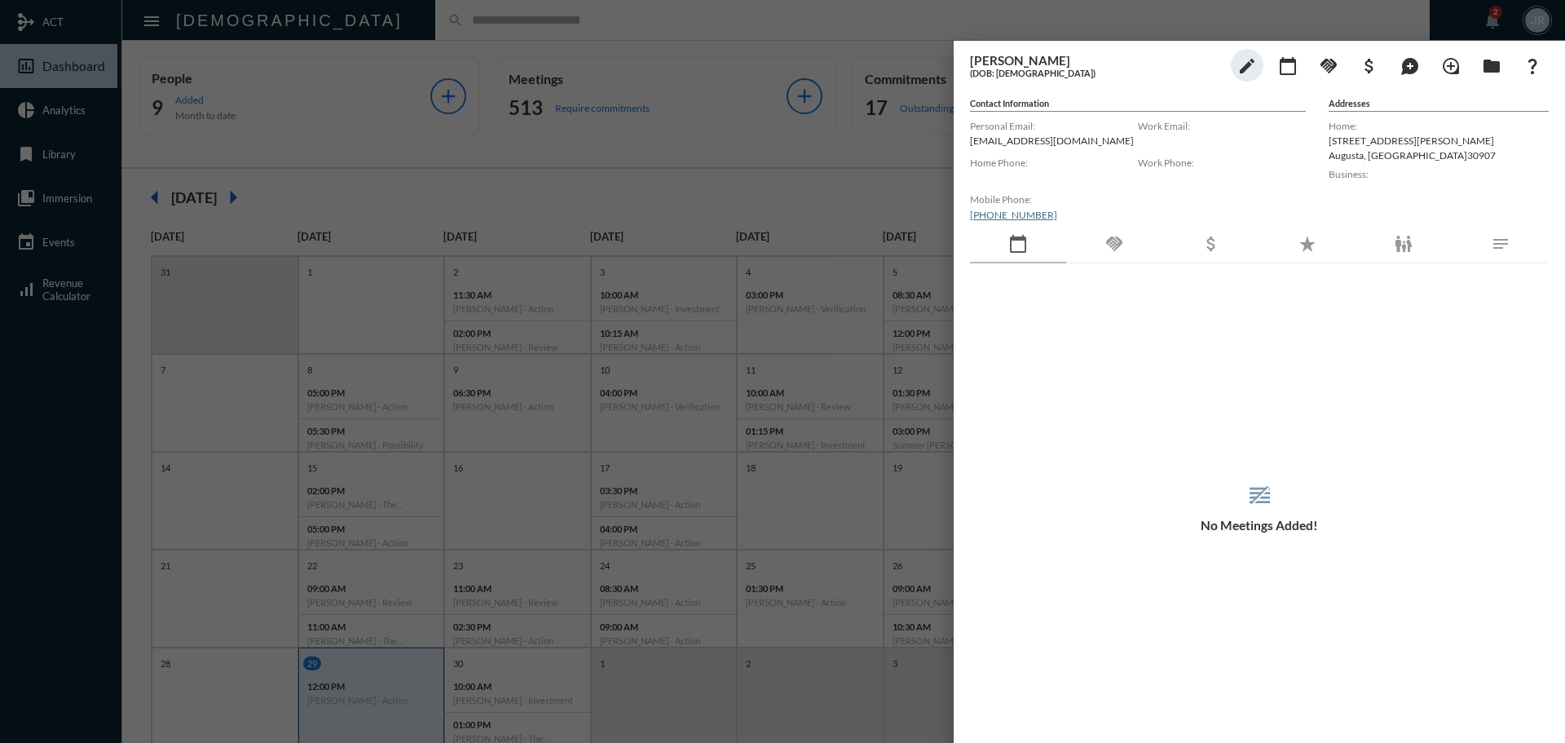
click at [1137, 235] on div "handshake" at bounding box center [1114, 245] width 96 height 38
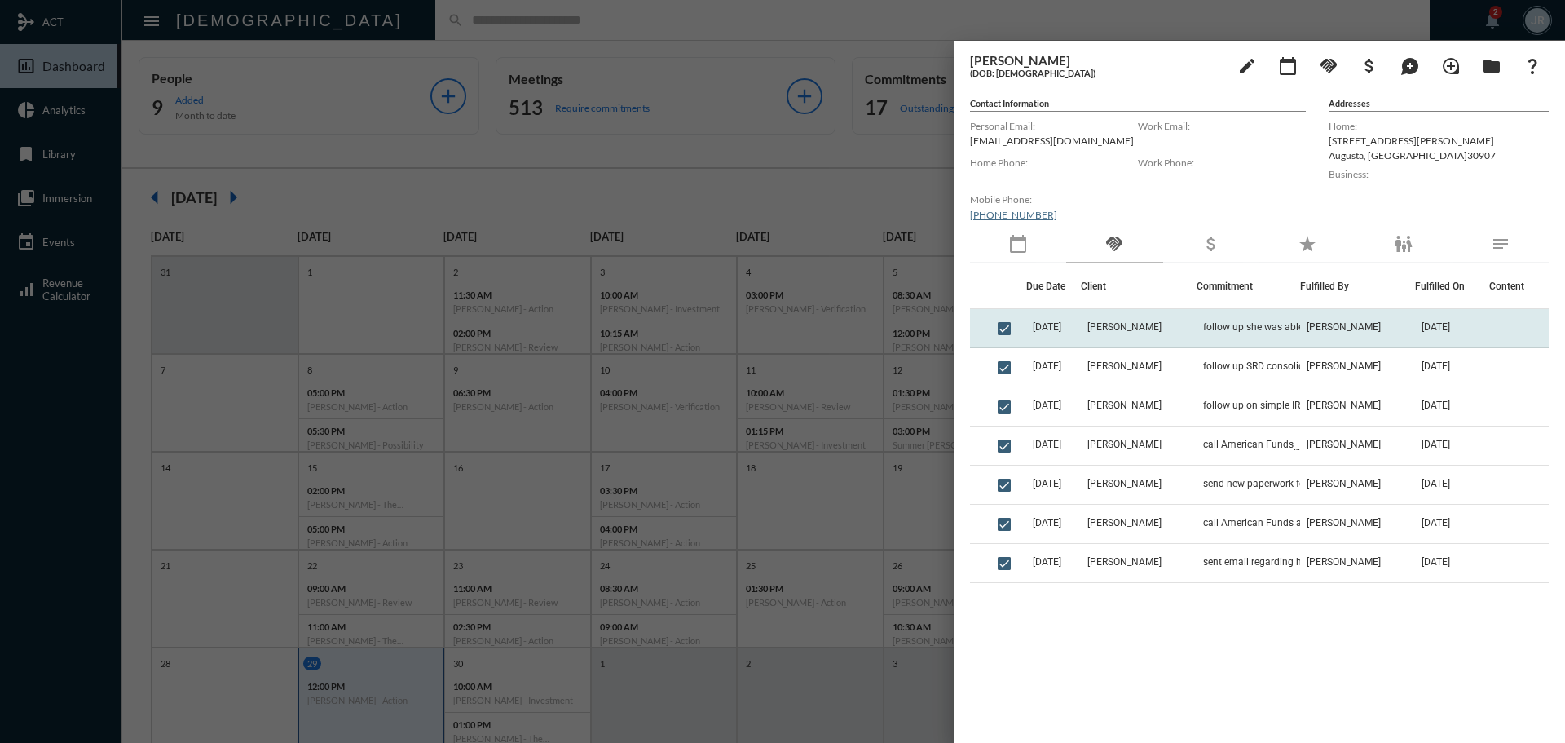
click at [1179, 342] on td "Jazmine Griffin" at bounding box center [1138, 328] width 115 height 39
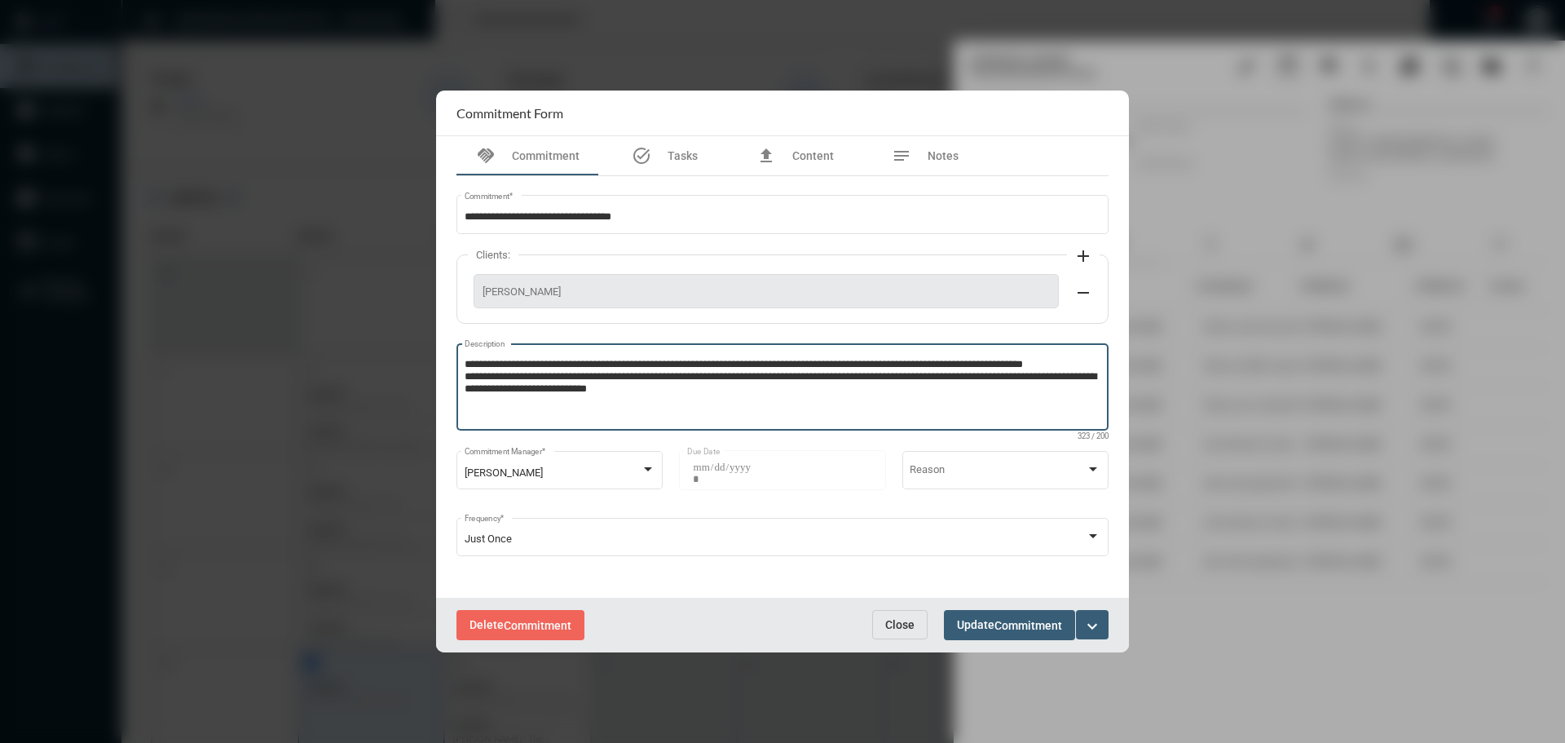
click at [768, 406] on textarea "**********" at bounding box center [783, 389] width 637 height 64
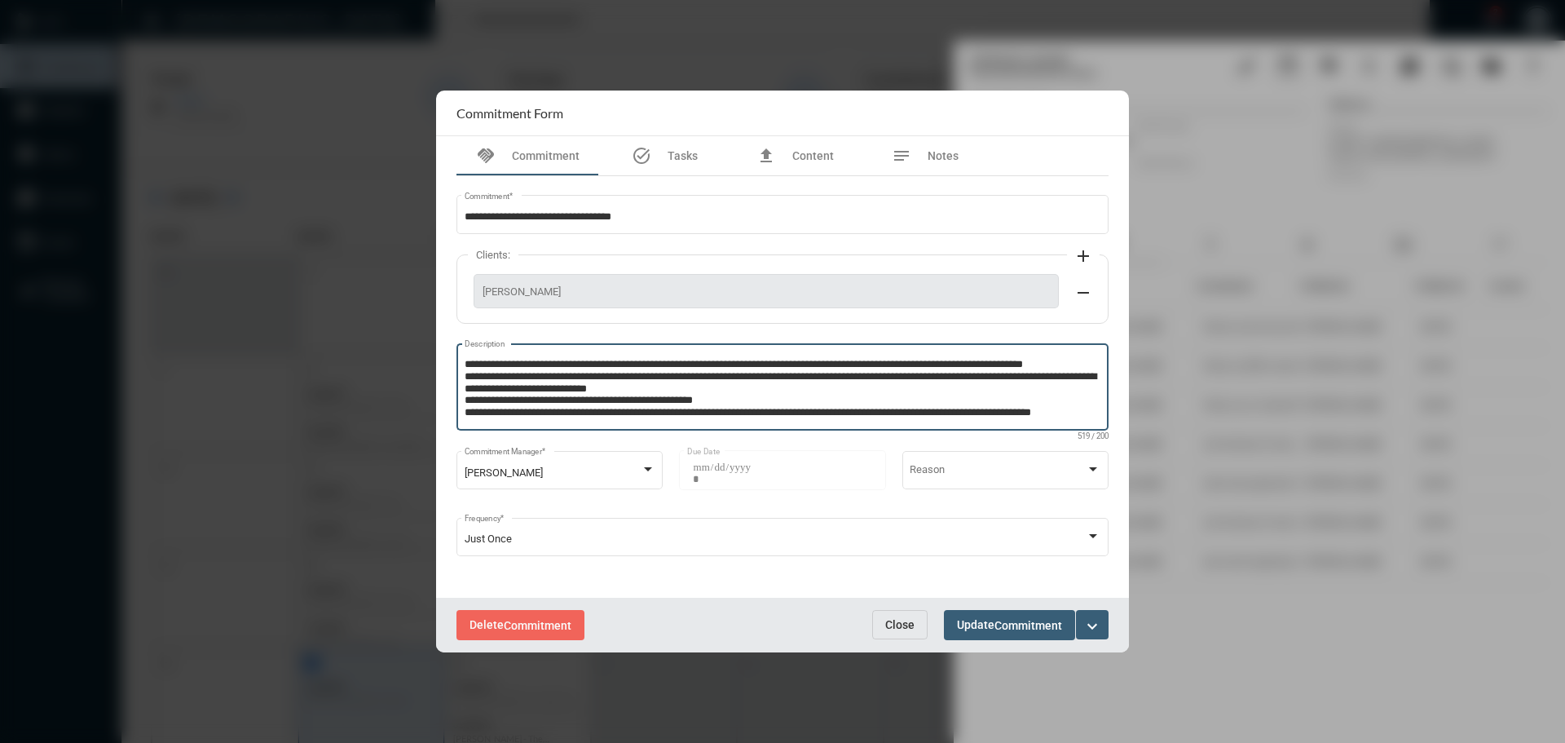
scroll to position [20, 0]
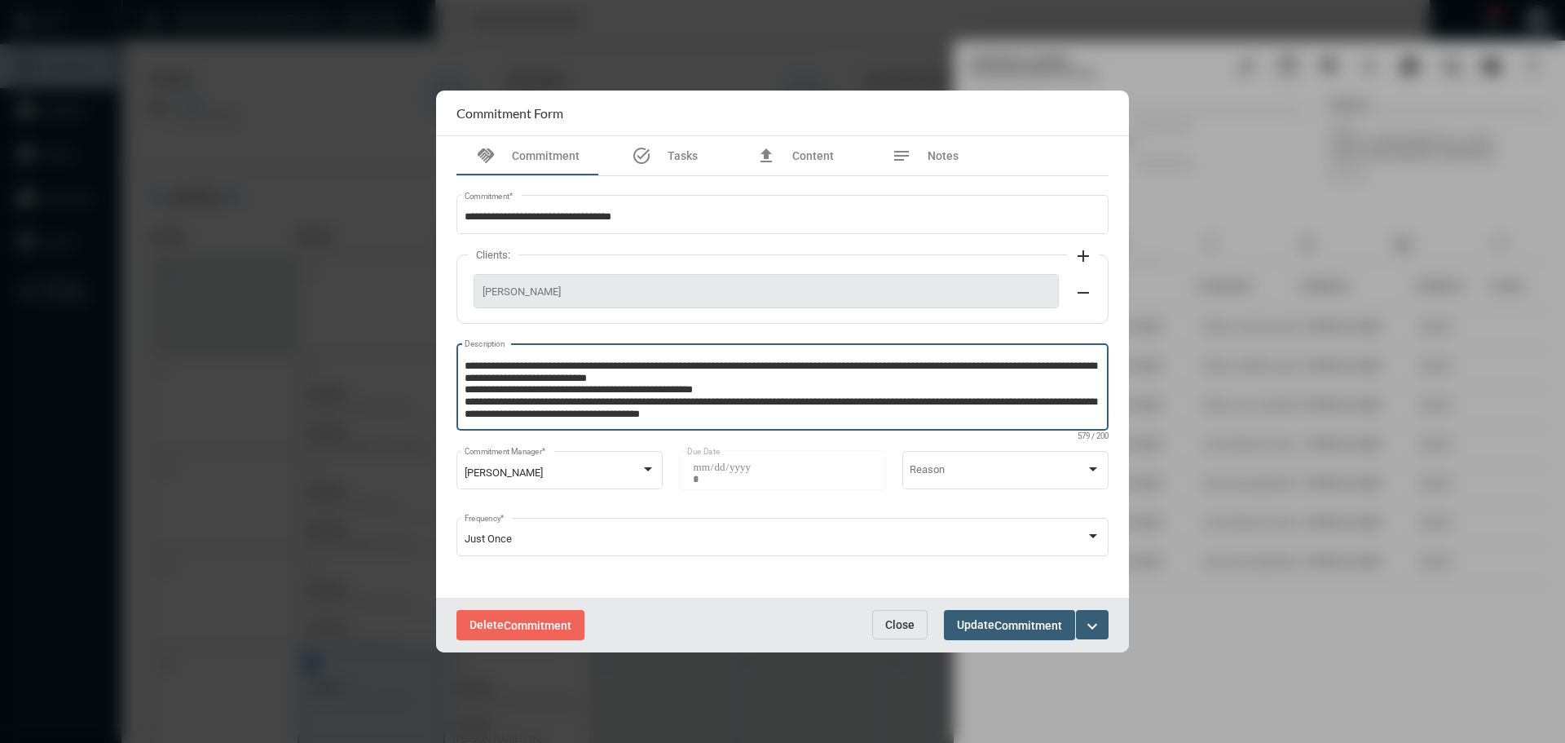
type textarea "**********"
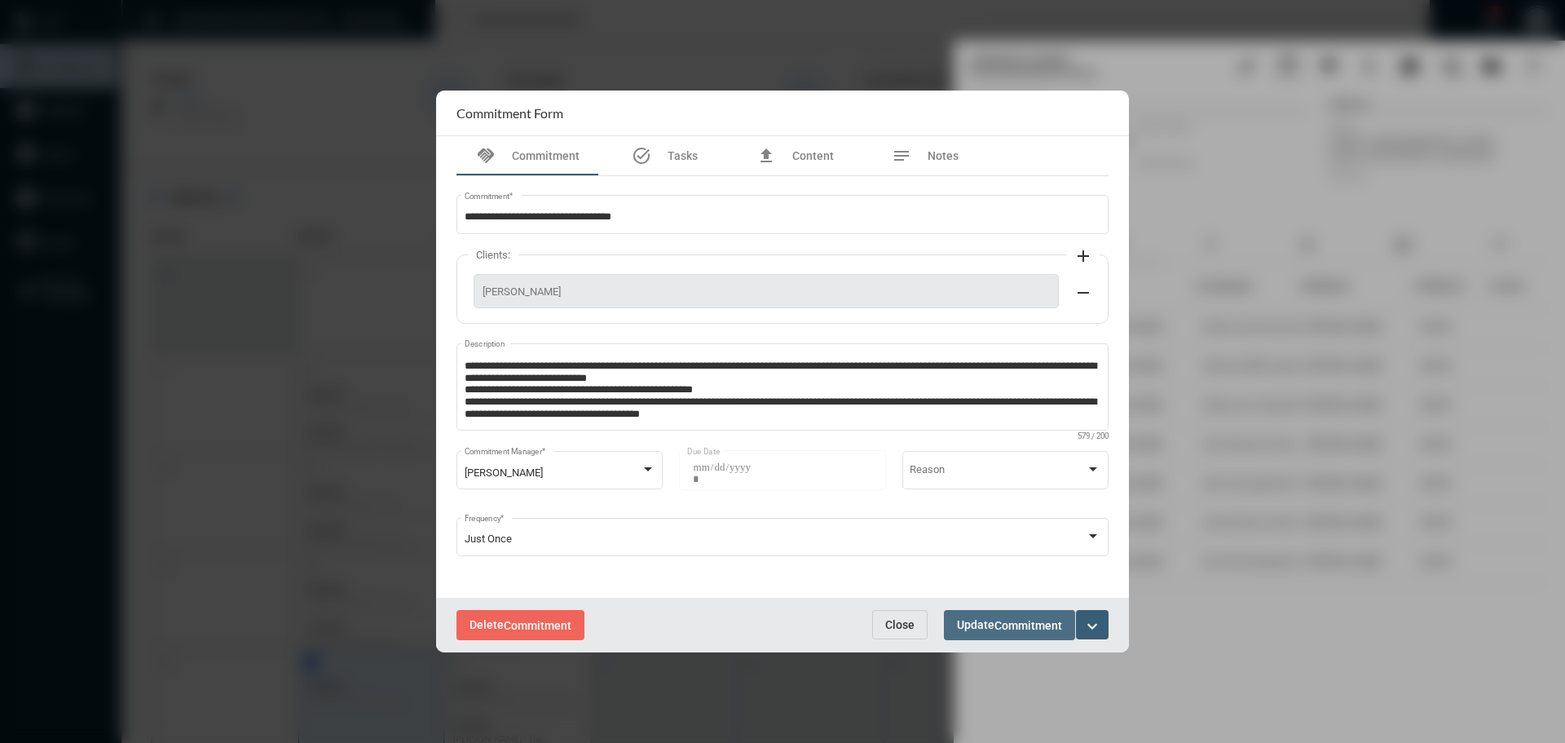
drag, startPoint x: 1013, startPoint y: 616, endPoint x: 1018, endPoint y: 637, distance: 21.8
click at [1018, 637] on button "Update Commitment" at bounding box center [1009, 625] width 131 height 30
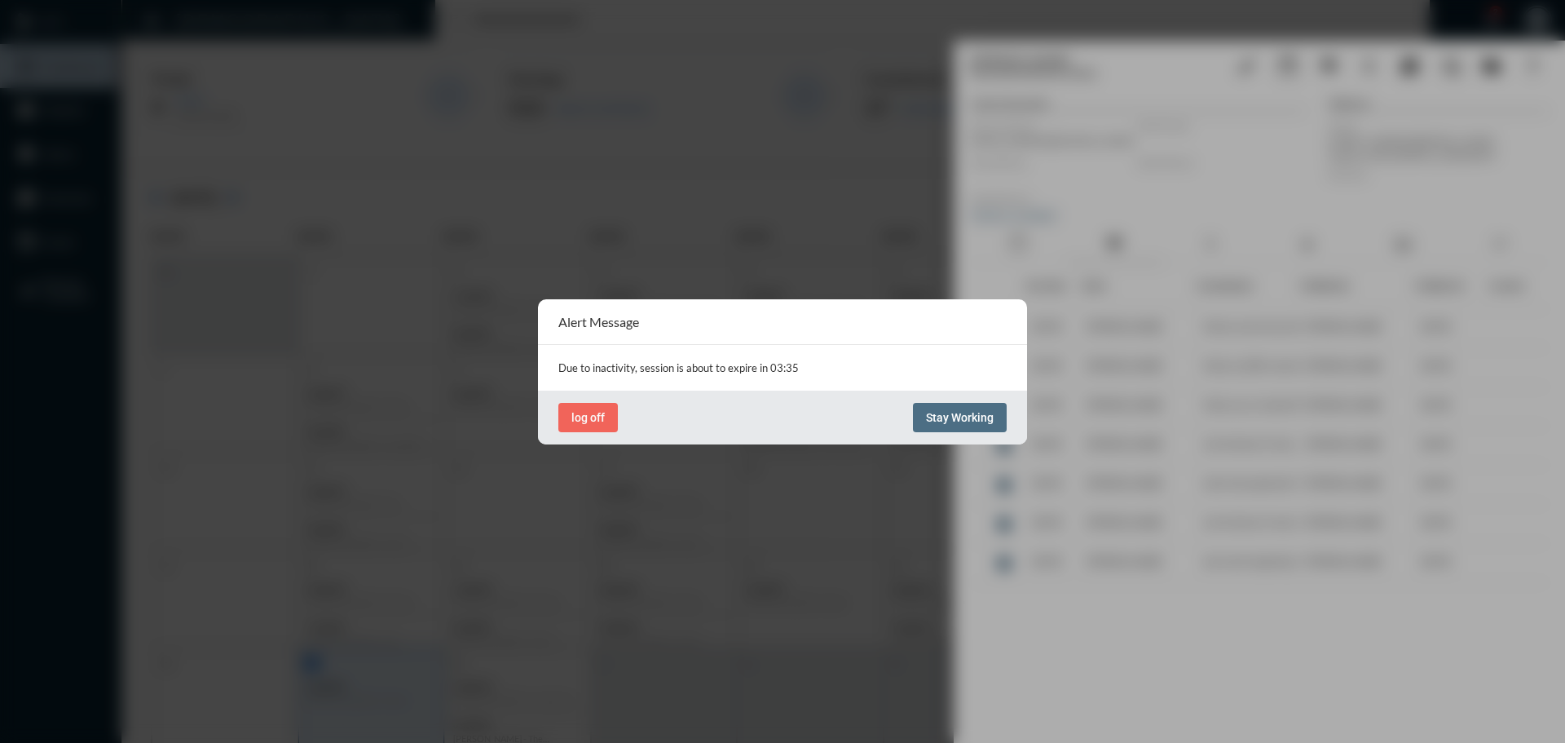
click at [969, 403] on button "Stay Working" at bounding box center [960, 417] width 94 height 29
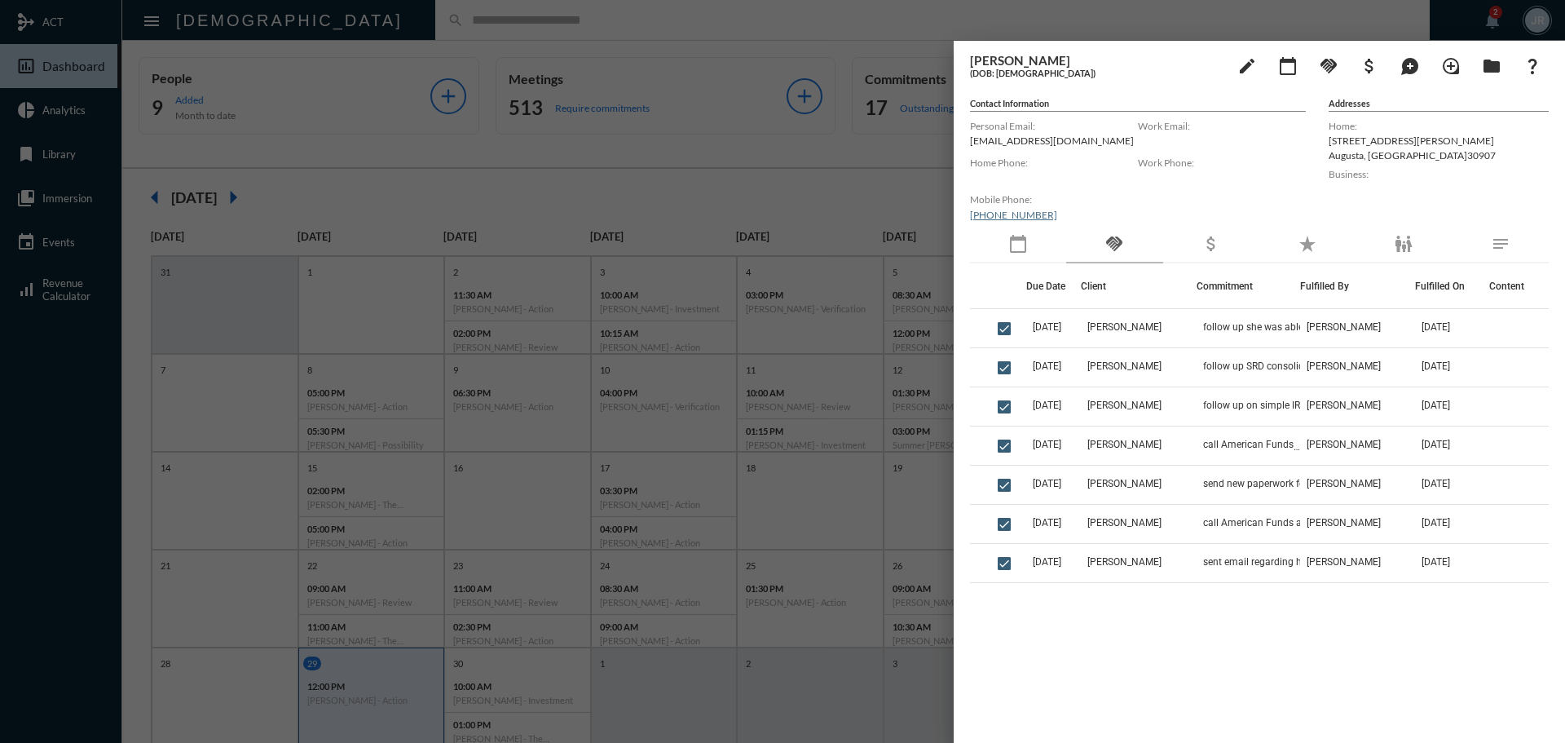
click at [675, 26] on div at bounding box center [782, 371] width 1565 height 743
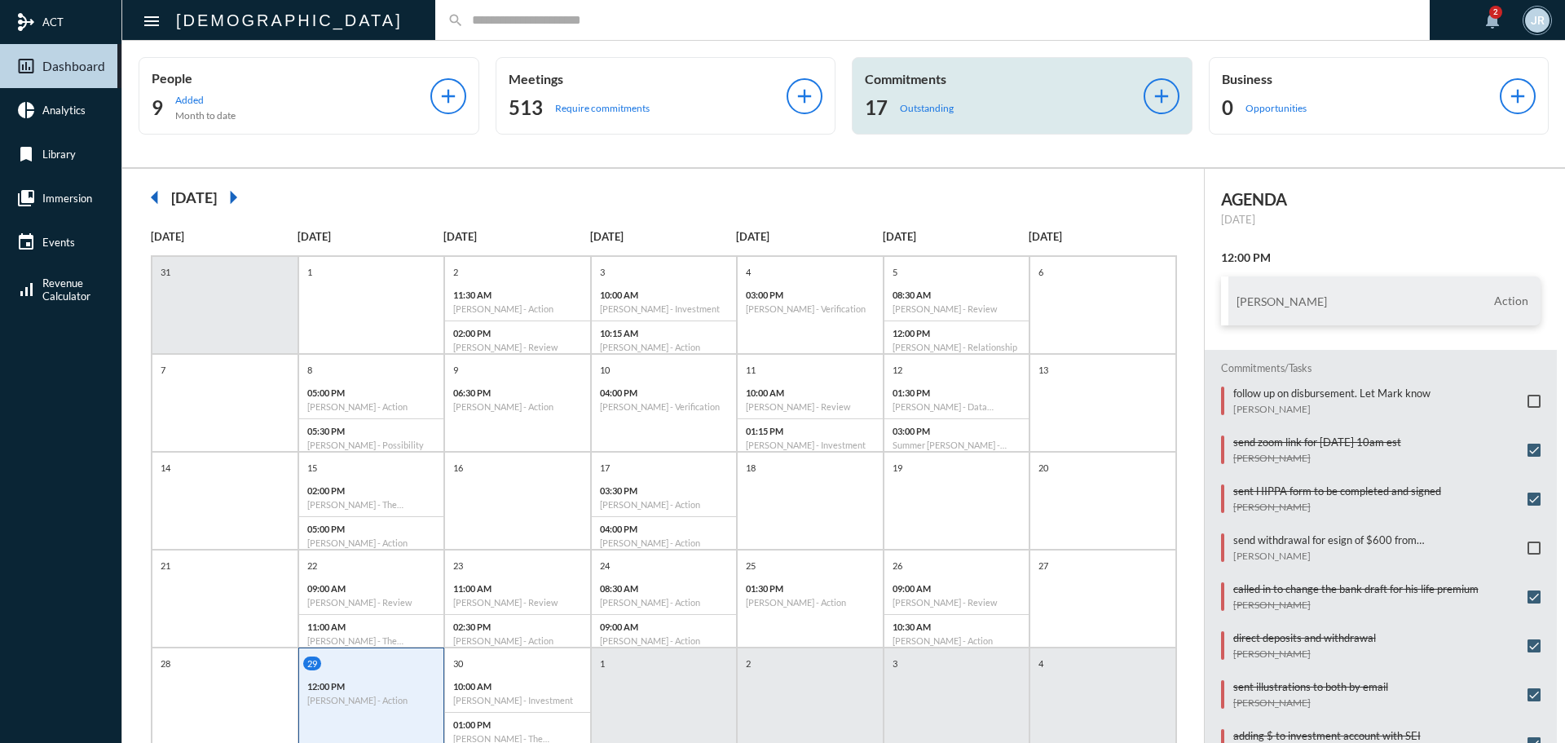
click at [904, 113] on p "Outstanding" at bounding box center [927, 108] width 54 height 12
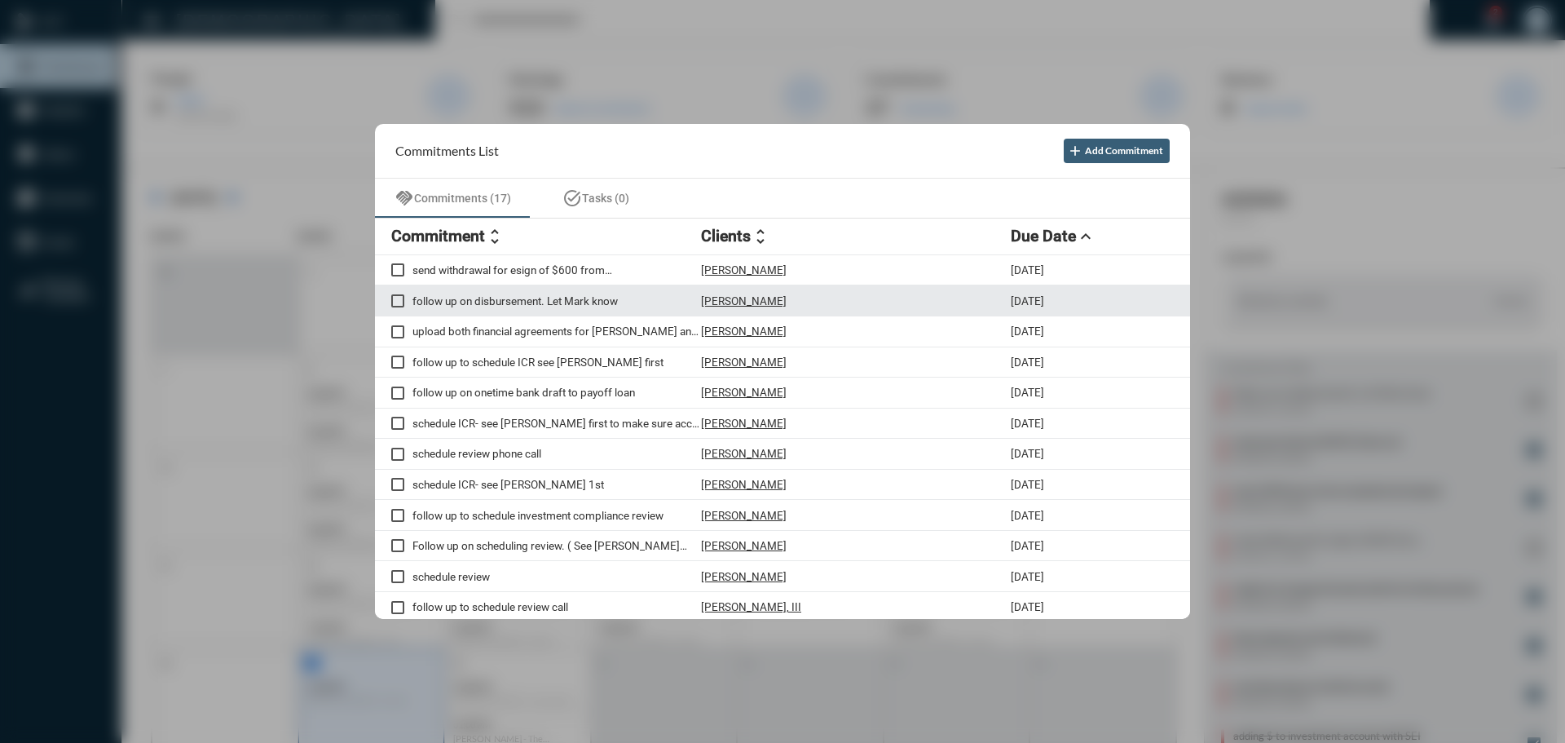
click at [744, 298] on p "[PERSON_NAME]" at bounding box center [744, 300] width 86 height 13
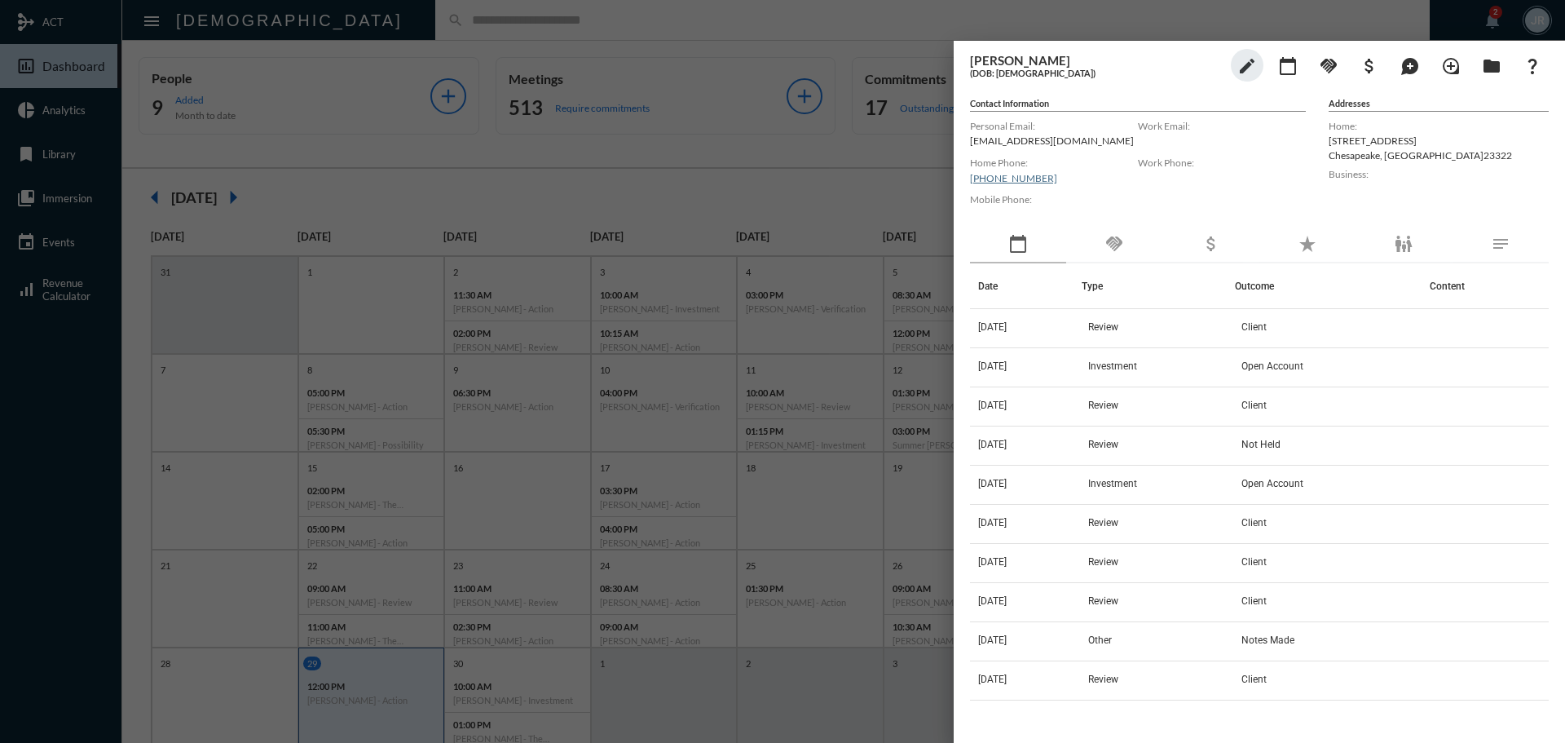
click at [1117, 247] on mat-icon "handshake" at bounding box center [1115, 244] width 20 height 20
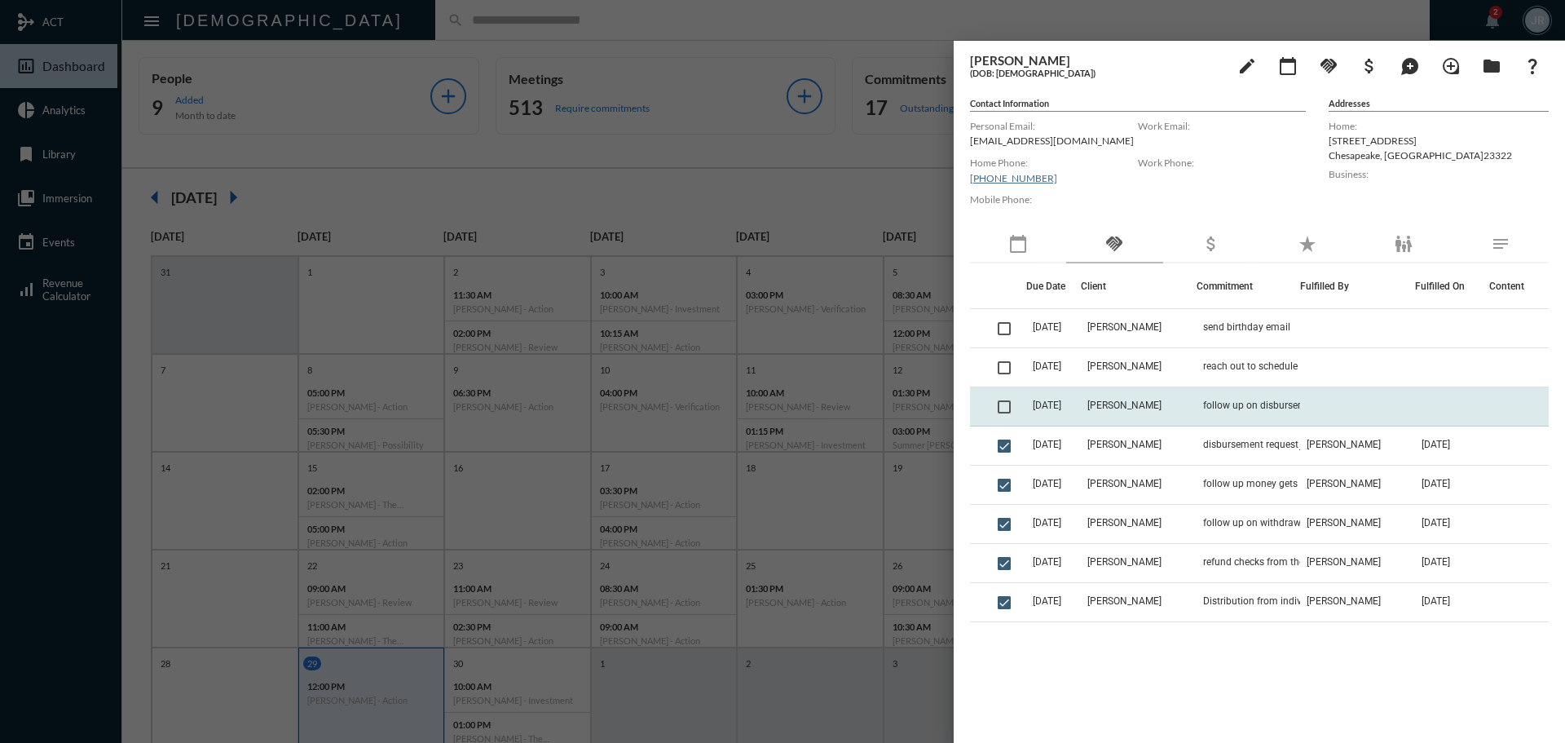
click at [1211, 398] on td "follow up on disbursement. Let Mark know" at bounding box center [1249, 406] width 104 height 39
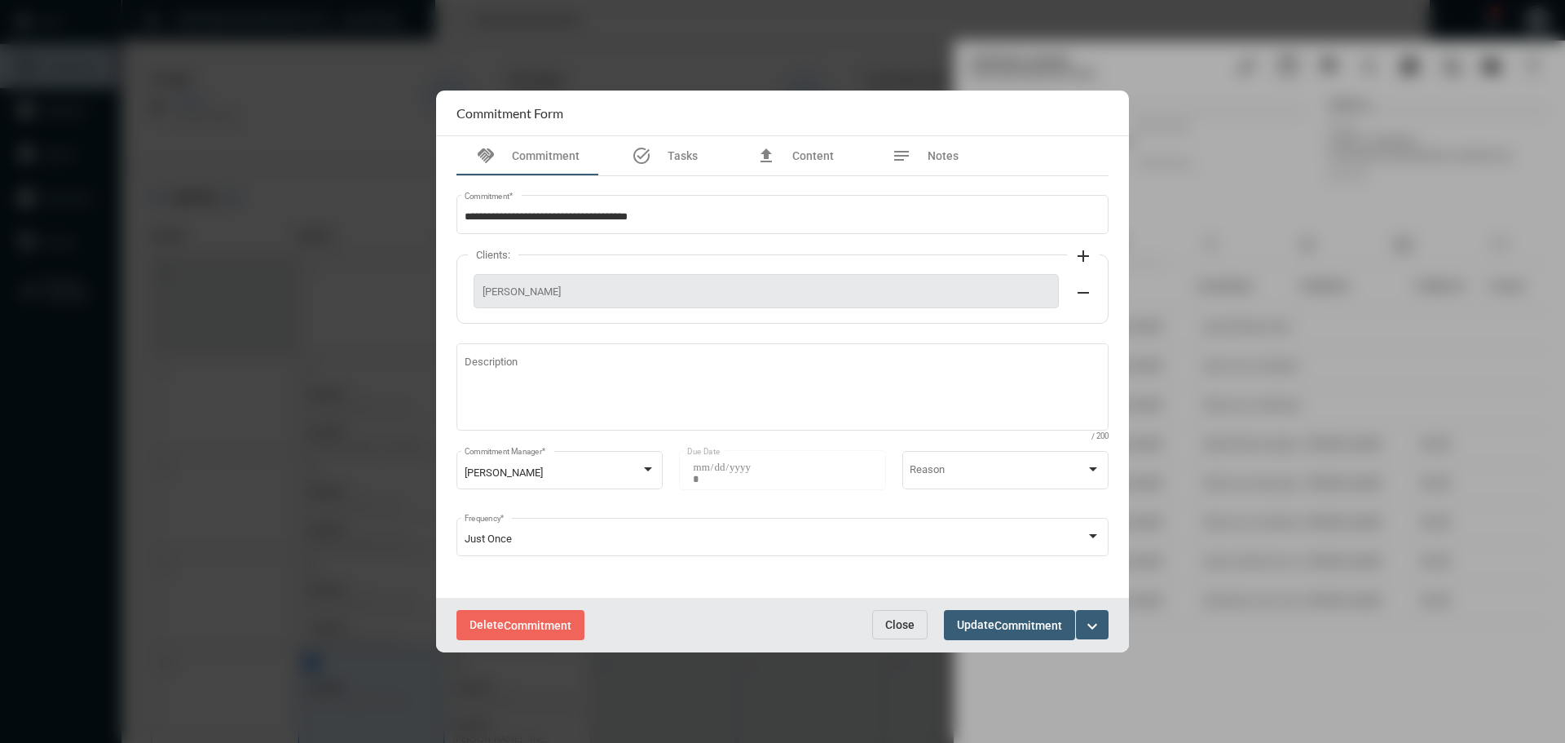
click at [1095, 629] on mat-icon "expand_more" at bounding box center [1093, 626] width 20 height 20
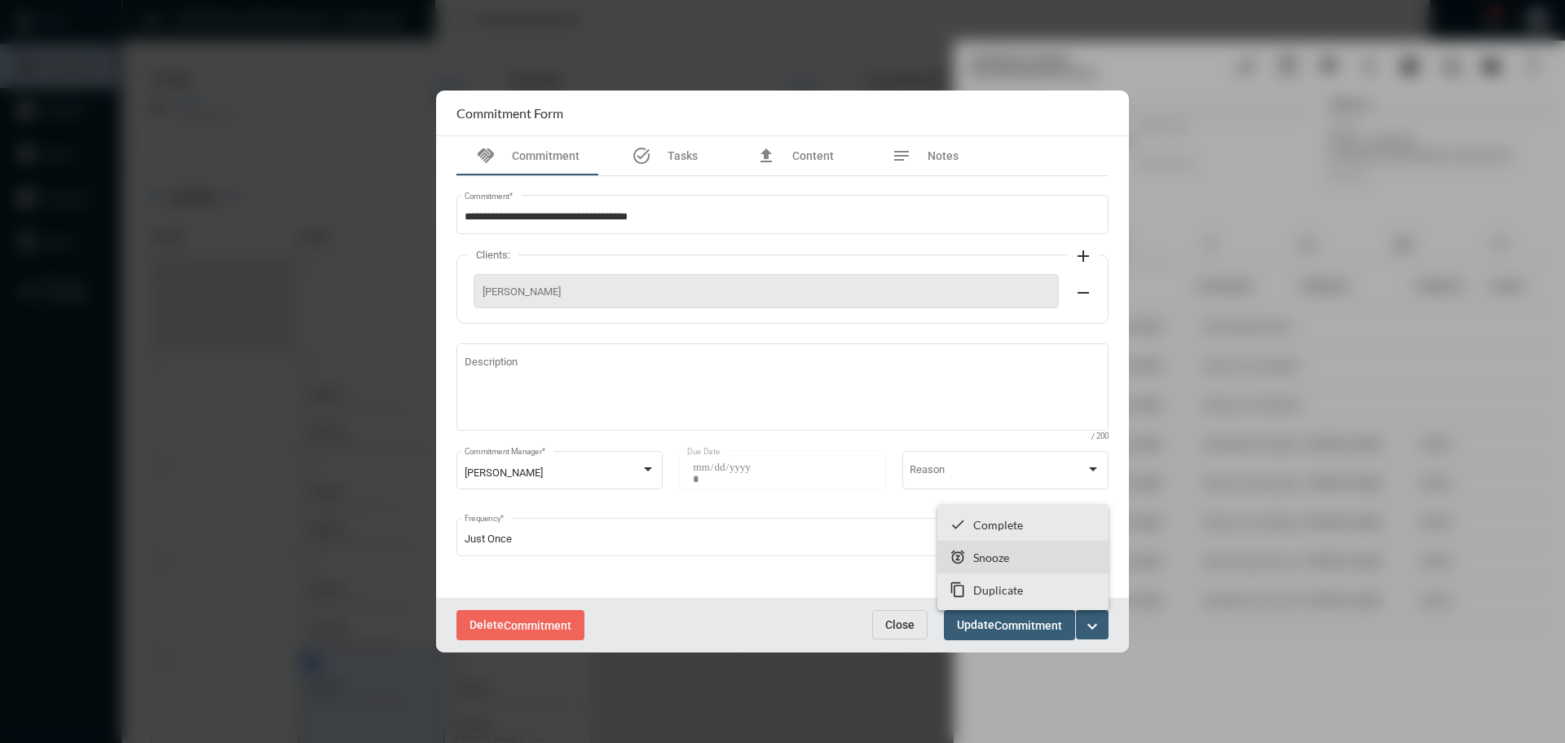
click at [992, 556] on p "Snooze" at bounding box center [992, 557] width 36 height 14
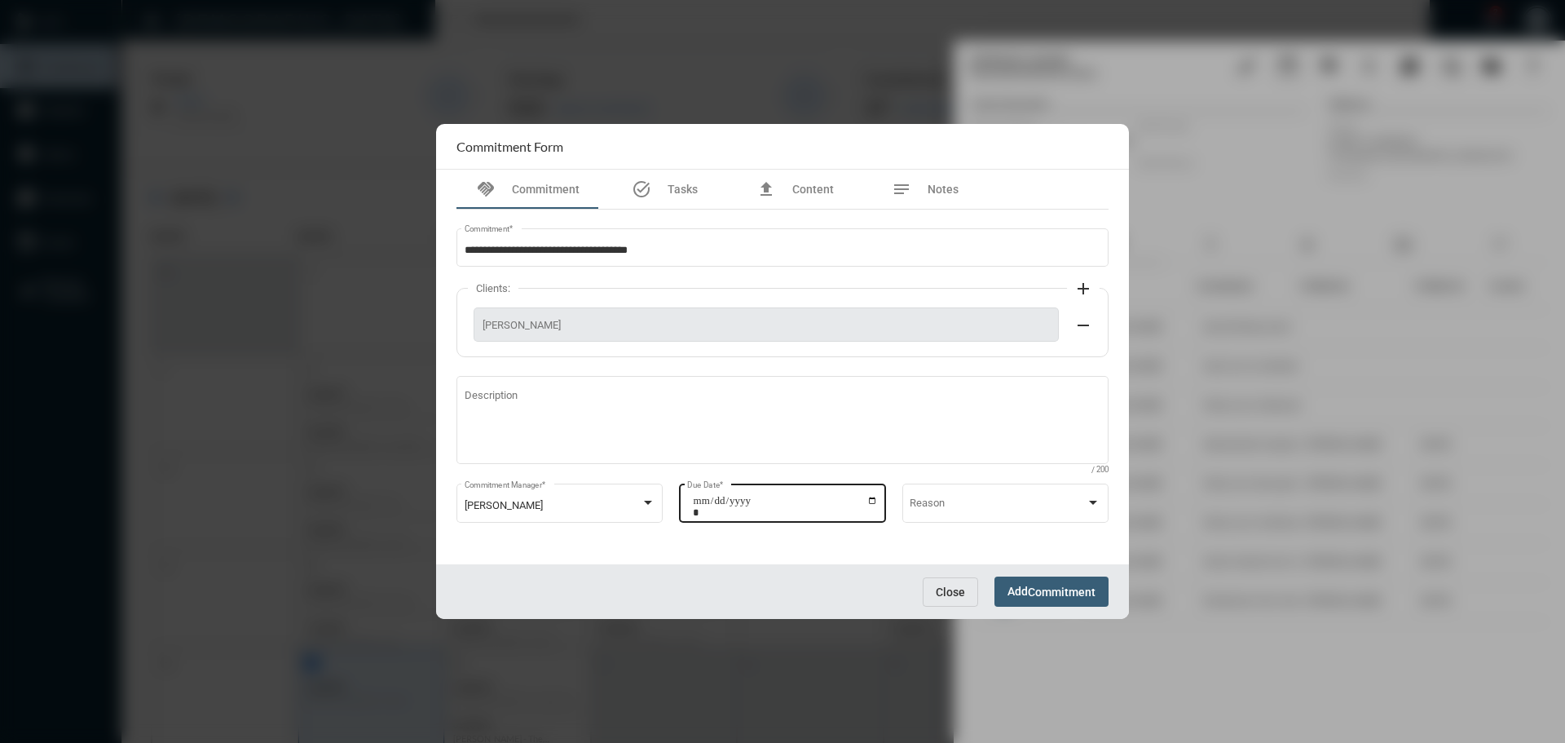
click at [873, 501] on input "**********" at bounding box center [785, 506] width 185 height 23
type input "**********"
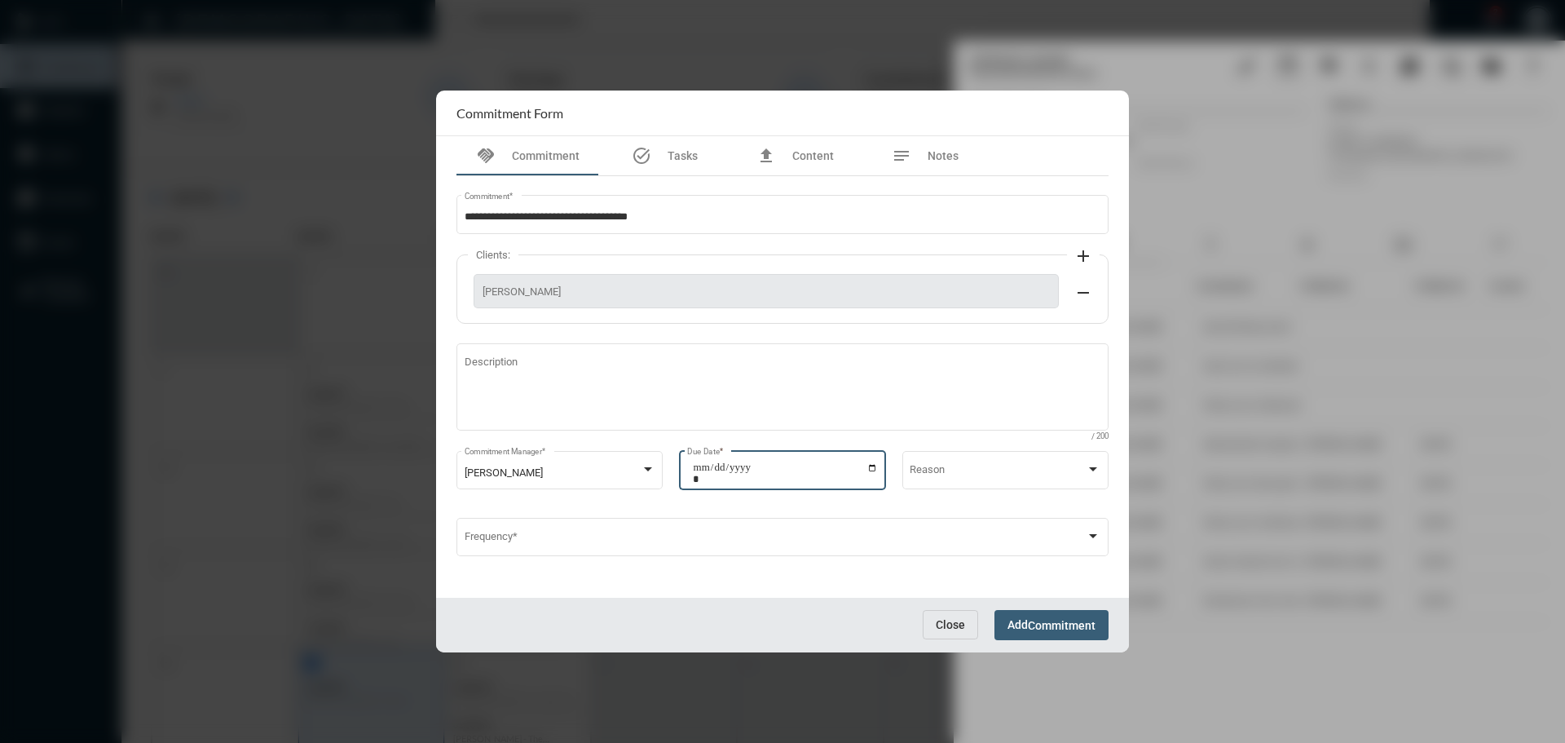
click at [1037, 621] on span "Commitment" at bounding box center [1062, 625] width 68 height 13
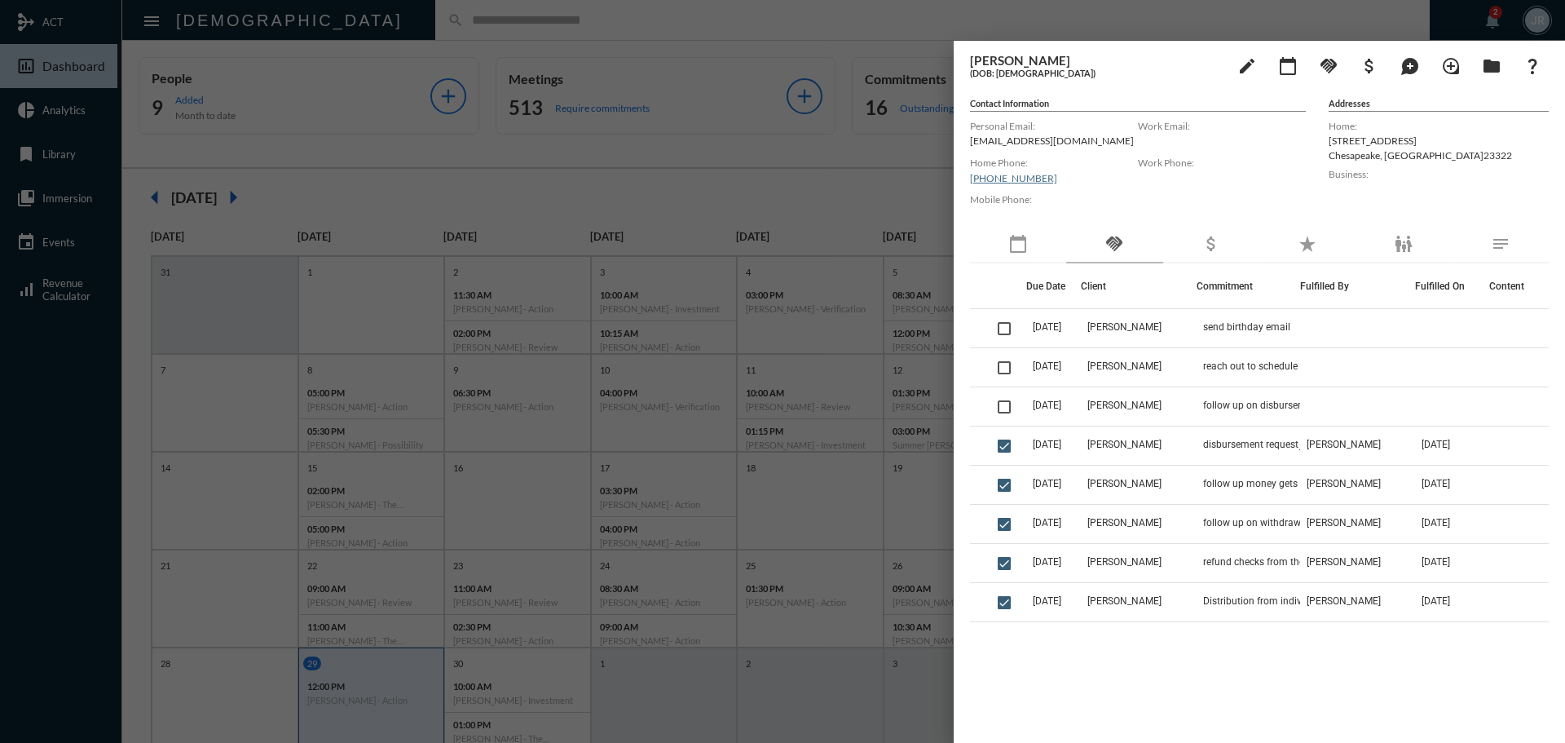
click at [614, 27] on div at bounding box center [782, 371] width 1565 height 743
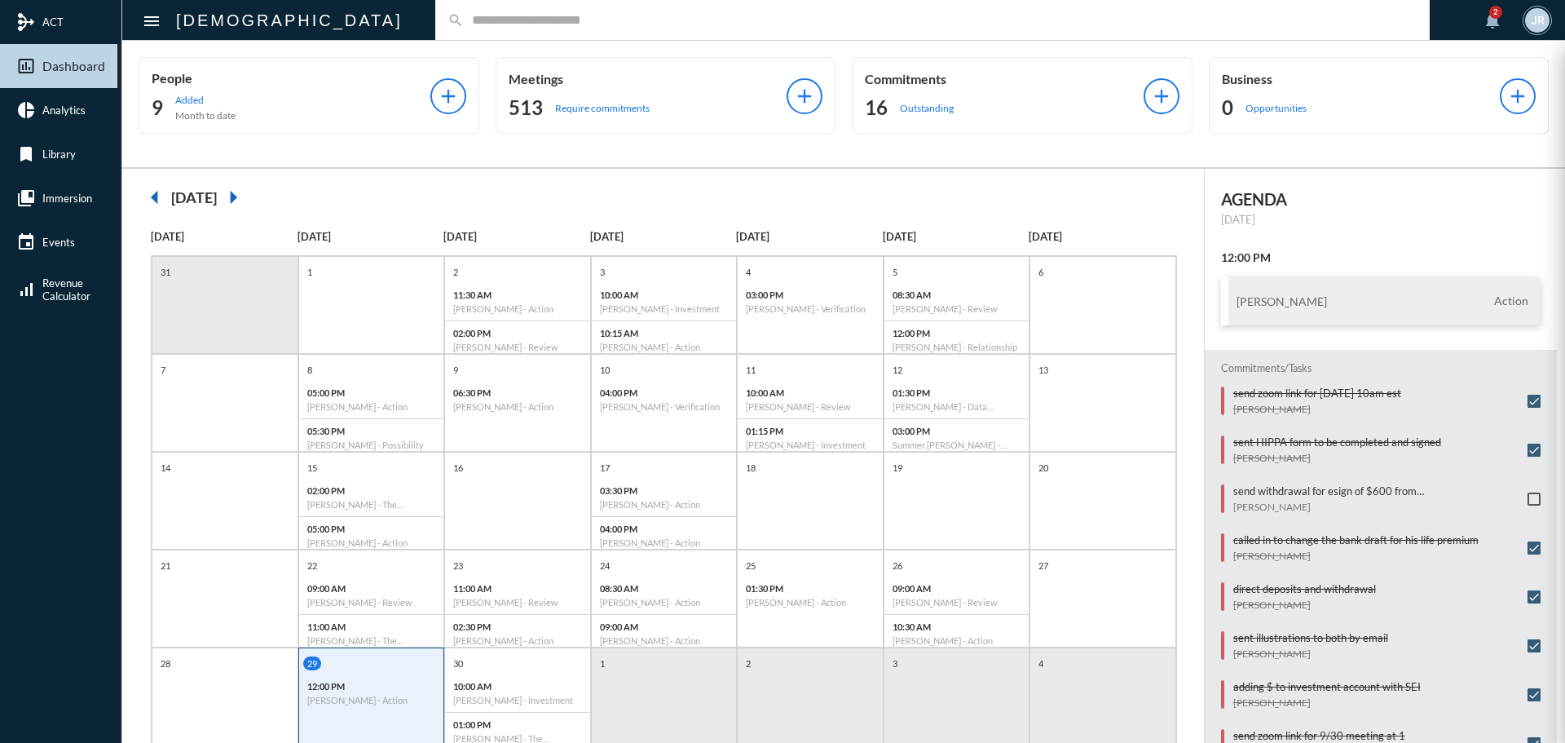
click at [897, 85] on p "Commitments" at bounding box center [1004, 78] width 279 height 15
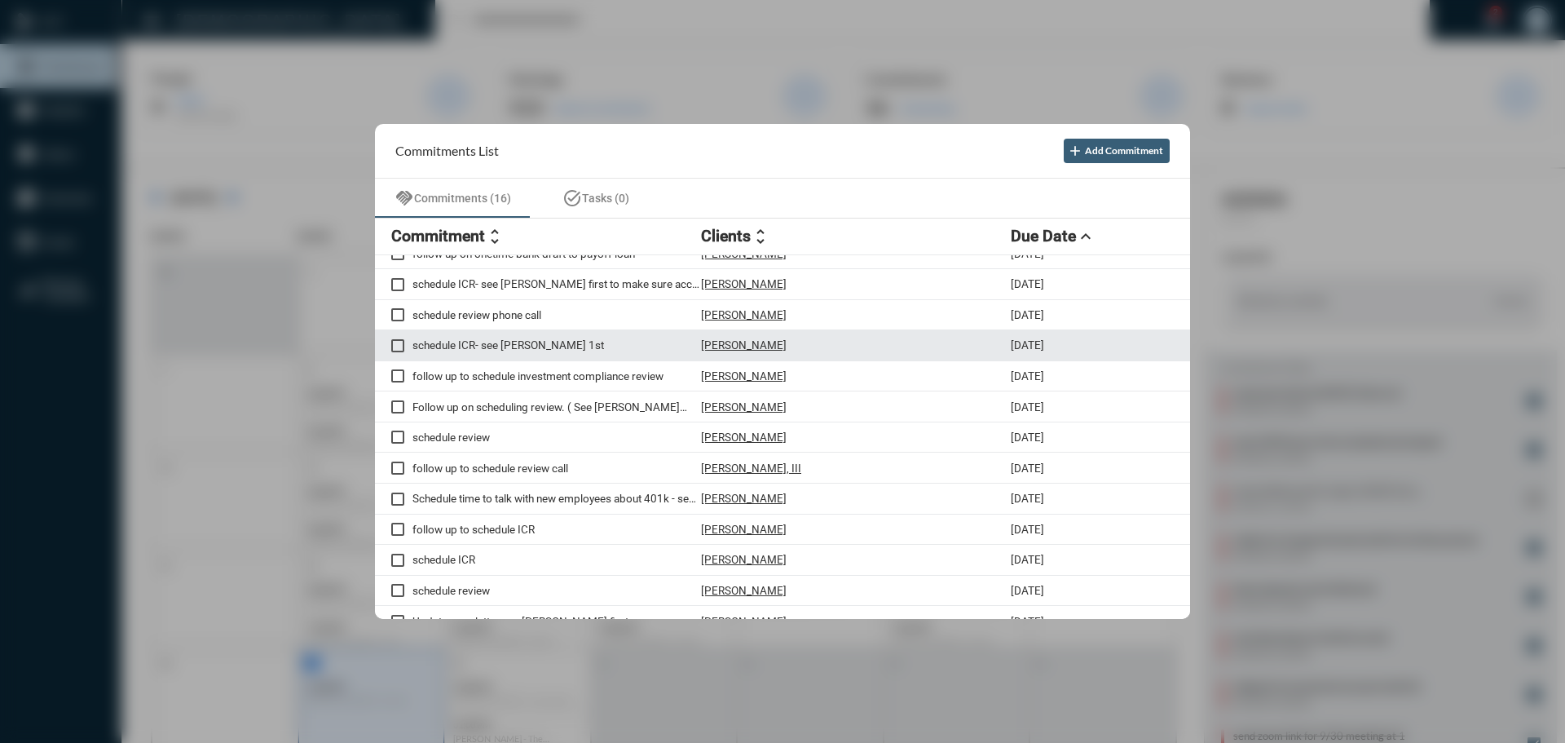
scroll to position [127, 0]
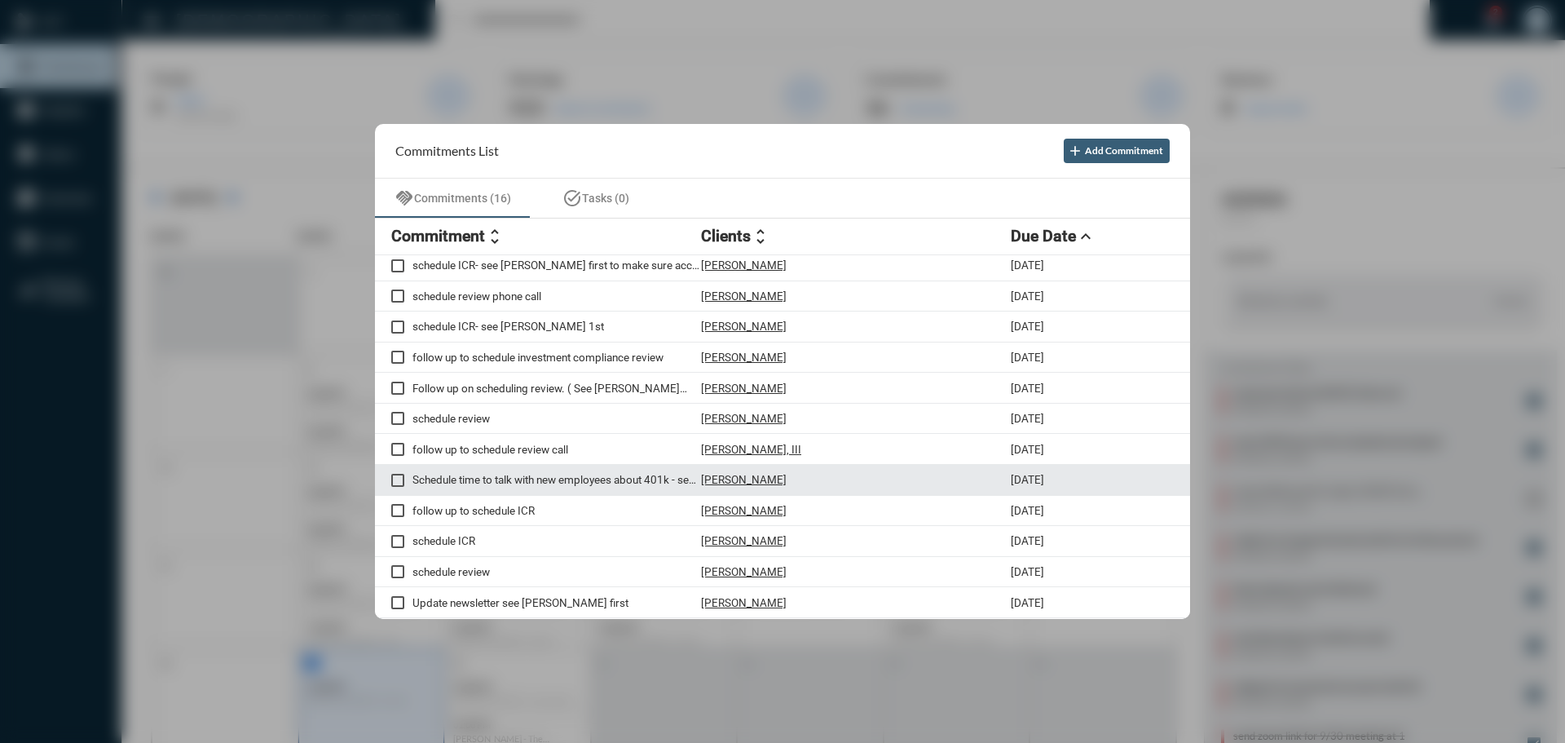
click at [743, 475] on p "[PERSON_NAME]" at bounding box center [744, 479] width 86 height 13
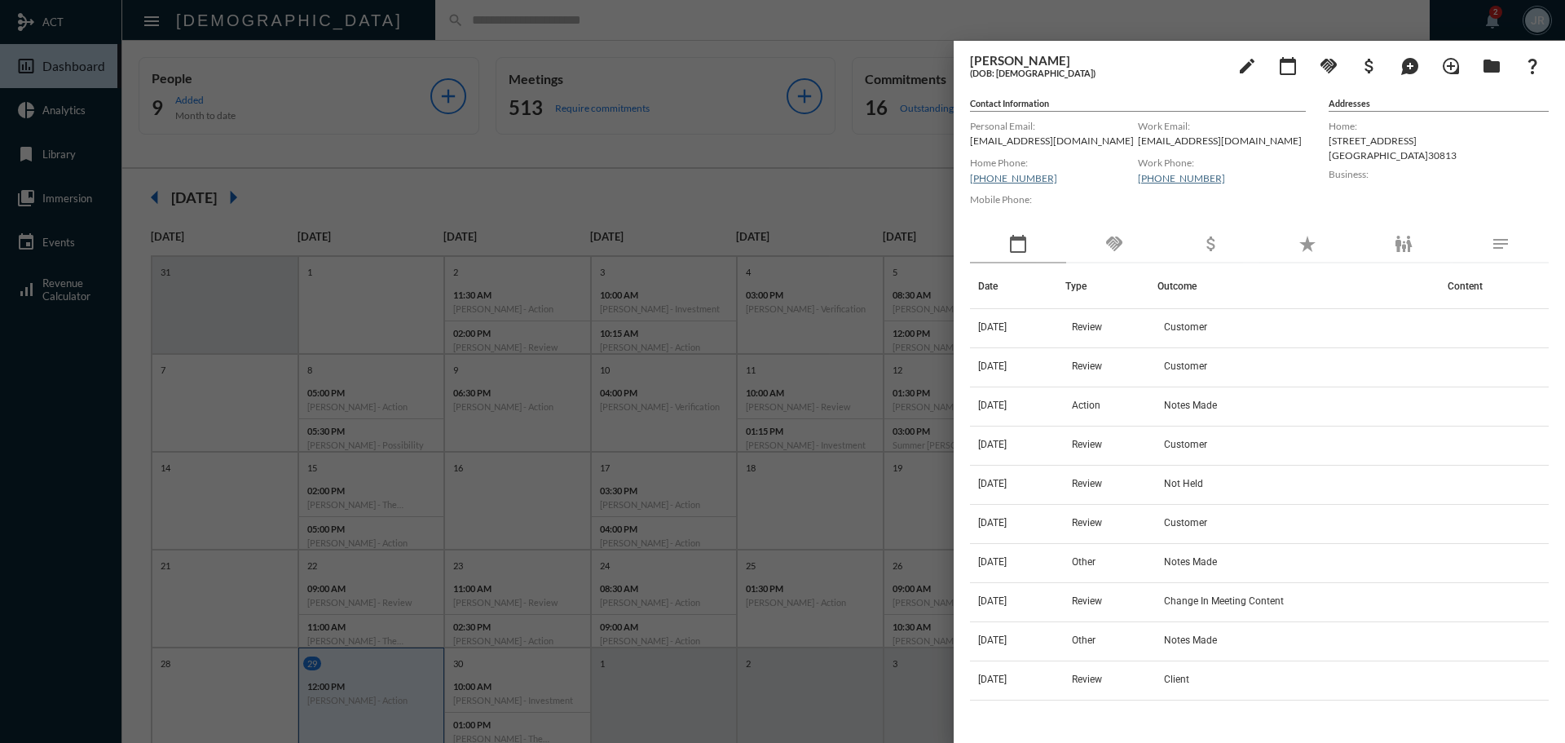
click at [1128, 249] on div "handshake" at bounding box center [1114, 245] width 96 height 38
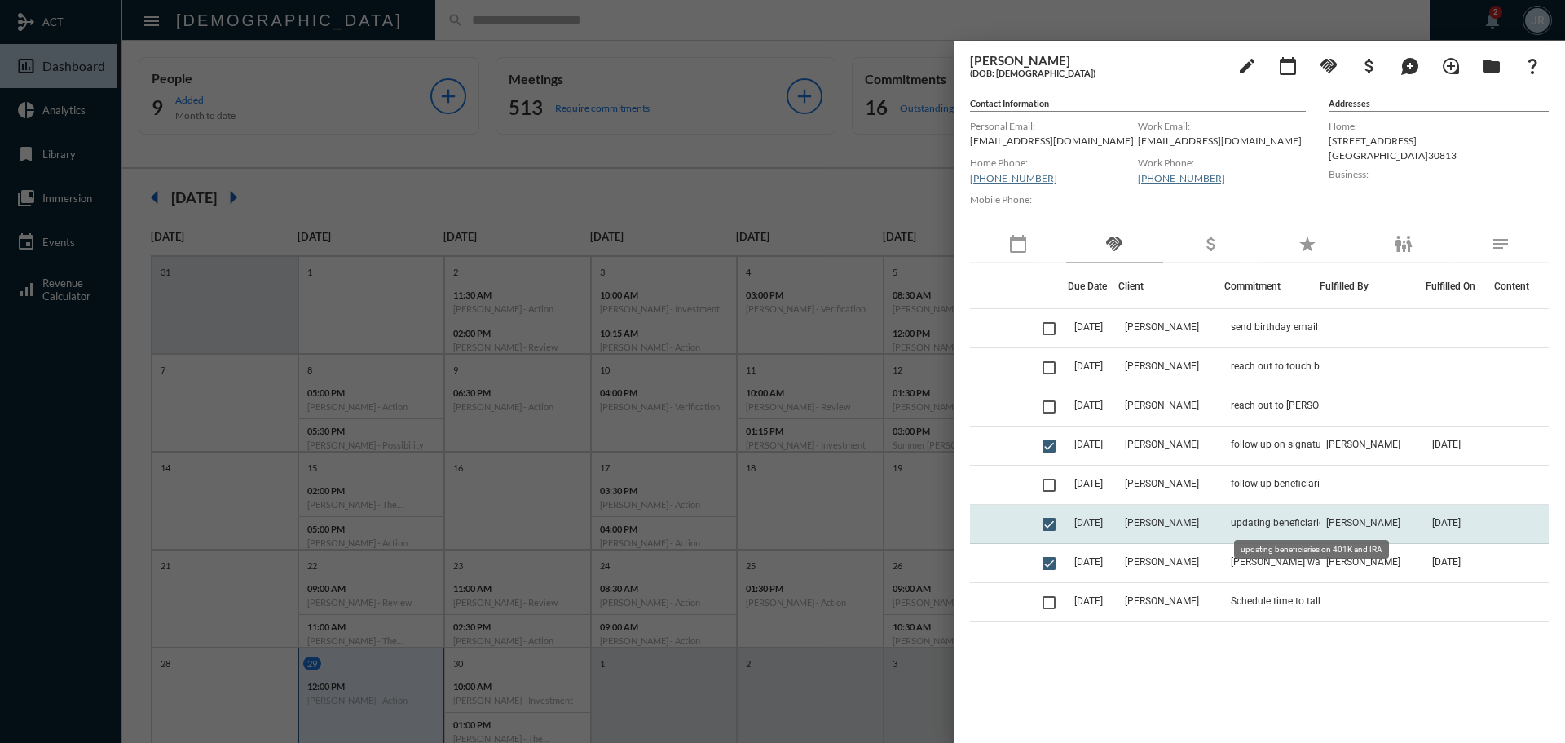
click at [1262, 528] on span "updating beneficiaries on 401K and IRA" at bounding box center [1312, 522] width 163 height 11
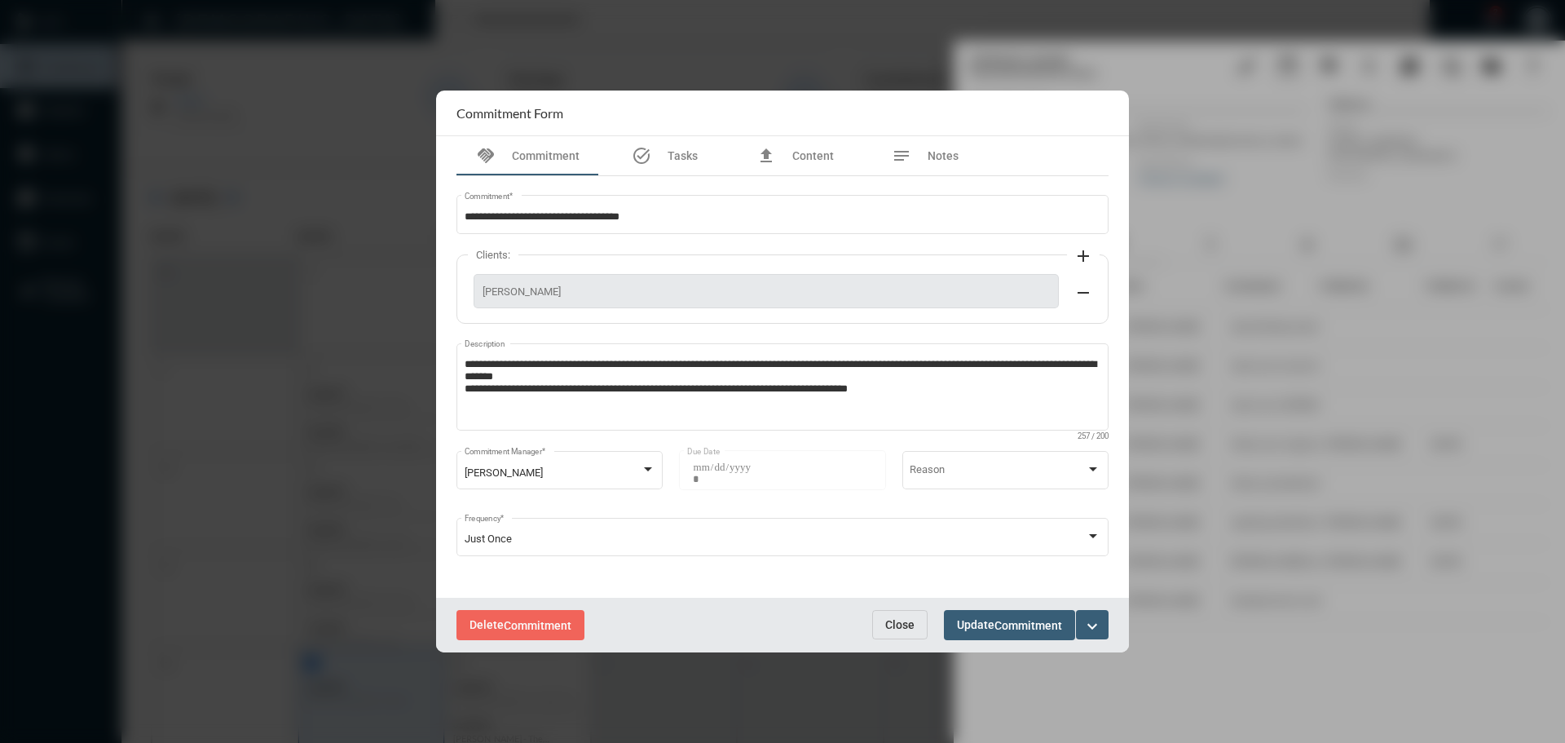
click at [895, 618] on span "Close" at bounding box center [899, 624] width 29 height 13
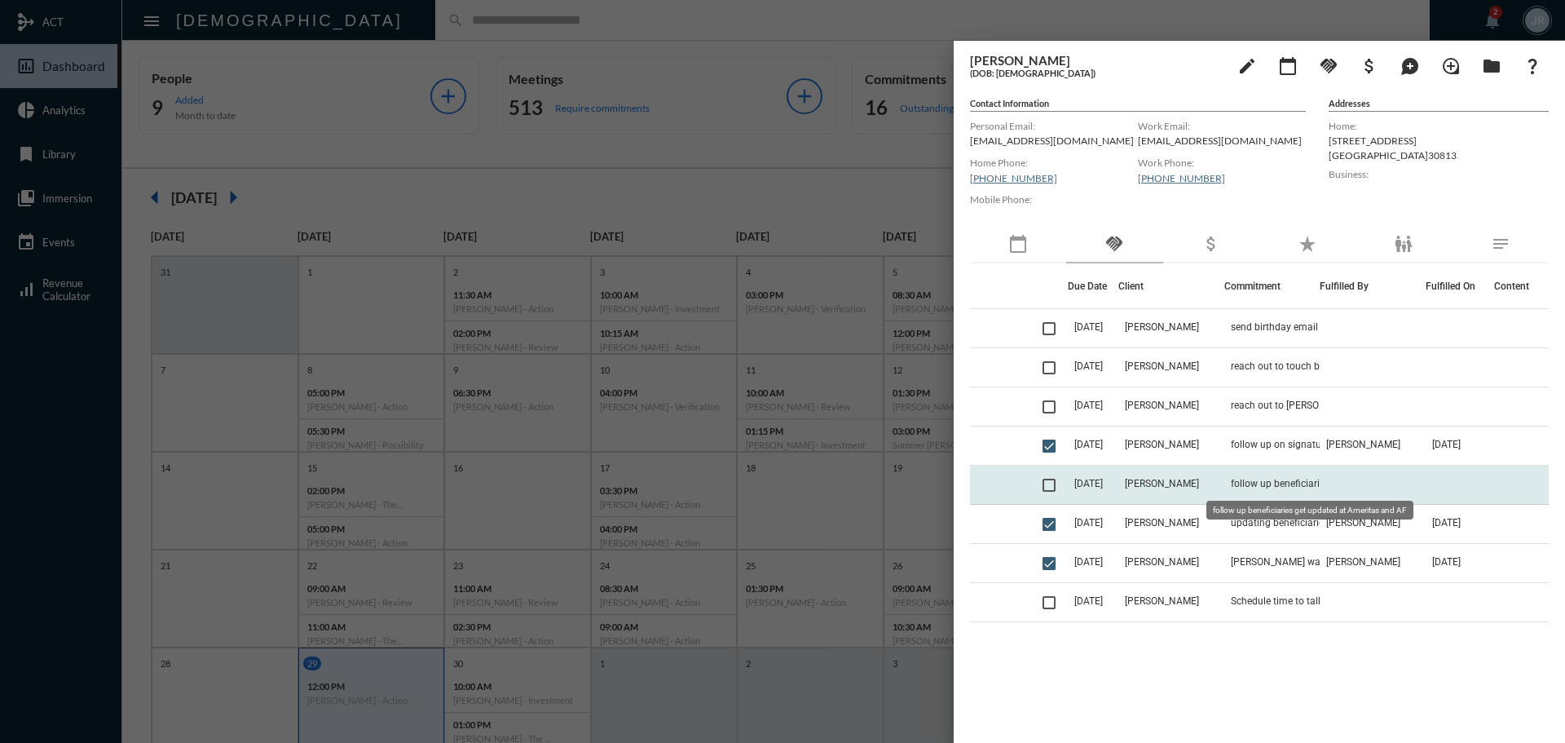
click at [1236, 488] on span "follow up beneficiaries get updated at Ameritas and AF" at bounding box center [1312, 483] width 163 height 11
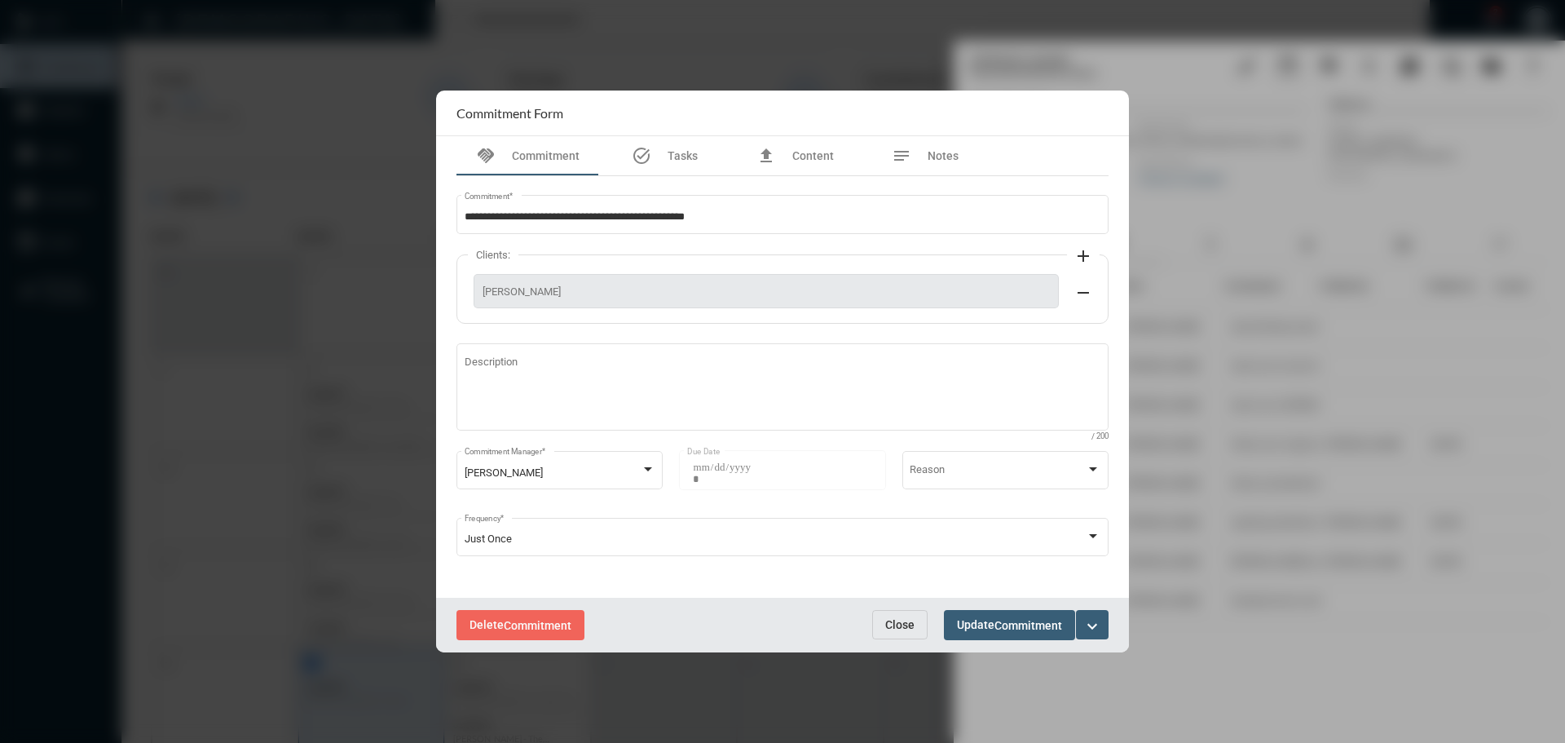
click at [907, 630] on span "Close" at bounding box center [899, 624] width 29 height 13
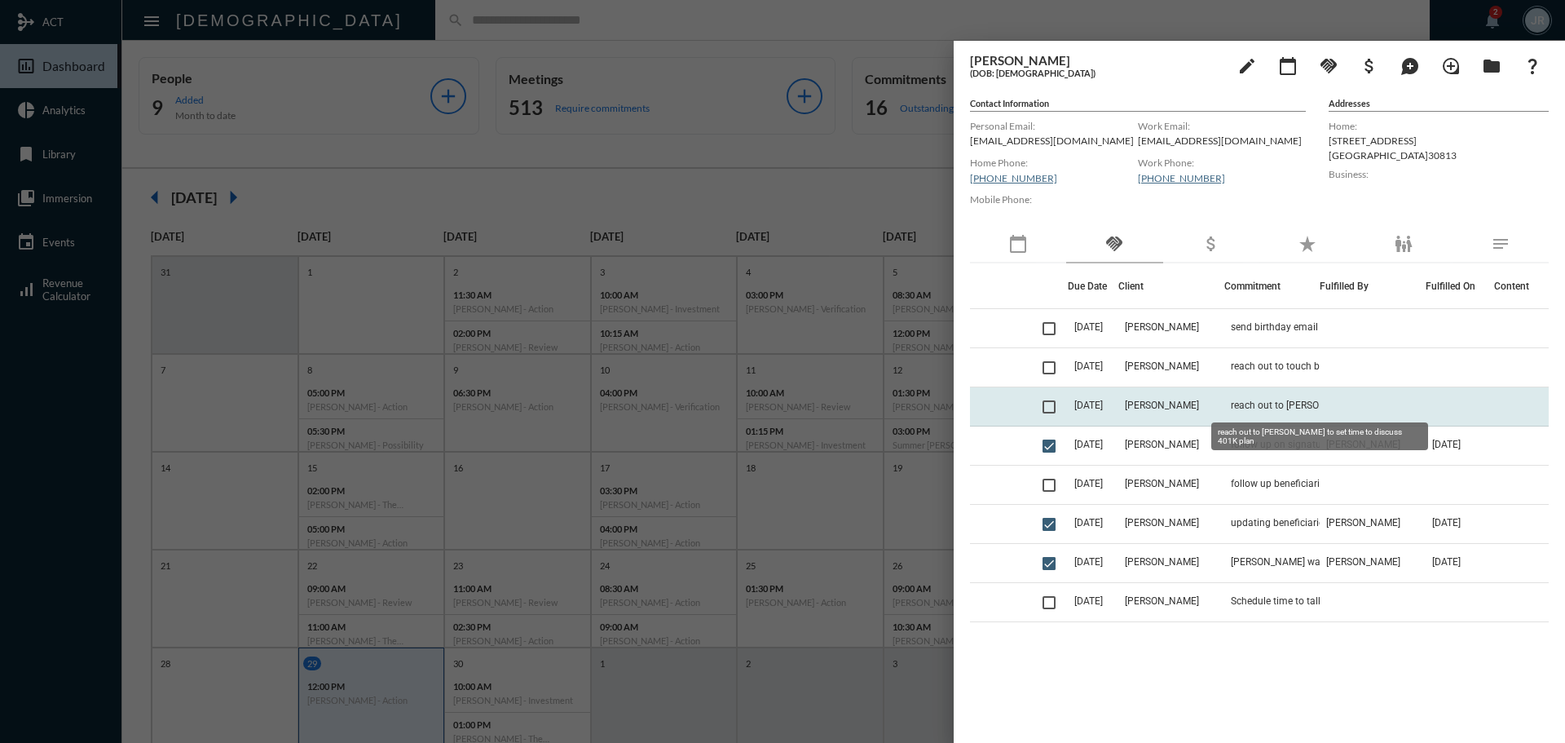
click at [1274, 401] on span "reach out to Kristen to set time to discuss 401K plan" at bounding box center [1312, 405] width 163 height 11
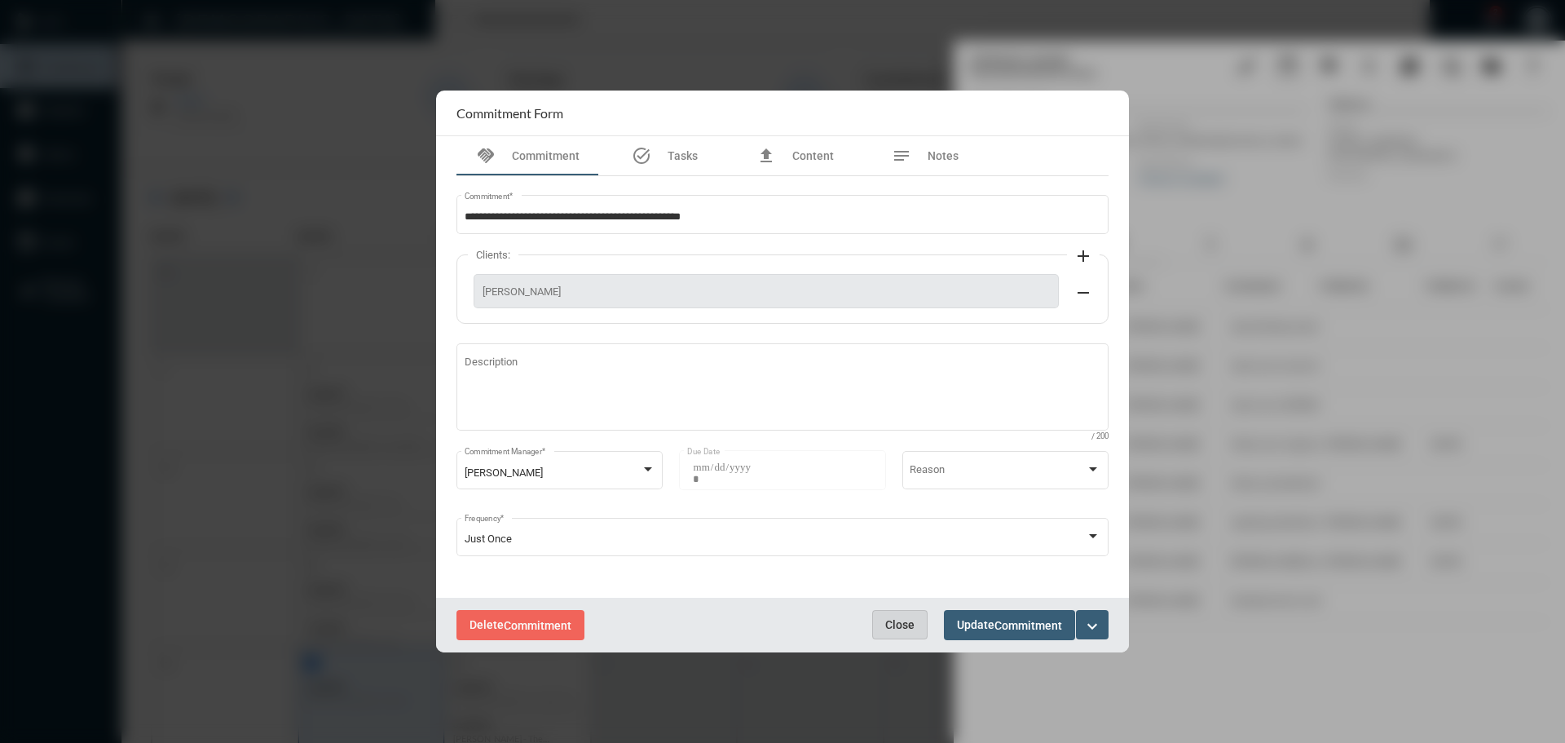
click at [899, 619] on span "Close" at bounding box center [899, 624] width 29 height 13
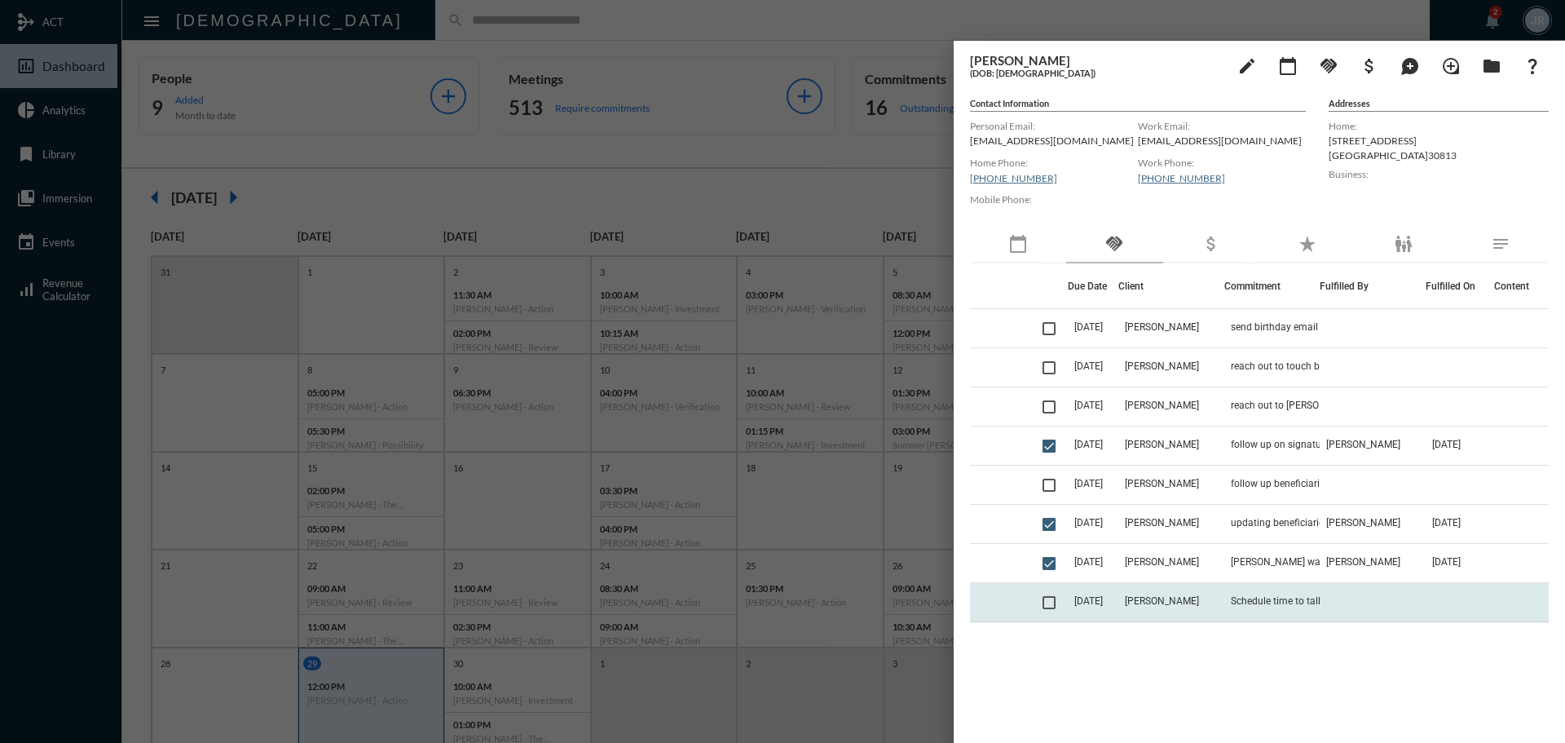
scroll to position [82, 0]
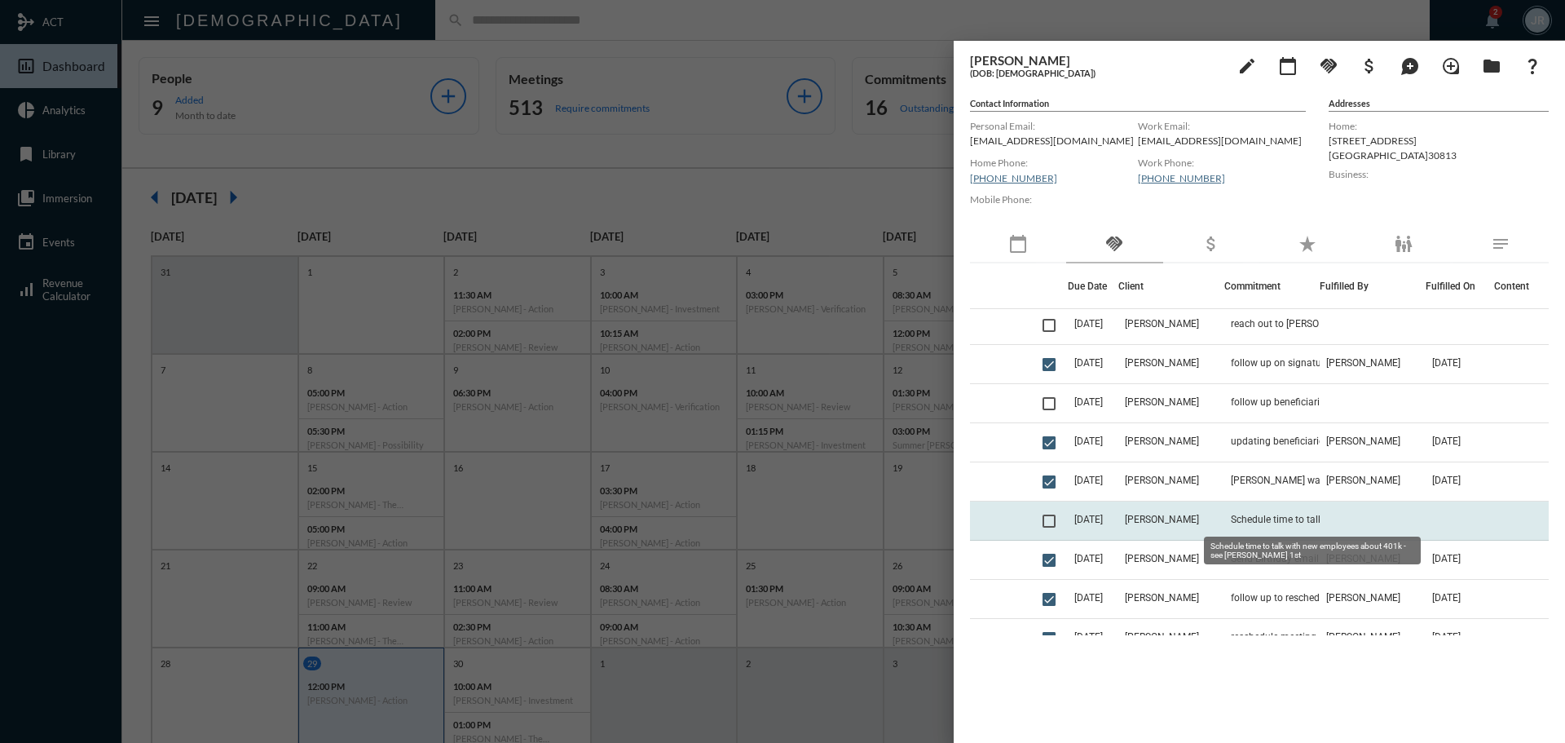
click at [1278, 522] on span "Schedule time to talk with new employees about 401k - see [PERSON_NAME] 1st" at bounding box center [1312, 519] width 163 height 11
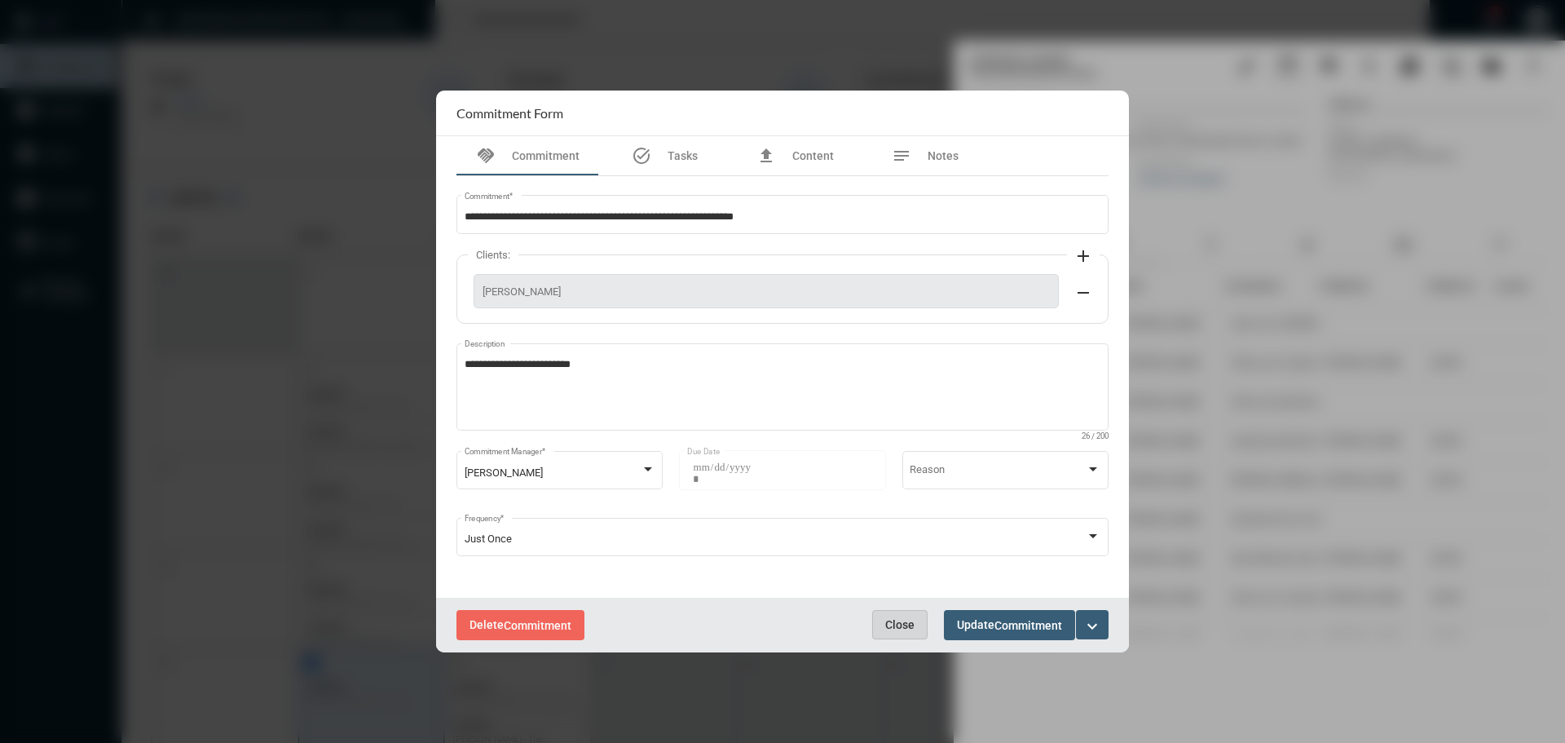
click at [904, 622] on span "Close" at bounding box center [899, 624] width 29 height 13
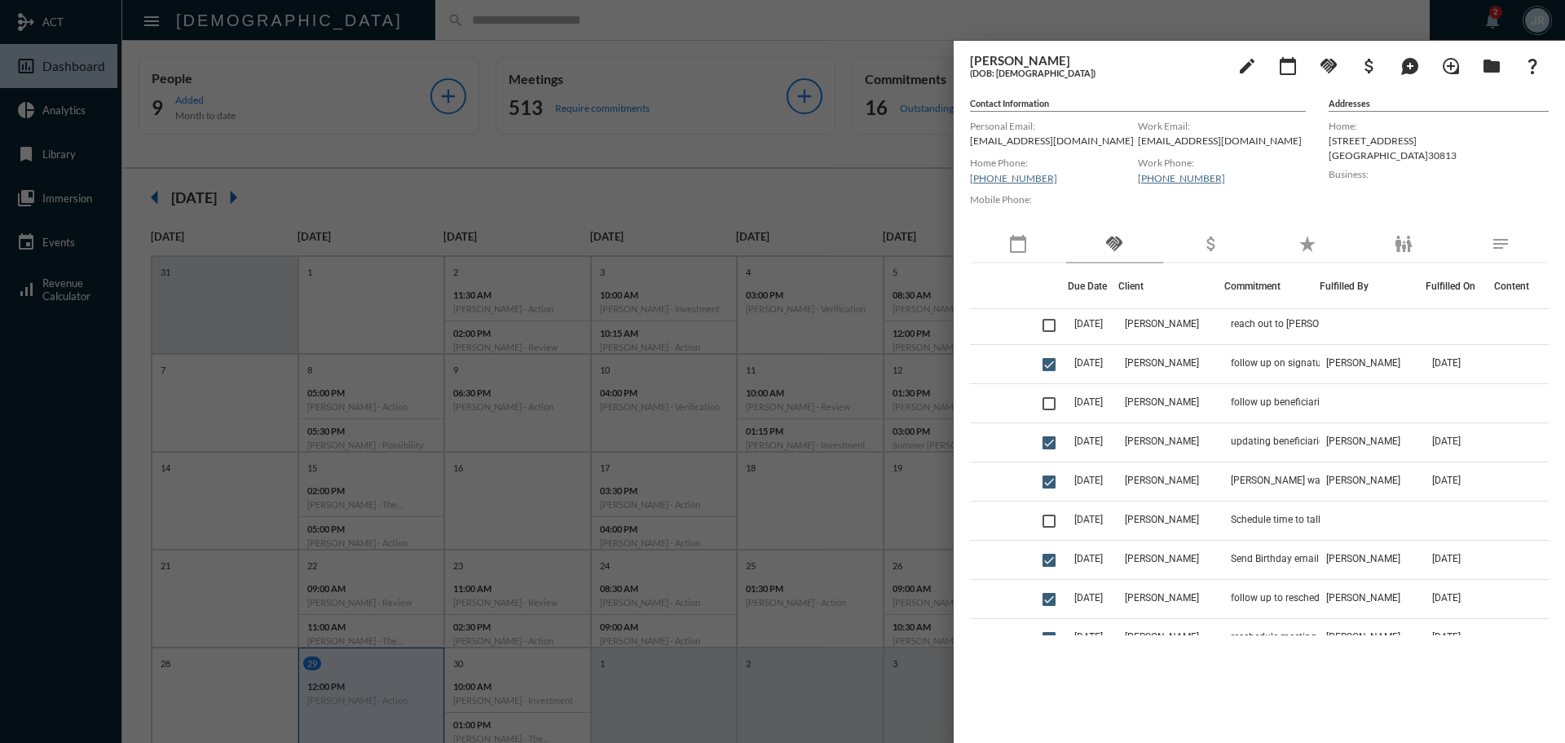
click at [867, 22] on div at bounding box center [782, 371] width 1565 height 743
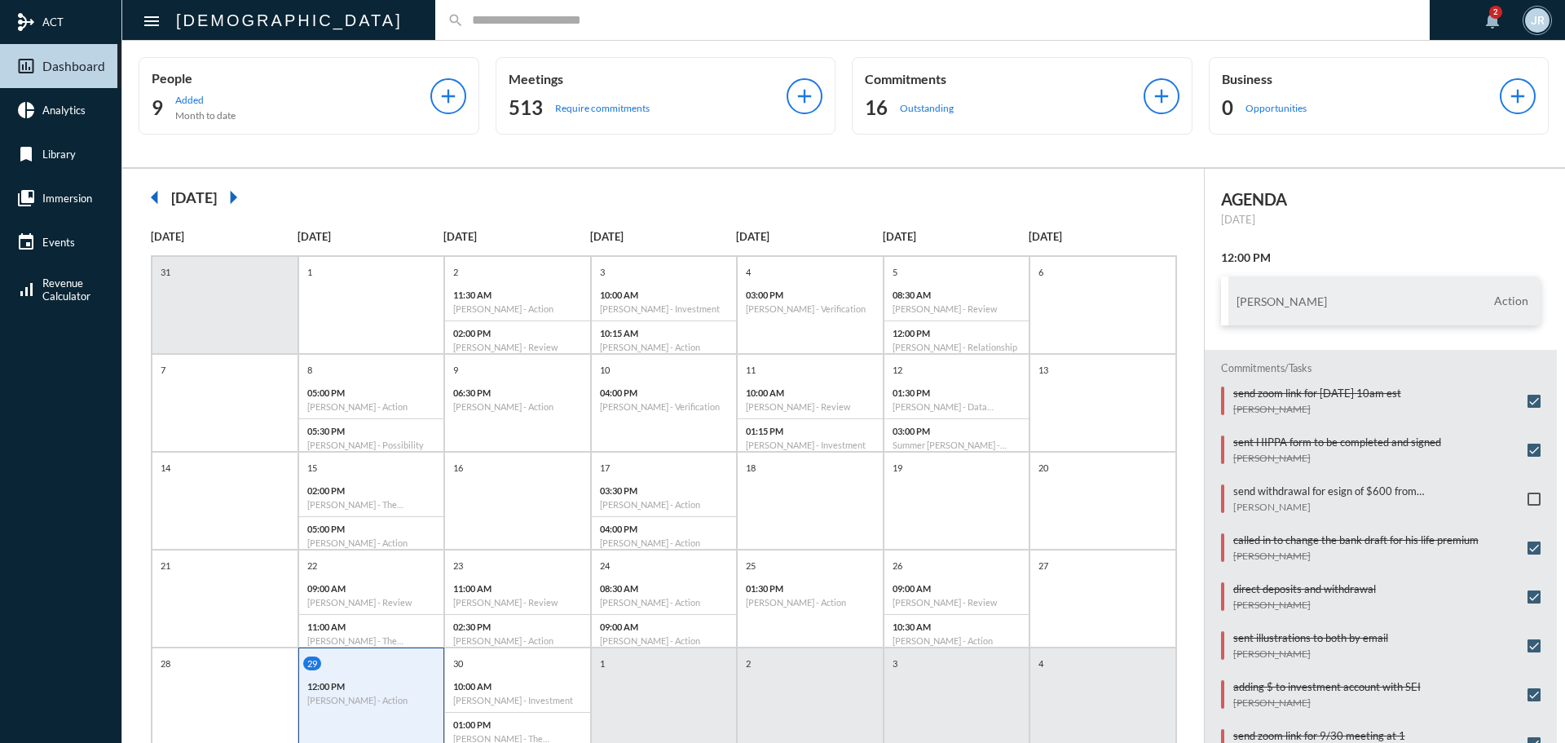
click at [435, 29] on div "search" at bounding box center [932, 20] width 995 height 40
click at [464, 25] on input "text" at bounding box center [941, 20] width 954 height 14
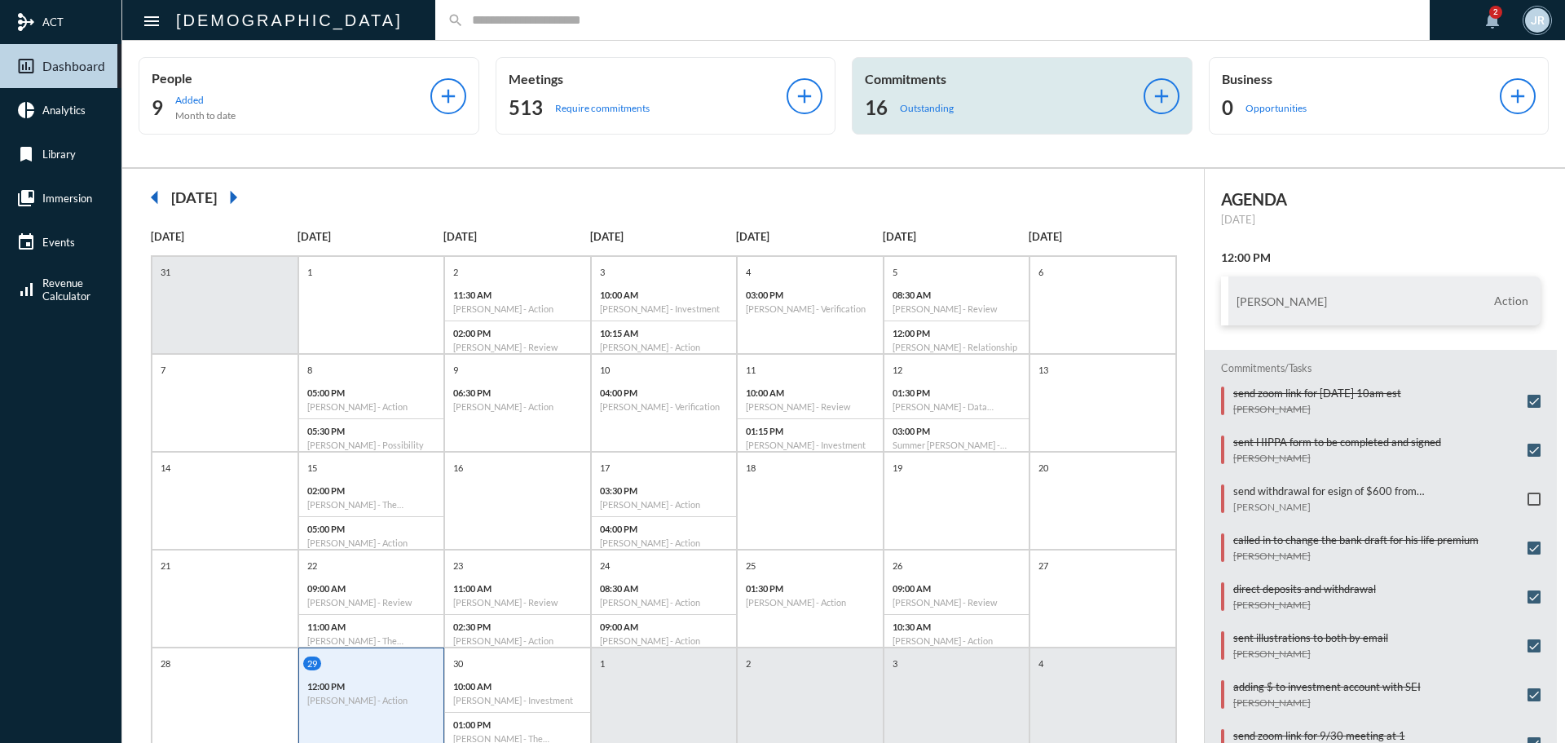
click at [947, 111] on p "Outstanding" at bounding box center [927, 108] width 54 height 12
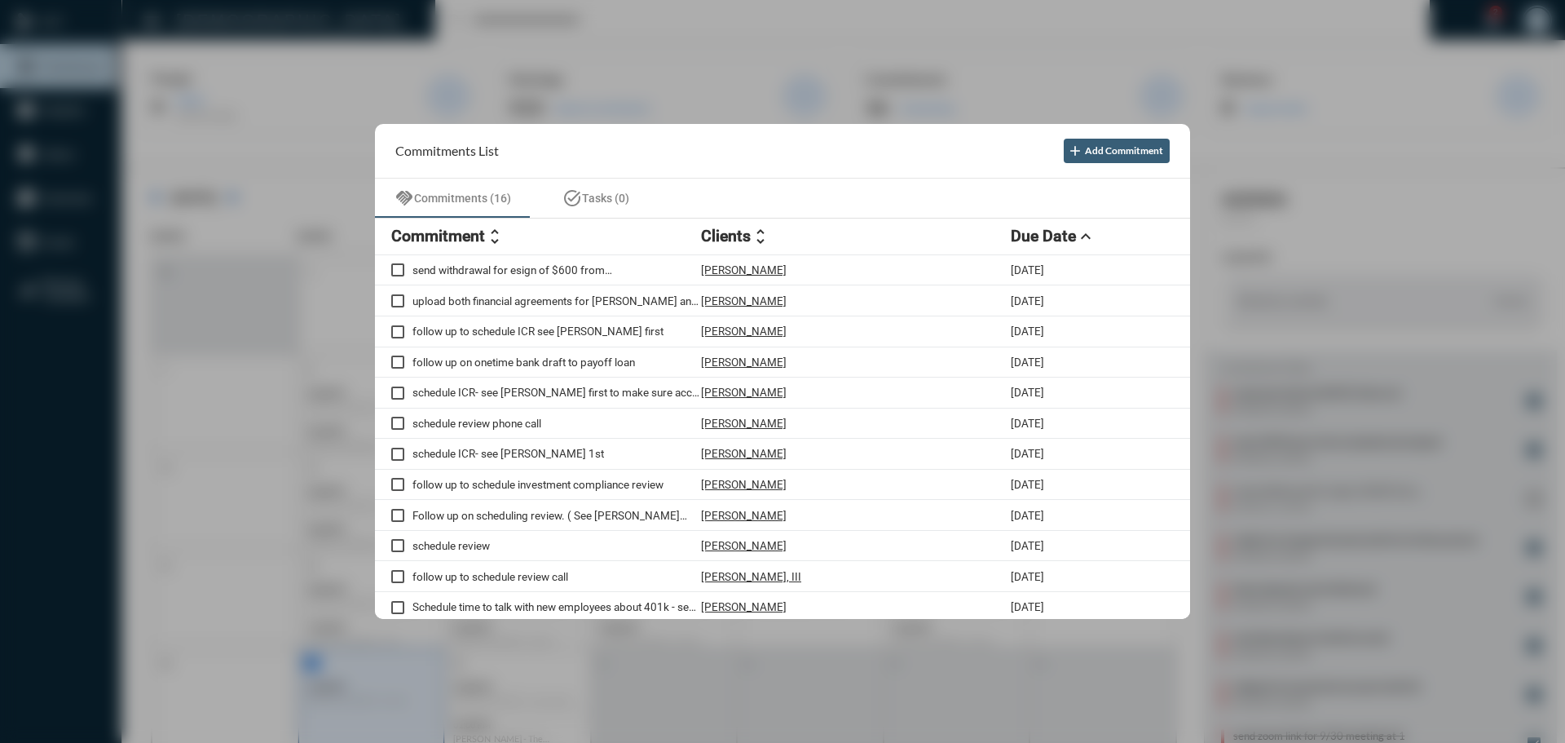
click at [726, 15] on div at bounding box center [782, 371] width 1565 height 743
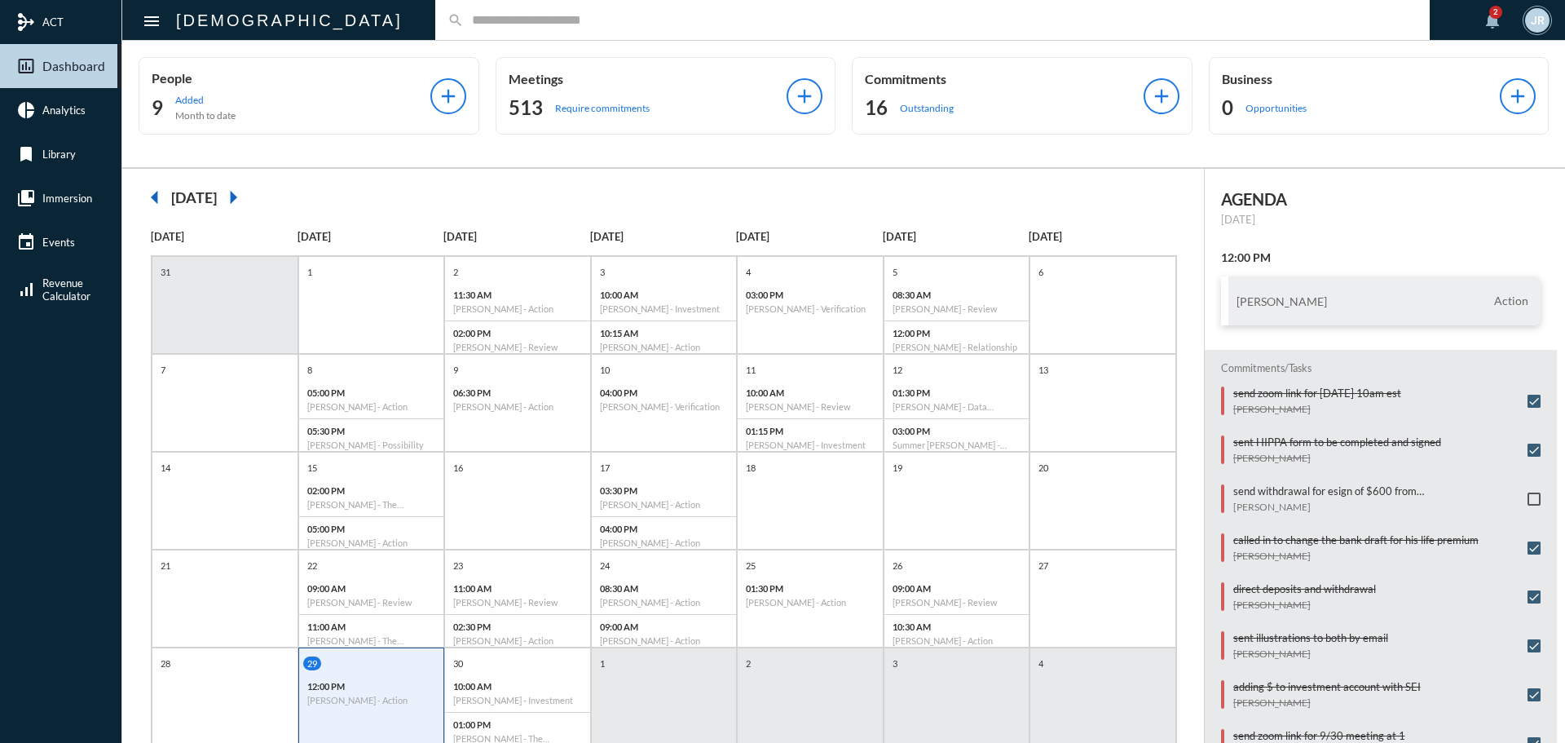
click at [687, 23] on input "text" at bounding box center [941, 20] width 954 height 14
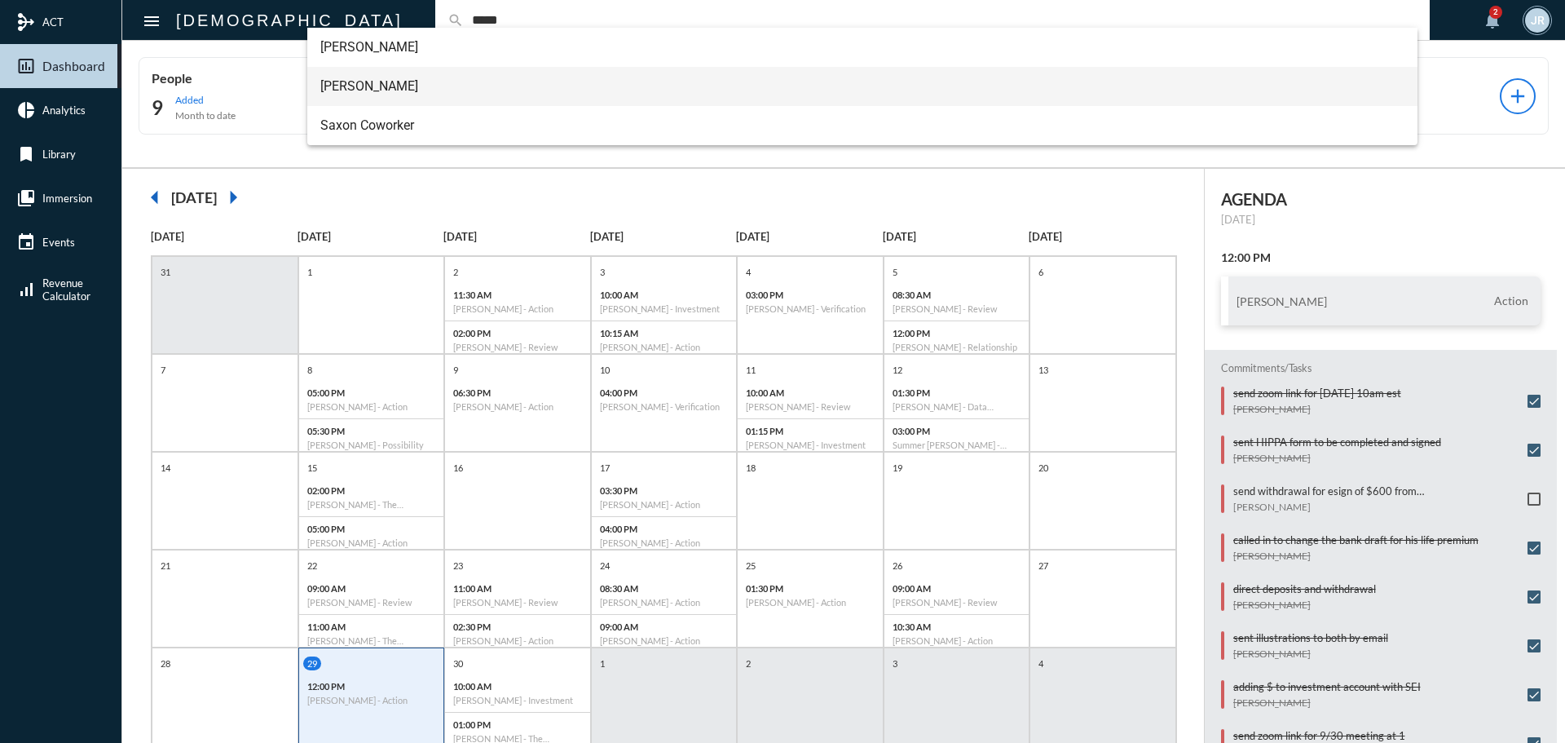
type input "*****"
click at [390, 88] on span "Meredith Saxon" at bounding box center [862, 86] width 1085 height 39
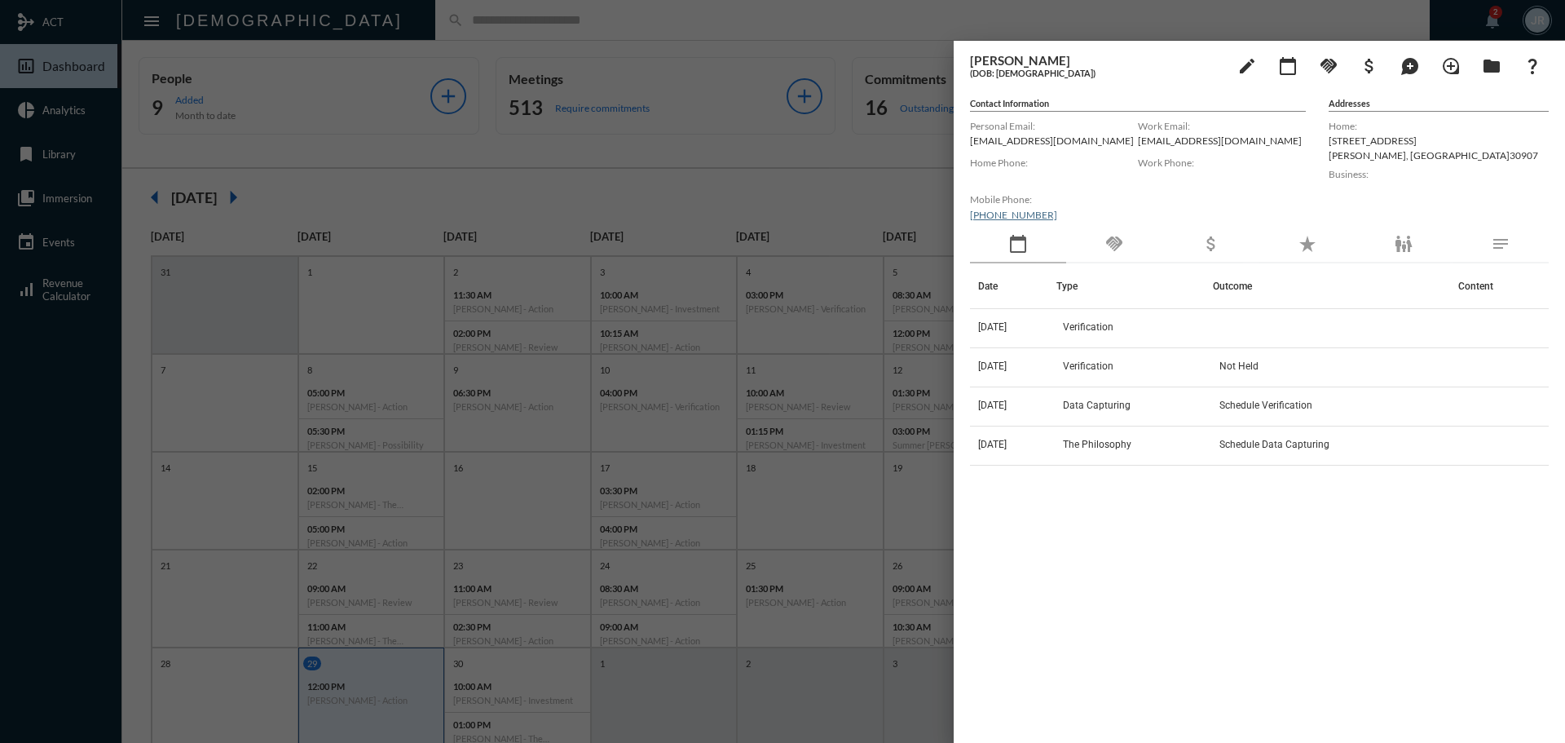
click at [1116, 254] on div "handshake" at bounding box center [1114, 245] width 96 height 38
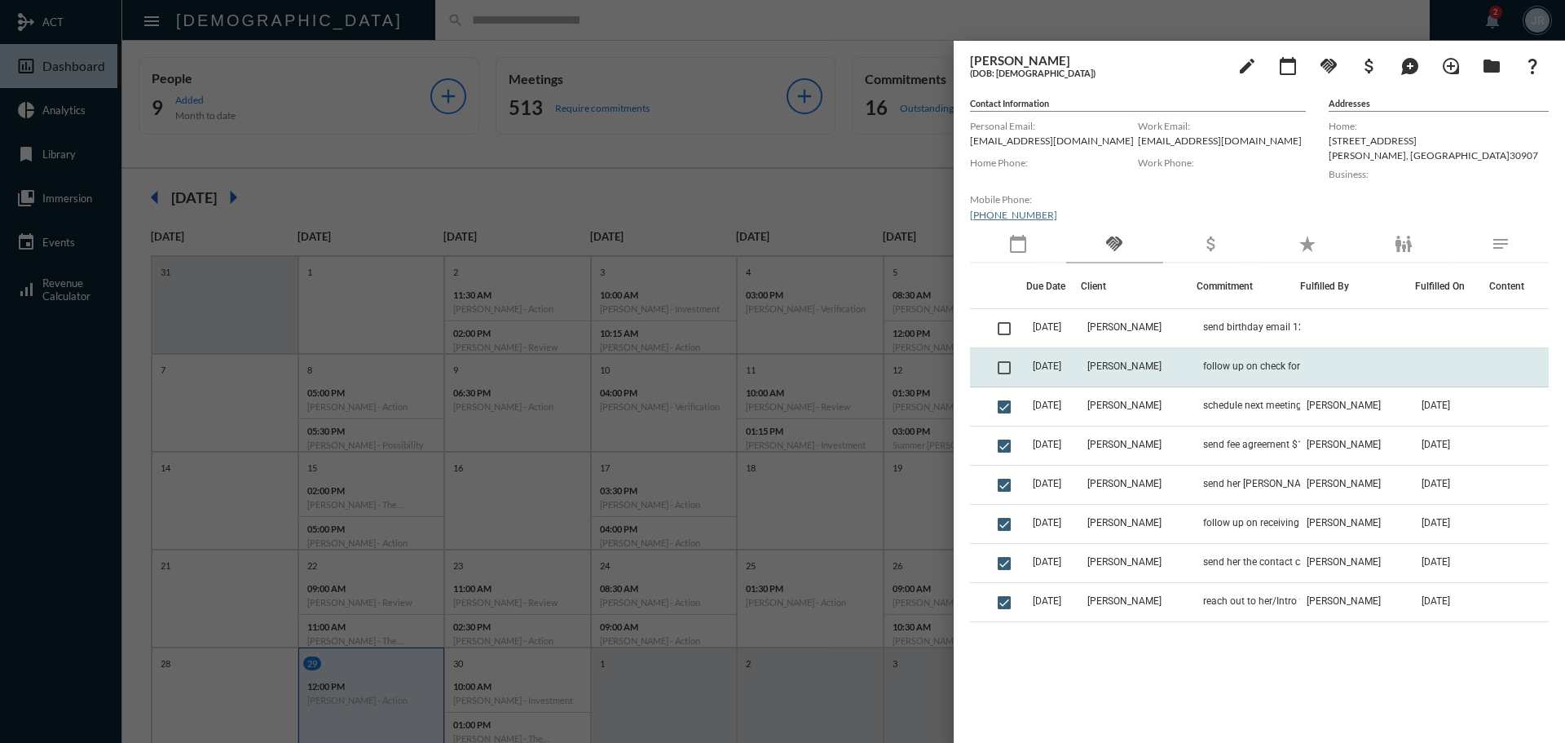
click at [1301, 380] on td "follow up on check for fee agreement $1000" at bounding box center [1249, 367] width 104 height 39
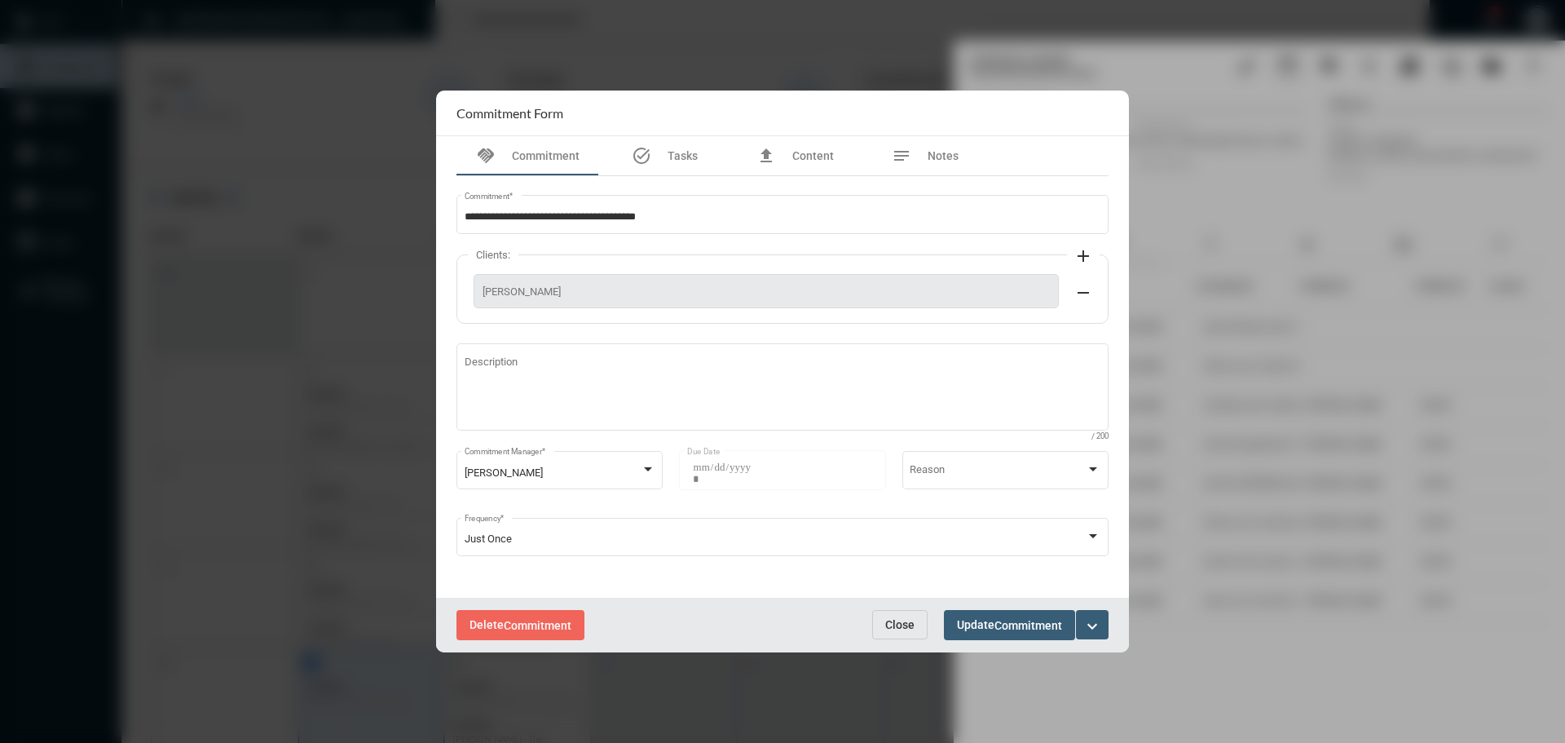
click at [903, 616] on button "Close" at bounding box center [899, 624] width 55 height 29
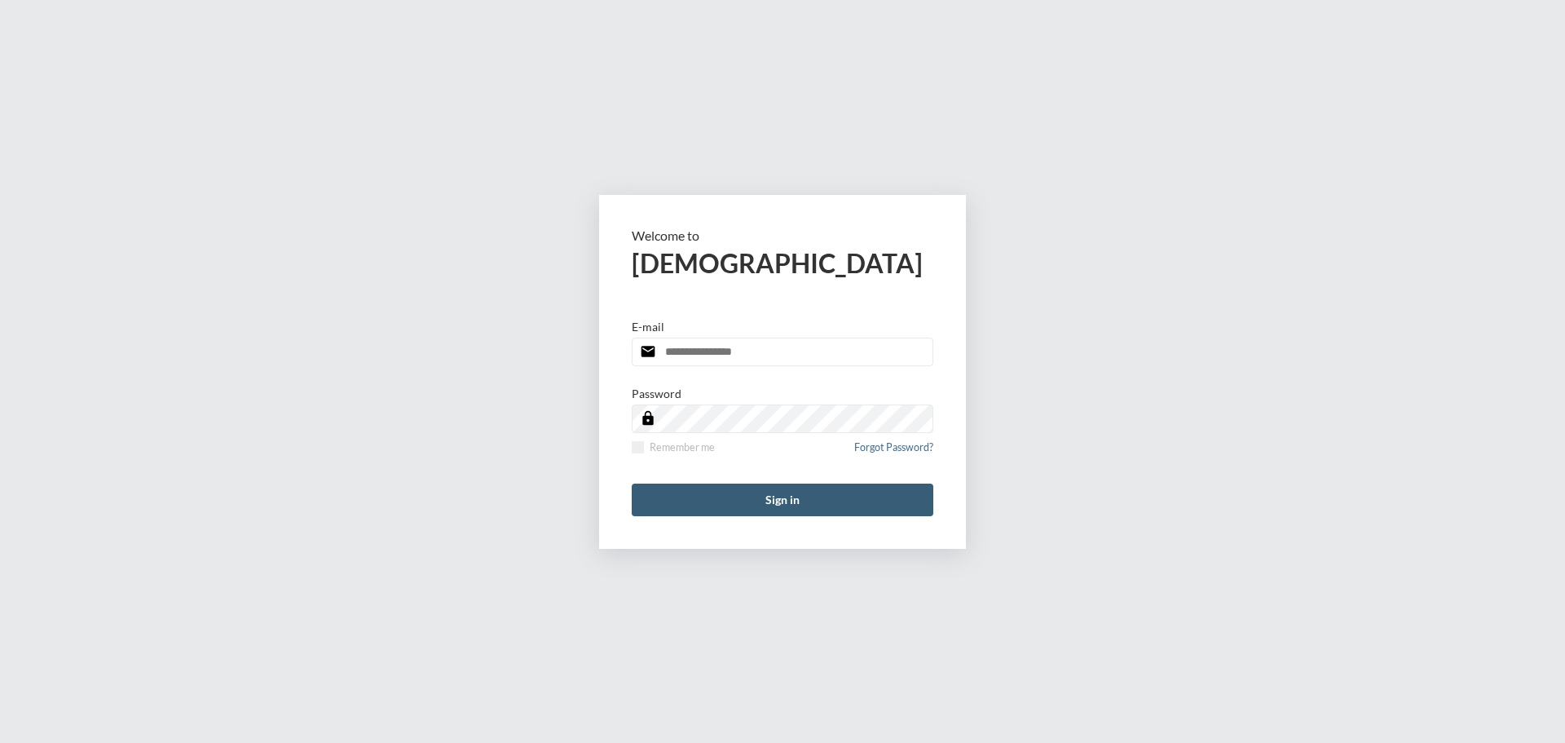
click at [775, 357] on input "email" at bounding box center [783, 352] width 302 height 29
type input "**********"
click at [640, 448] on span at bounding box center [638, 447] width 12 height 12
click at [691, 488] on button "Sign in" at bounding box center [783, 500] width 302 height 33
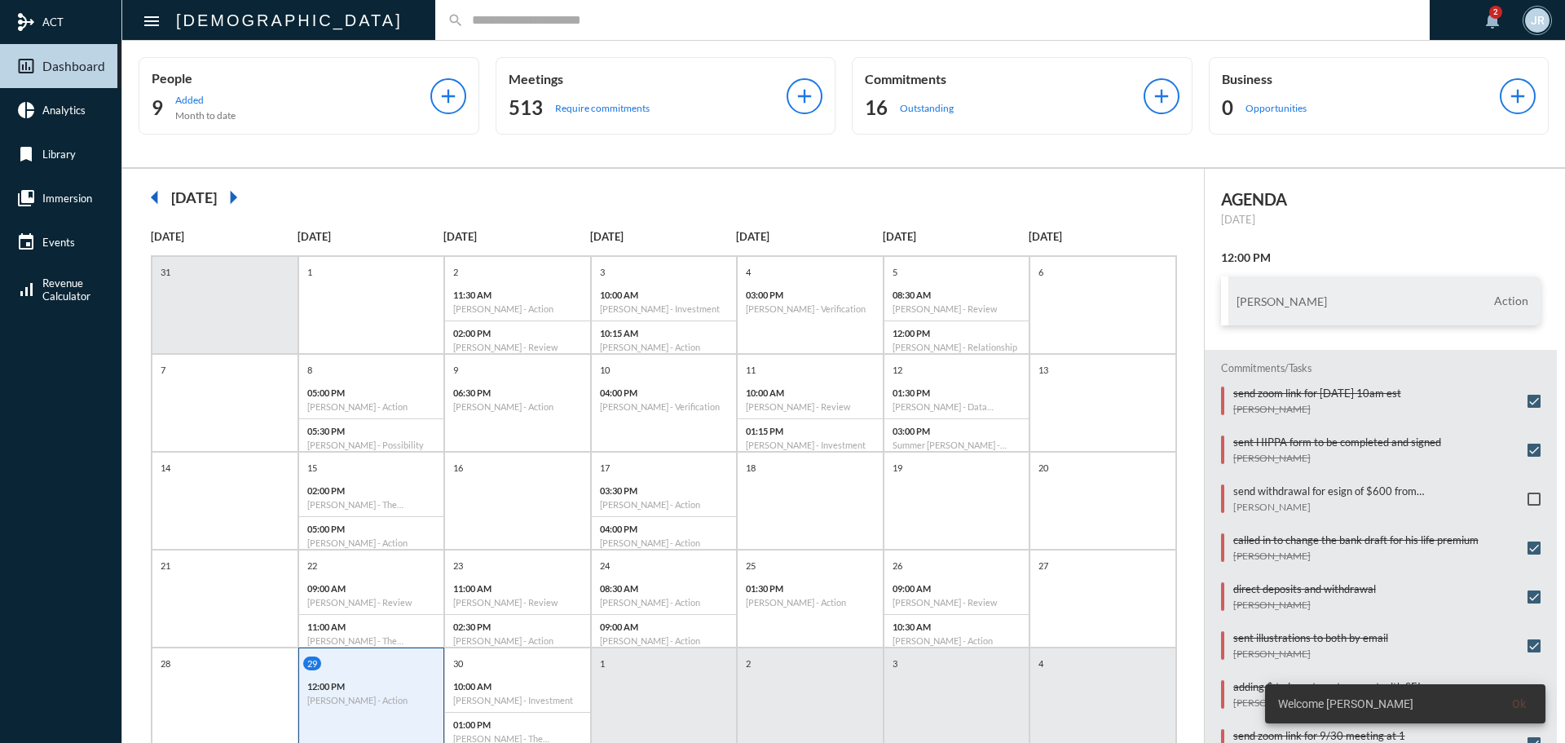
click at [464, 21] on input "text" at bounding box center [941, 20] width 954 height 14
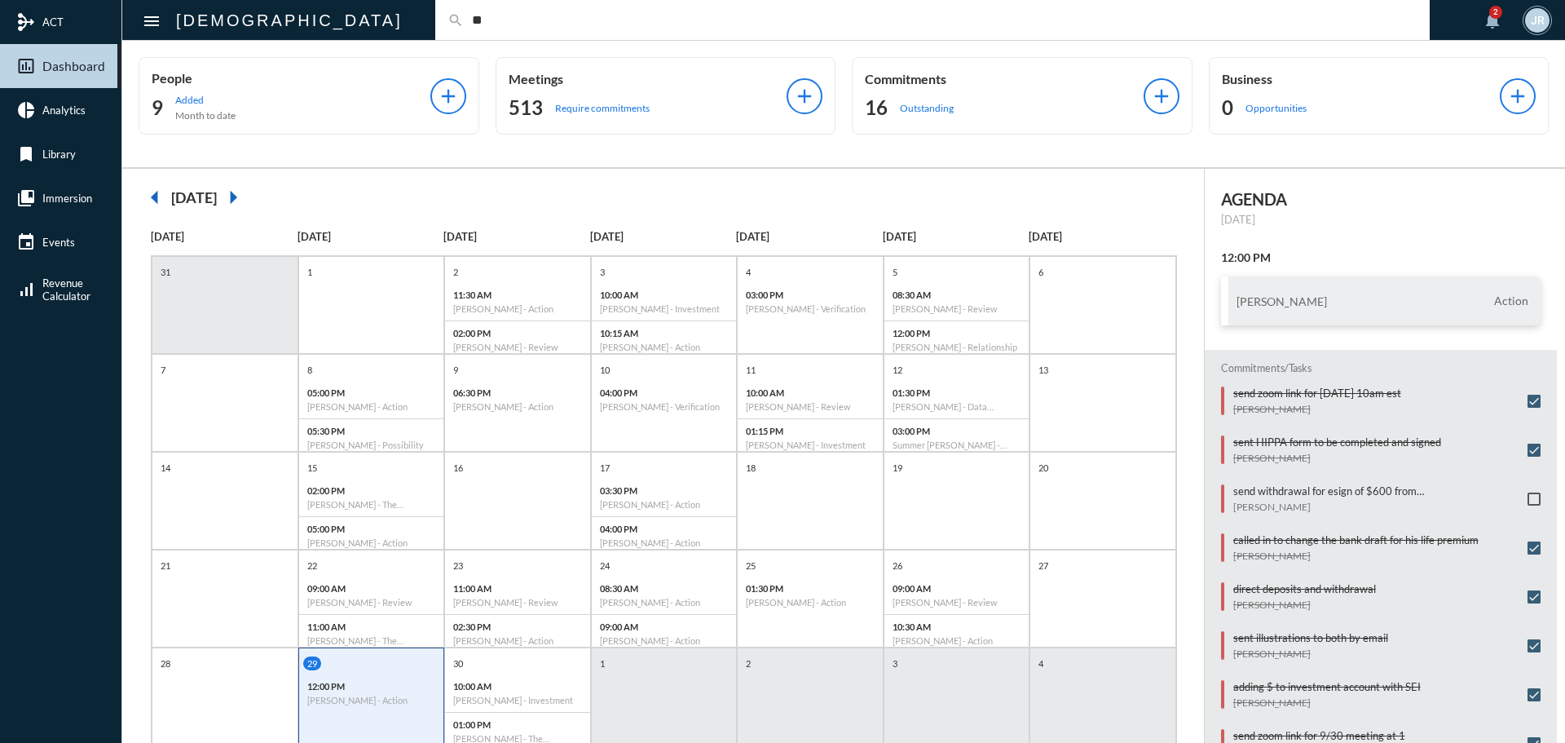
type input "*"
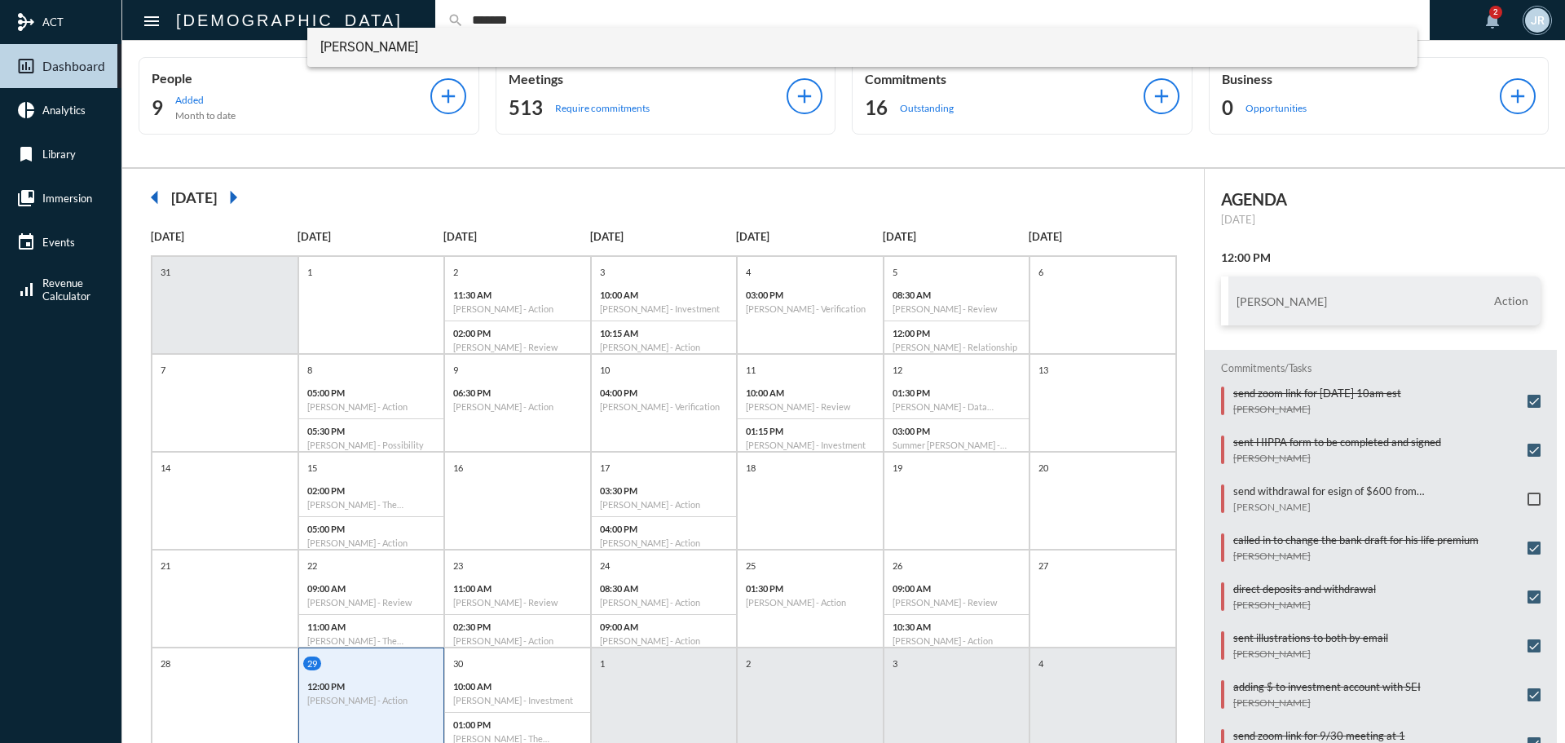
type input "*******"
click at [388, 42] on span "John Swenson" at bounding box center [862, 47] width 1085 height 39
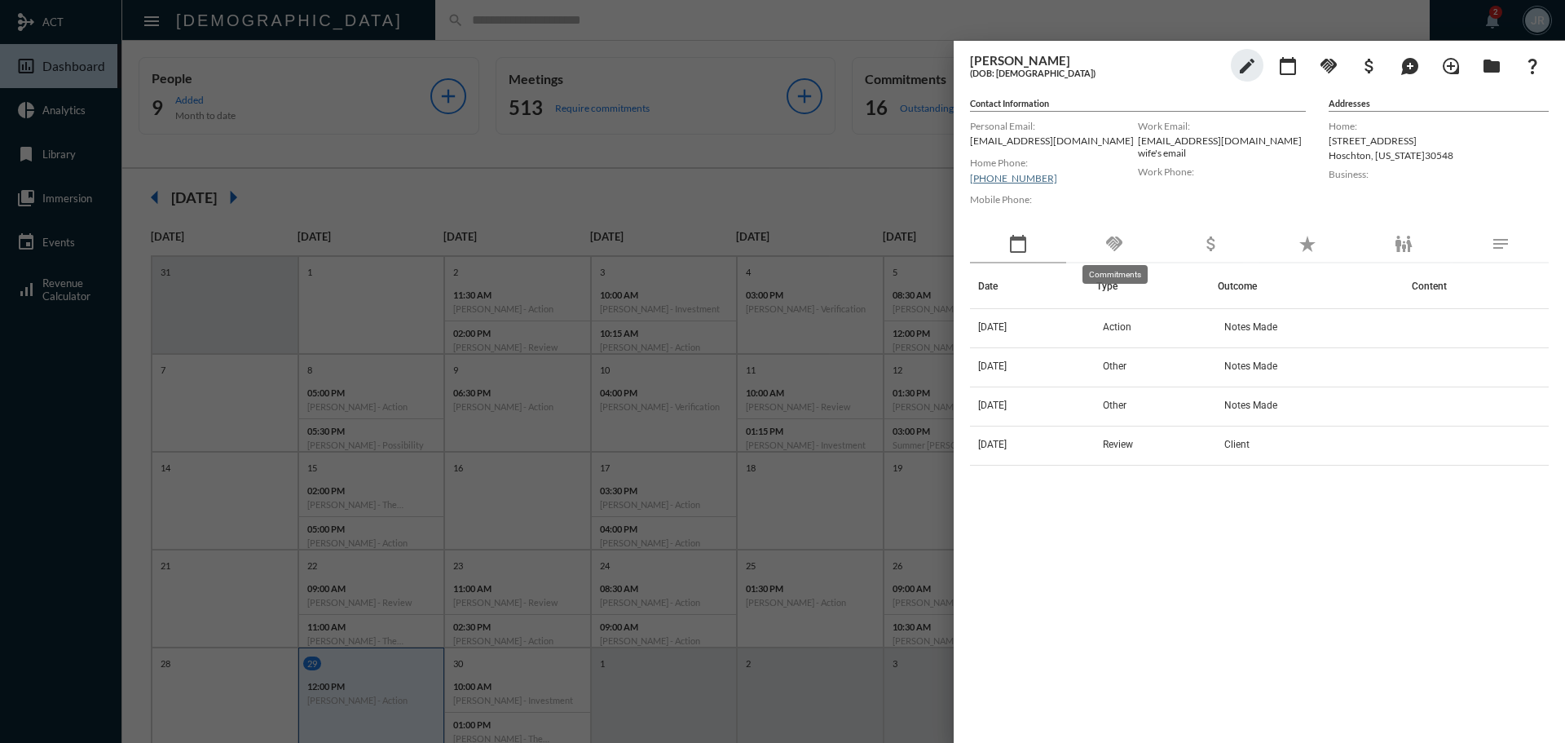
click at [1124, 237] on mat-icon "handshake" at bounding box center [1115, 244] width 20 height 20
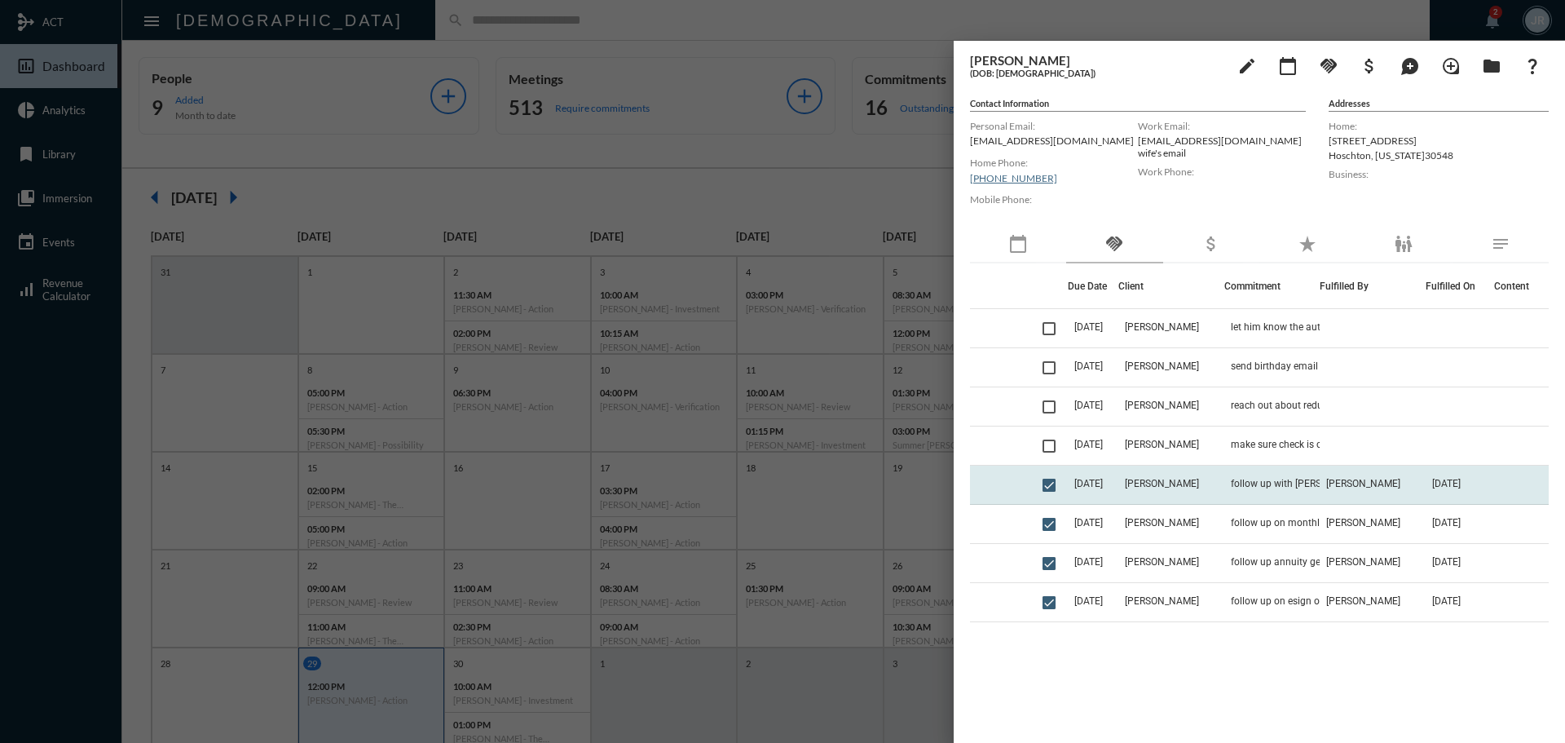
click at [1223, 477] on td "John Swenson" at bounding box center [1172, 485] width 106 height 39
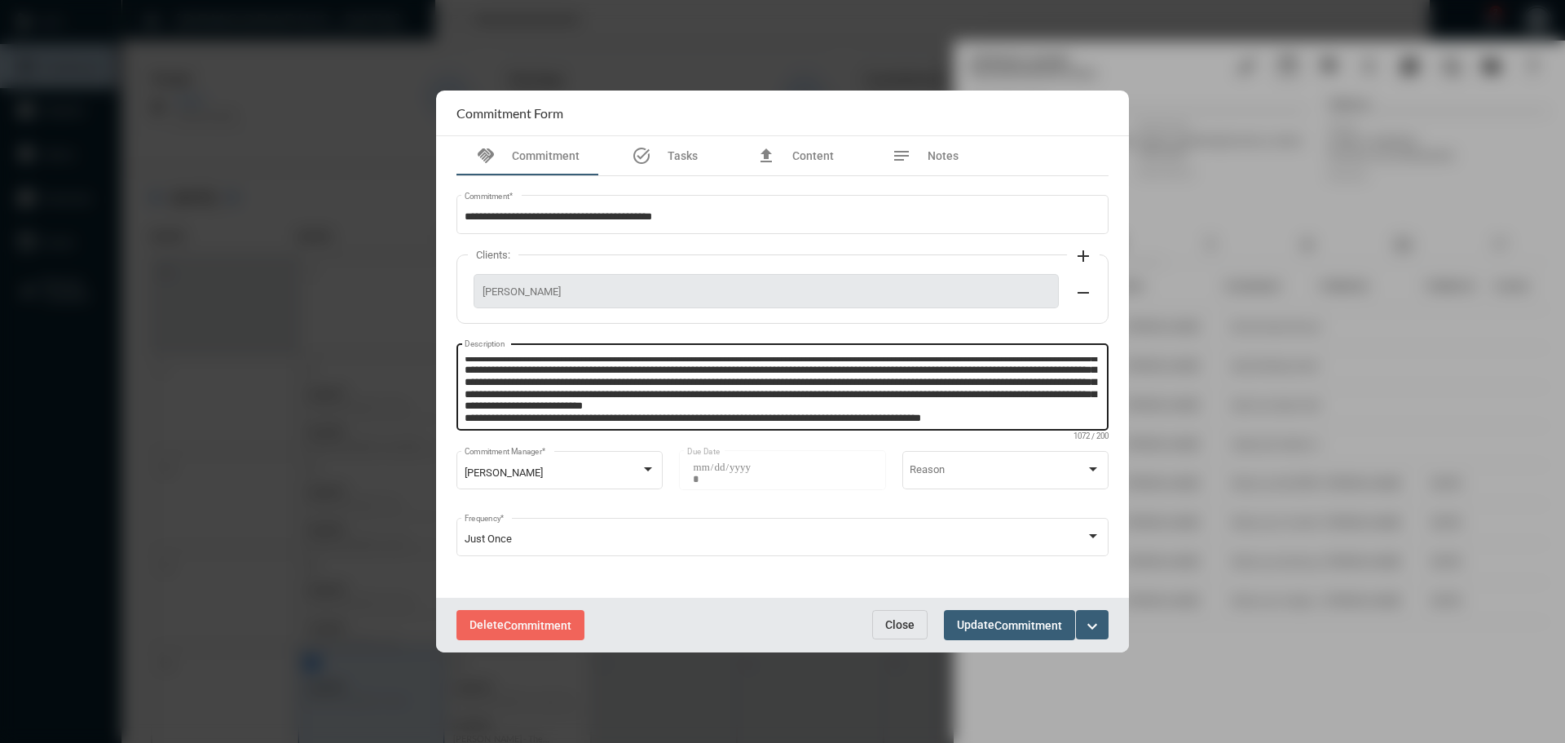
scroll to position [46, 0]
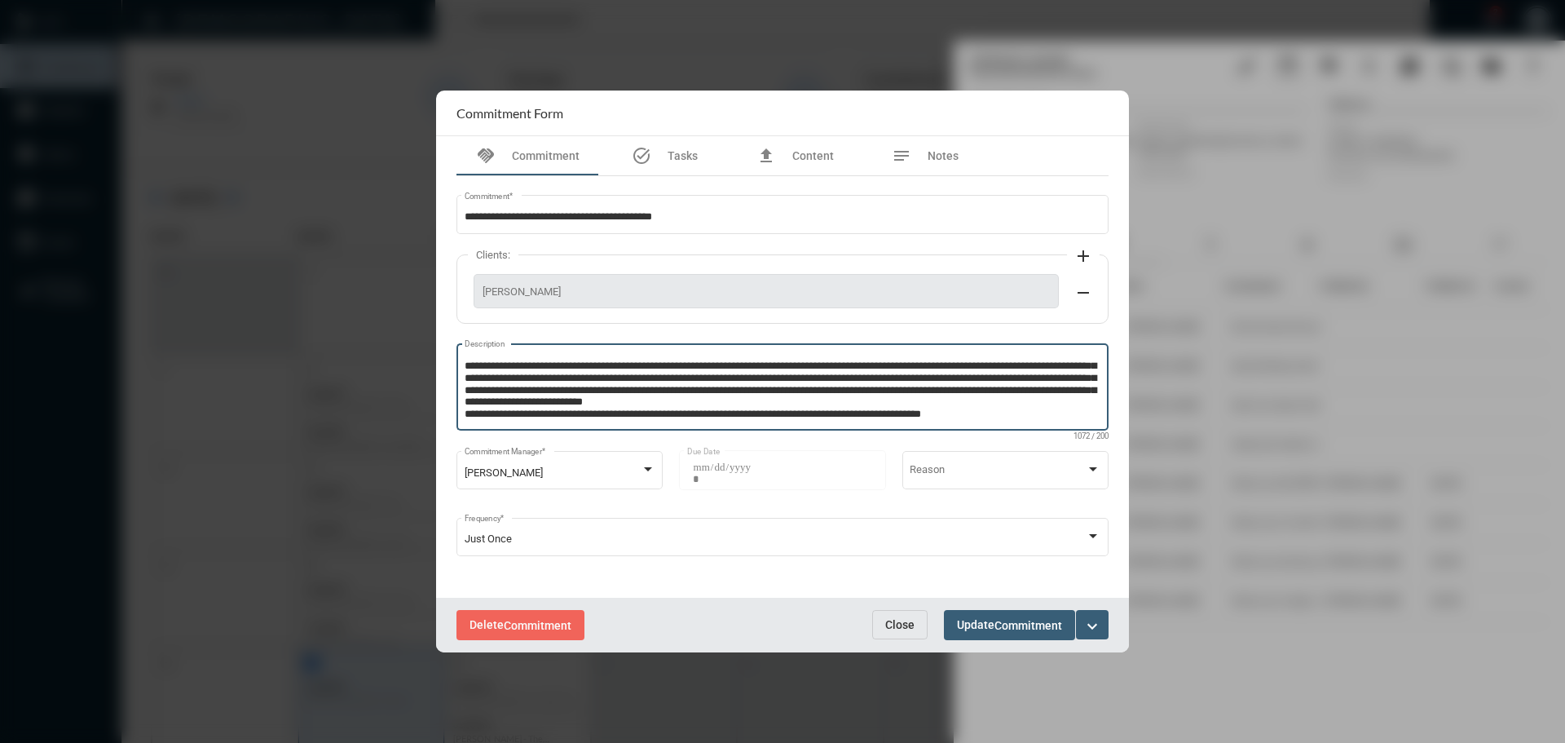
click at [1009, 411] on textarea "Description" at bounding box center [783, 389] width 637 height 64
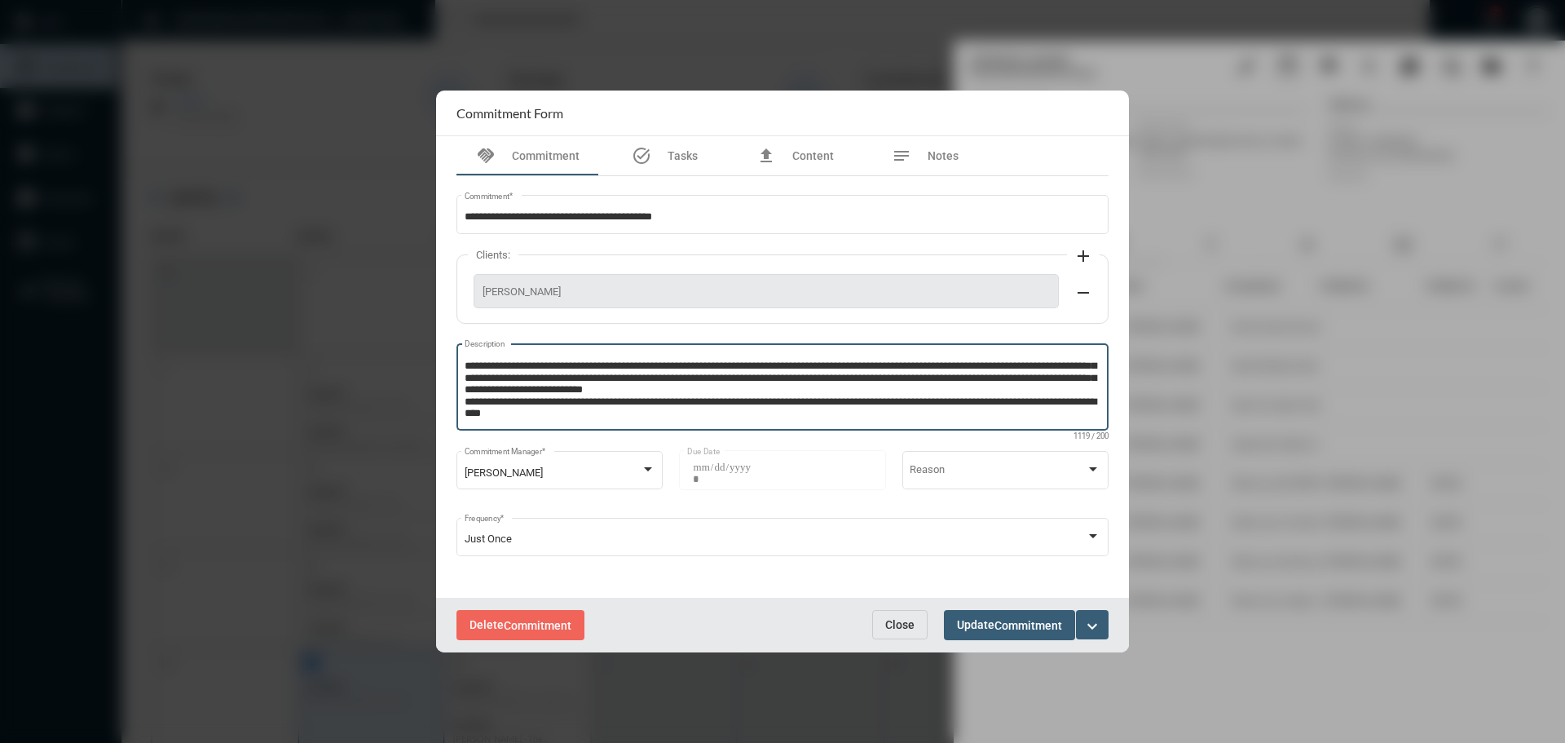
type textarea "**********"
click at [1013, 625] on span "Commitment" at bounding box center [1029, 625] width 68 height 13
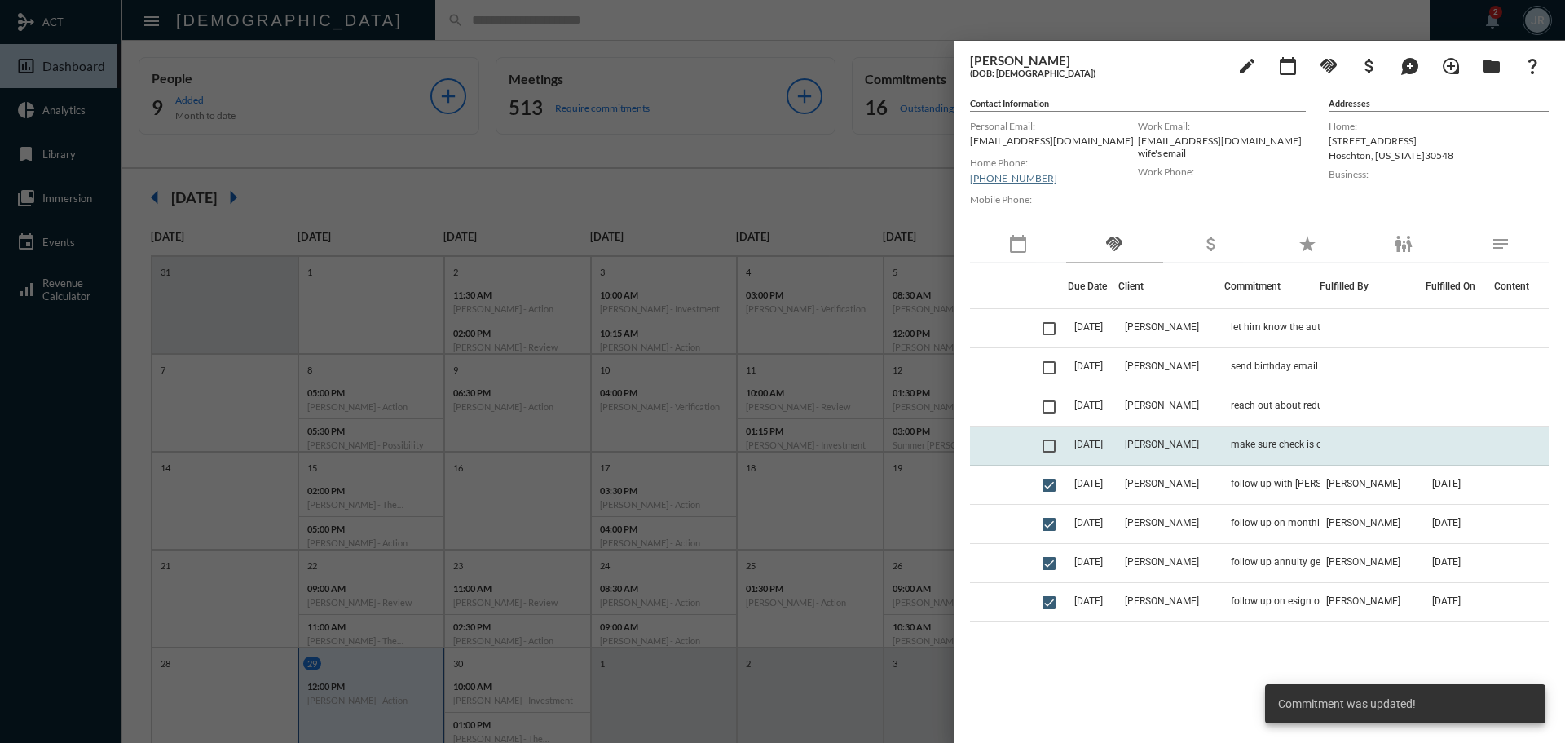
click at [1172, 437] on td "John Swenson" at bounding box center [1172, 445] width 106 height 39
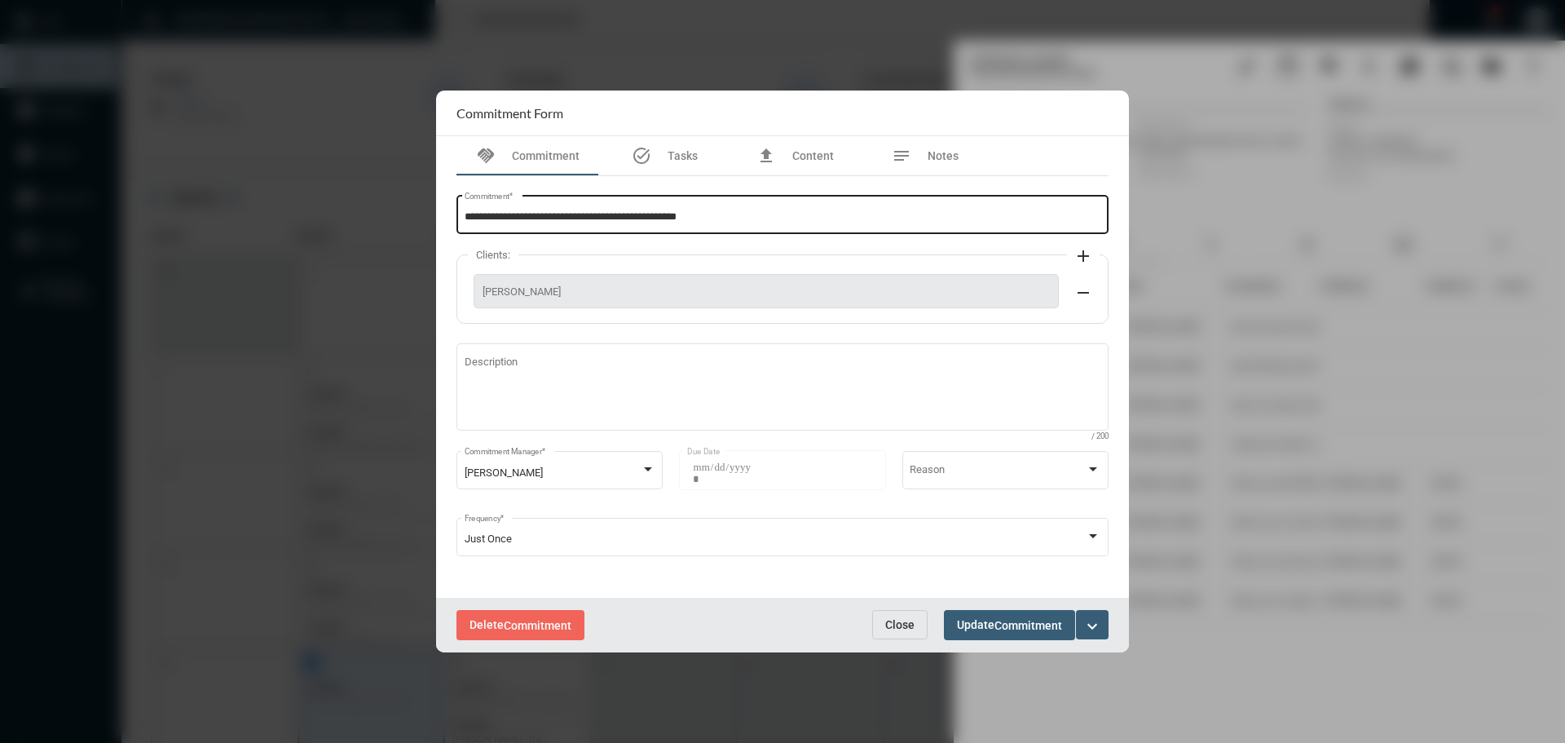
click at [735, 219] on input "**********" at bounding box center [783, 217] width 637 height 12
type input "**********"
click at [974, 599] on div "Delete Commitment Close Update Commitment expand_more" at bounding box center [782, 625] width 693 height 55
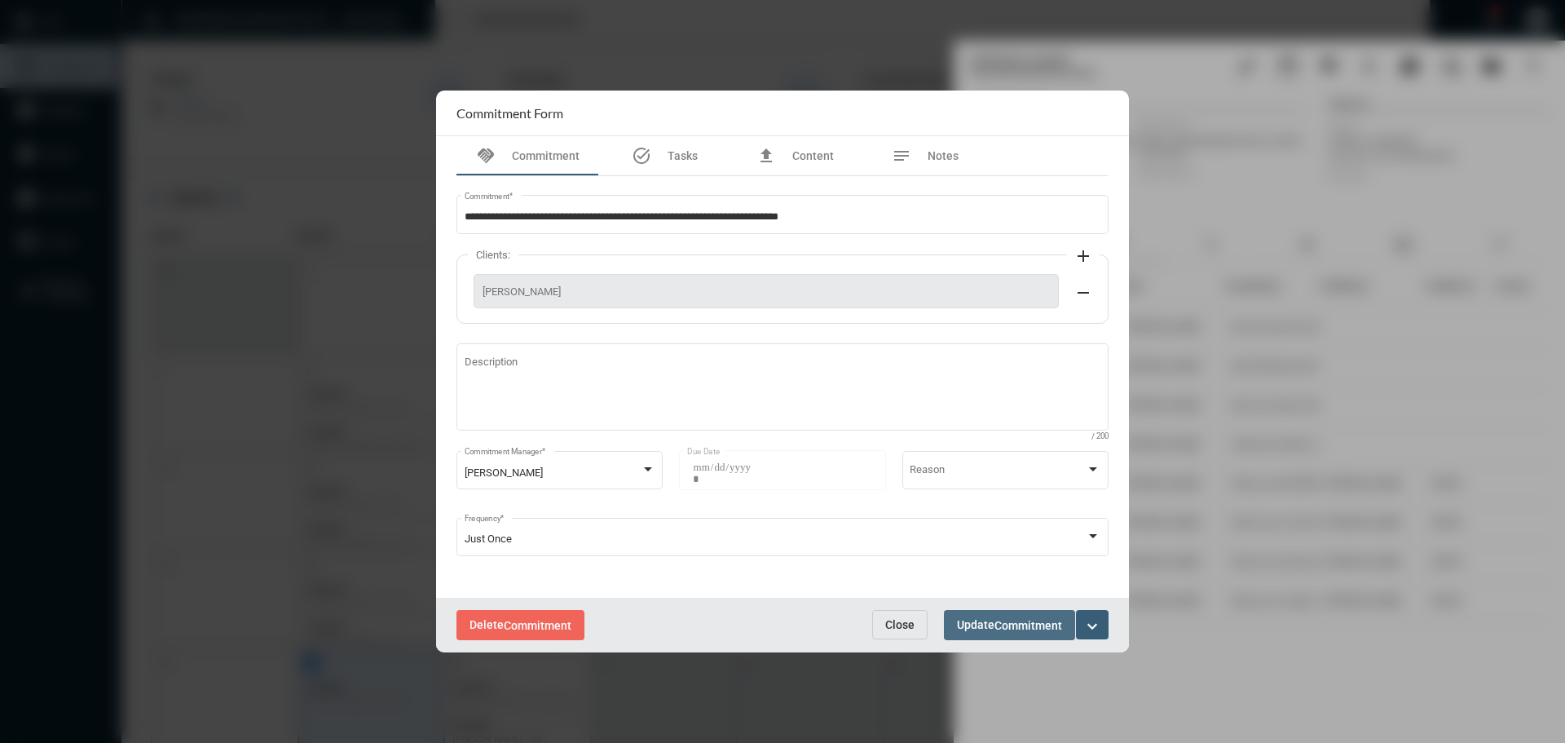
click at [989, 618] on span "Update Commitment" at bounding box center [1009, 624] width 105 height 13
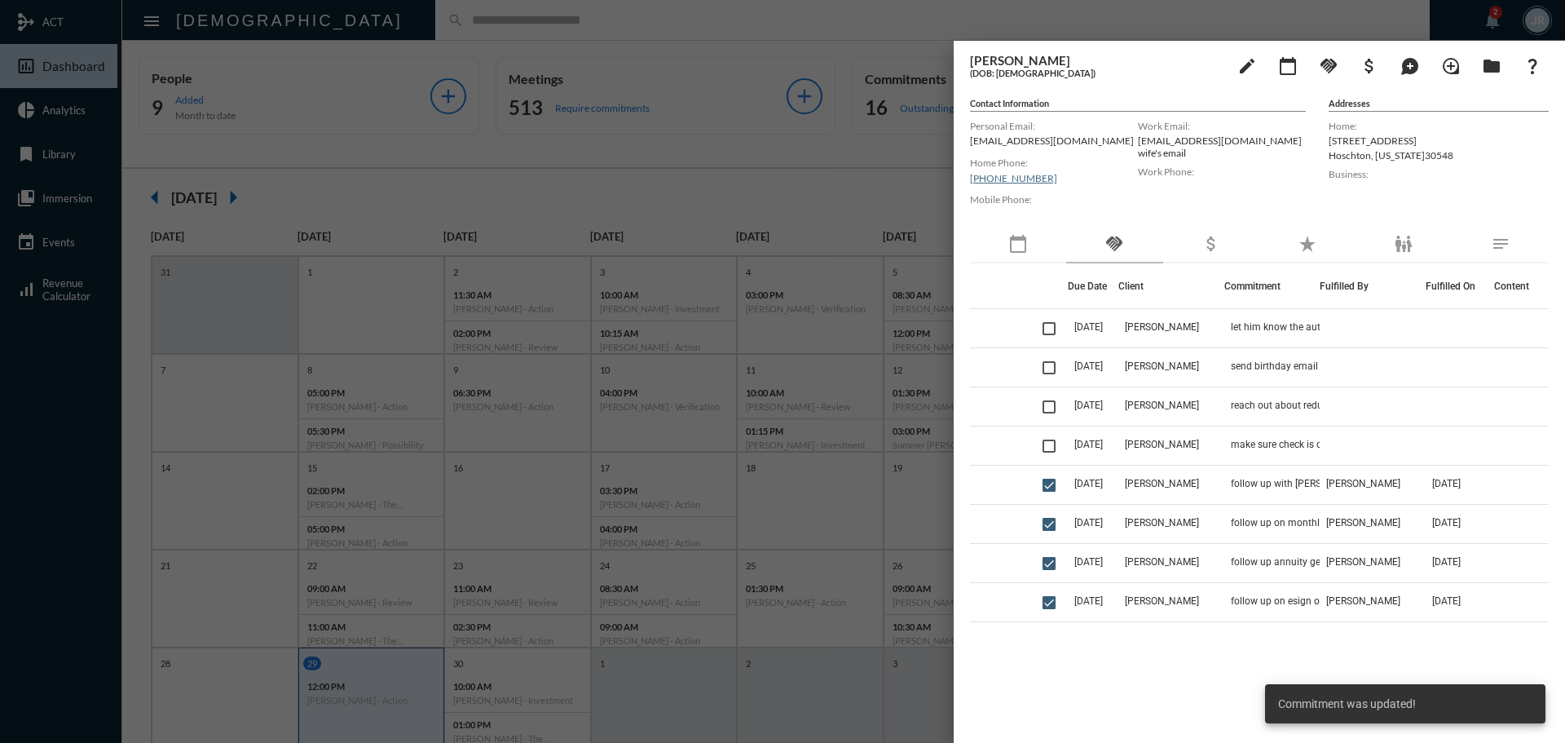
click at [585, 25] on div at bounding box center [782, 371] width 1565 height 743
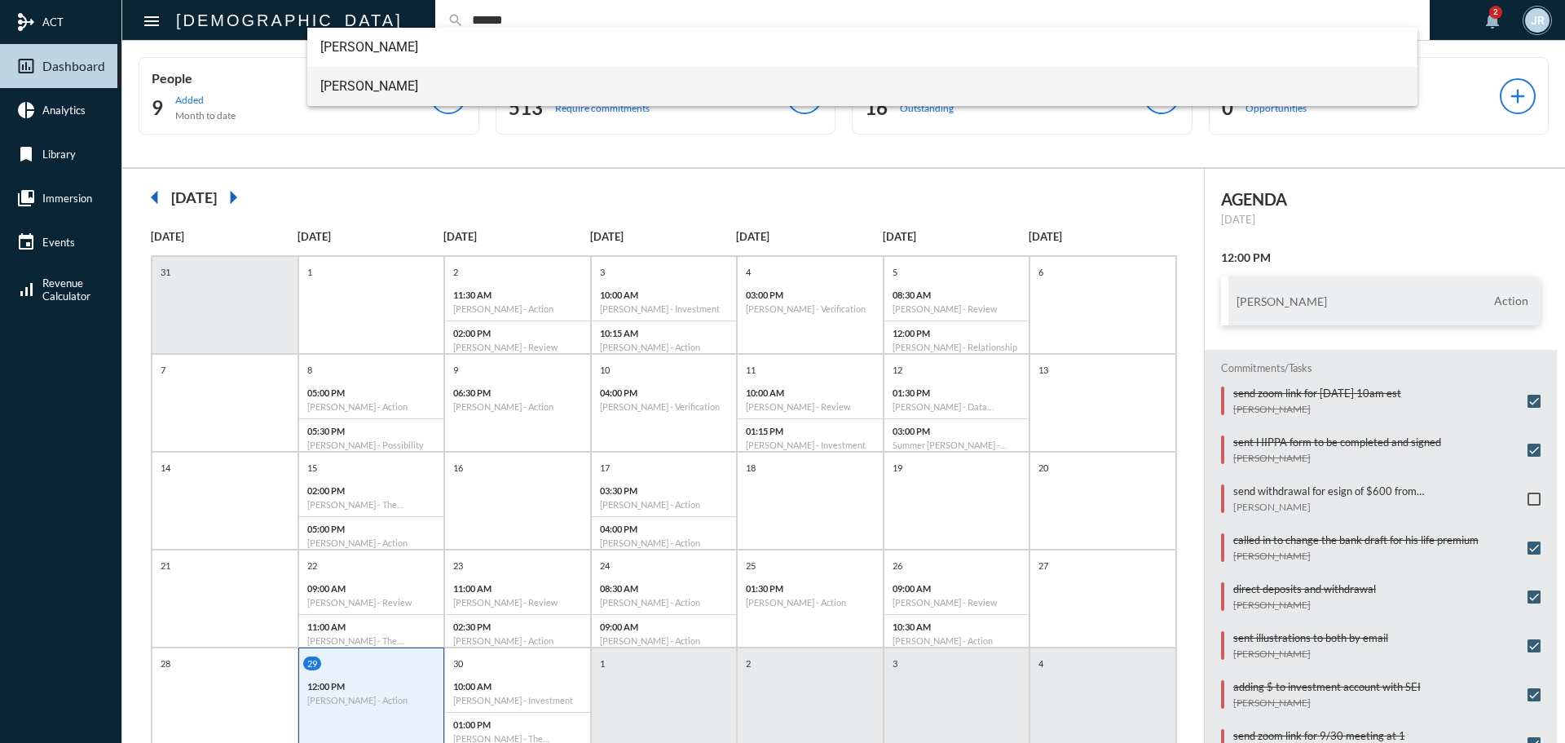
type input "******"
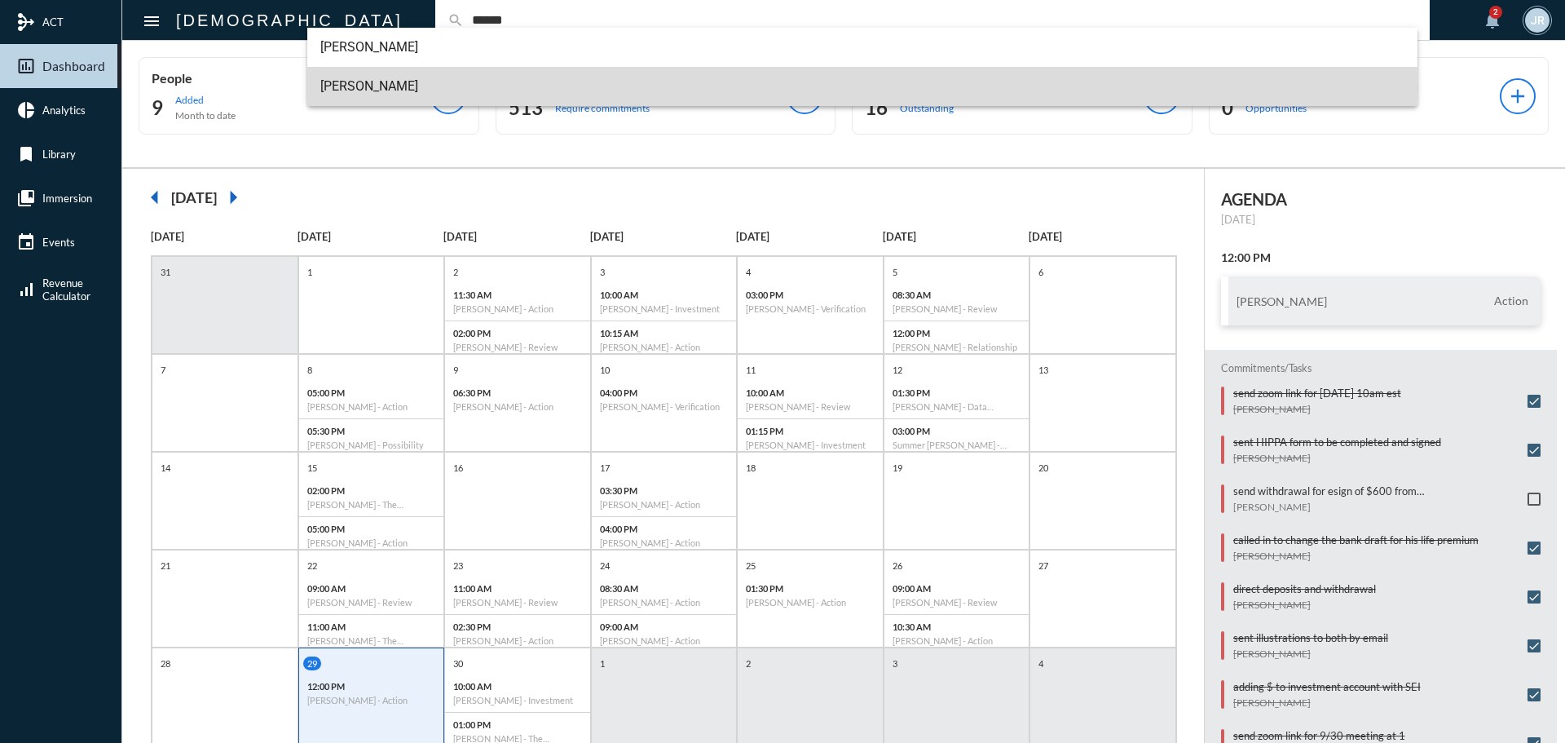
click at [344, 86] on span "David Farris" at bounding box center [862, 86] width 1085 height 39
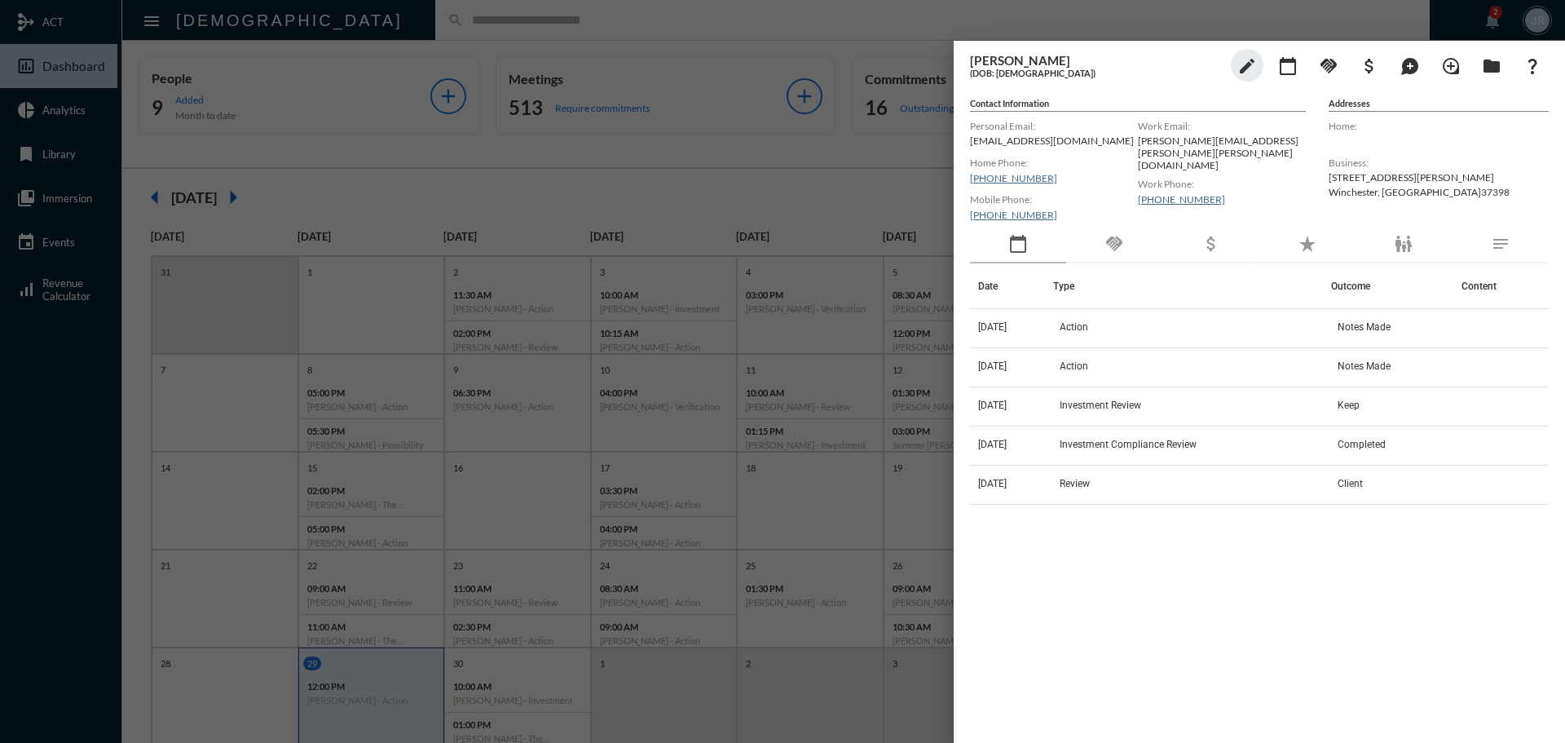
click at [1125, 241] on div "handshake" at bounding box center [1114, 245] width 96 height 38
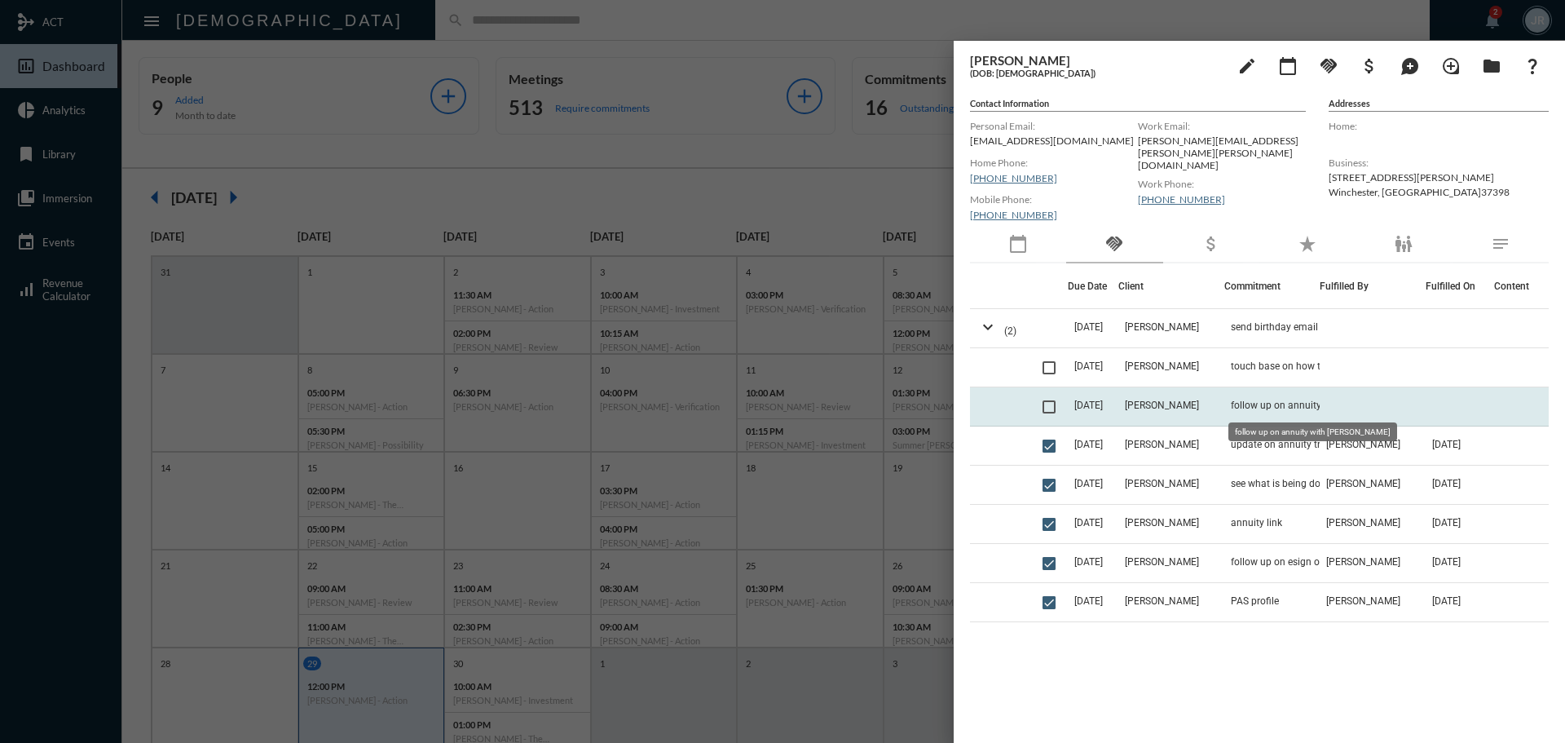
click at [1234, 404] on span "follow up on annuity with Tanner" at bounding box center [1312, 405] width 163 height 11
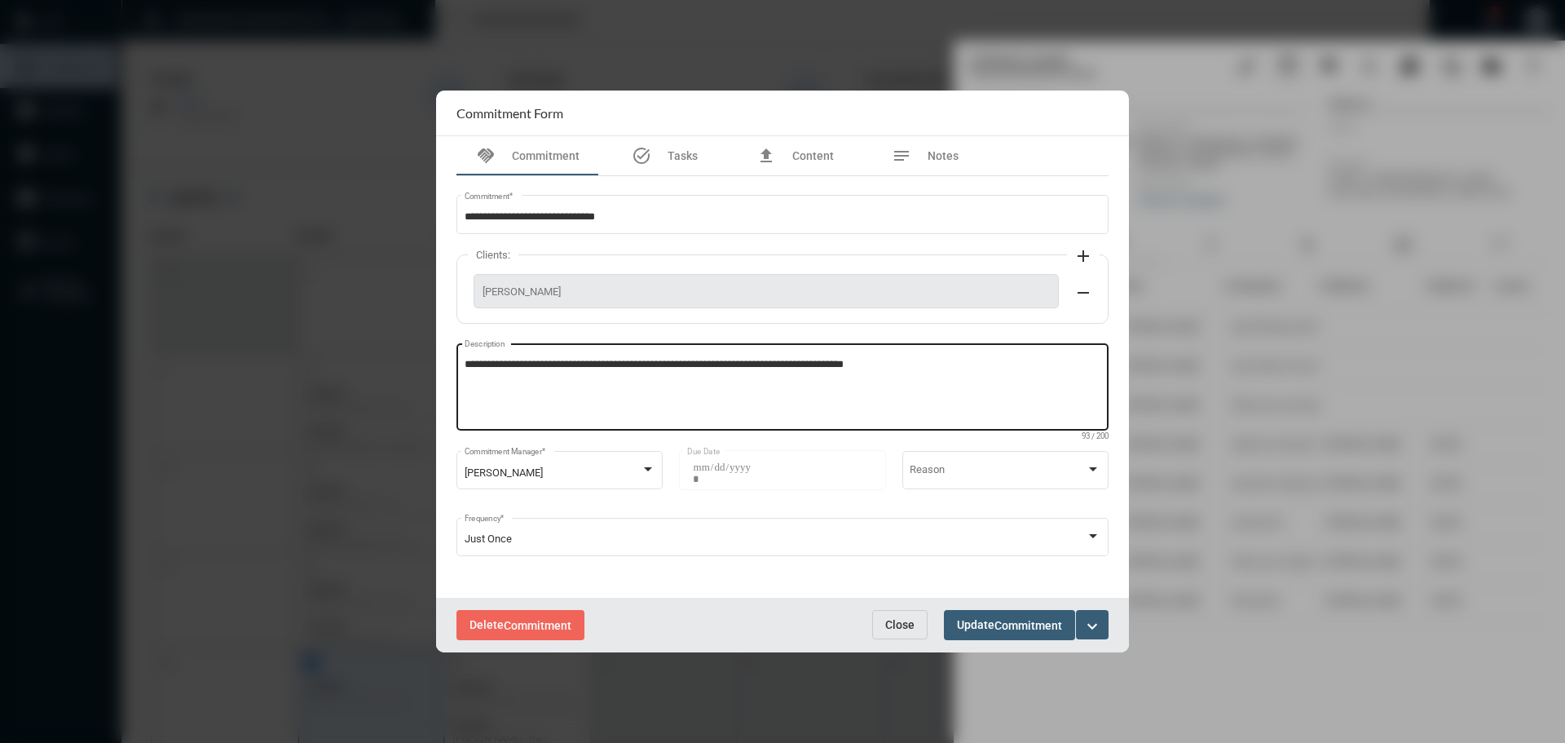
click at [919, 364] on textarea "**********" at bounding box center [783, 389] width 637 height 64
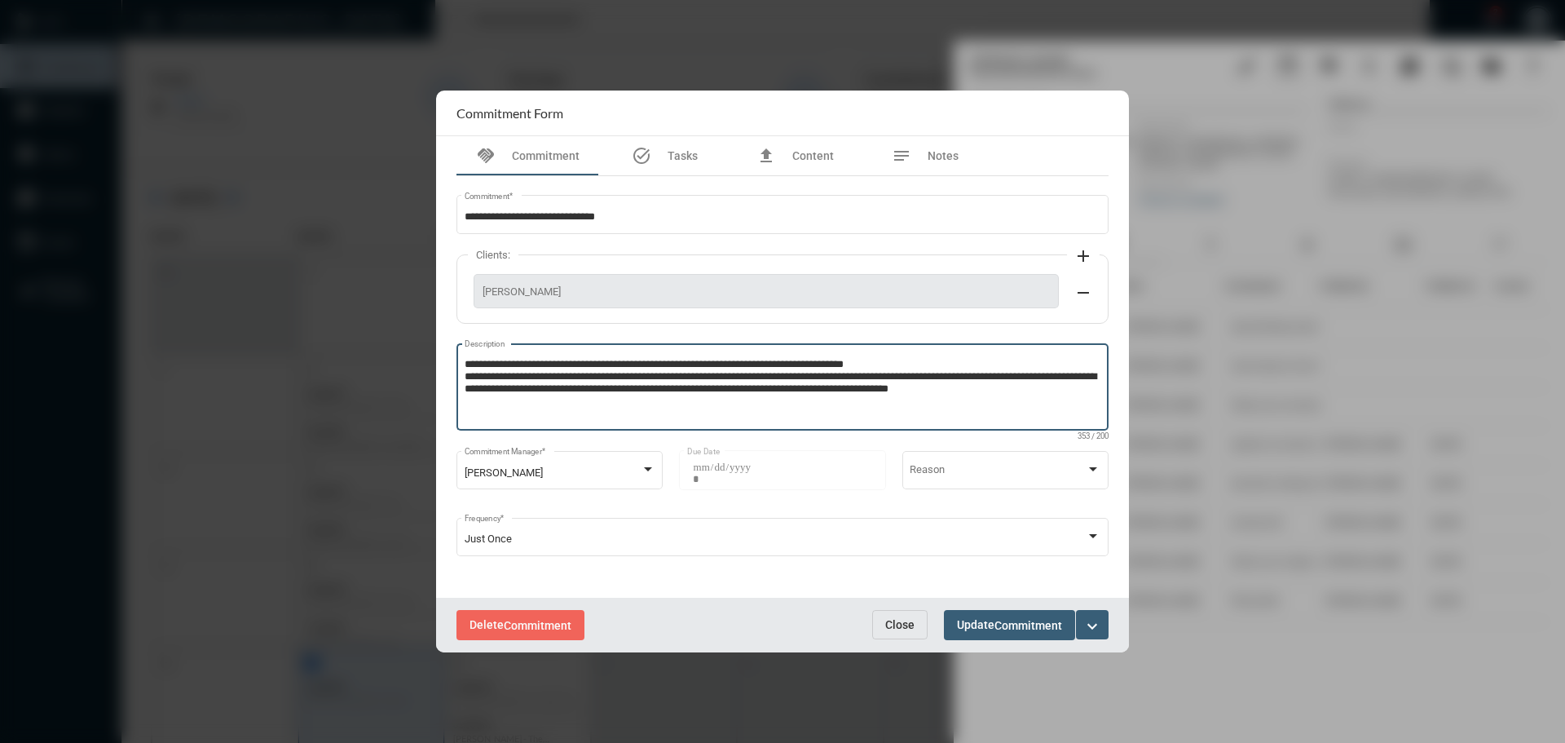
type textarea "**********"
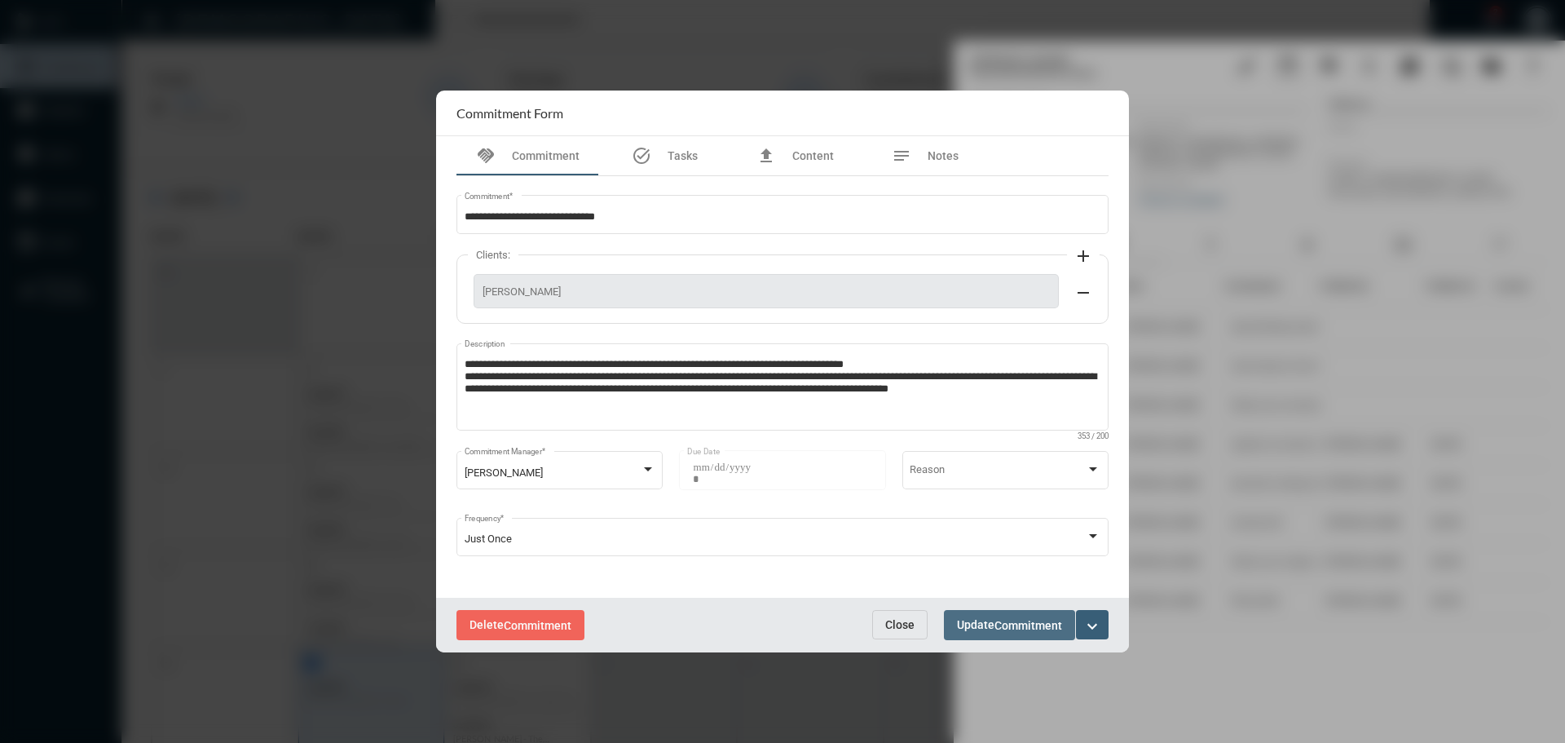
click at [1013, 615] on button "Update Commitment" at bounding box center [1009, 625] width 131 height 30
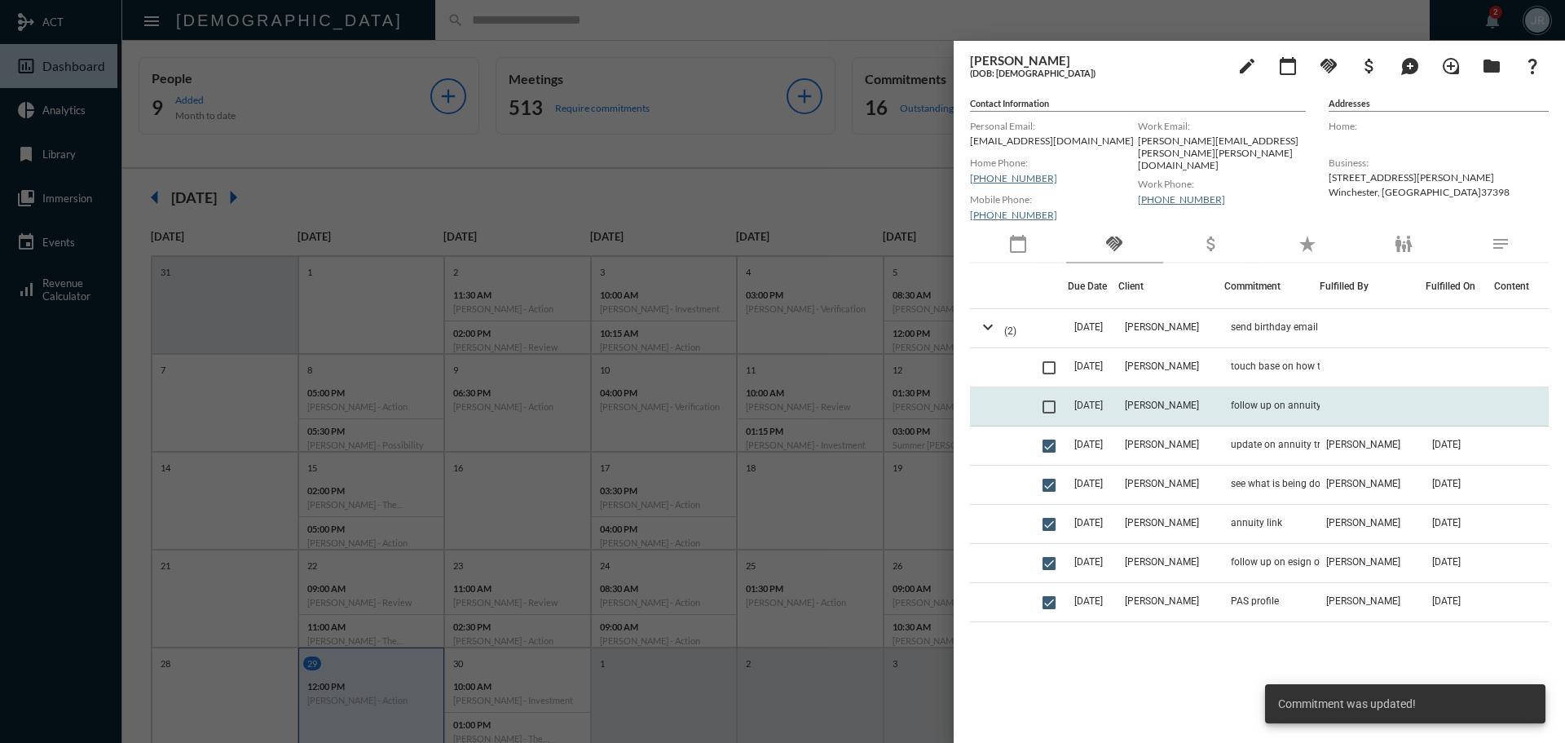
click at [1053, 407] on span at bounding box center [1049, 406] width 13 height 13
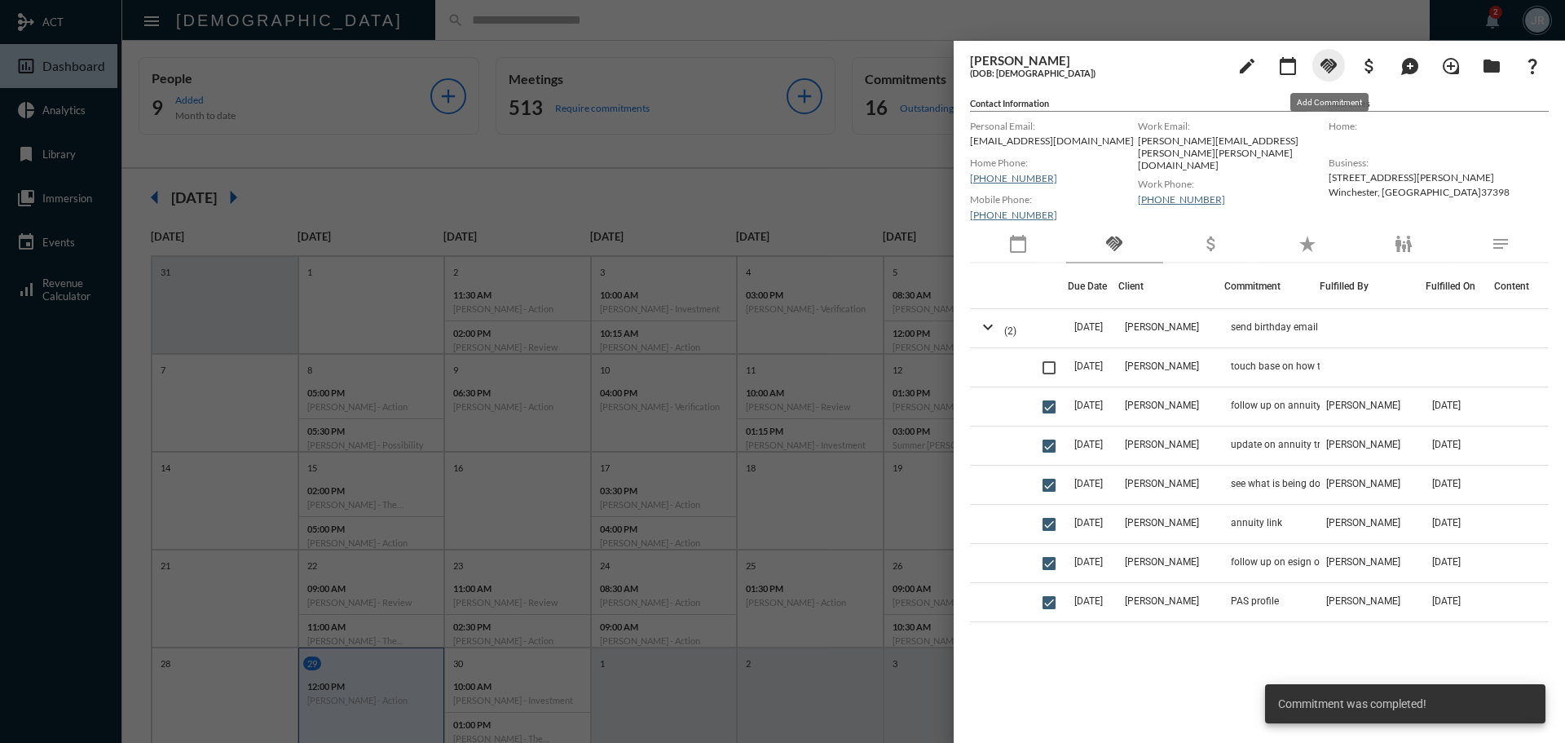
click at [1327, 70] on mat-icon "handshake" at bounding box center [1329, 66] width 20 height 20
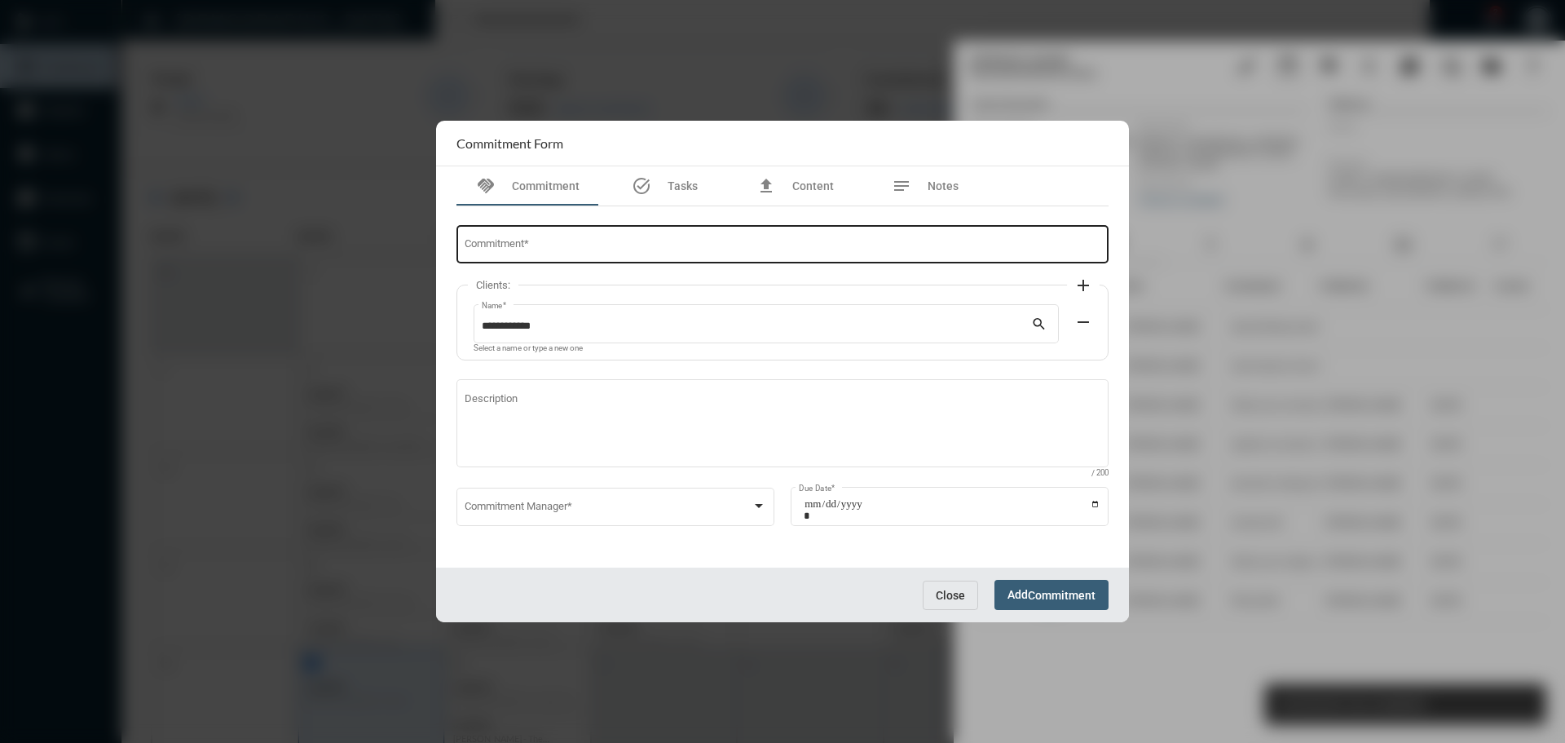
click at [748, 234] on div "Commitment *" at bounding box center [783, 244] width 637 height 42
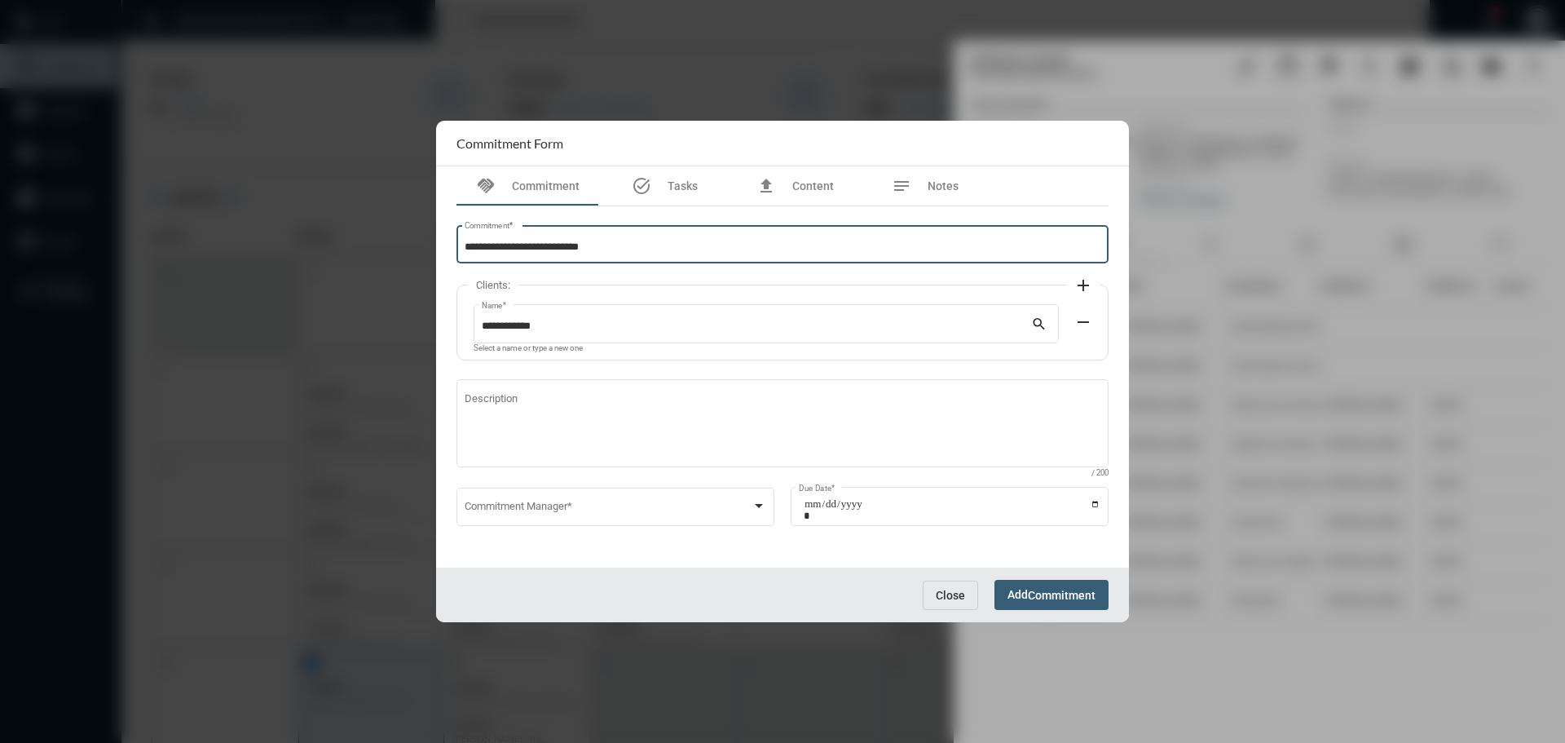
type input "**********"
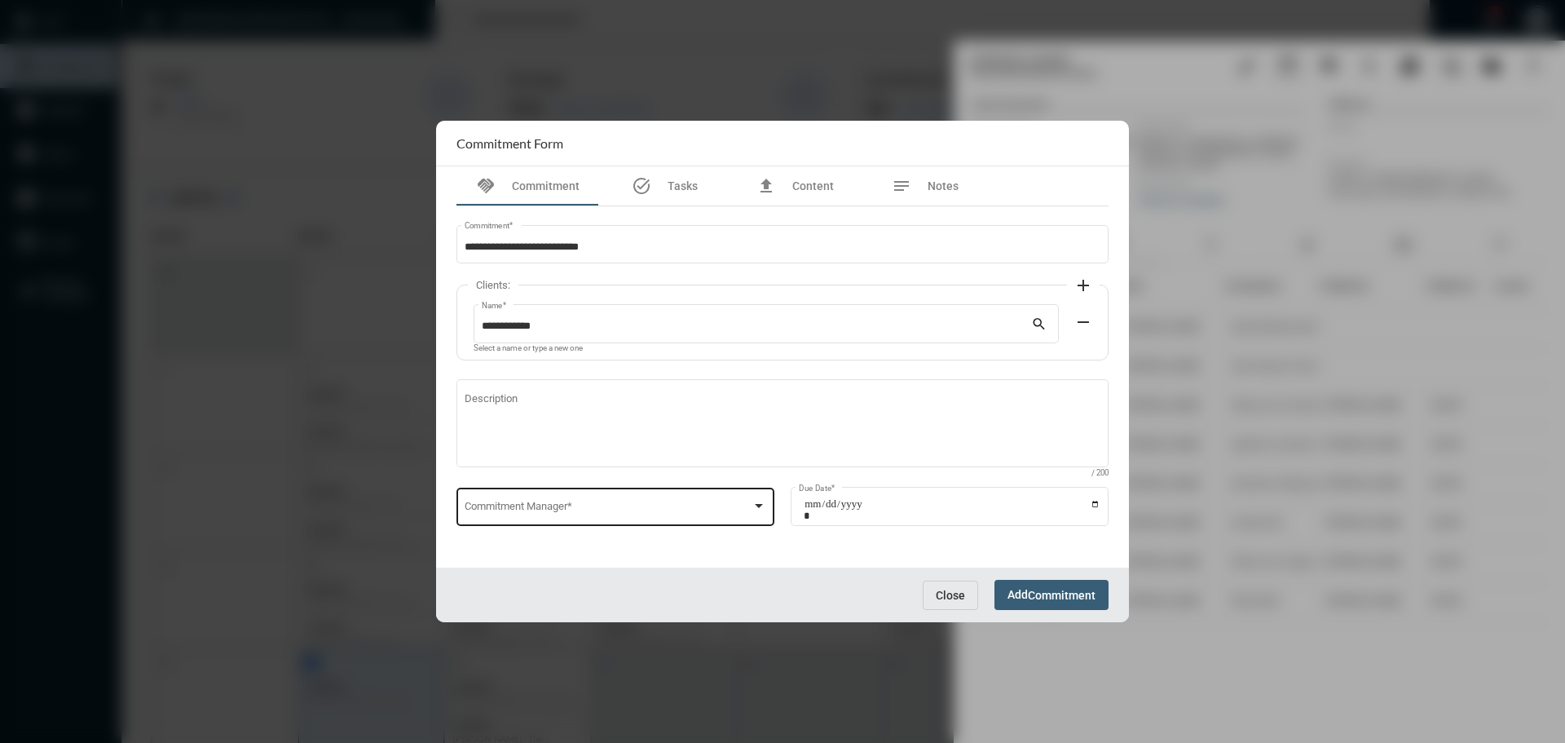
drag, startPoint x: 527, startPoint y: 478, endPoint x: 525, endPoint y: 489, distance: 11.5
click at [527, 484] on mat-form-field "Description / 200" at bounding box center [783, 431] width 652 height 108
click at [523, 498] on div "Commitment Manager *" at bounding box center [616, 505] width 303 height 42
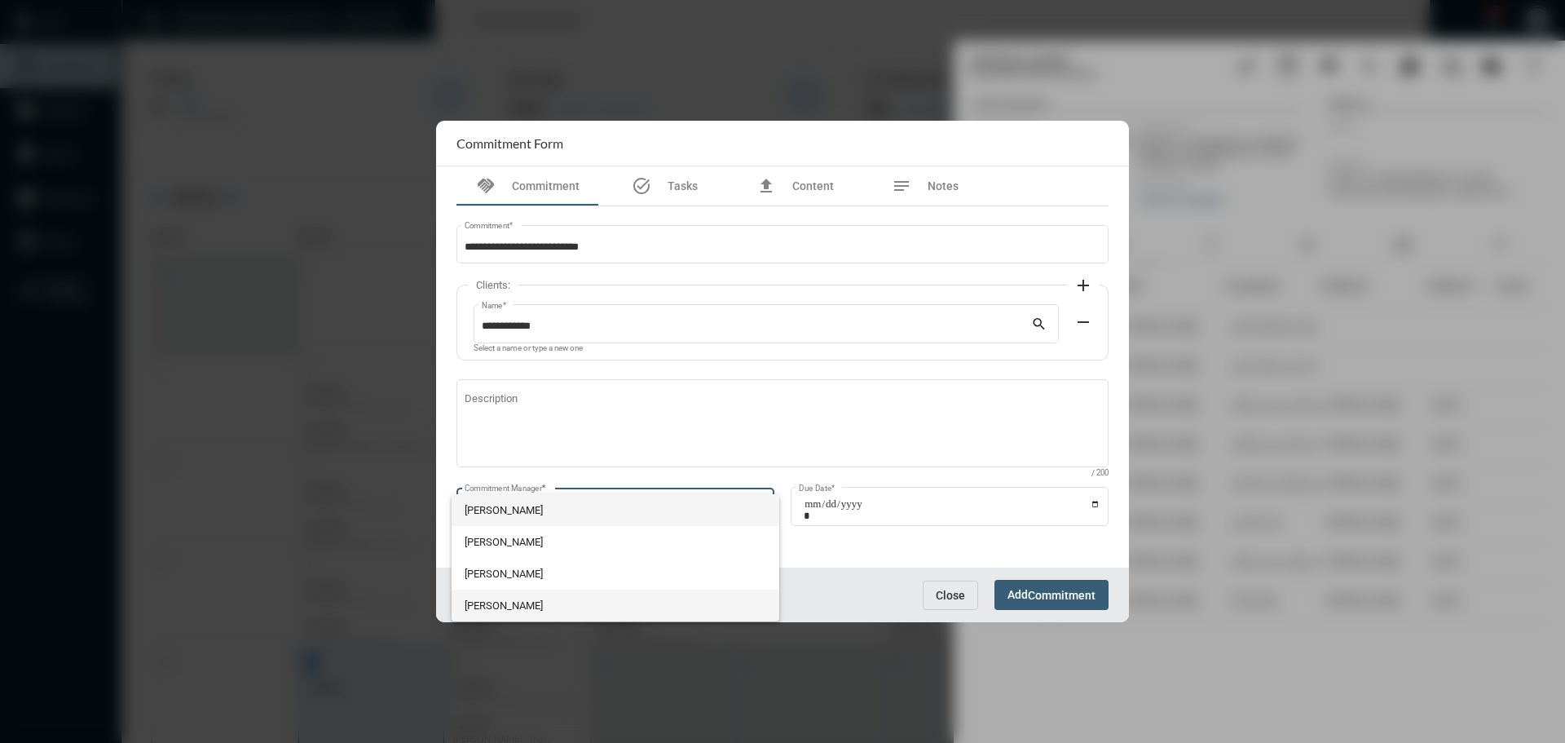
click at [518, 598] on span "[PERSON_NAME]" at bounding box center [616, 606] width 303 height 32
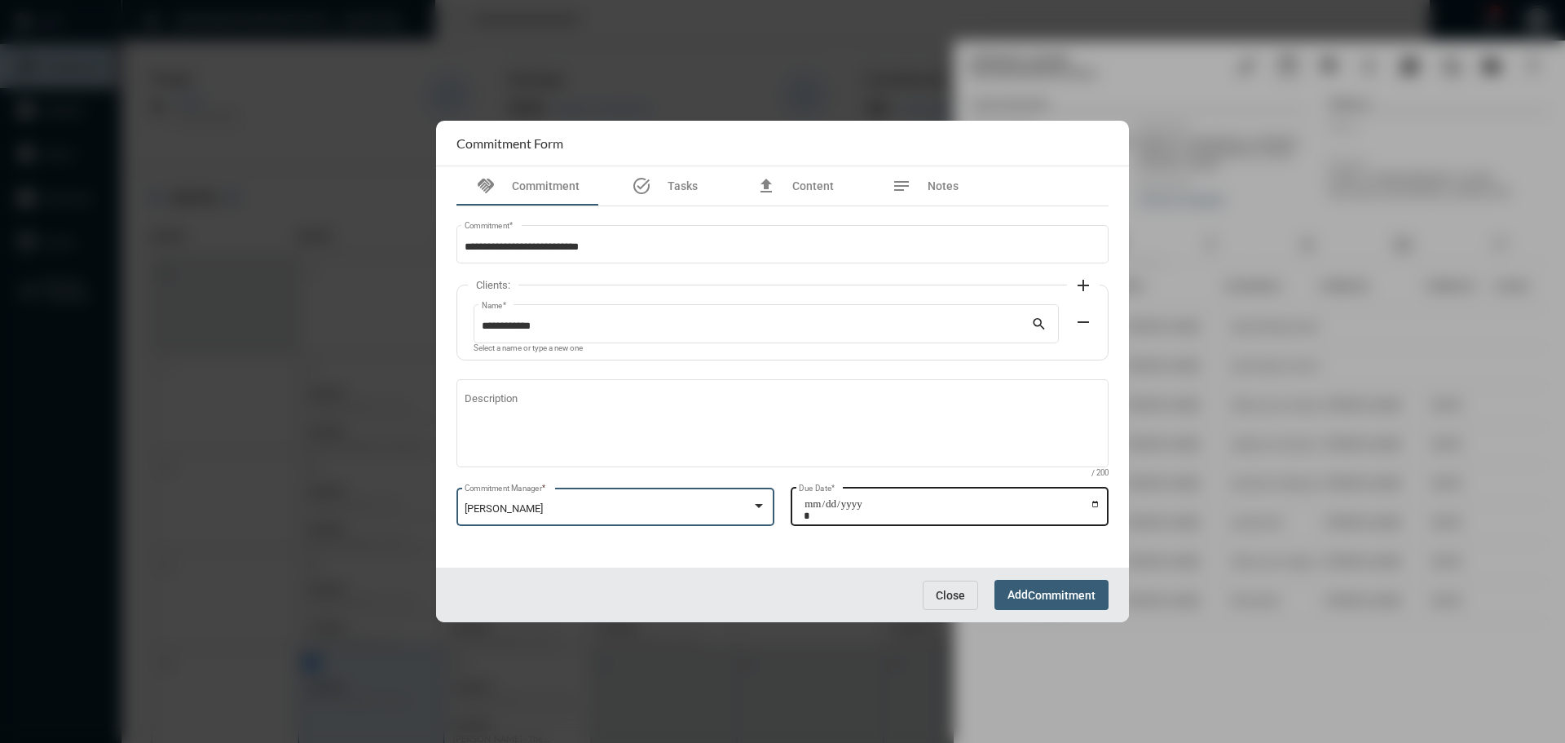
click at [1097, 501] on input "Due Date *" at bounding box center [952, 509] width 297 height 23
type input "**********"
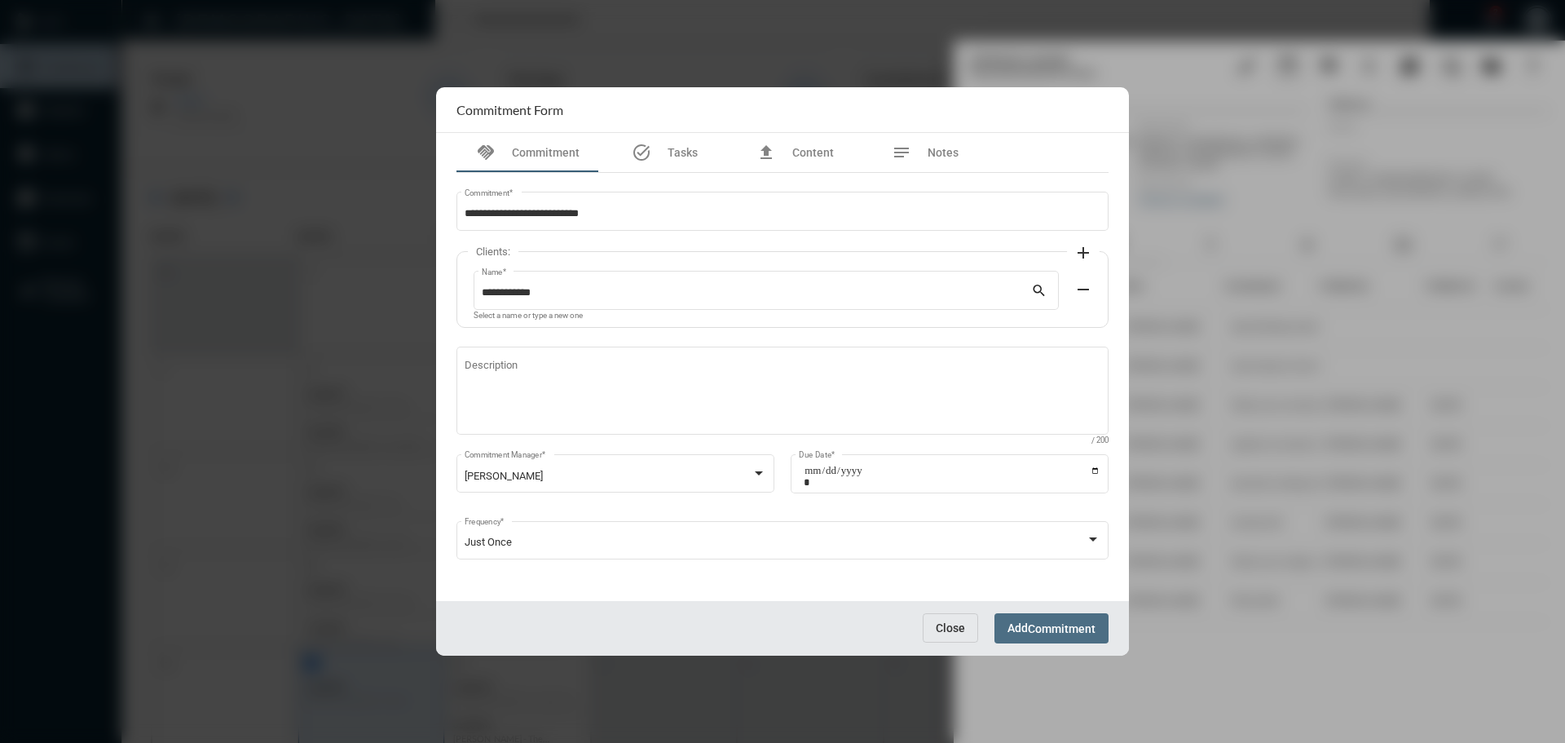
click at [1041, 624] on span "Commitment" at bounding box center [1062, 628] width 68 height 13
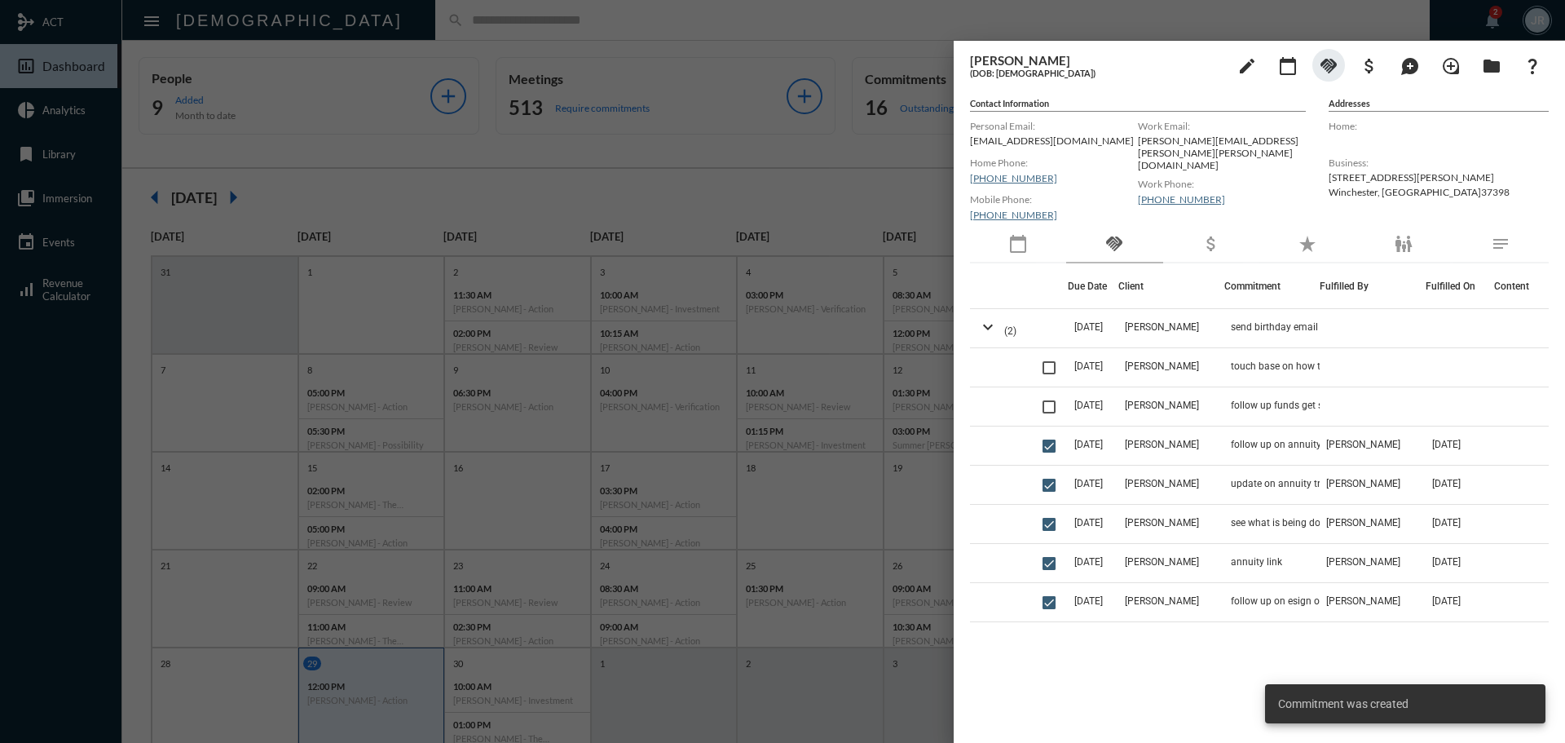
click at [1001, 141] on p "djfarris62@bellsouth.net" at bounding box center [1054, 141] width 168 height 12
copy p "djfarris62@bellsouth.net"
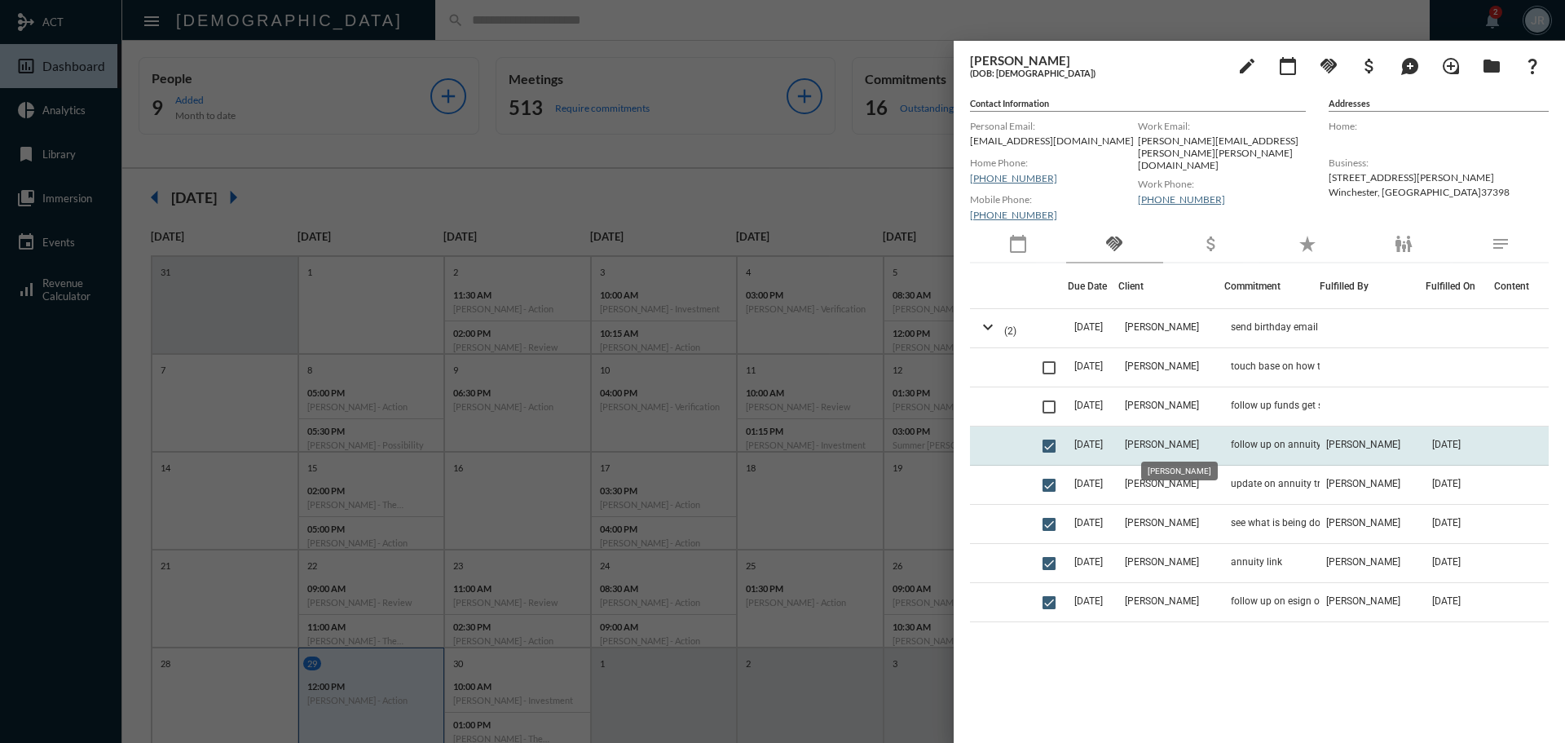
click at [1155, 440] on span "David Farris" at bounding box center [1162, 444] width 74 height 11
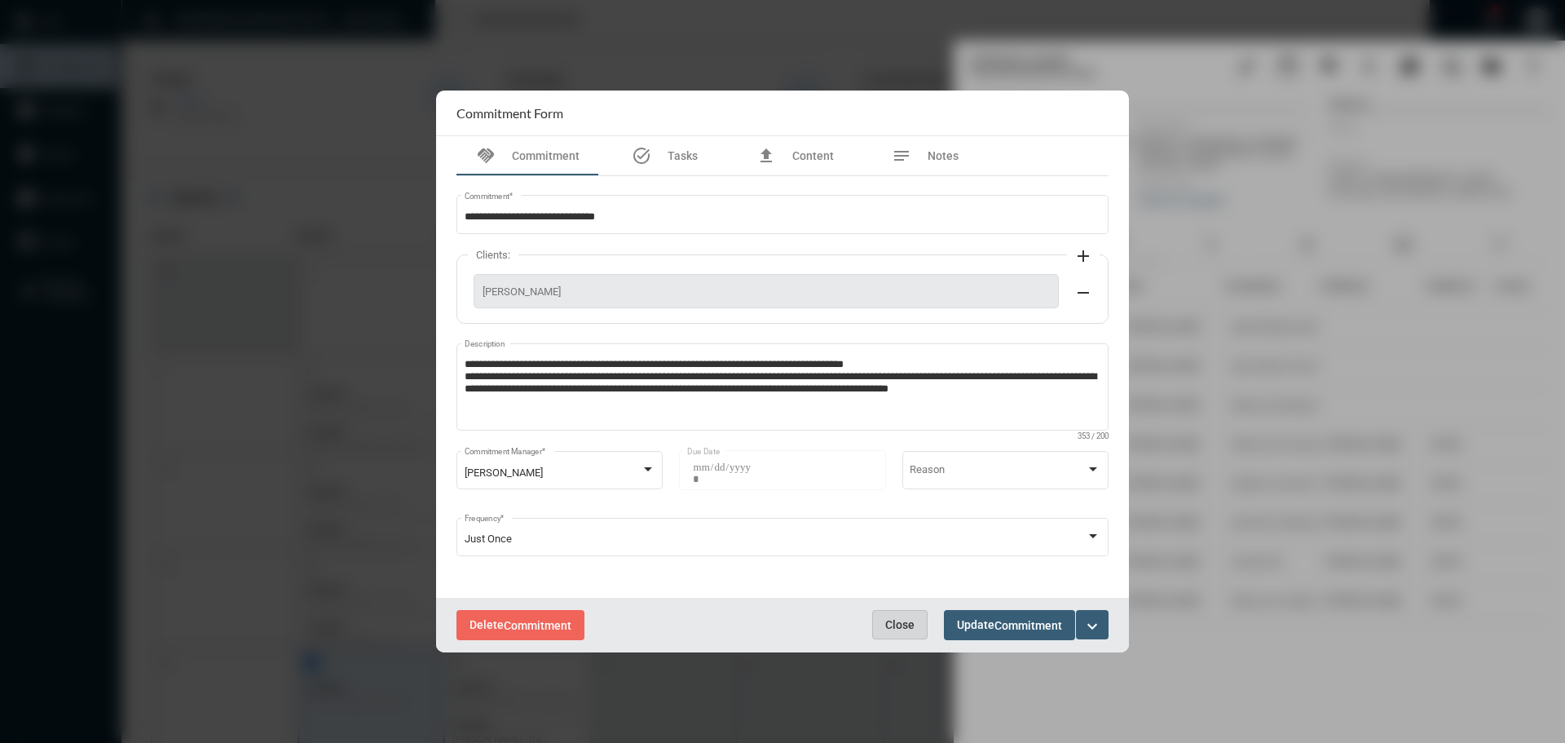
click at [896, 615] on button "Close" at bounding box center [899, 624] width 55 height 29
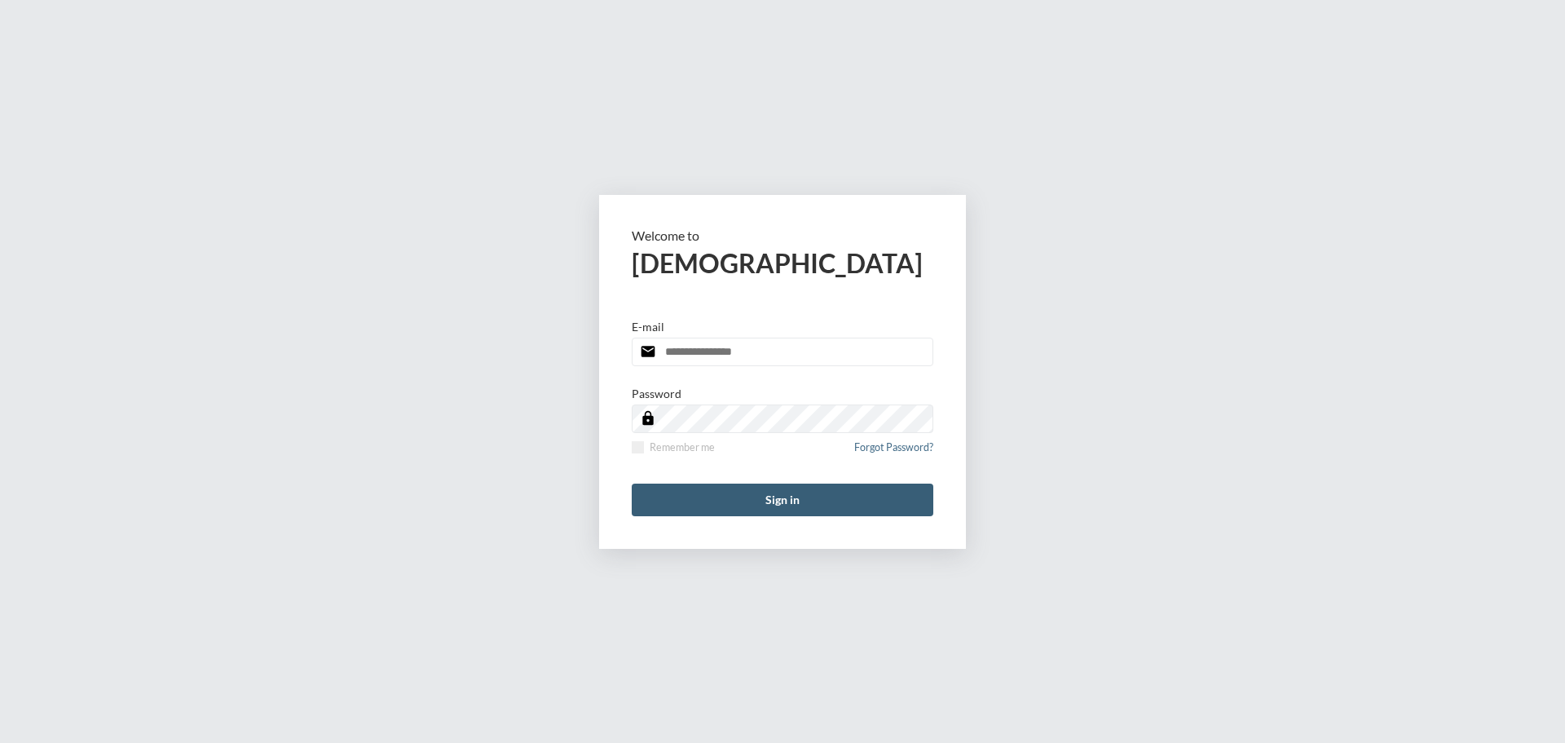
click at [771, 359] on input "email" at bounding box center [783, 352] width 302 height 29
type input "**********"
click at [629, 451] on form "**********" at bounding box center [782, 372] width 367 height 354
click at [643, 450] on span at bounding box center [638, 447] width 12 height 12
click at [700, 501] on button "Sign in" at bounding box center [783, 500] width 302 height 33
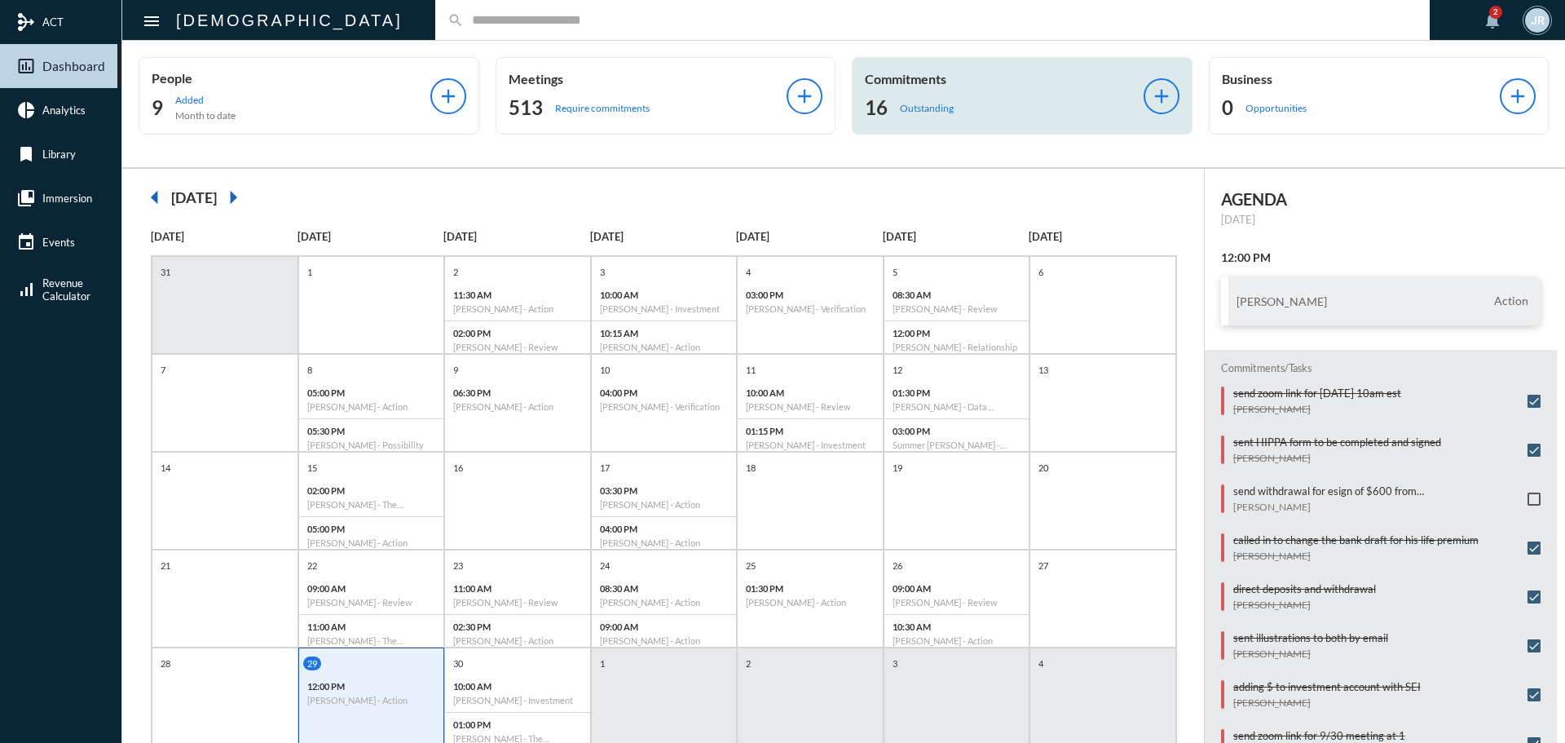
click at [891, 83] on p "Commitments" at bounding box center [1004, 78] width 279 height 15
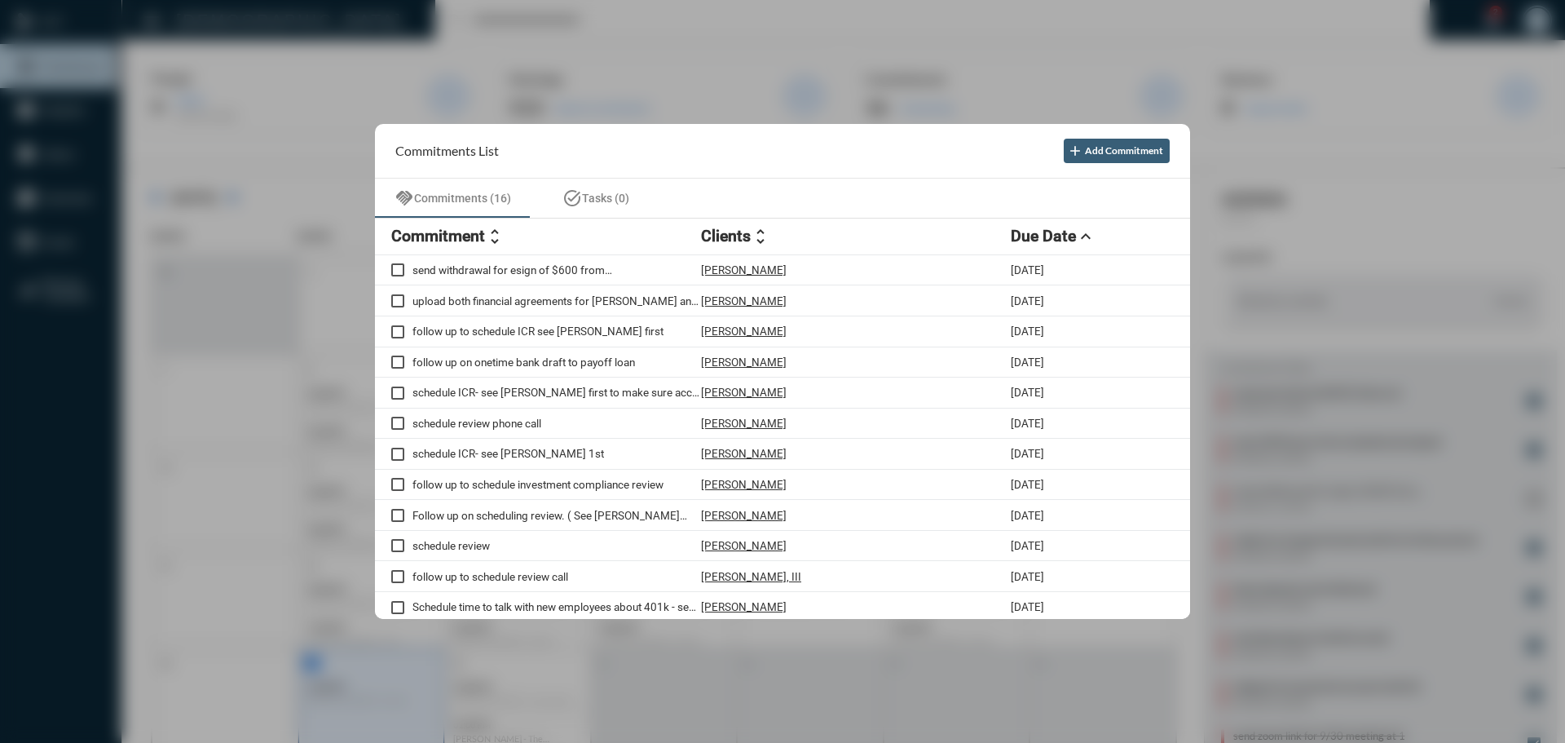
click at [504, 15] on div at bounding box center [782, 371] width 1565 height 743
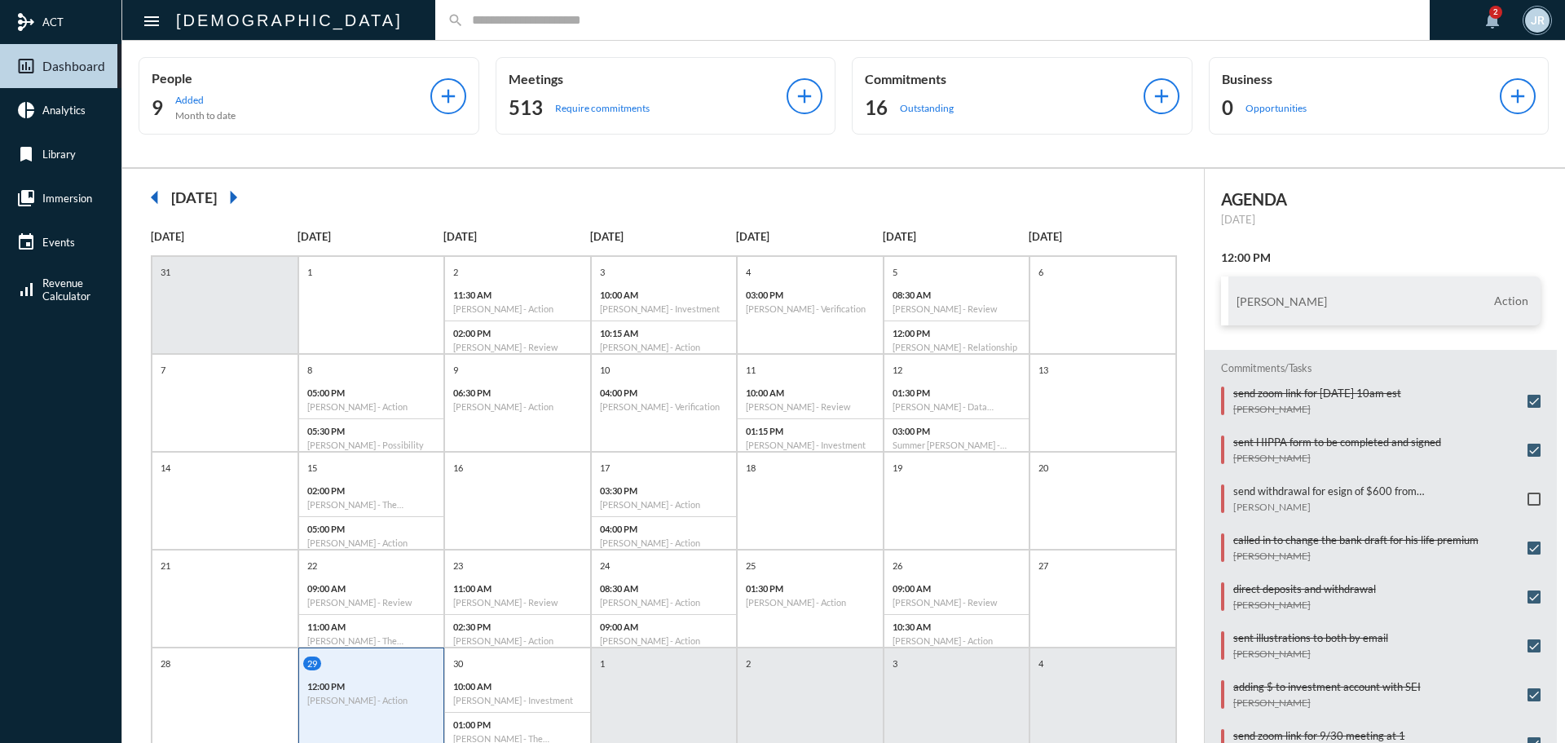
click at [464, 23] on input "text" at bounding box center [941, 20] width 954 height 14
click at [464, 15] on input "text" at bounding box center [941, 20] width 954 height 14
click at [435, 11] on div "search" at bounding box center [932, 20] width 995 height 40
click at [464, 15] on input "text" at bounding box center [941, 20] width 954 height 14
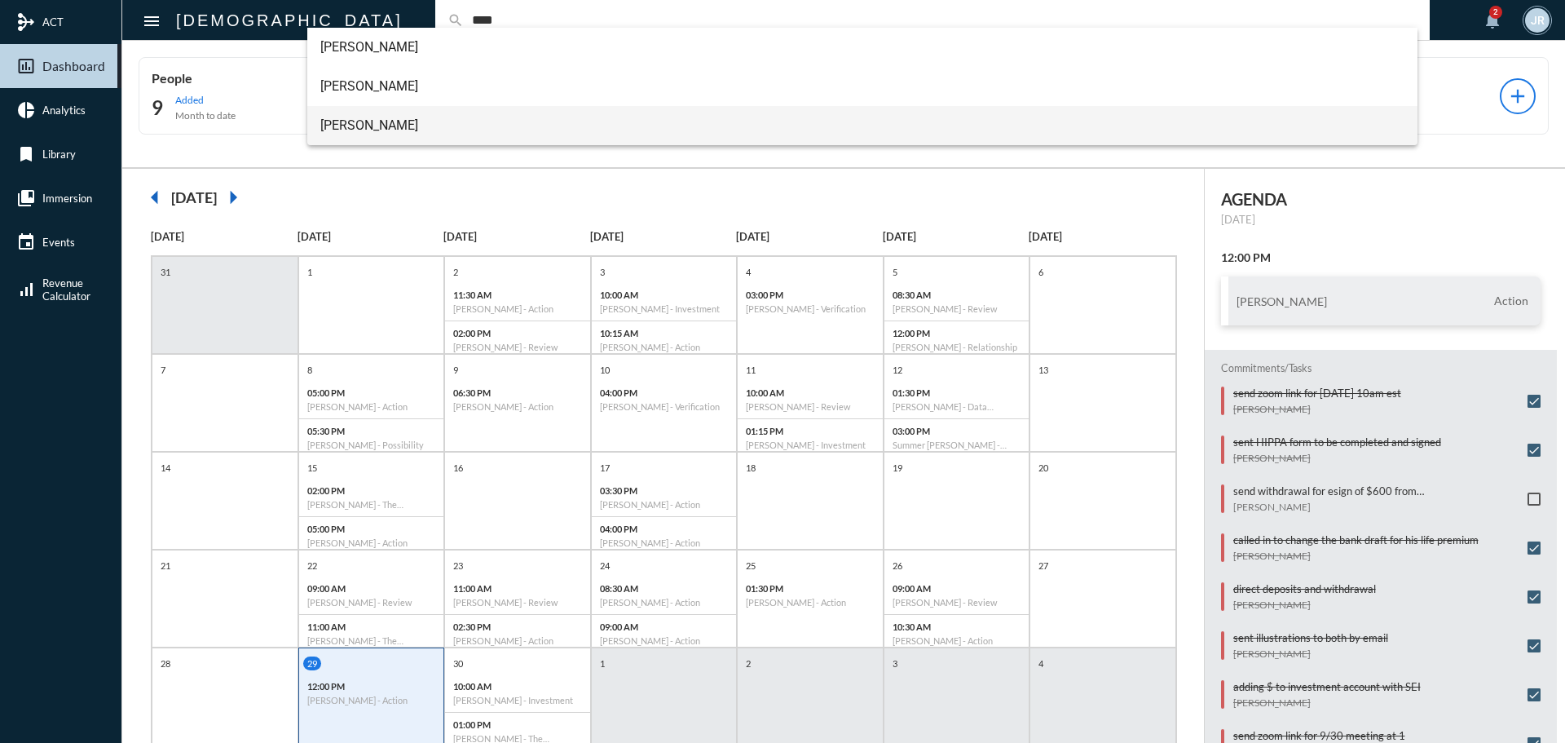
type input "****"
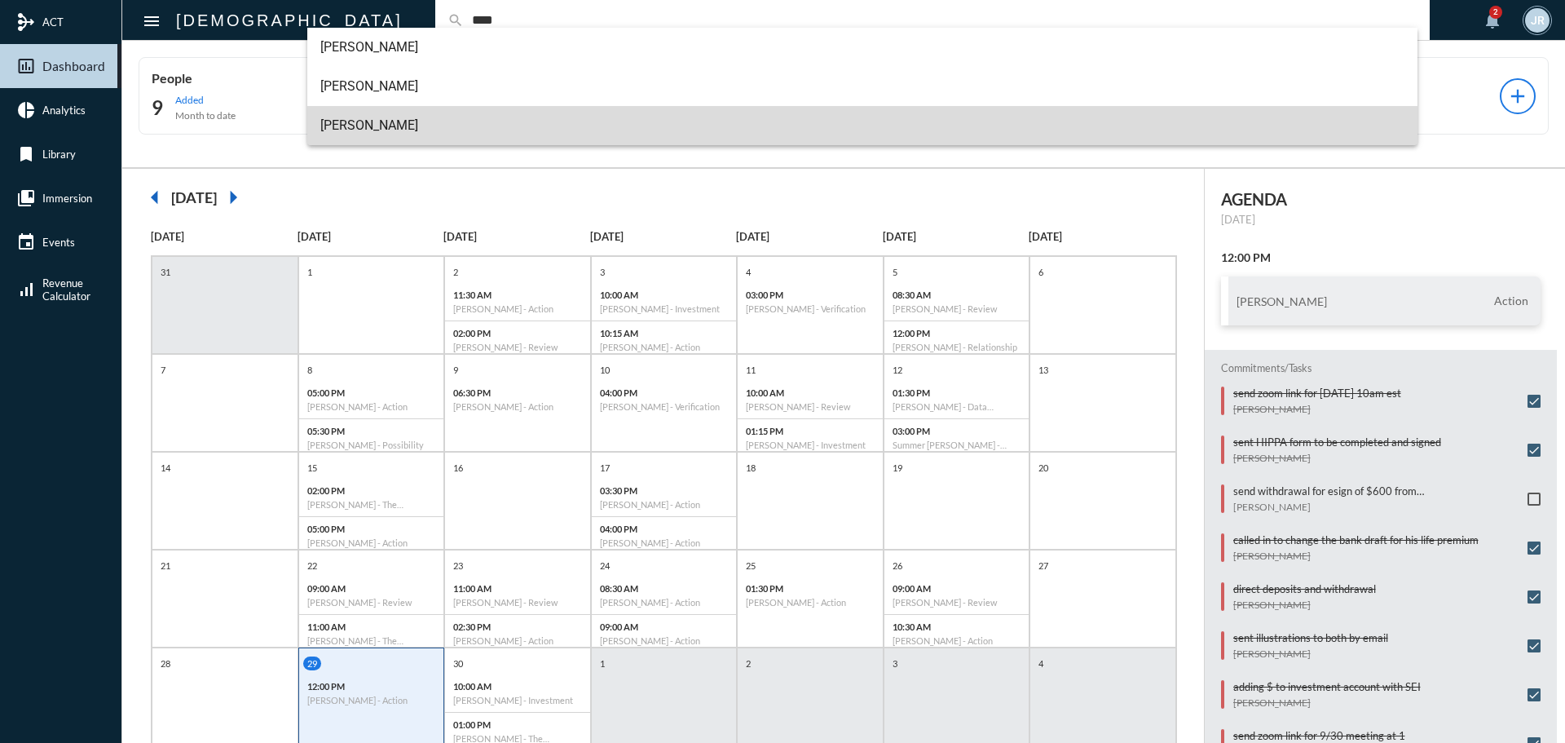
click at [343, 108] on span "John Farr" at bounding box center [862, 125] width 1085 height 39
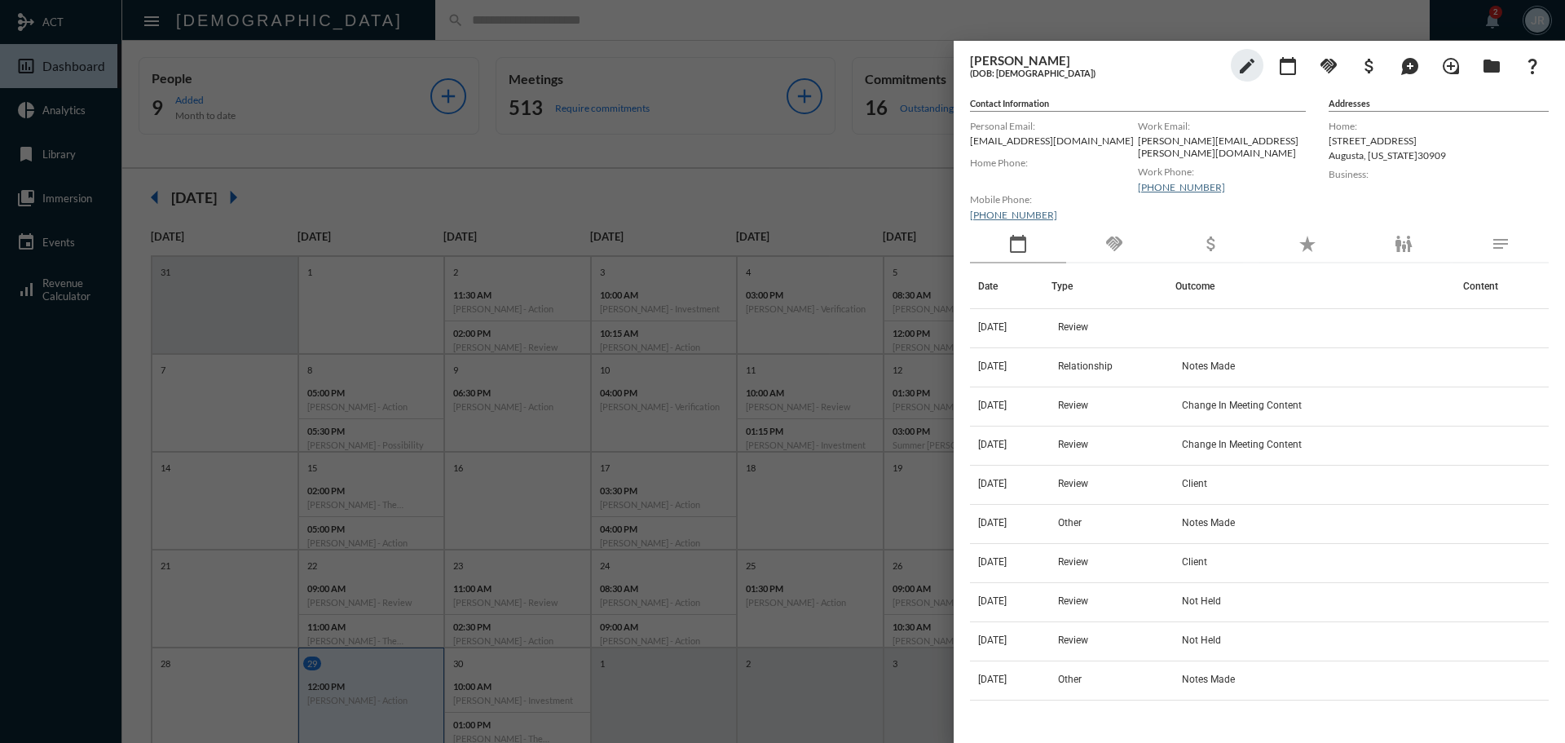
click at [1102, 243] on div "handshake" at bounding box center [1114, 245] width 96 height 38
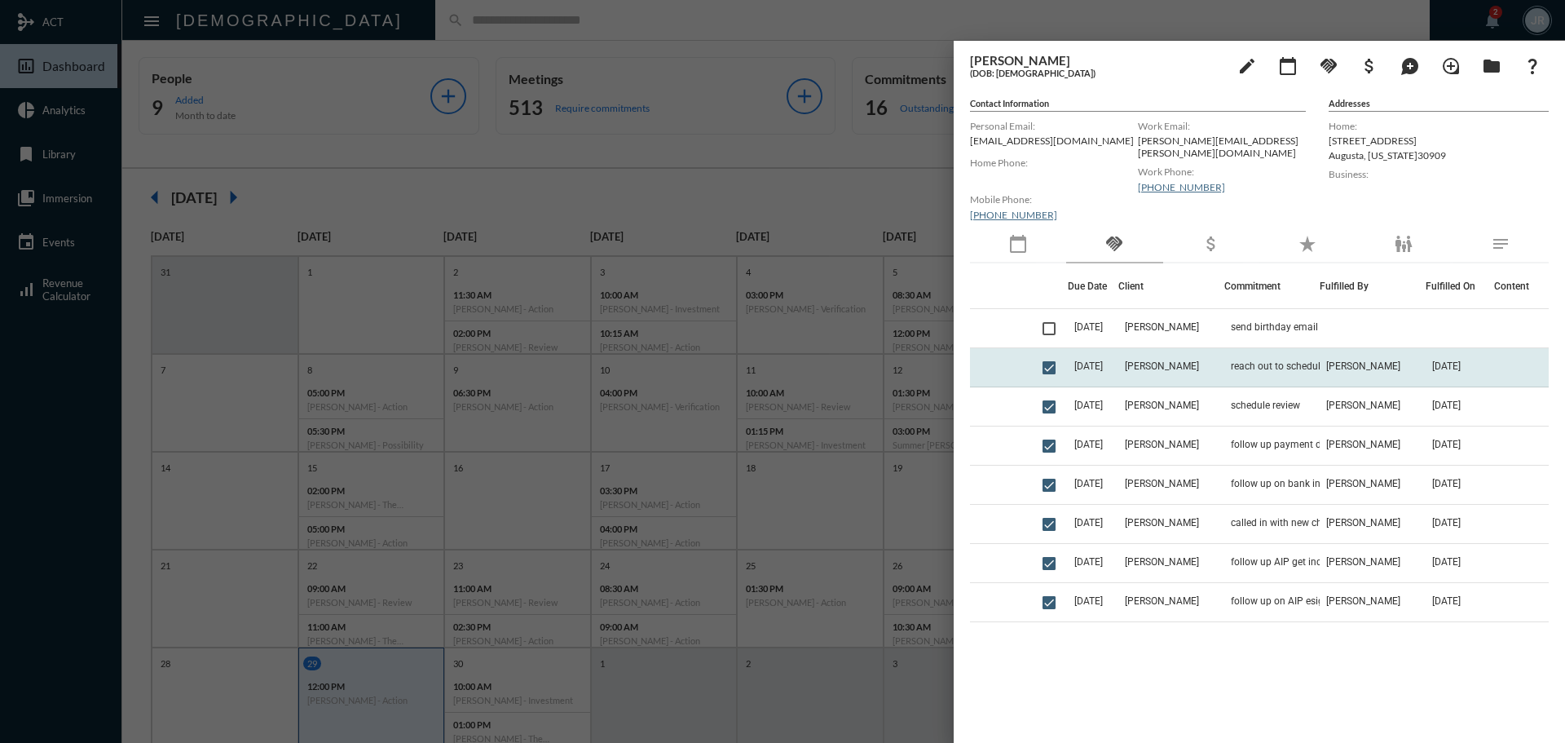
click at [1328, 360] on span "[PERSON_NAME]" at bounding box center [1364, 365] width 74 height 11
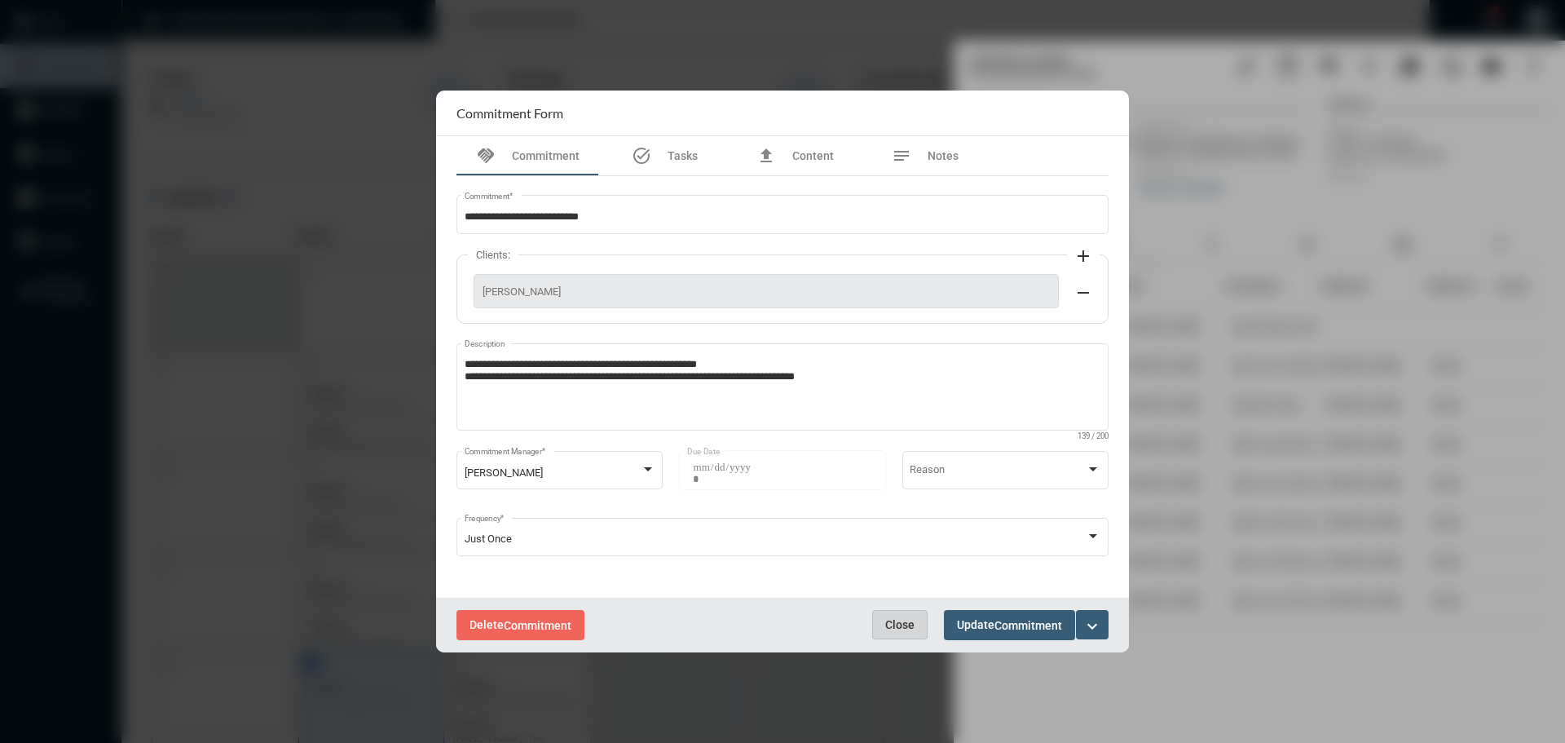
click at [907, 620] on span "Close" at bounding box center [899, 624] width 29 height 13
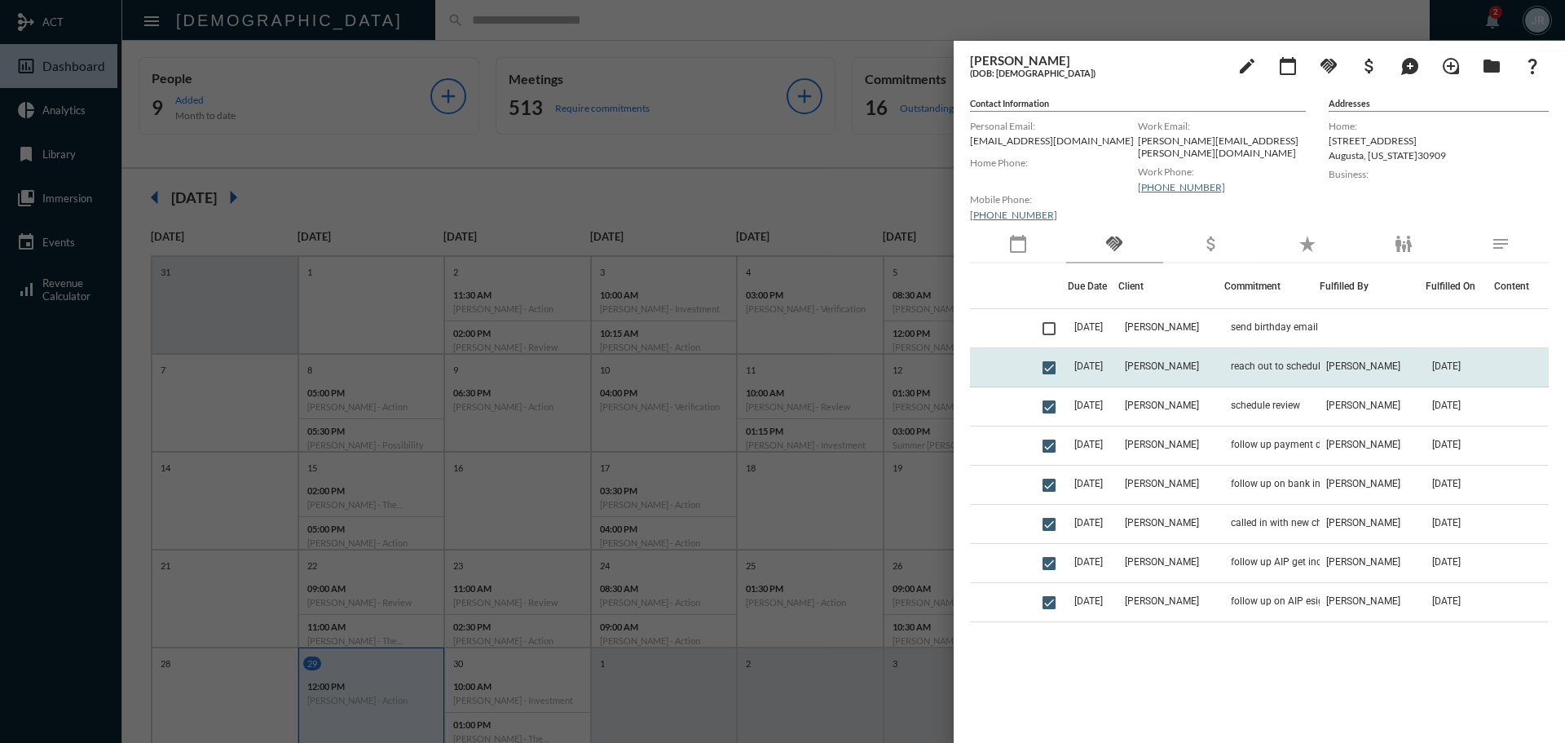
click at [1203, 362] on td "John Farr" at bounding box center [1172, 367] width 106 height 39
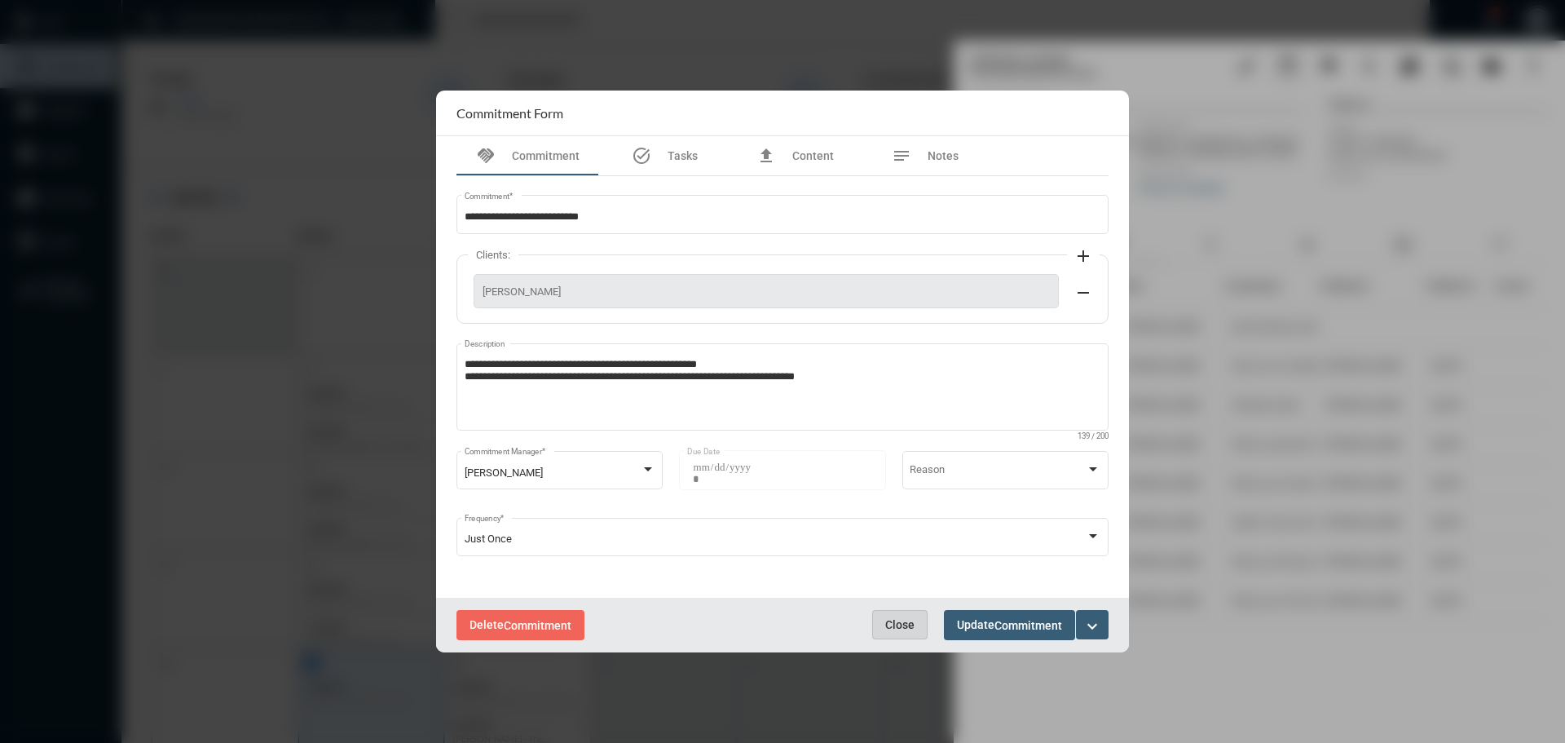
click at [900, 627] on span "Close" at bounding box center [899, 624] width 29 height 13
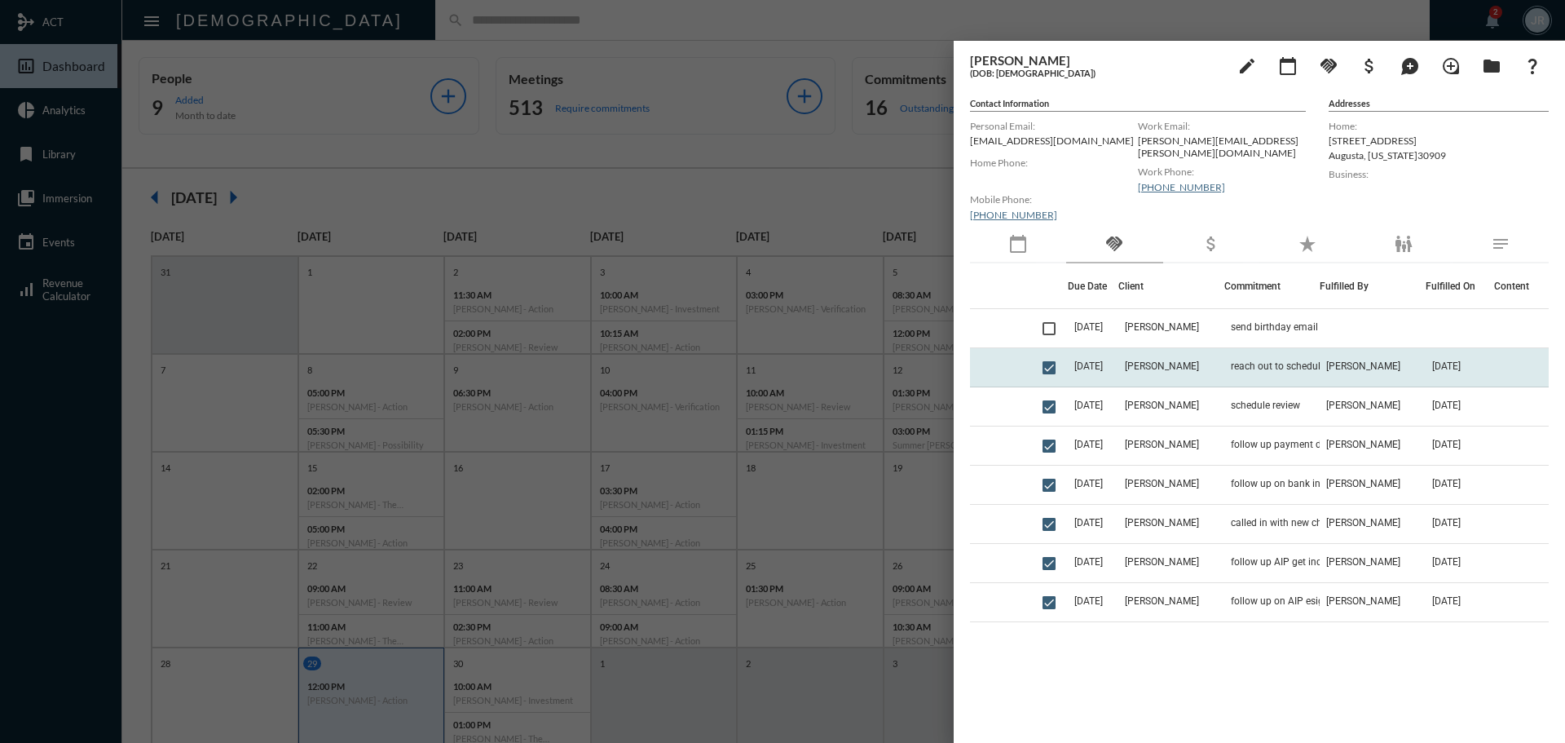
click at [1225, 354] on td "reach out to schedule review" at bounding box center [1272, 367] width 95 height 39
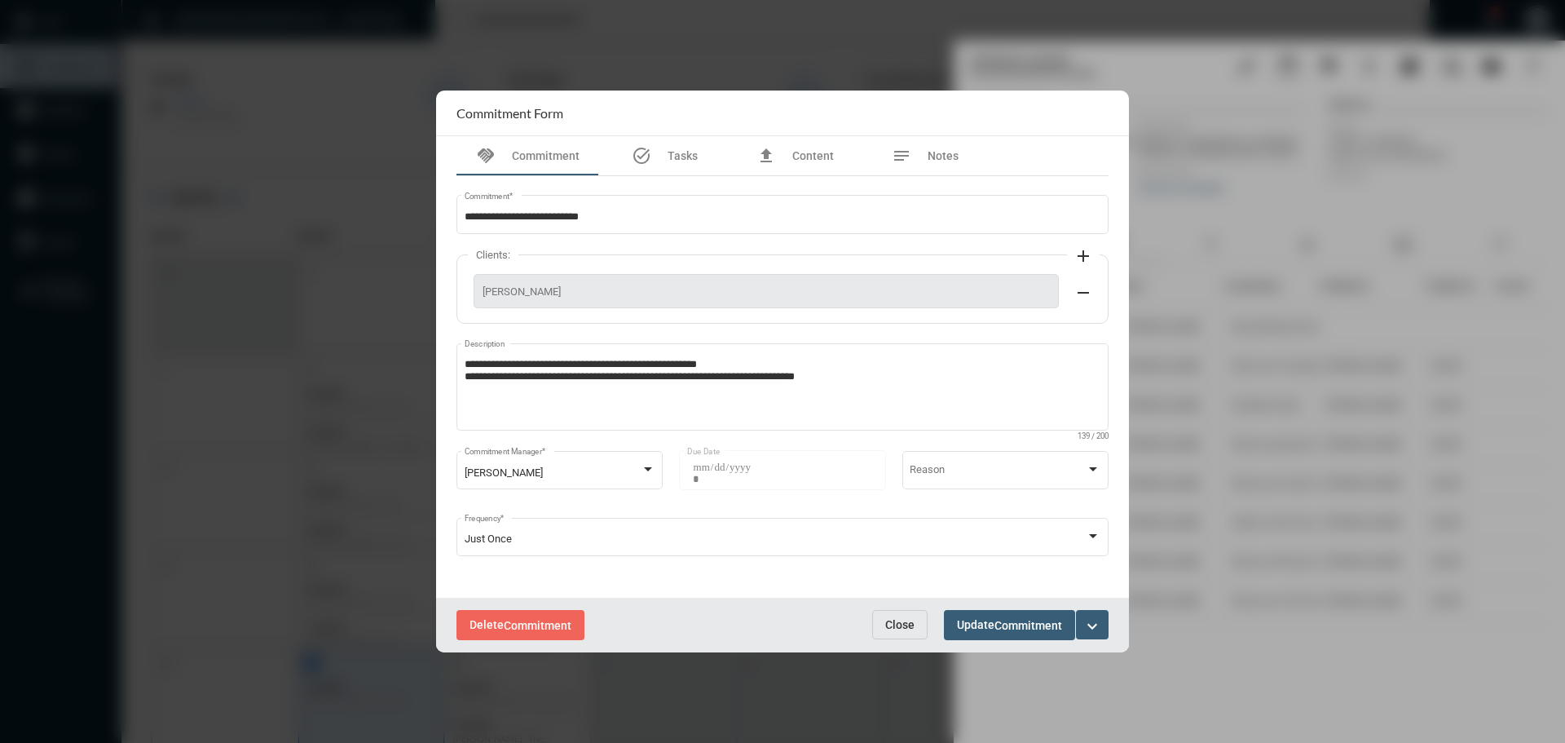
click at [909, 621] on span "Close" at bounding box center [899, 624] width 29 height 13
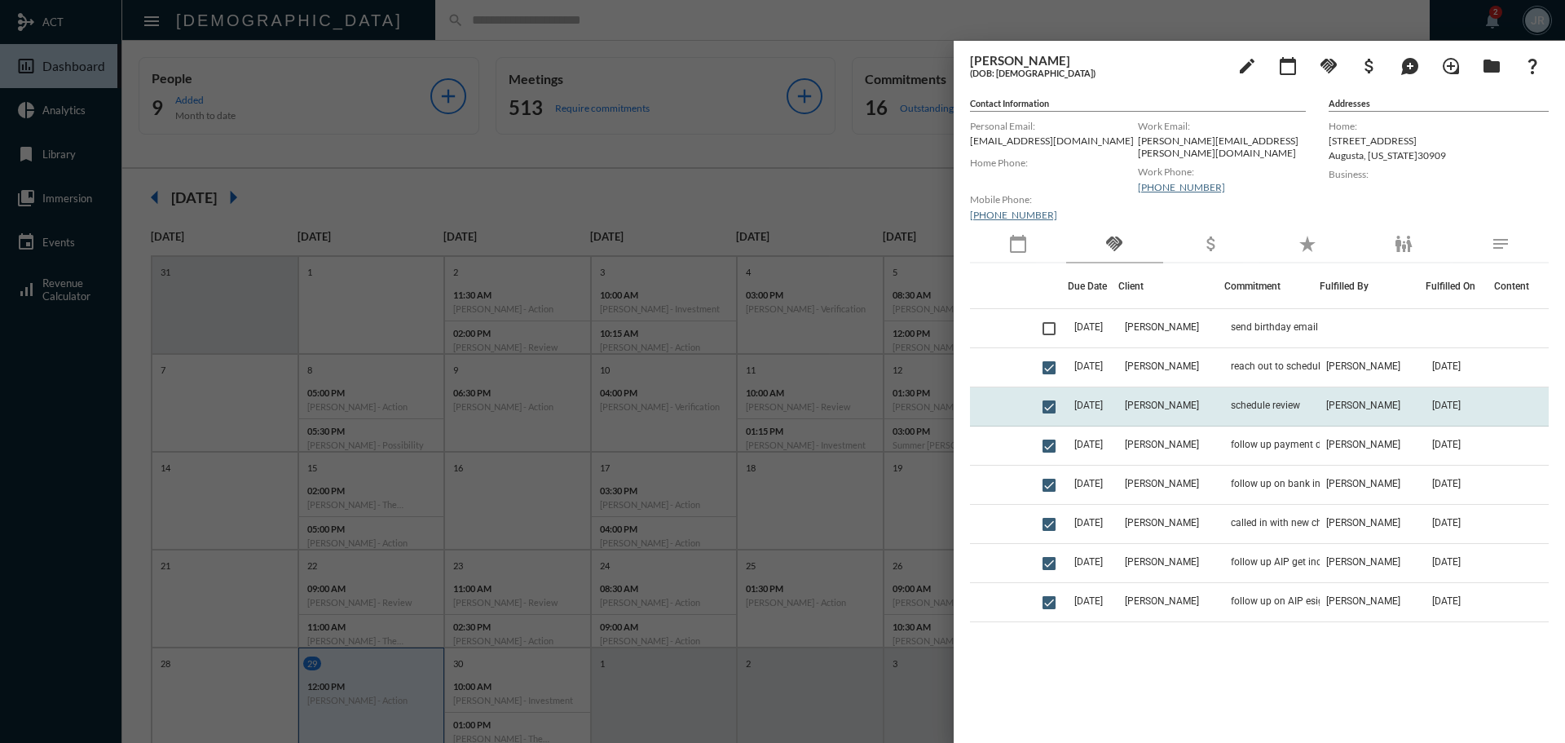
click at [1119, 410] on td "6/9/25" at bounding box center [1093, 406] width 51 height 39
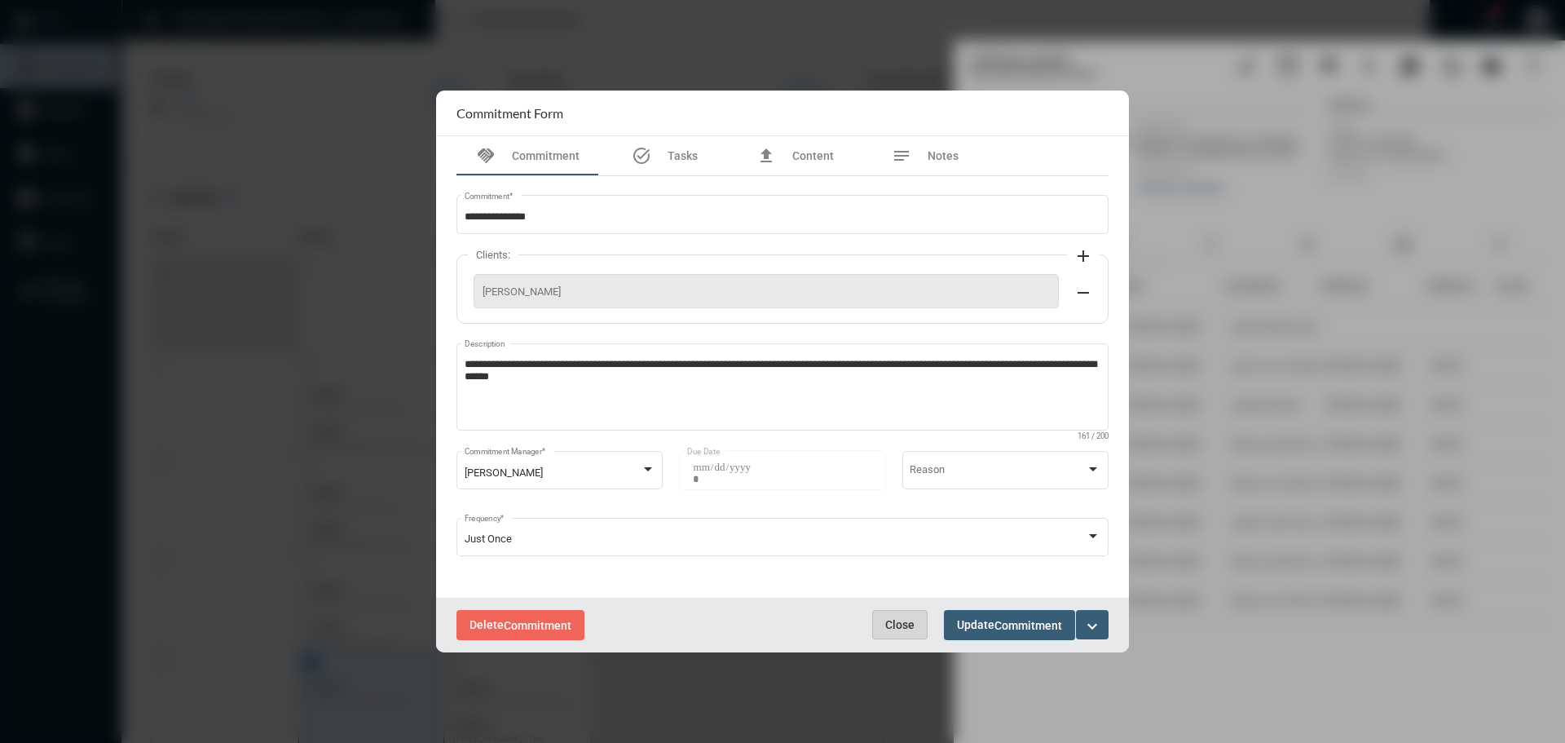
click at [894, 620] on span "Close" at bounding box center [899, 624] width 29 height 13
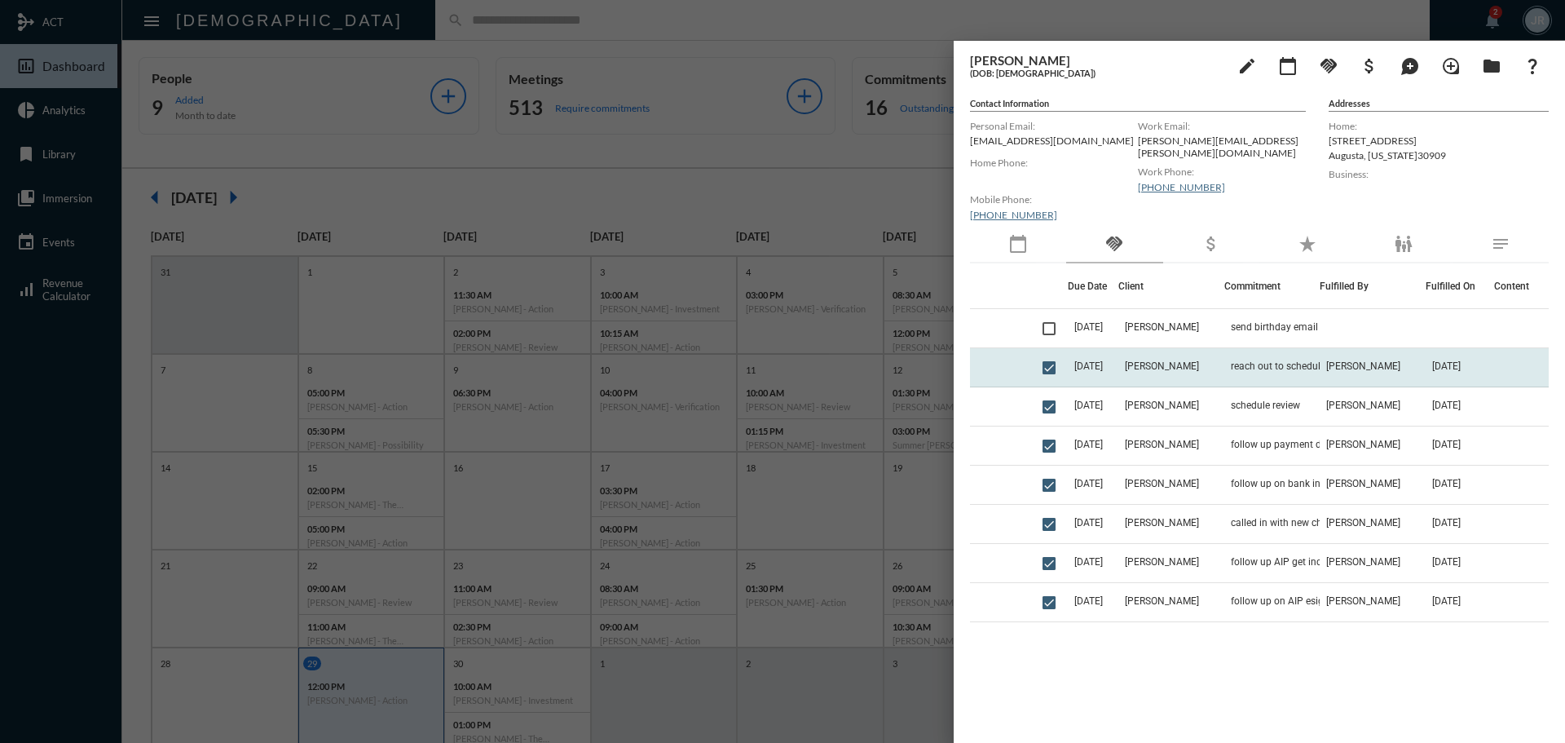
click at [1155, 355] on td "John Farr" at bounding box center [1172, 367] width 106 height 39
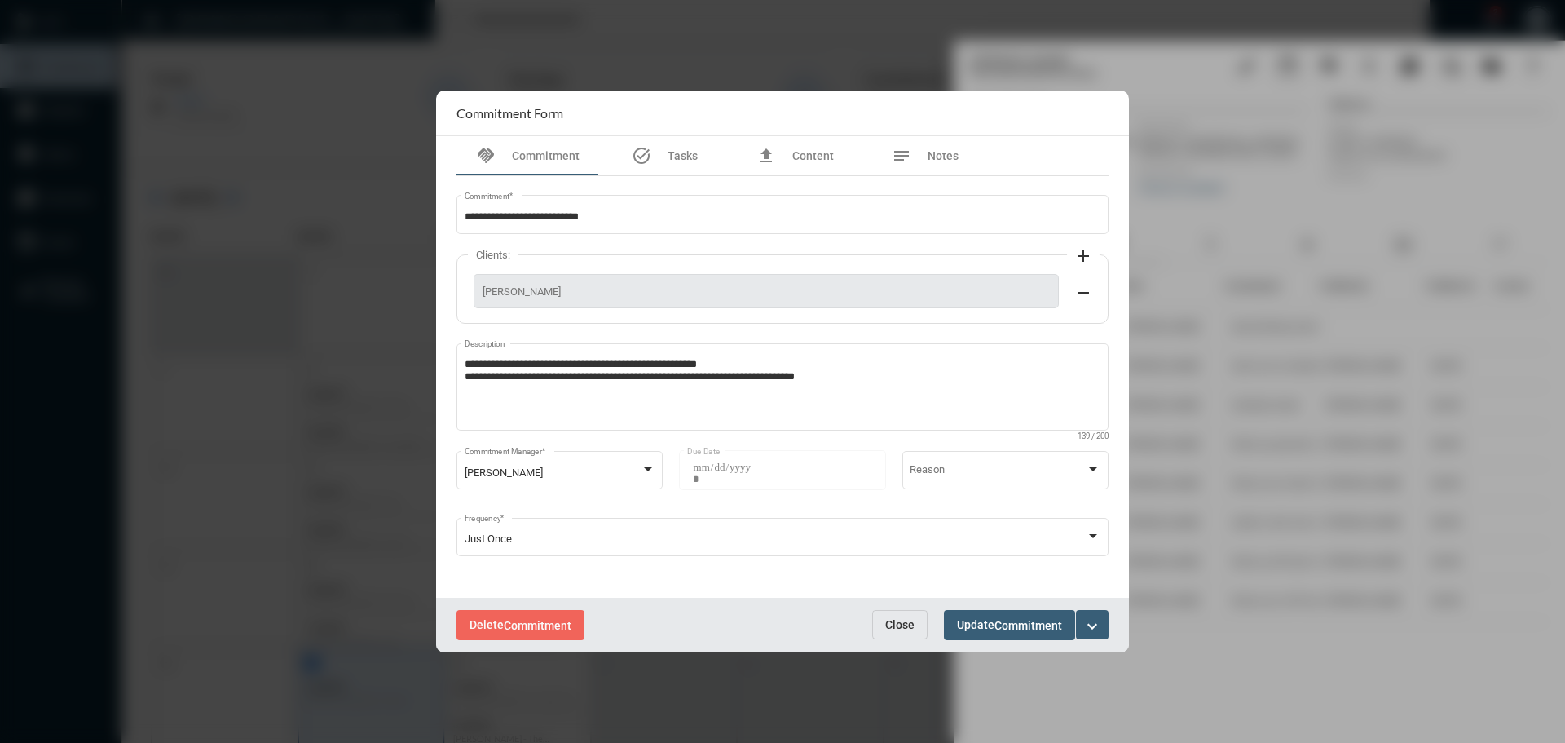
click at [884, 621] on button "Close" at bounding box center [899, 624] width 55 height 29
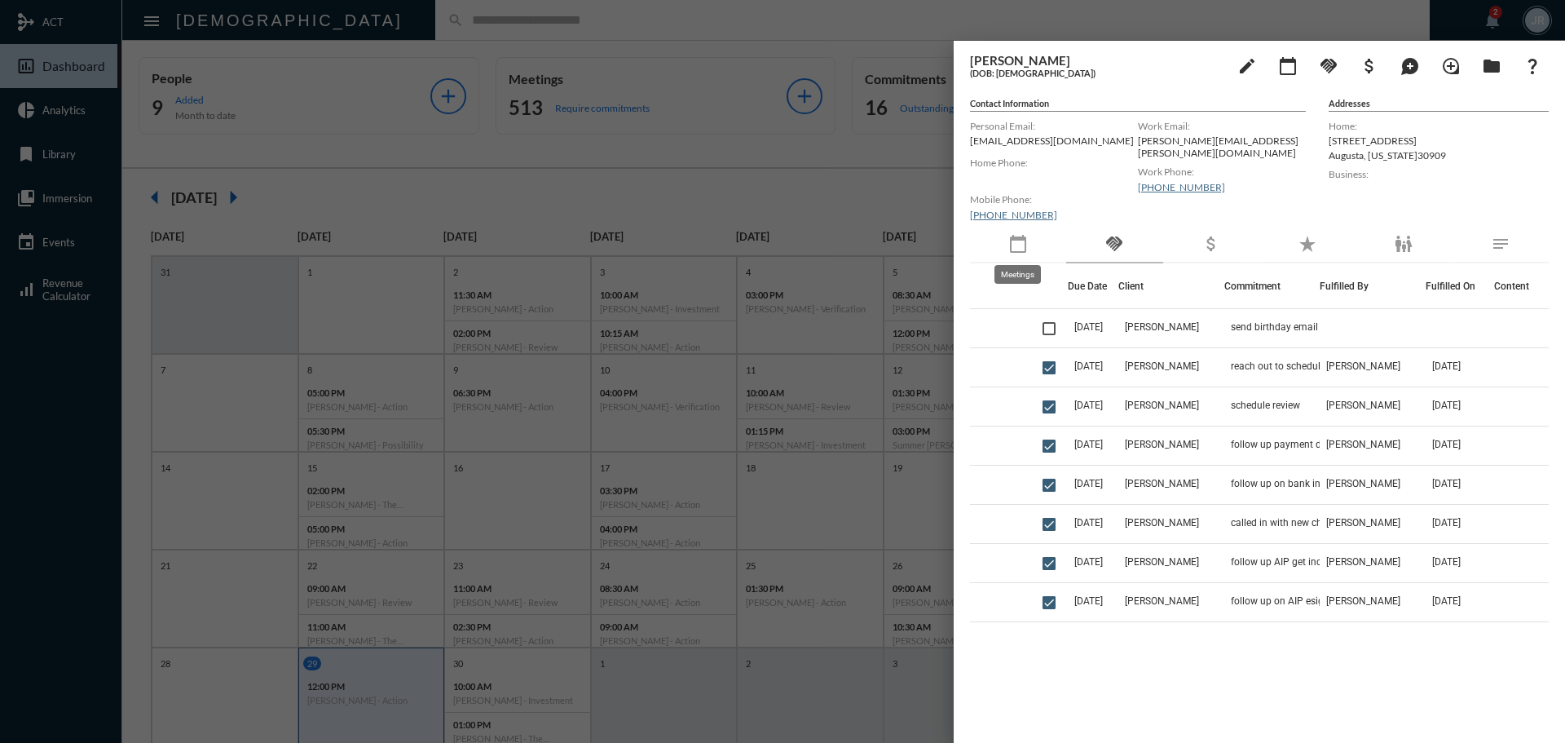
click at [1009, 245] on mat-icon "calendar_today" at bounding box center [1019, 244] width 20 height 20
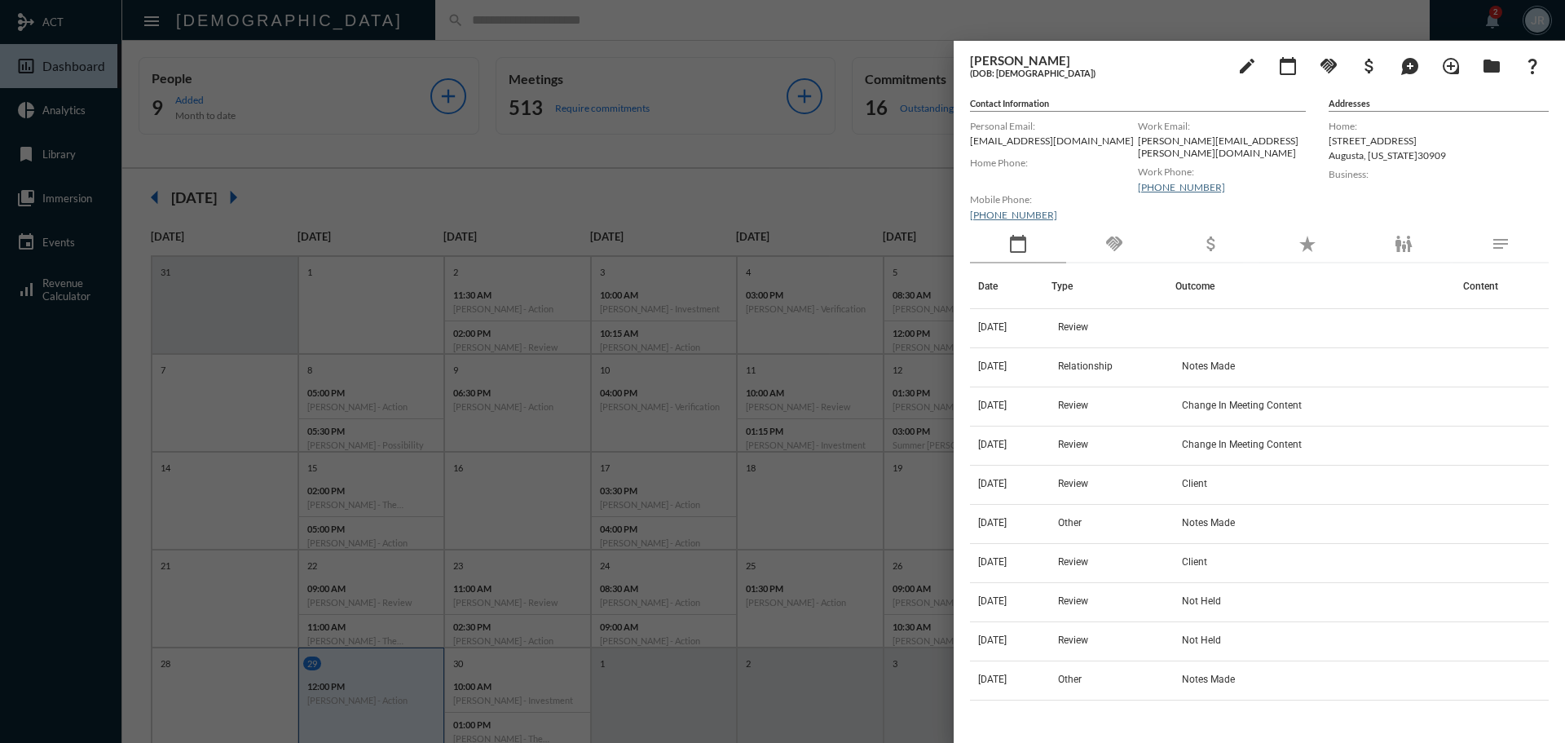
click at [399, 35] on div at bounding box center [782, 371] width 1565 height 743
